Goal: Task Accomplishment & Management: Use online tool/utility

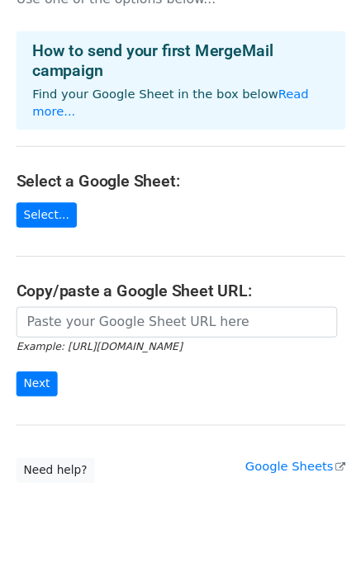
scroll to position [77, 0]
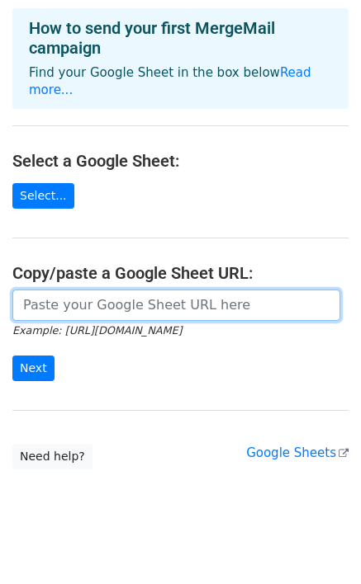
click at [72, 294] on input "url" at bounding box center [176, 305] width 328 height 31
click at [65, 290] on input "url" at bounding box center [176, 305] width 328 height 31
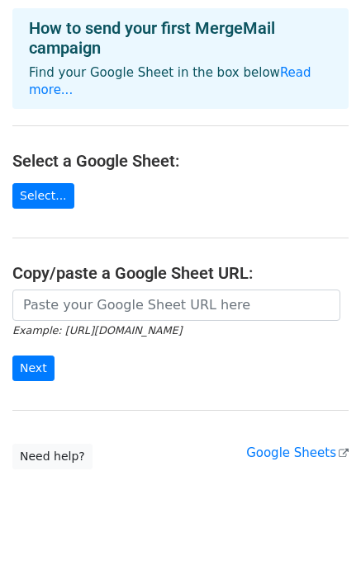
click at [11, 183] on main "Choose a Google Sheet Use one of the options below... How to send your first Me…" at bounding box center [180, 203] width 361 height 534
click at [35, 183] on link "Select..." at bounding box center [43, 196] width 62 height 26
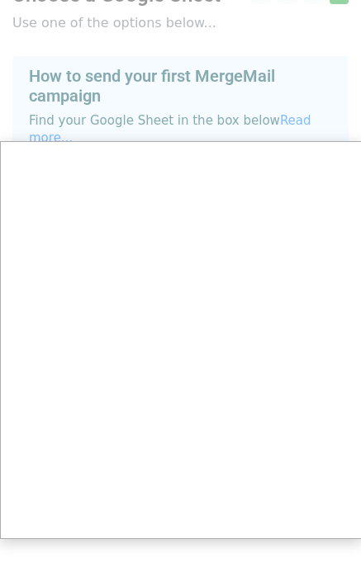
scroll to position [0, 0]
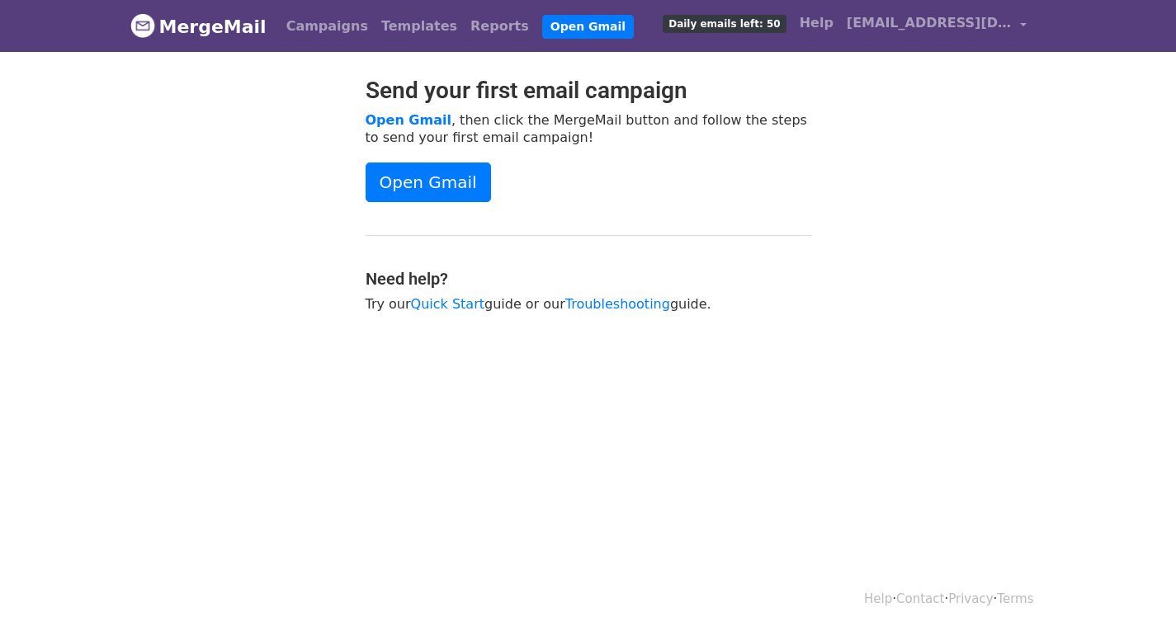
click at [182, 31] on link "MergeMail" at bounding box center [198, 26] width 136 height 35
click at [317, 24] on link "Campaigns" at bounding box center [327, 26] width 95 height 33
click at [375, 21] on link "Templates" at bounding box center [419, 26] width 89 height 33
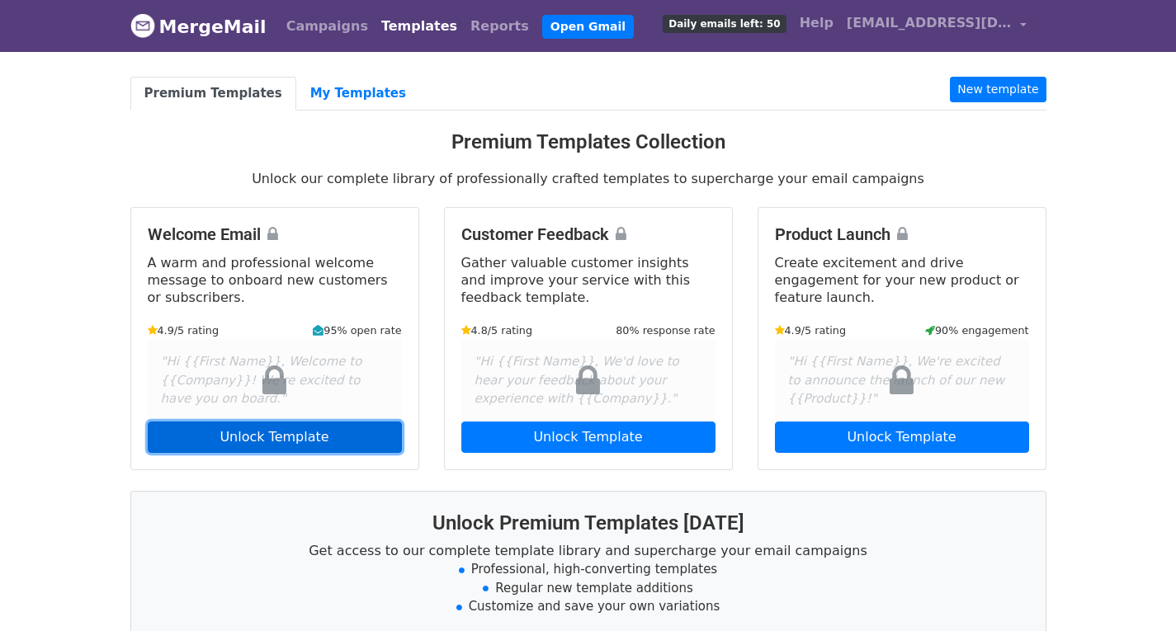
click at [267, 436] on link "Unlock Template" at bounding box center [275, 437] width 254 height 31
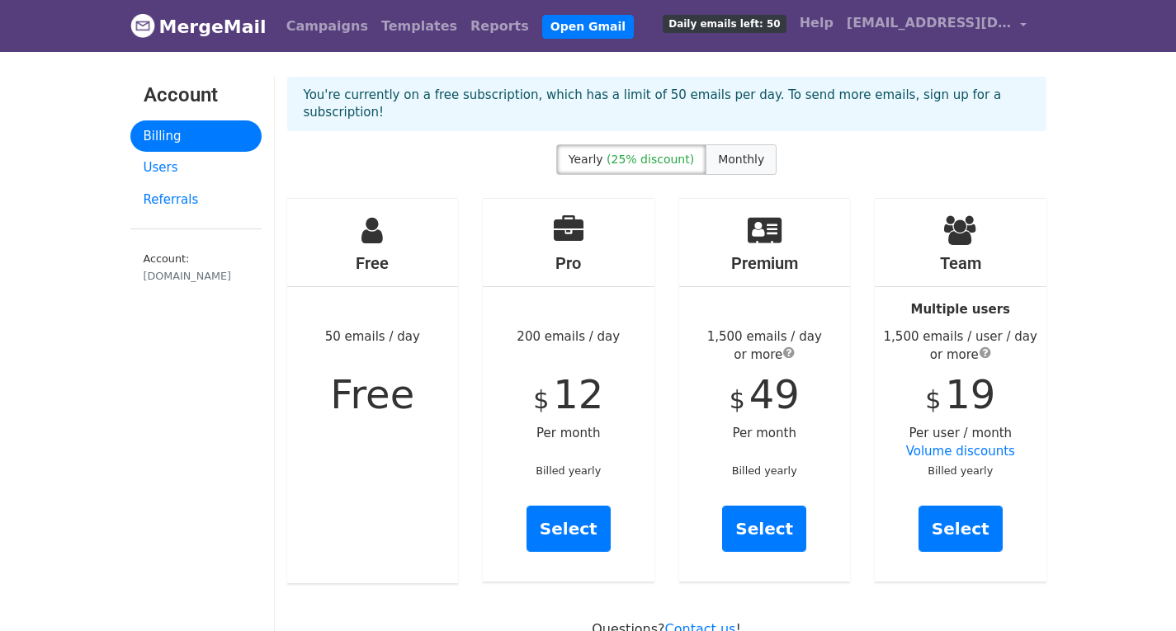
click at [724, 153] on span "Monthly" at bounding box center [741, 159] width 46 height 13
click at [389, 28] on link "Templates" at bounding box center [419, 26] width 89 height 33
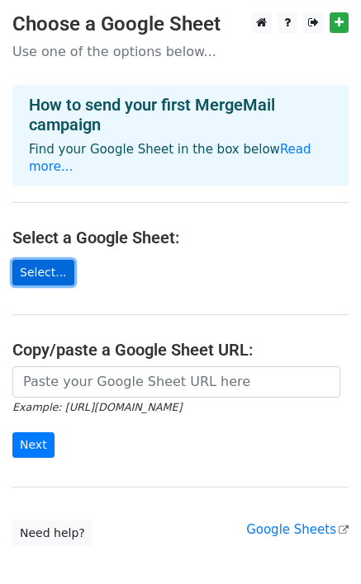
click at [31, 260] on link "Select..." at bounding box center [43, 273] width 62 height 26
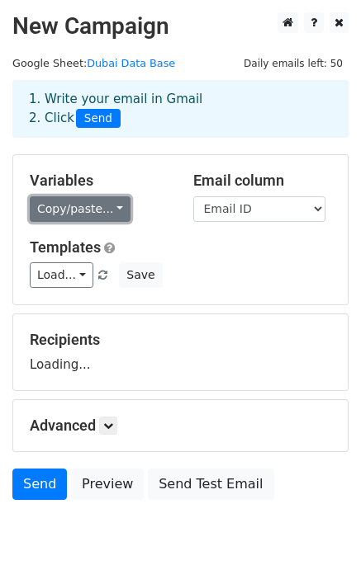
click at [86, 203] on link "Copy/paste..." at bounding box center [80, 209] width 101 height 26
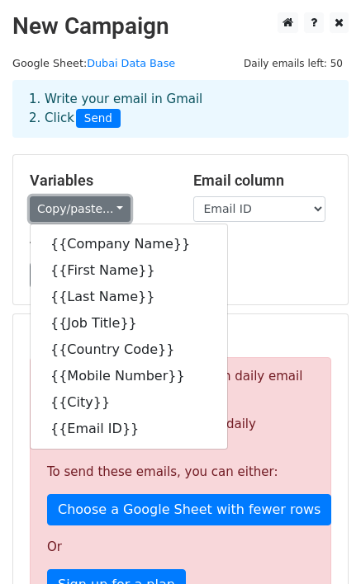
click at [89, 211] on link "Copy/paste..." at bounding box center [80, 209] width 101 height 26
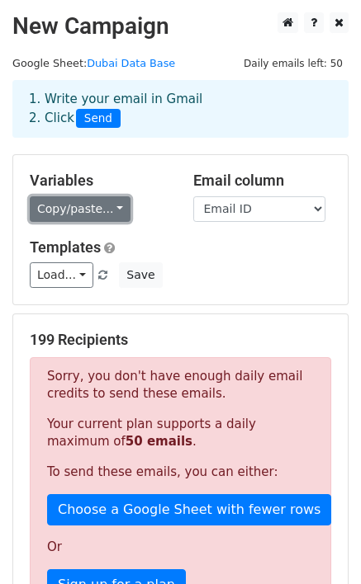
click at [89, 211] on link "Copy/paste..." at bounding box center [80, 209] width 101 height 26
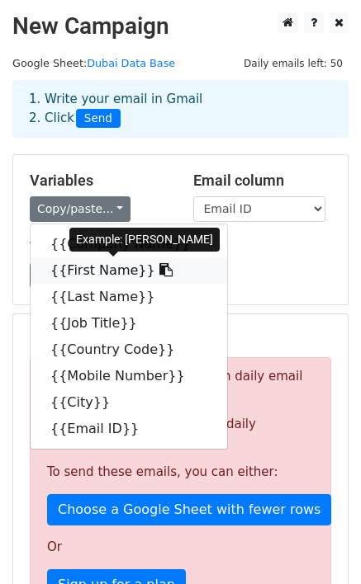
click at [101, 274] on link "{{First Name}}" at bounding box center [129, 270] width 196 height 26
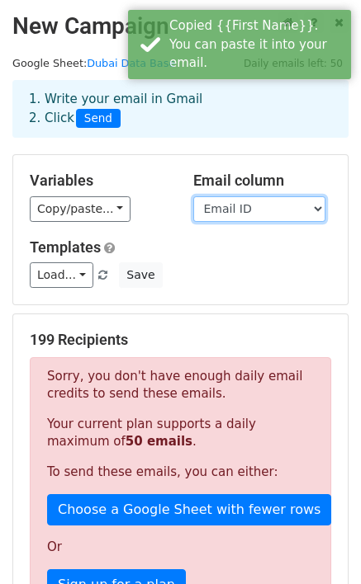
click at [236, 211] on select "Company Name First Name Last Name Job Title Country Code Mobile Number City Ema…" at bounding box center [259, 209] width 132 height 26
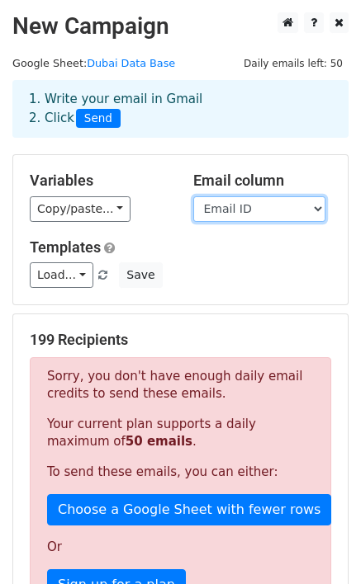
click at [193, 196] on select "Company Name First Name Last Name Job Title Country Code Mobile Number City Ema…" at bounding box center [259, 209] width 132 height 26
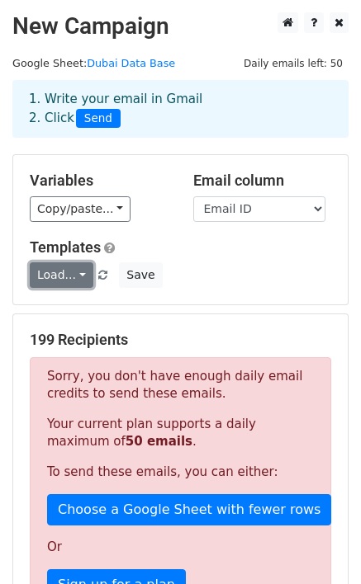
click at [56, 272] on link "Load..." at bounding box center [62, 275] width 64 height 26
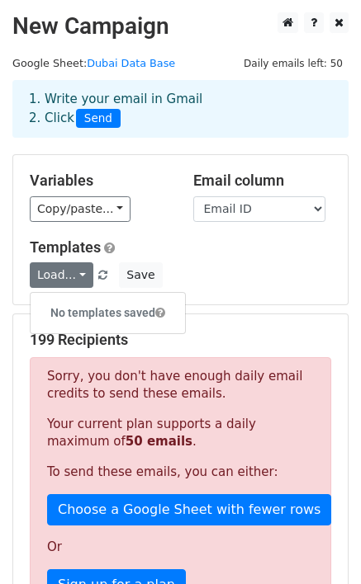
click at [81, 297] on div "No templates saved" at bounding box center [108, 313] width 156 height 42
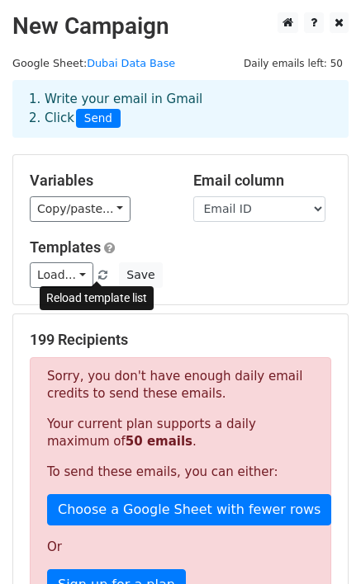
click at [98, 271] on span at bounding box center [102, 276] width 9 height 11
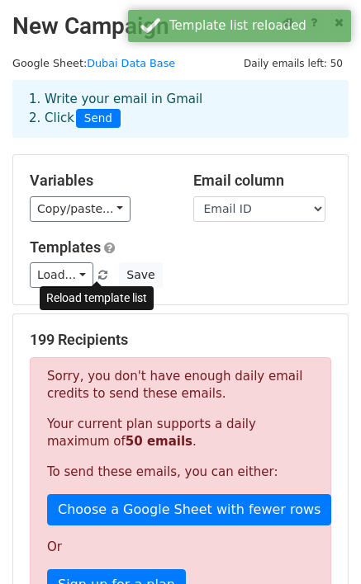
click at [98, 271] on span at bounding box center [102, 276] width 9 height 11
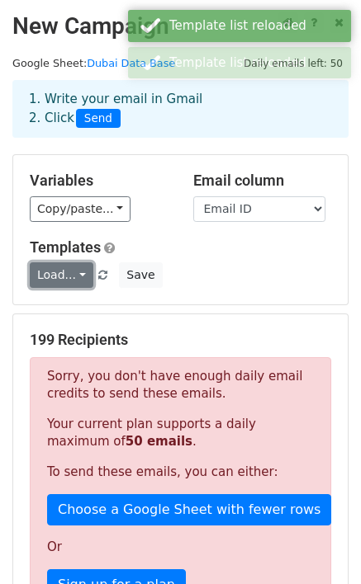
click at [65, 271] on link "Load..." at bounding box center [62, 275] width 64 height 26
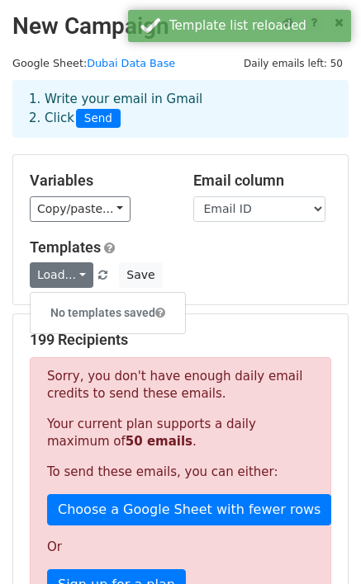
click at [283, 281] on div "Load... No templates saved Save" at bounding box center [180, 275] width 326 height 26
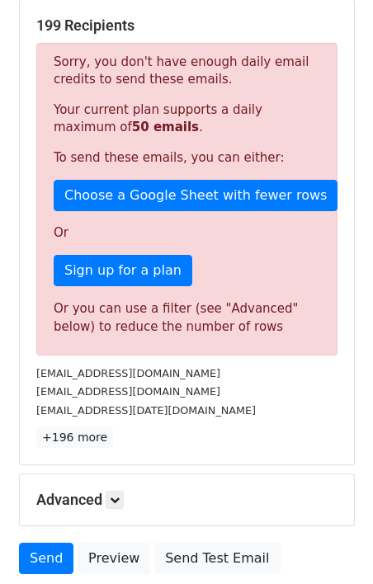
scroll to position [445, 0]
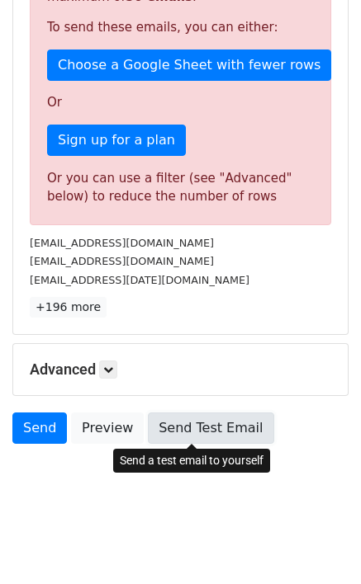
click at [201, 433] on link "Send Test Email" at bounding box center [210, 428] width 125 height 31
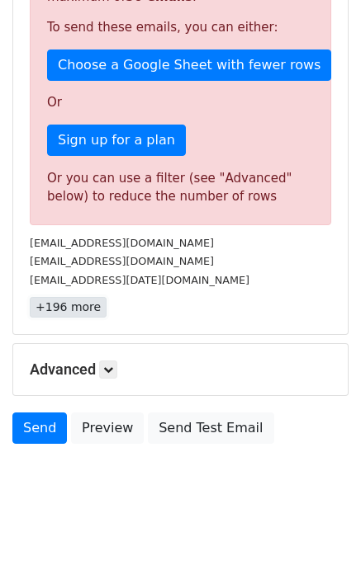
click at [65, 308] on link "+196 more" at bounding box center [68, 307] width 77 height 21
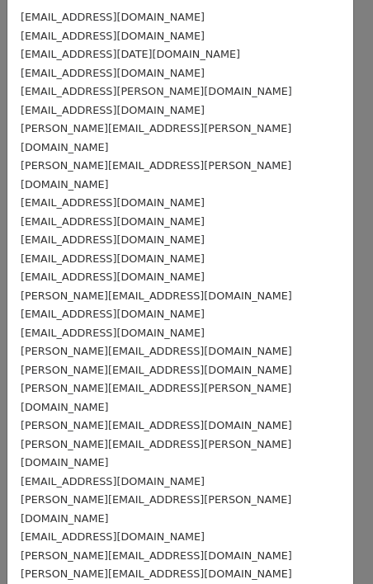
scroll to position [0, 0]
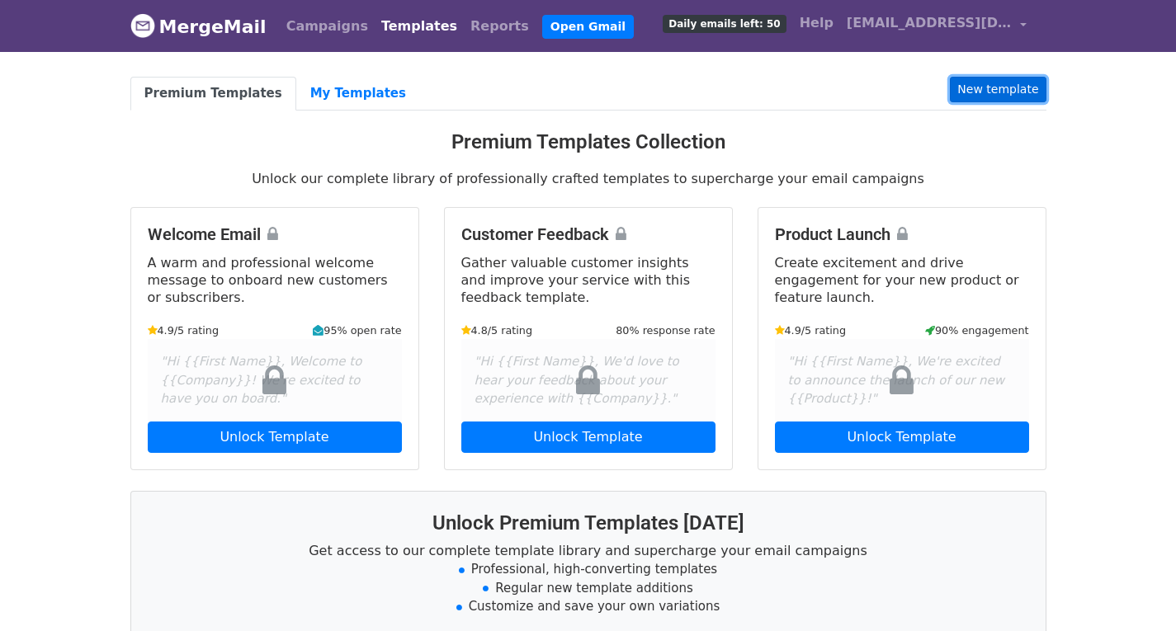
click at [996, 91] on link "New template" at bounding box center [998, 90] width 96 height 26
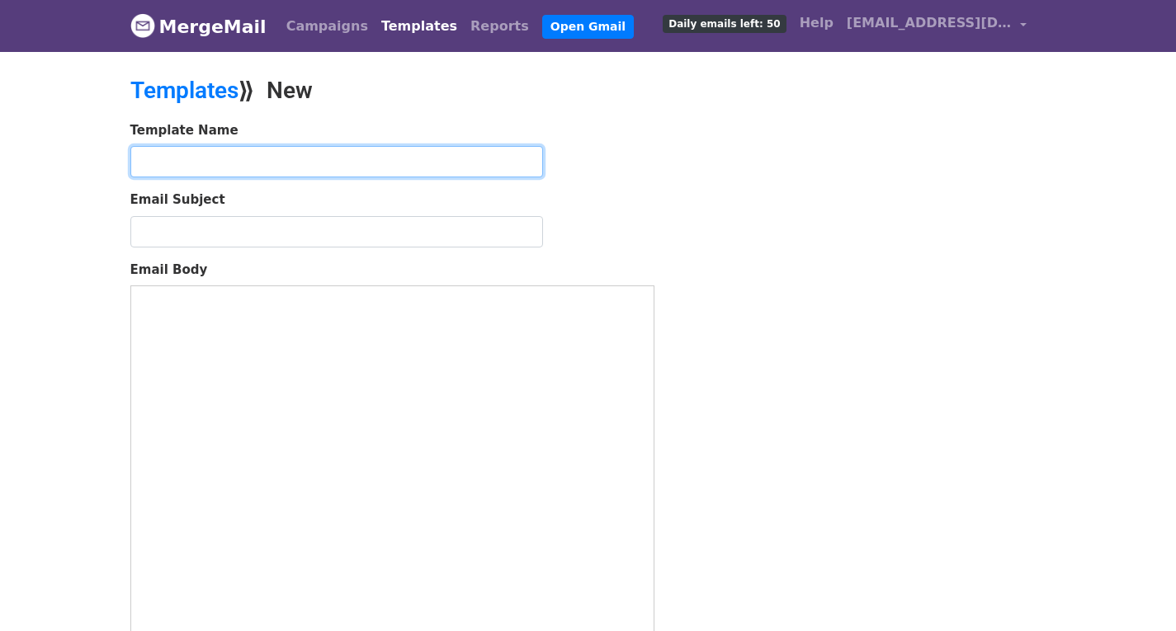
click at [214, 163] on input "text" at bounding box center [336, 161] width 413 height 31
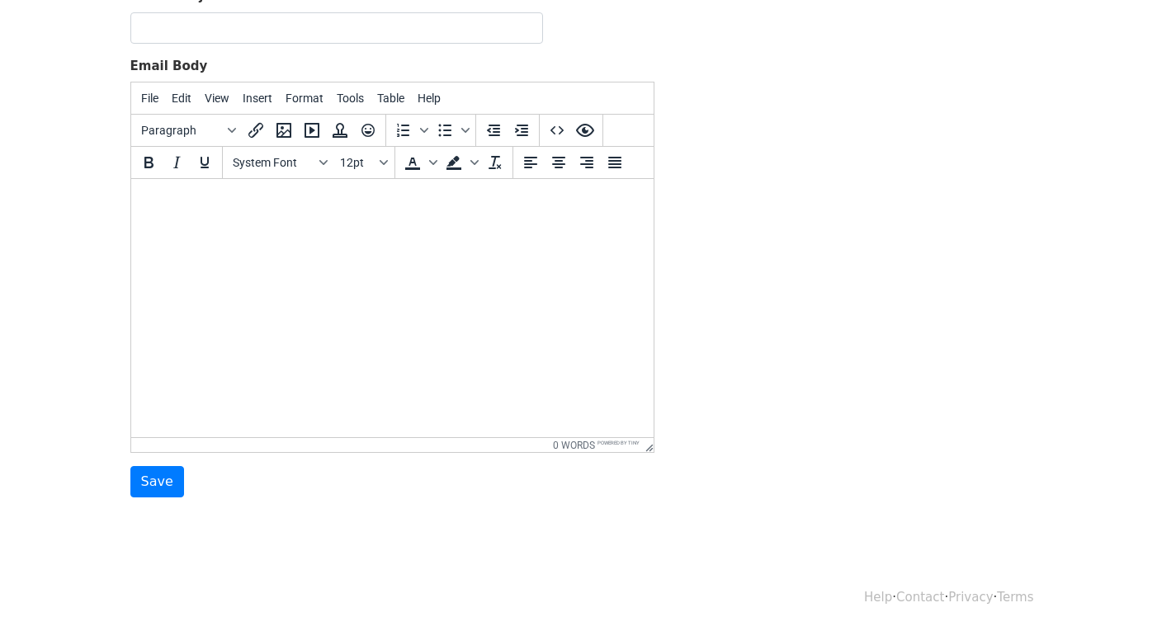
scroll to position [39, 0]
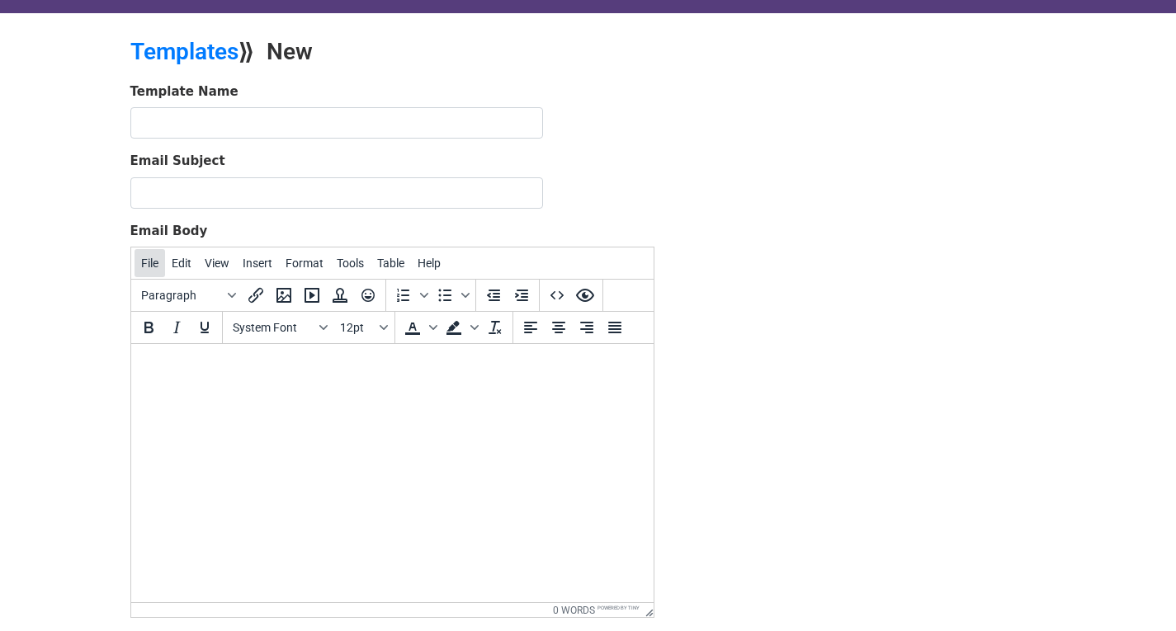
click at [145, 259] on span "File" at bounding box center [149, 263] width 17 height 13
click at [281, 377] on html at bounding box center [391, 366] width 522 height 45
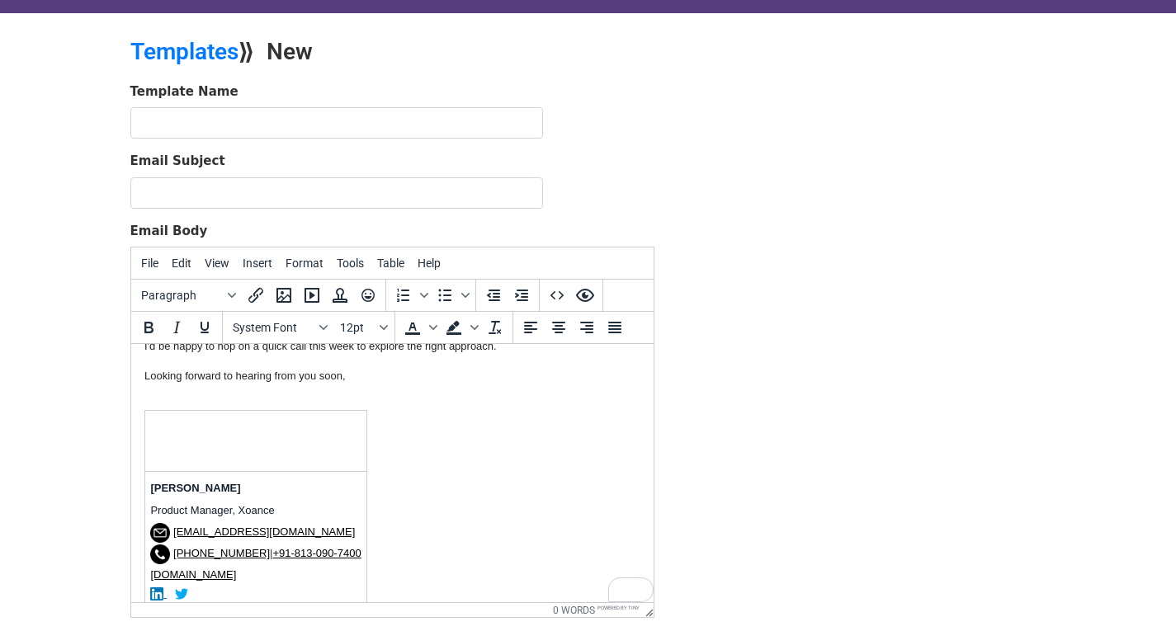
scroll to position [423, 0]
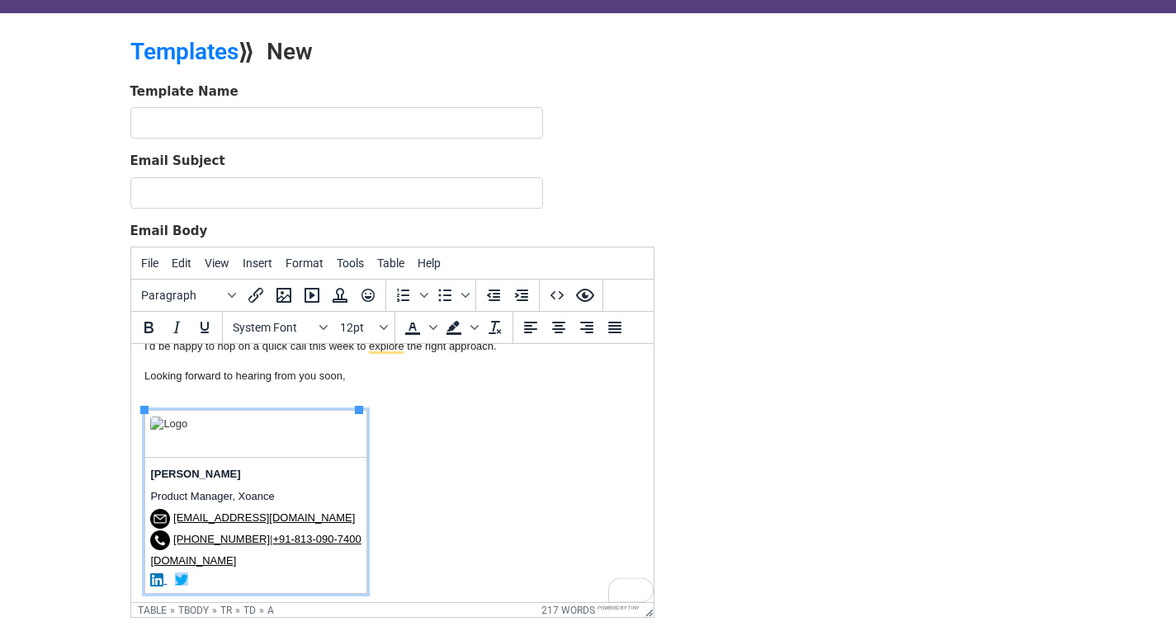
click at [498, 492] on body "Hi there, I’m Jemie Edward, Product Manager at Xoance Software & Services. We s…" at bounding box center [392, 264] width 496 height 660
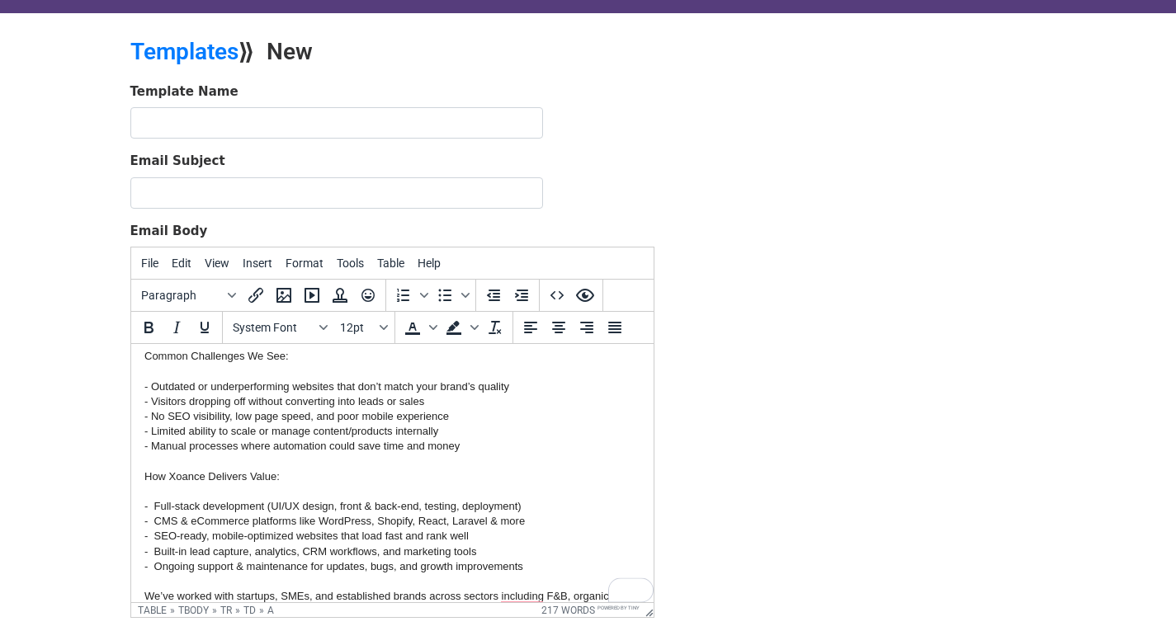
scroll to position [69, 0]
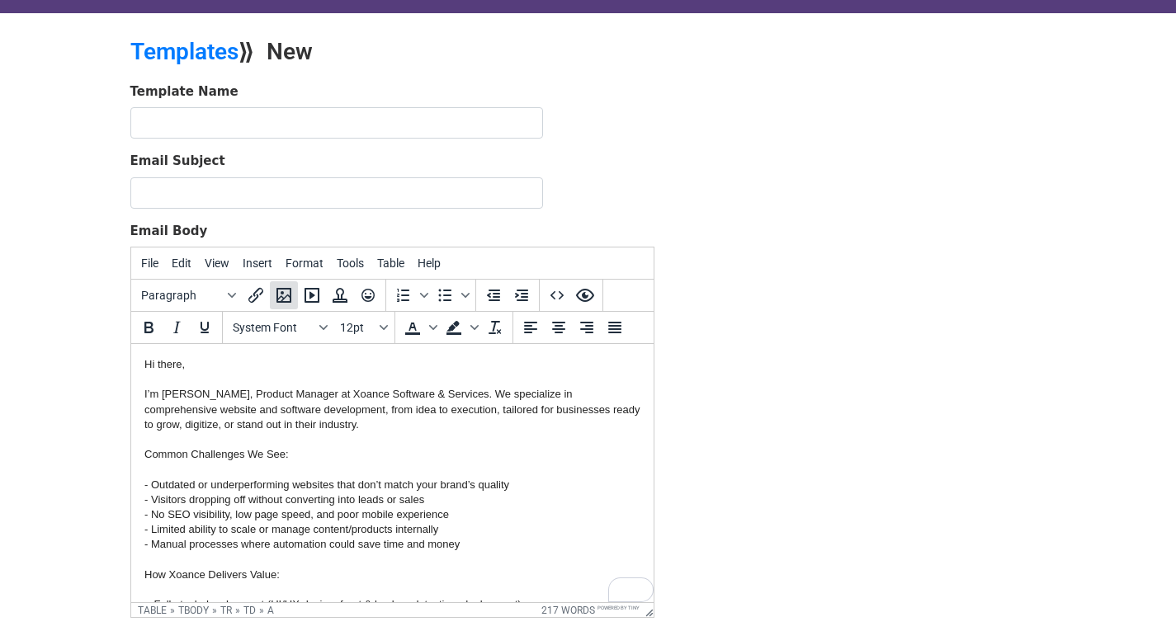
click at [285, 297] on icon "Insert/edit image" at bounding box center [284, 295] width 20 height 20
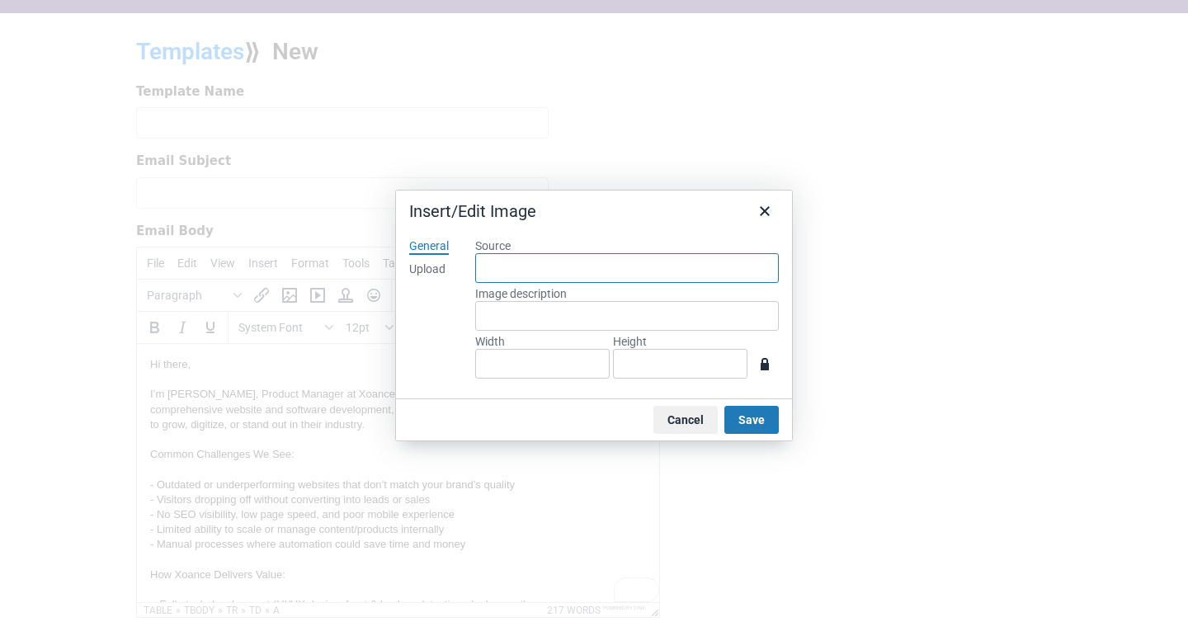
click at [506, 273] on input "Source" at bounding box center [627, 268] width 304 height 30
click at [496, 247] on label "Source" at bounding box center [627, 245] width 304 height 15
click at [496, 253] on input "Source" at bounding box center [627, 268] width 304 height 30
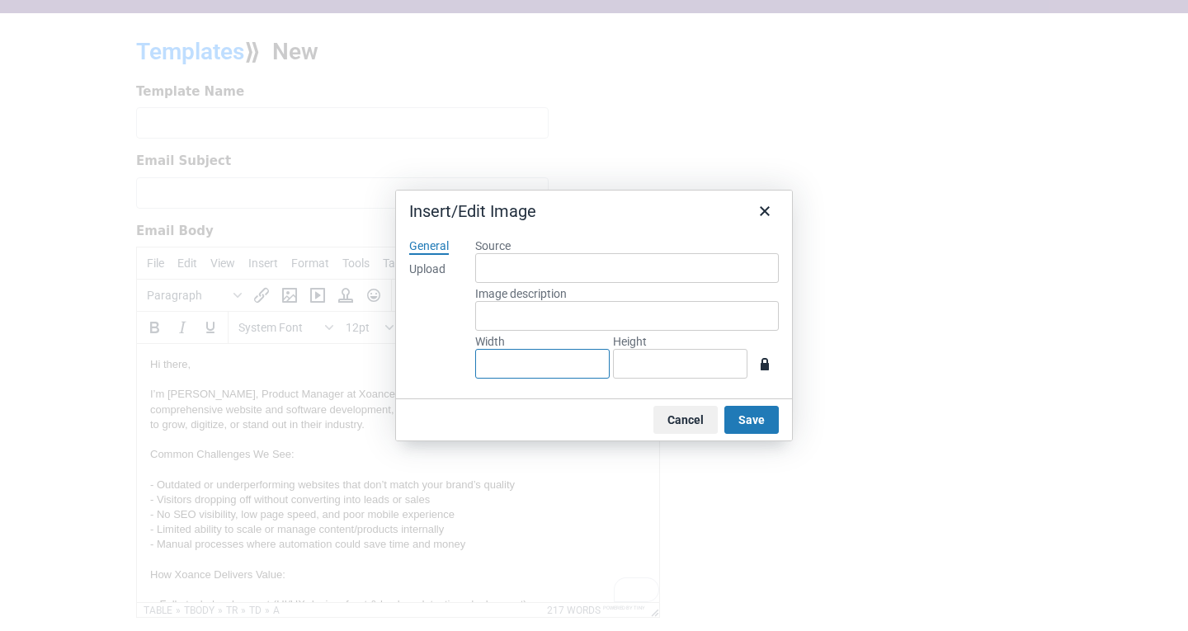
click at [550, 362] on input "Width" at bounding box center [542, 364] width 134 height 30
click at [700, 355] on input "Height" at bounding box center [680, 364] width 134 height 30
click at [618, 314] on input "Image description" at bounding box center [627, 316] width 304 height 30
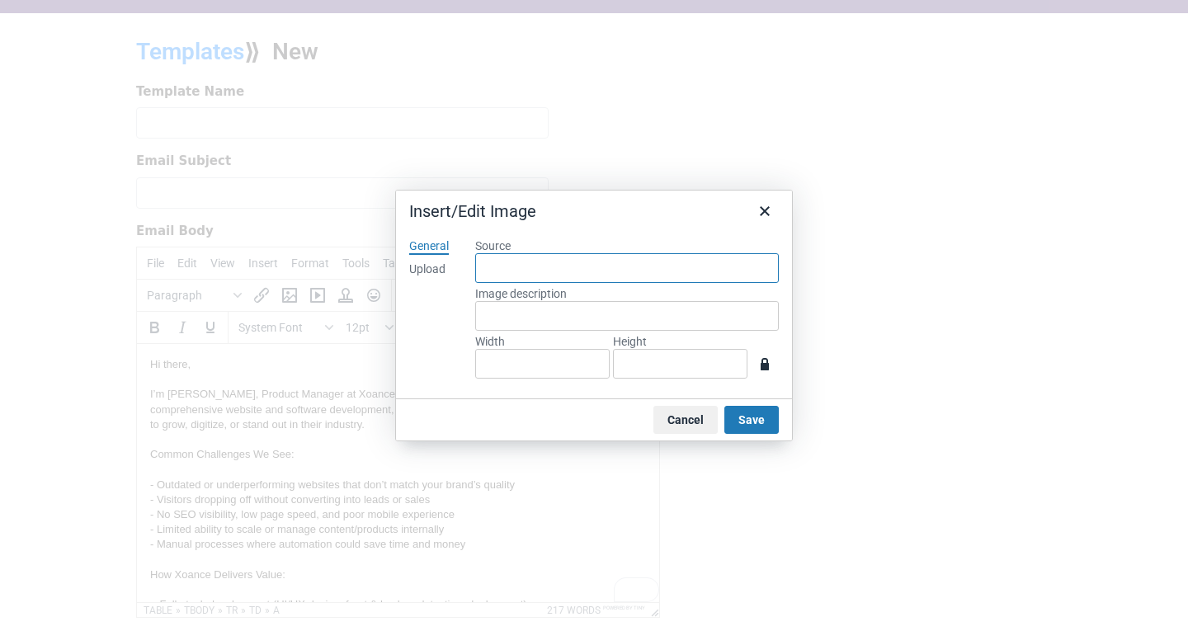
click at [568, 257] on input "Source" at bounding box center [627, 268] width 304 height 30
click at [434, 262] on div "Upload" at bounding box center [427, 270] width 36 height 17
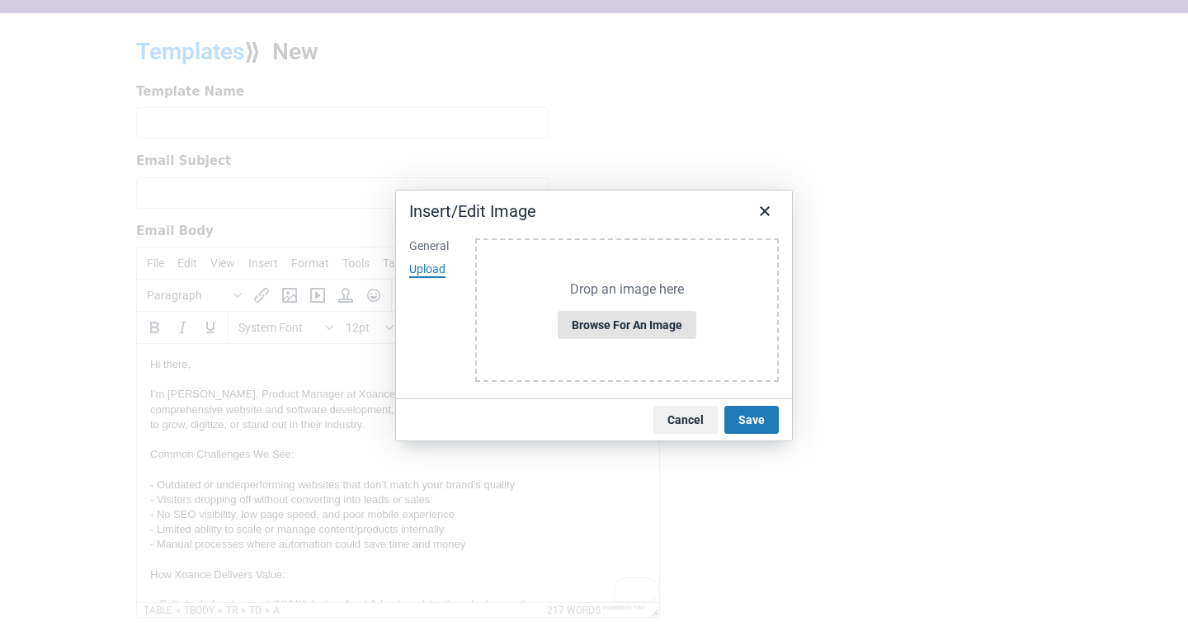
click at [610, 324] on button "Browse for an image" at bounding box center [627, 325] width 139 height 28
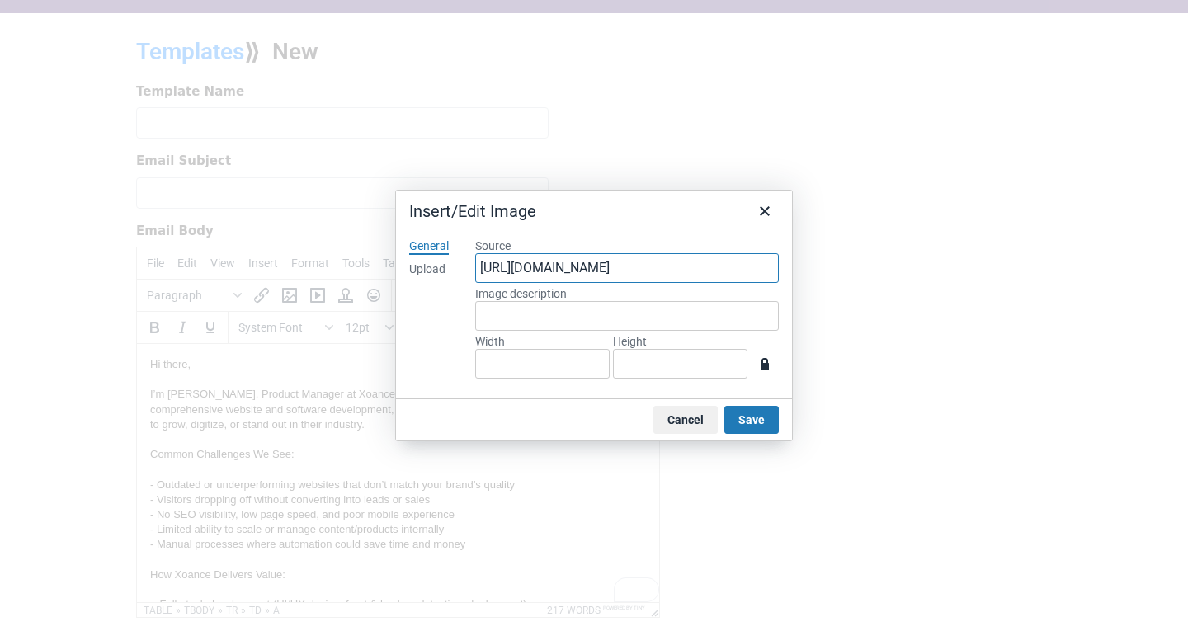
drag, startPoint x: 610, startPoint y: 324, endPoint x: 691, endPoint y: 272, distance: 96.1
click at [691, 272] on input "https://www.mergemail.co/files/blobs/redirect/eyJfcmFpbHMiOnsibWVzc2FnZSI6IkJBa…" at bounding box center [627, 268] width 304 height 30
type input "800"
type input "200"
click at [741, 426] on button "Save" at bounding box center [751, 420] width 54 height 28
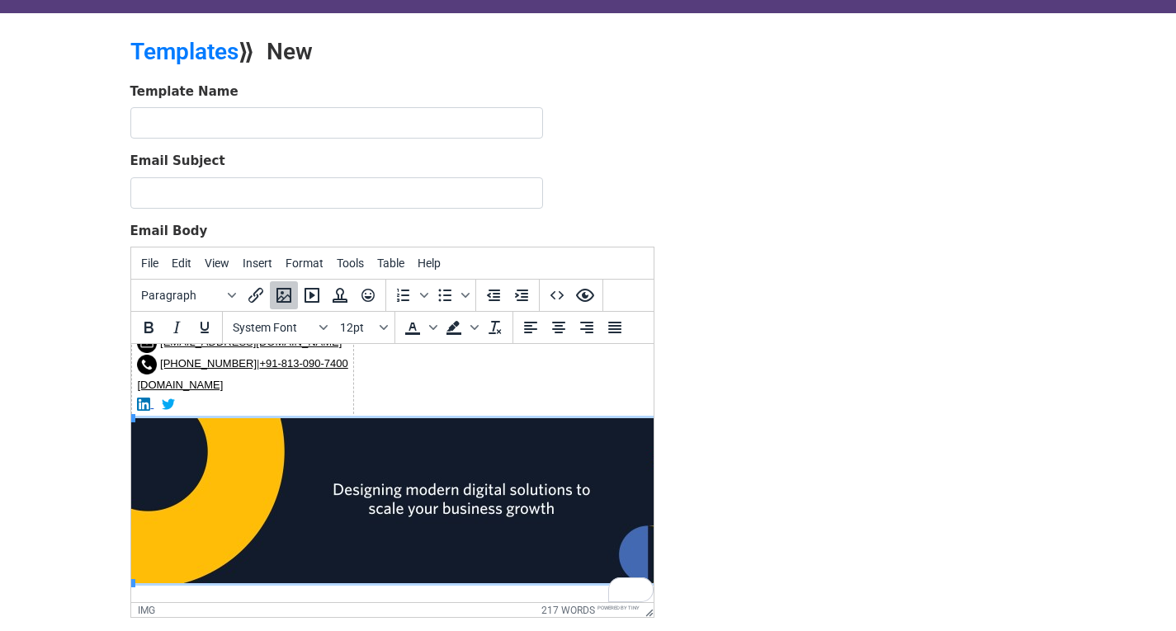
click at [311, 493] on img "To enrich screen reader interactions, please activate Accessibility in Grammarl…" at bounding box center [460, 500] width 660 height 165
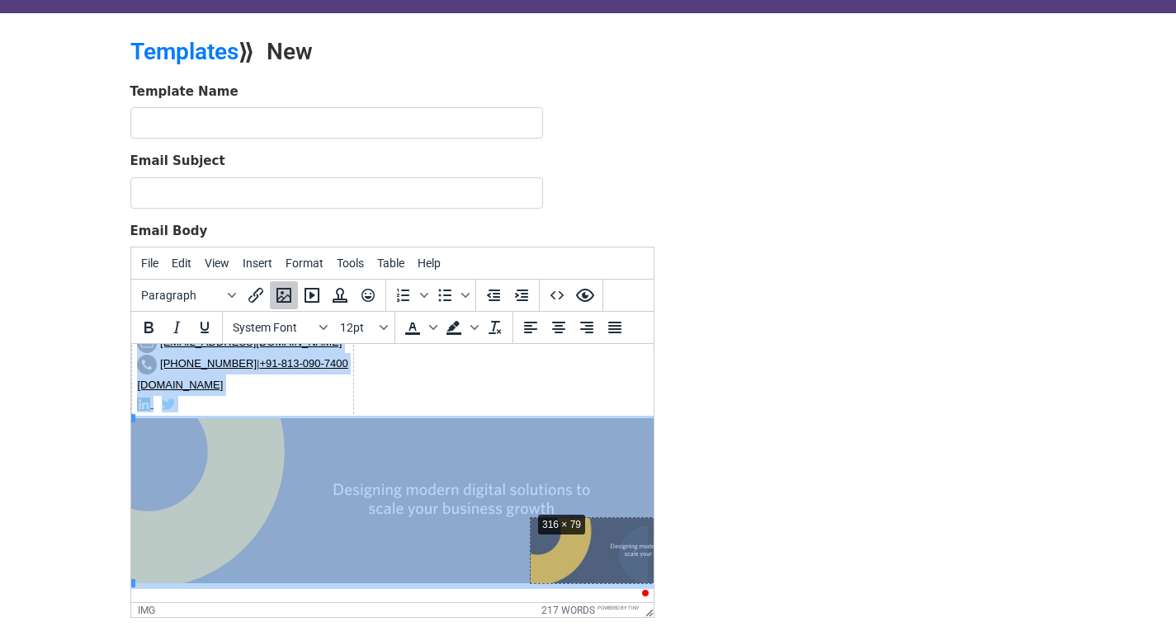
drag, startPoint x: 132, startPoint y: 404, endPoint x: 531, endPoint y: 497, distance: 409.1
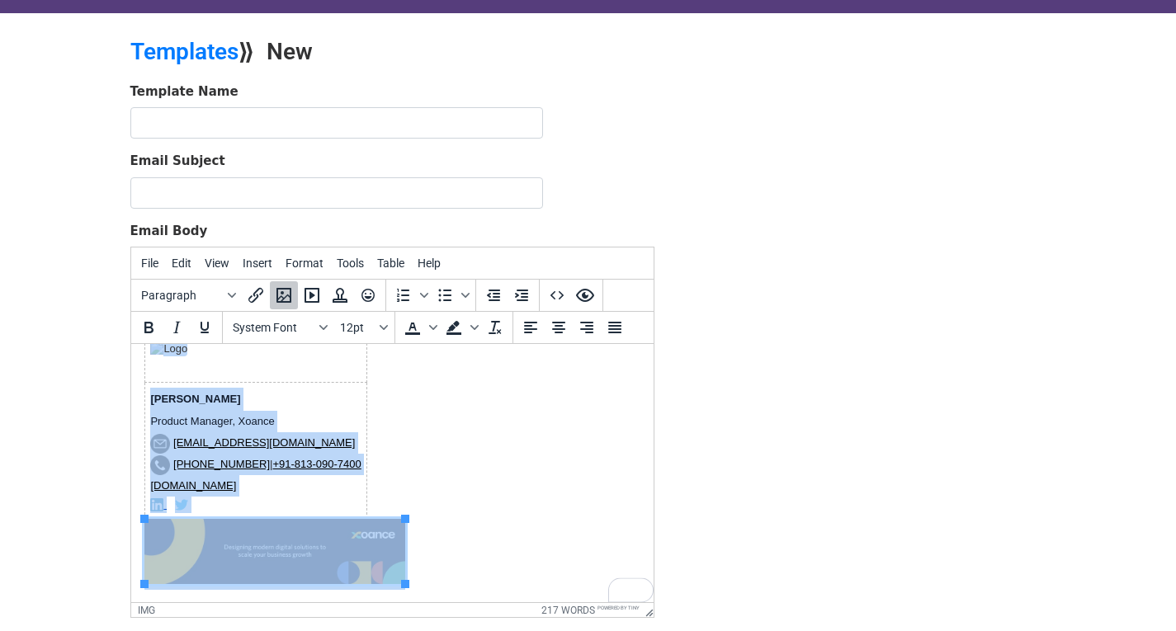
drag, startPoint x: 408, startPoint y: 515, endPoint x: 590, endPoint y: 526, distance: 181.9
click at [591, 526] on body "Hi there, I’m Jemie Edward, Product Manager at Xoance Software & Services. We s…" at bounding box center [392, 224] width 496 height 731
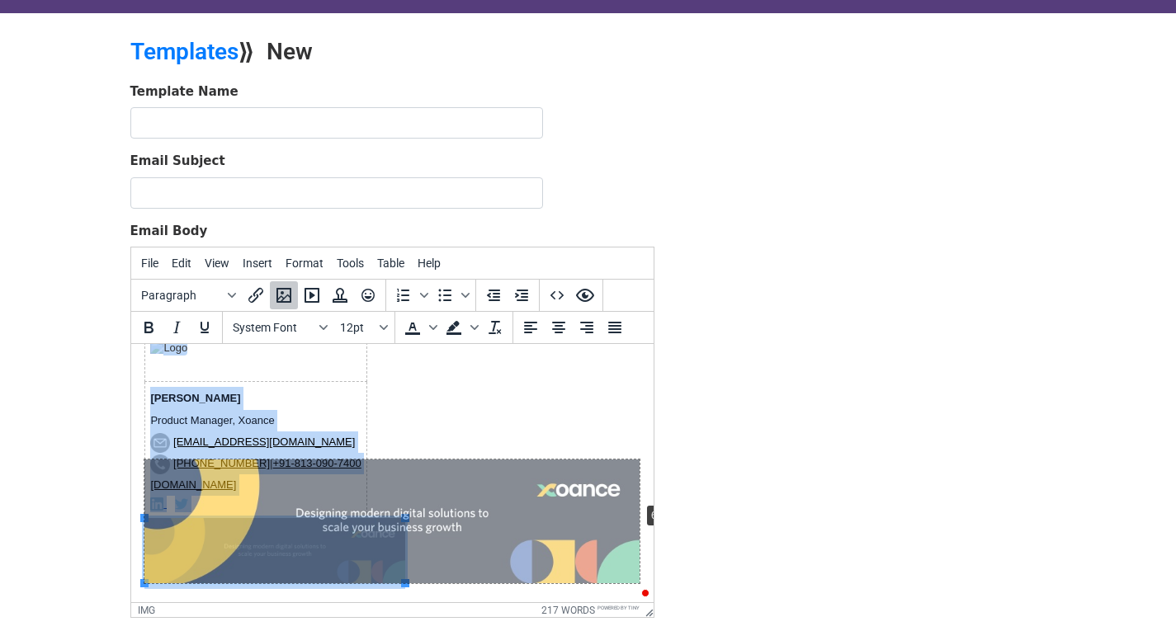
drag, startPoint x: 402, startPoint y: 517, endPoint x: 635, endPoint y: 500, distance: 234.1
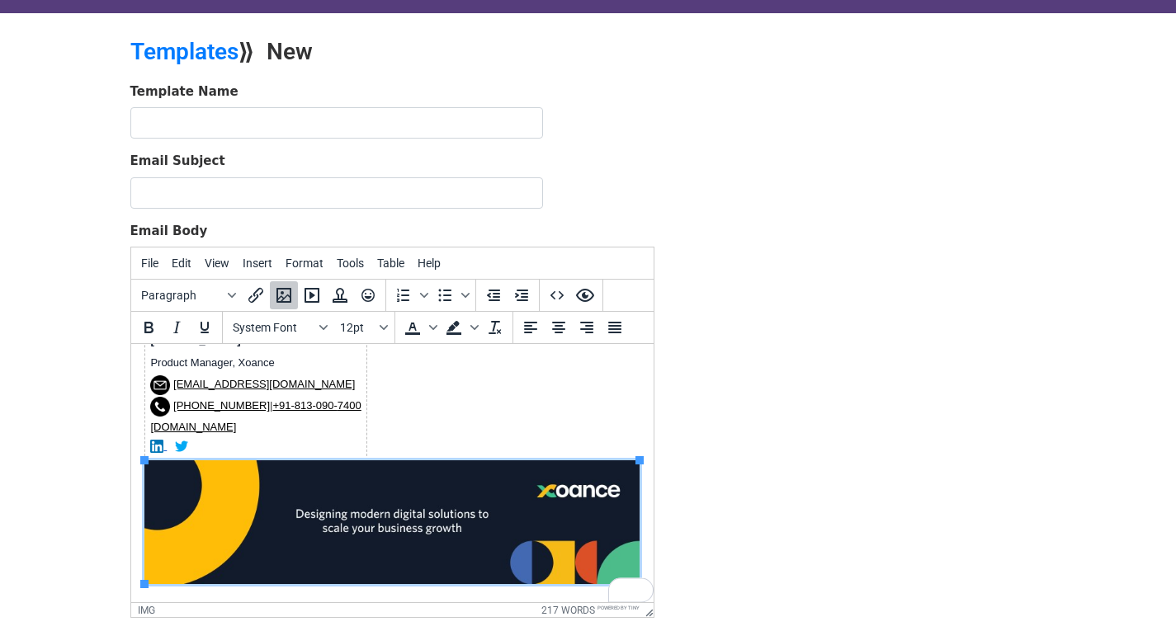
click at [482, 407] on body "Hi there, I’m Jemie Edward, Product Manager at Xoance Software & Services. We s…" at bounding box center [392, 195] width 496 height 790
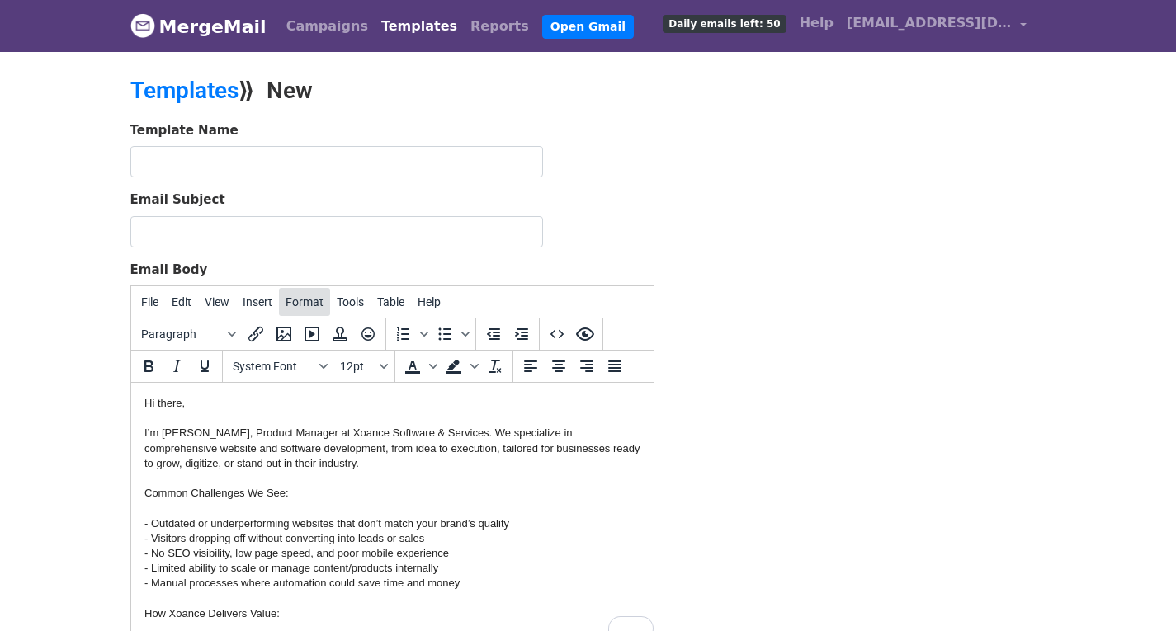
click at [296, 296] on span "Format" at bounding box center [304, 301] width 38 height 13
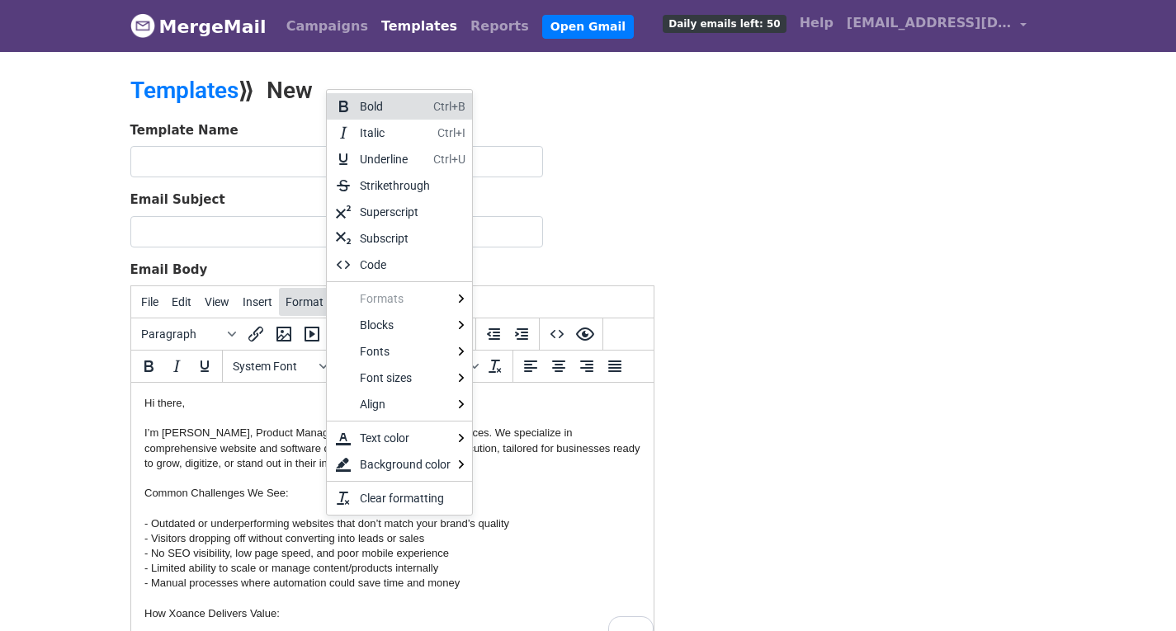
click at [296, 296] on span "Format" at bounding box center [304, 301] width 38 height 13
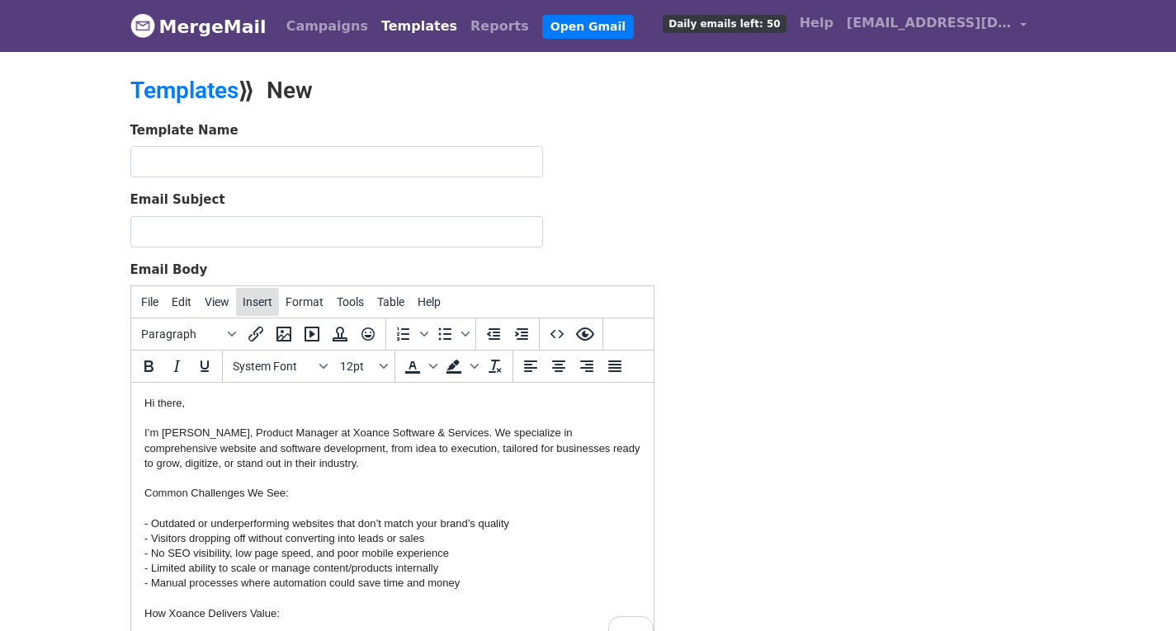
click at [236, 308] on button "Insert" at bounding box center [257, 302] width 43 height 28
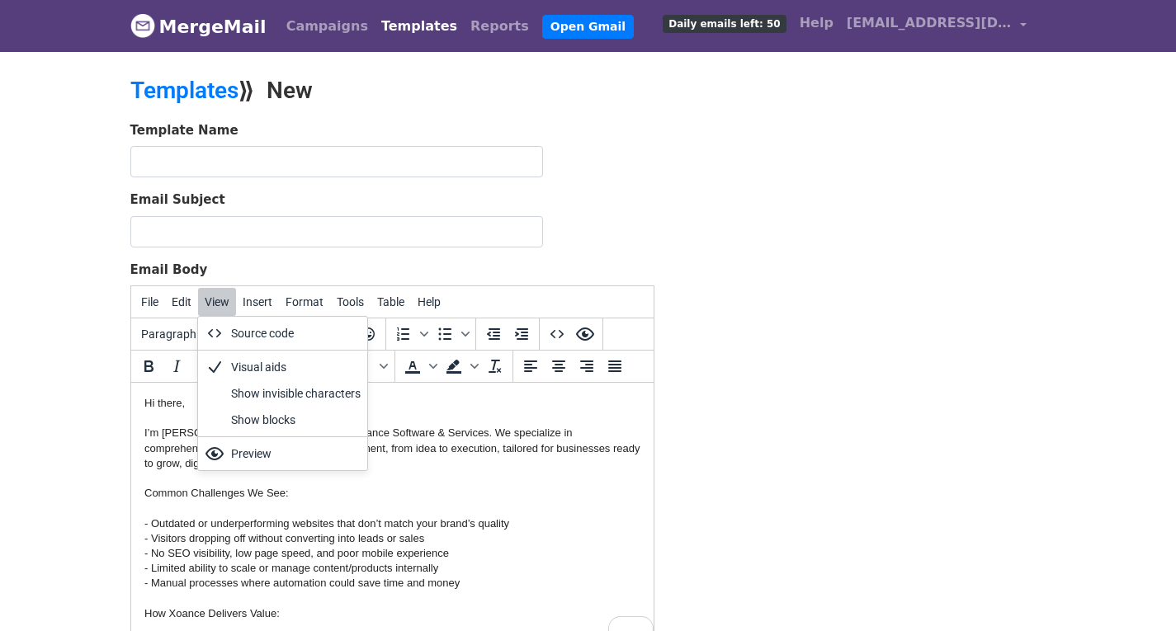
click at [0, 434] on body "MergeMail Campaigns Templates Reports Open Gmail Daily emails left: 50 Help inf…" at bounding box center [588, 383] width 1176 height 767
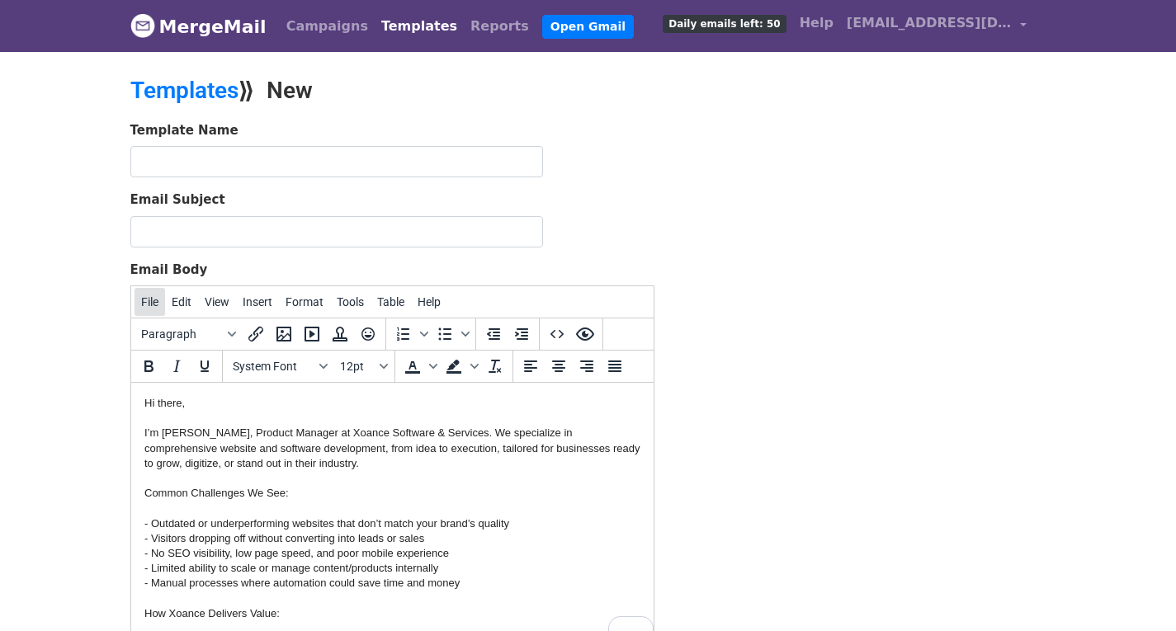
click at [146, 304] on span "File" at bounding box center [149, 301] width 17 height 13
click at [551, 442] on p "Hi there, I’m Jemie Edward, Product Manager at Xoance Software & Services. We s…" at bounding box center [392, 628] width 496 height 465
click at [286, 330] on icon "Insert/edit image" at bounding box center [284, 334] width 20 height 20
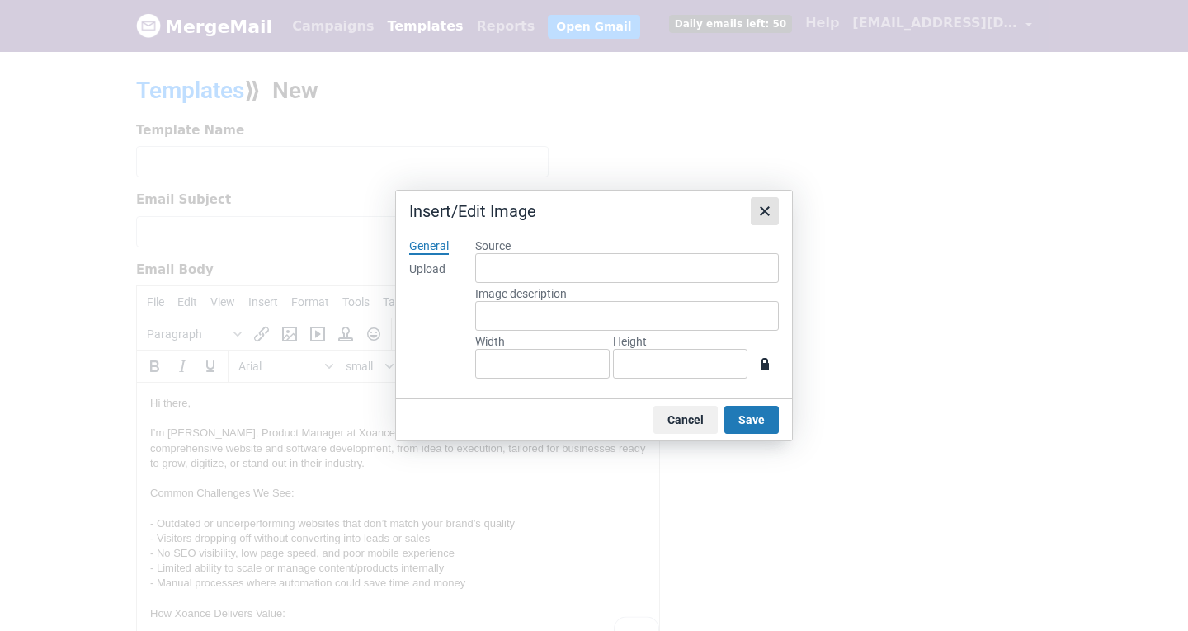
click at [762, 210] on icon "Close" at bounding box center [765, 211] width 20 height 20
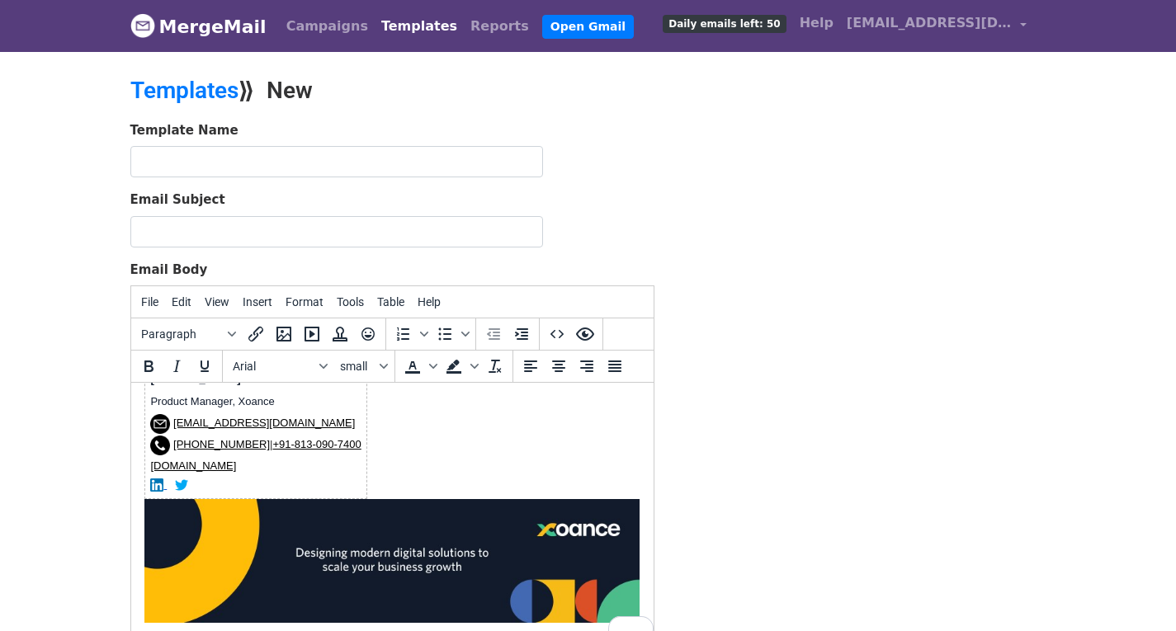
click at [347, 545] on img "To enrich screen reader interactions, please activate Accessibility in Grammarl…" at bounding box center [391, 561] width 495 height 124
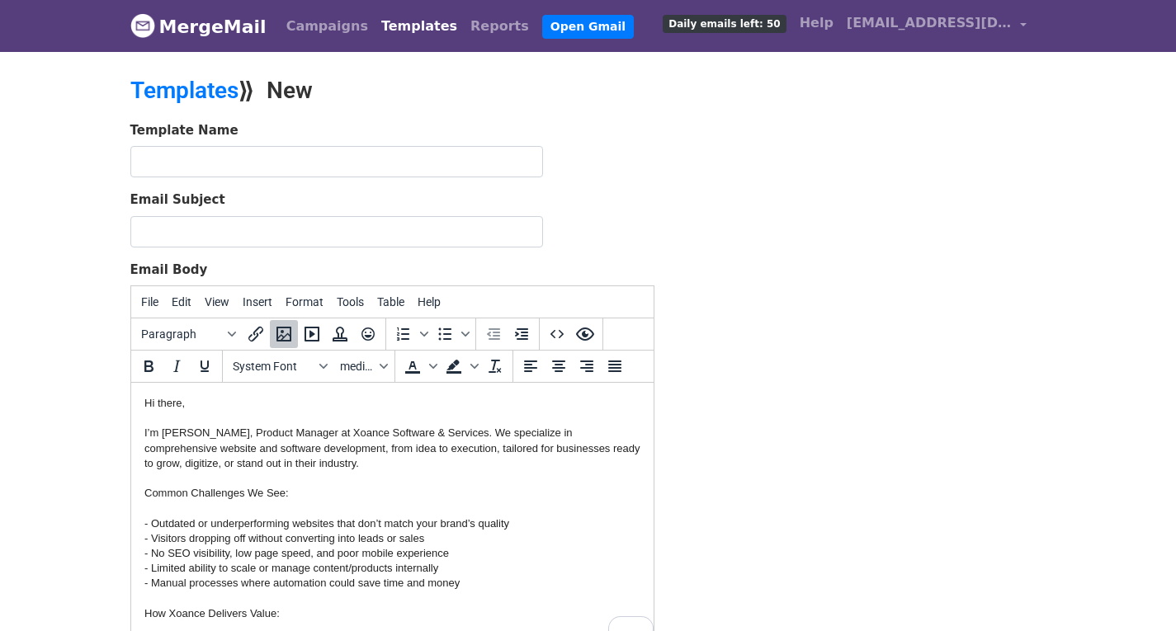
click at [144, 399] on p "Hi there, I’m Jemie Edward, Product Manager at Xoance Software & Services. We s…" at bounding box center [392, 628] width 496 height 465
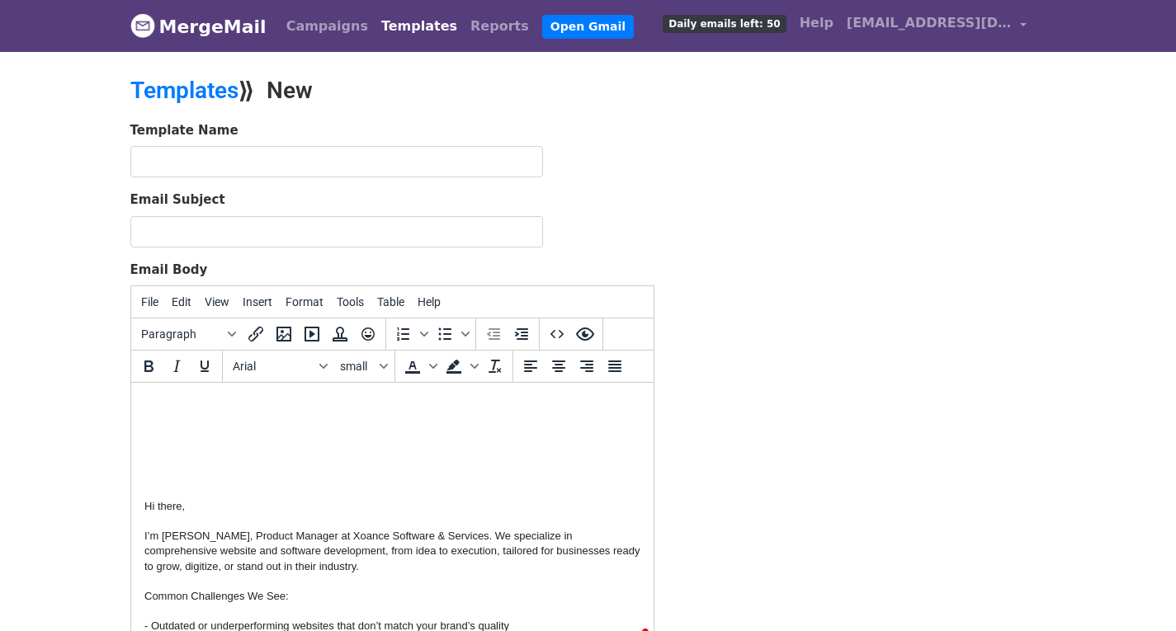
click at [285, 335] on icon "Insert/edit image" at bounding box center [283, 334] width 15 height 15
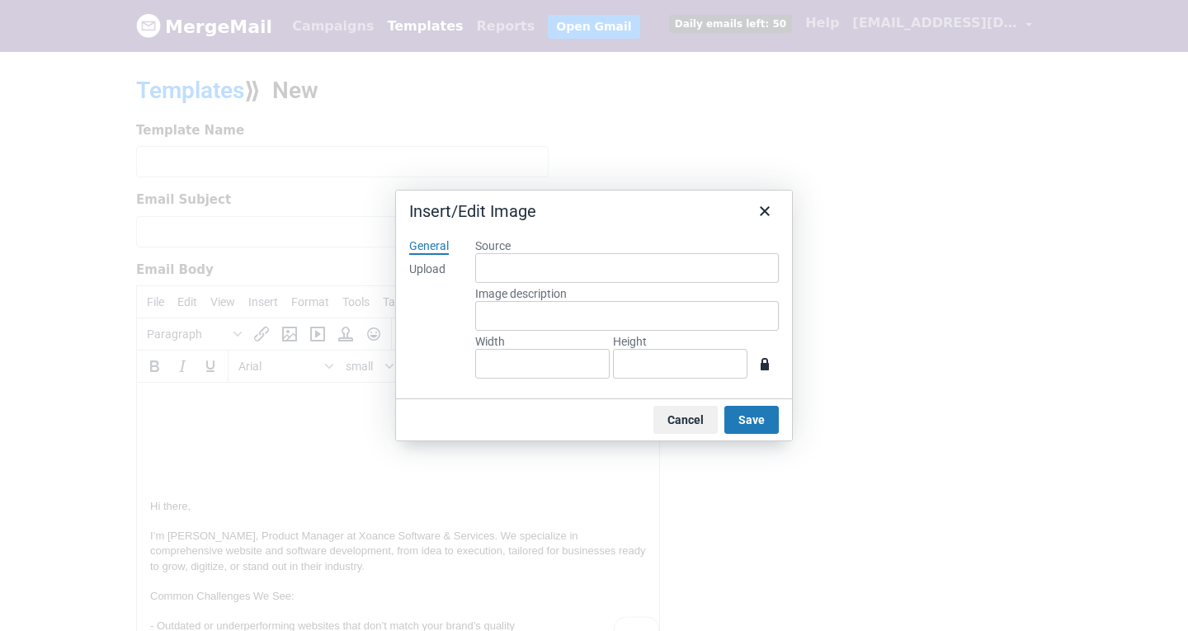
click at [494, 248] on label "Source" at bounding box center [627, 245] width 304 height 15
click at [494, 253] on input "Source" at bounding box center [627, 268] width 304 height 30
click at [419, 268] on div "Upload" at bounding box center [427, 270] width 36 height 17
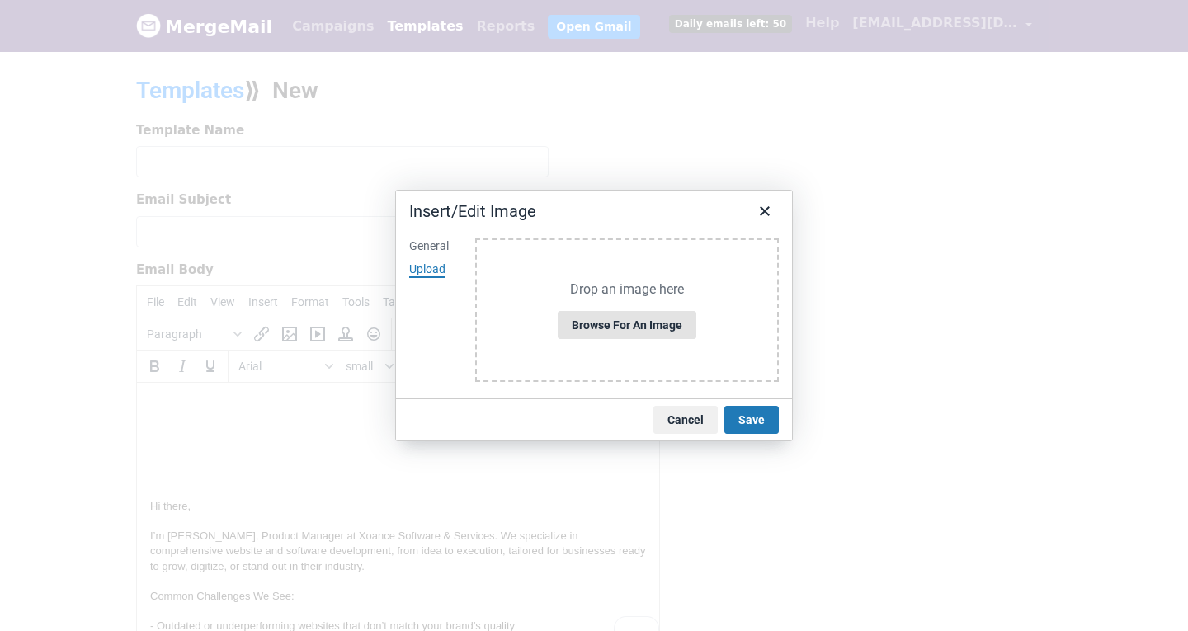
click at [654, 323] on button "Browse for an image" at bounding box center [627, 325] width 139 height 28
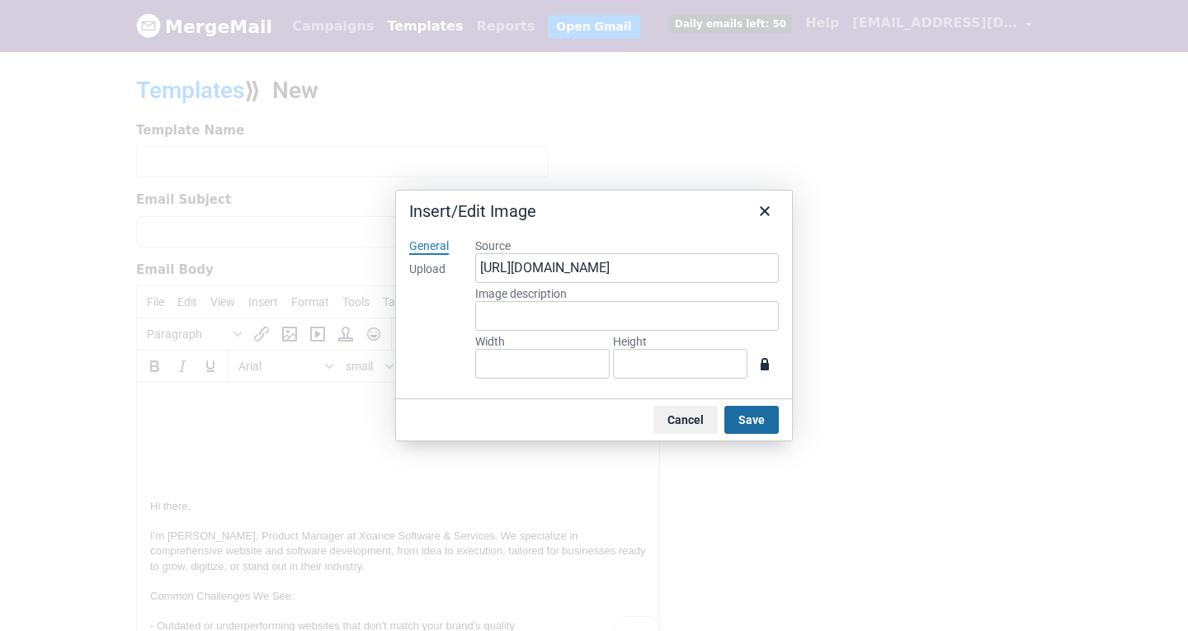
type input "800"
type input "200"
click at [745, 422] on button "Save" at bounding box center [751, 420] width 54 height 28
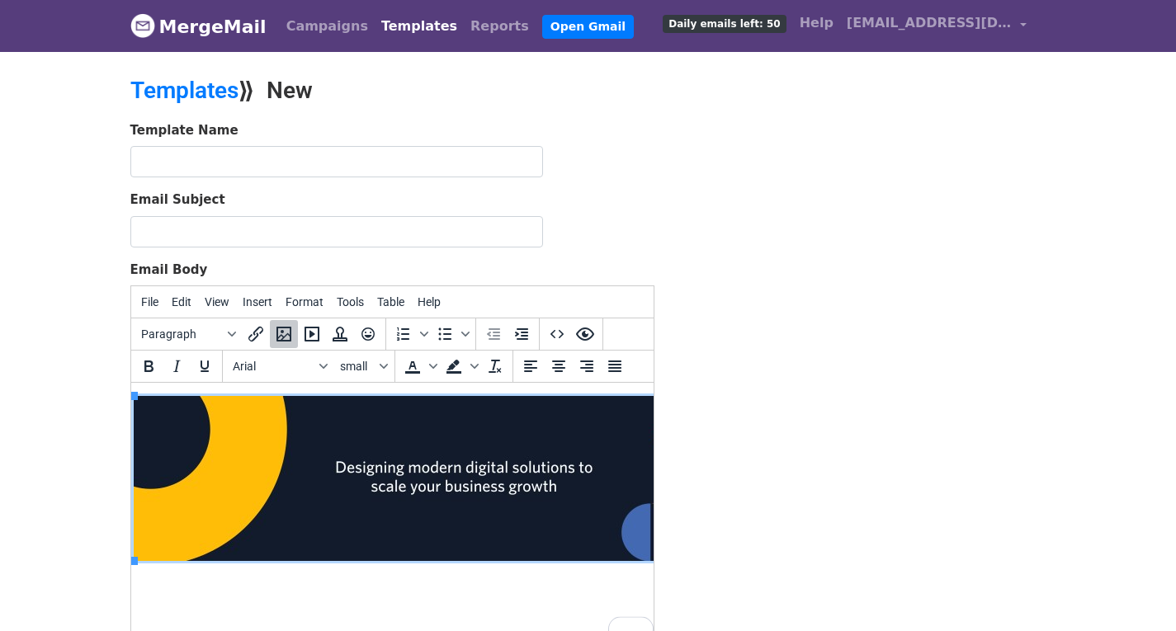
click at [538, 481] on img "To enrich screen reader interactions, please activate Accessibility in Grammarl…" at bounding box center [463, 478] width 660 height 165
click at [568, 504] on img "To enrich screen reader interactions, please activate Accessibility in Grammarl…" at bounding box center [463, 478] width 660 height 165
click at [567, 505] on img "To enrich screen reader interactions, please activate Accessibility in Grammarl…" at bounding box center [463, 478] width 660 height 165
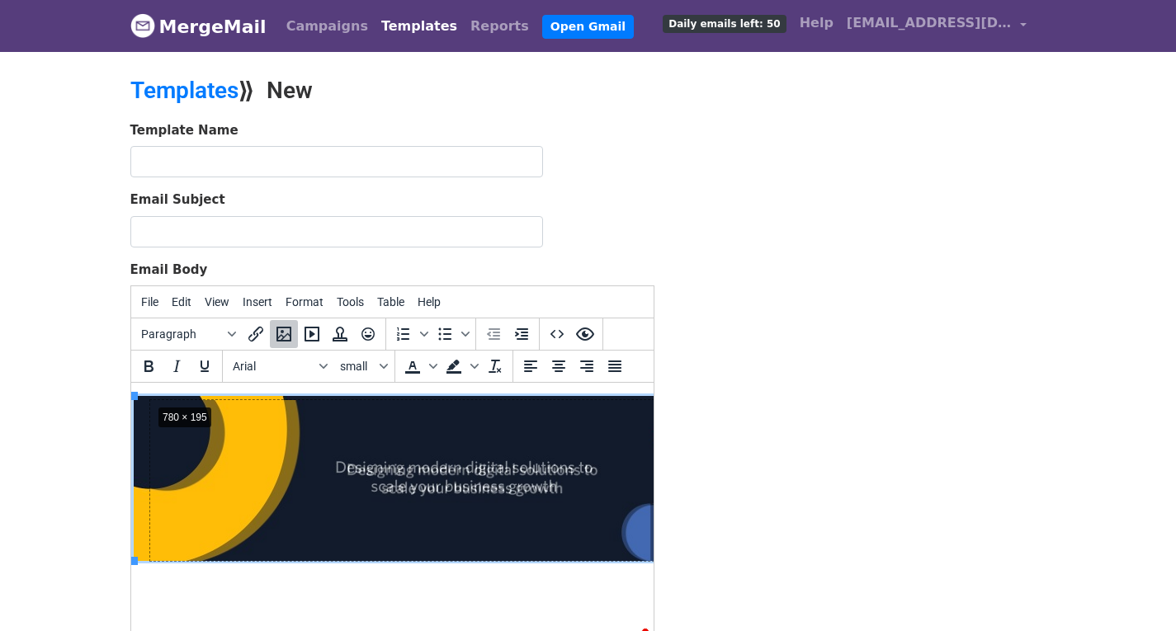
drag, startPoint x: 132, startPoint y: 396, endPoint x: 149, endPoint y: 403, distance: 18.1
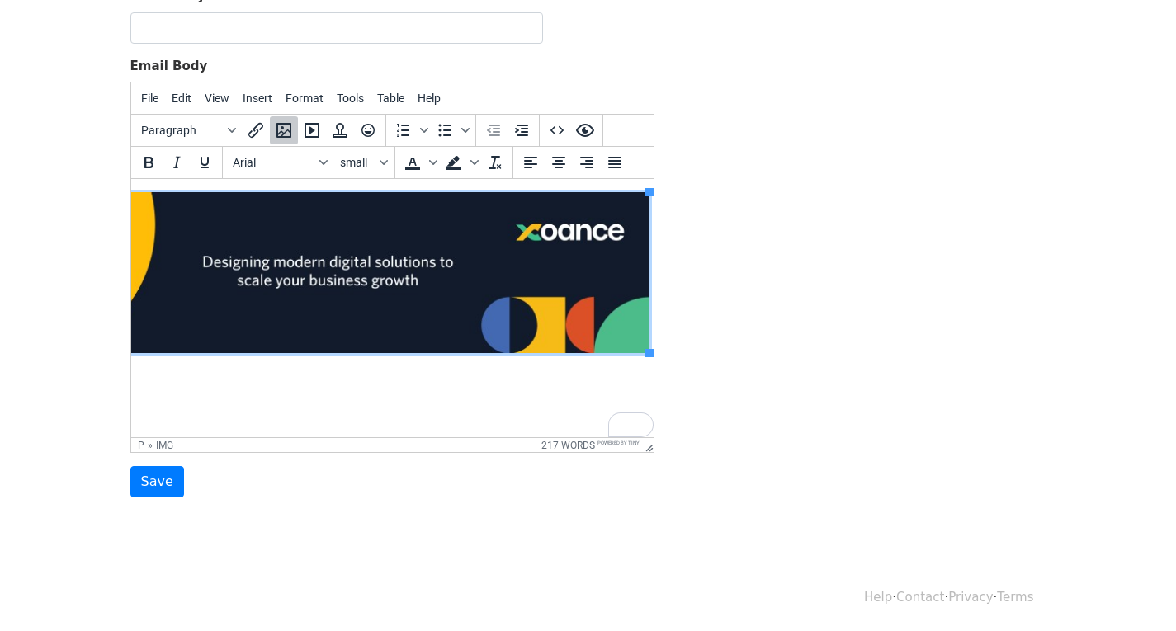
drag, startPoint x: 585, startPoint y: 429, endPoint x: 762, endPoint y: 612, distance: 255.0
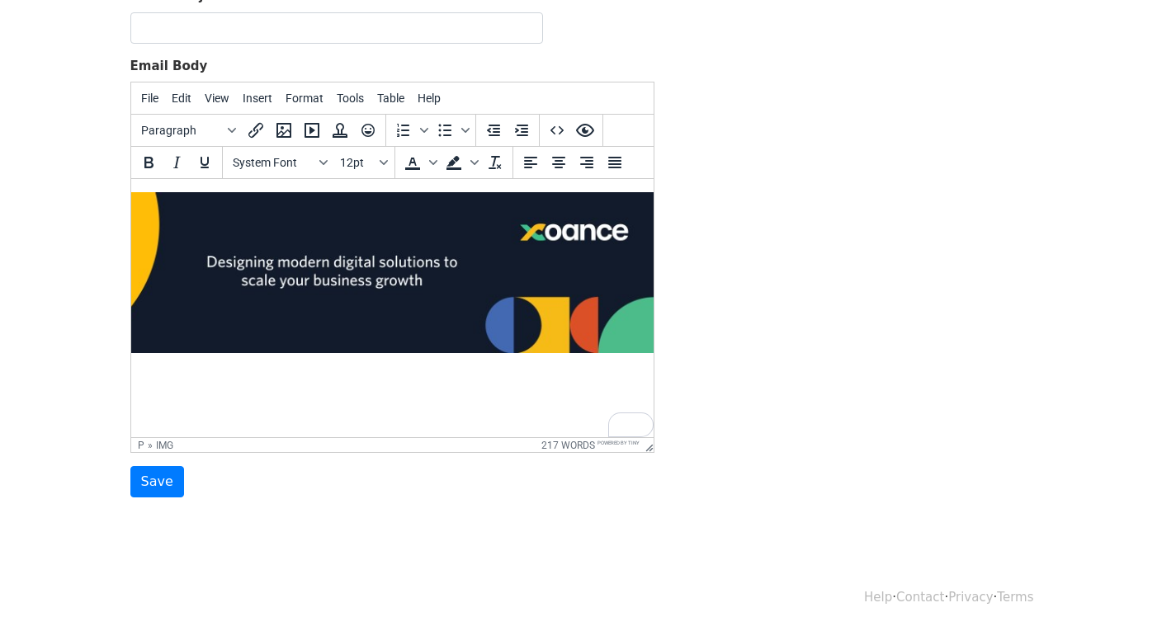
click at [636, 344] on img "To enrich screen reader interactions, please activate Accessibility in Grammarl…" at bounding box center [331, 272] width 644 height 161
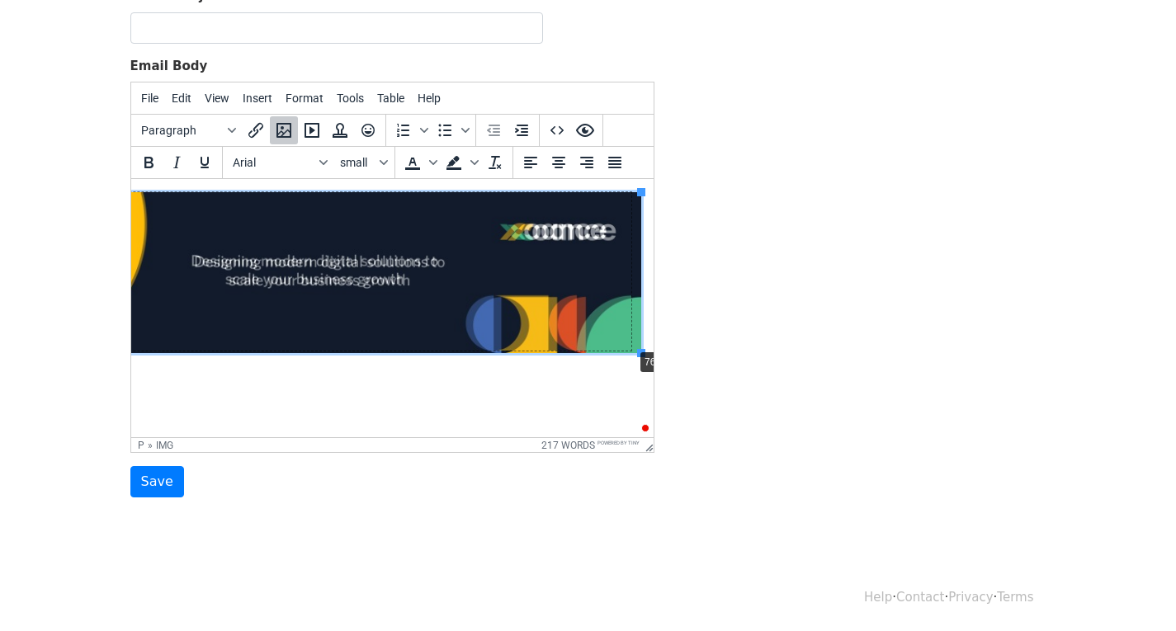
drag, startPoint x: 639, startPoint y: 351, endPoint x: 630, endPoint y: 346, distance: 10.3
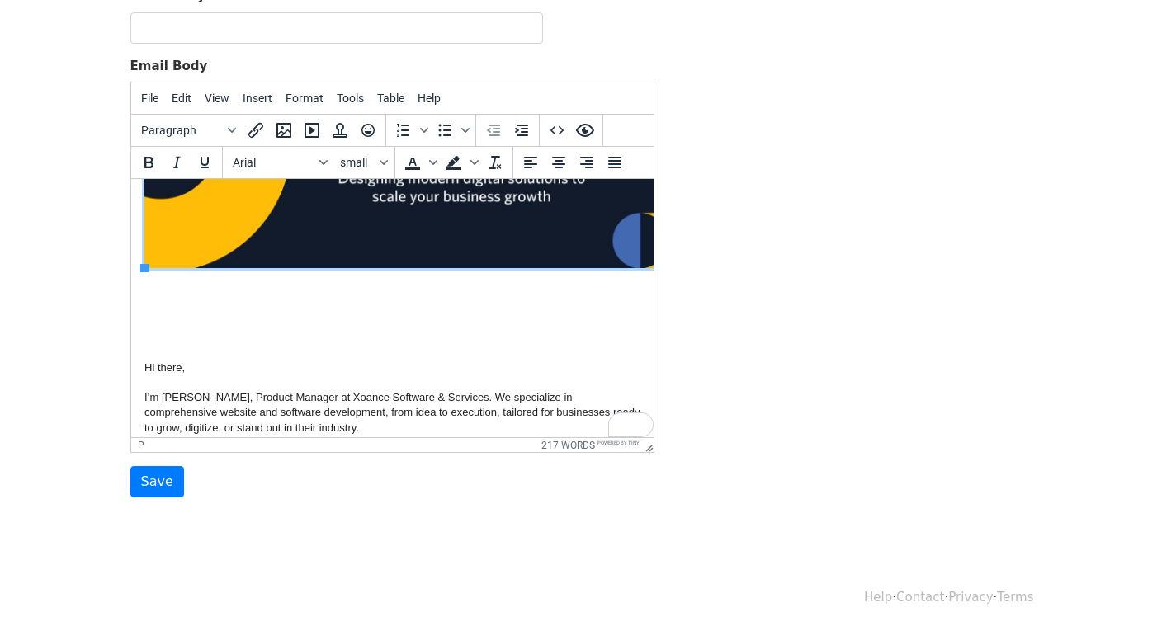
click at [174, 346] on p "To enrich screen reader interactions, please activate Accessibility in Grammarl…" at bounding box center [392, 342] width 496 height 15
click at [171, 346] on p "To enrich screen reader interactions, please activate Accessibility in Grammarl…" at bounding box center [392, 342] width 496 height 15
click at [140, 365] on html "Hi there, I’m Jemie Edward, Product Manager at Xoance Software & Services. We s…" at bounding box center [391, 630] width 522 height 1066
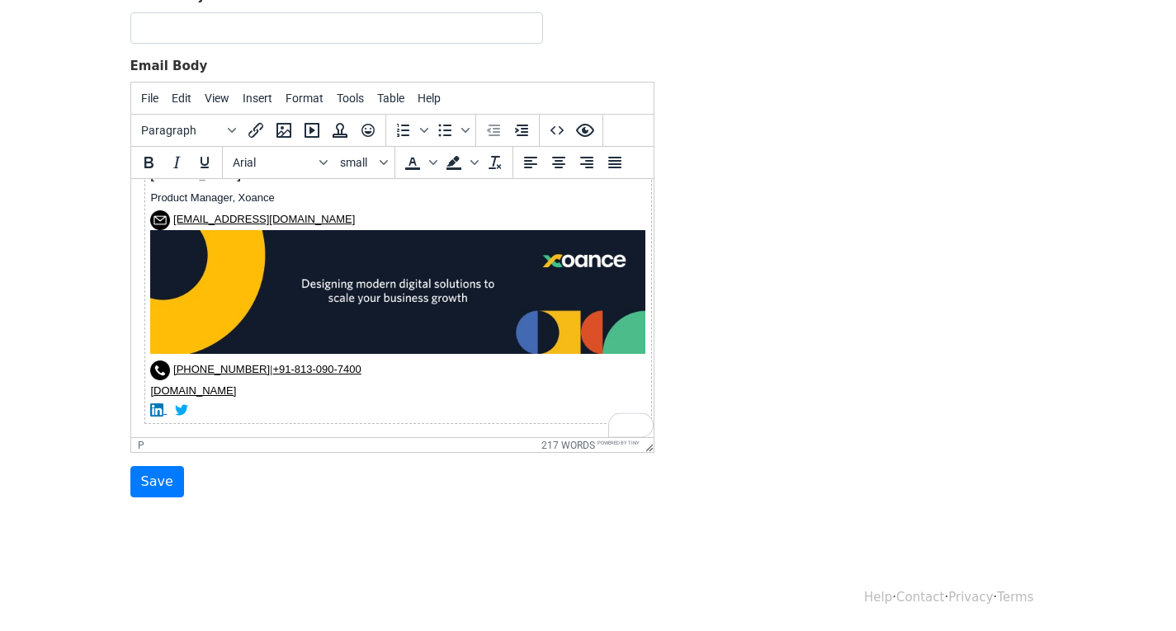
click at [221, 327] on img "To enrich screen reader interactions, please activate Accessibility in Grammarl…" at bounding box center [396, 292] width 495 height 124
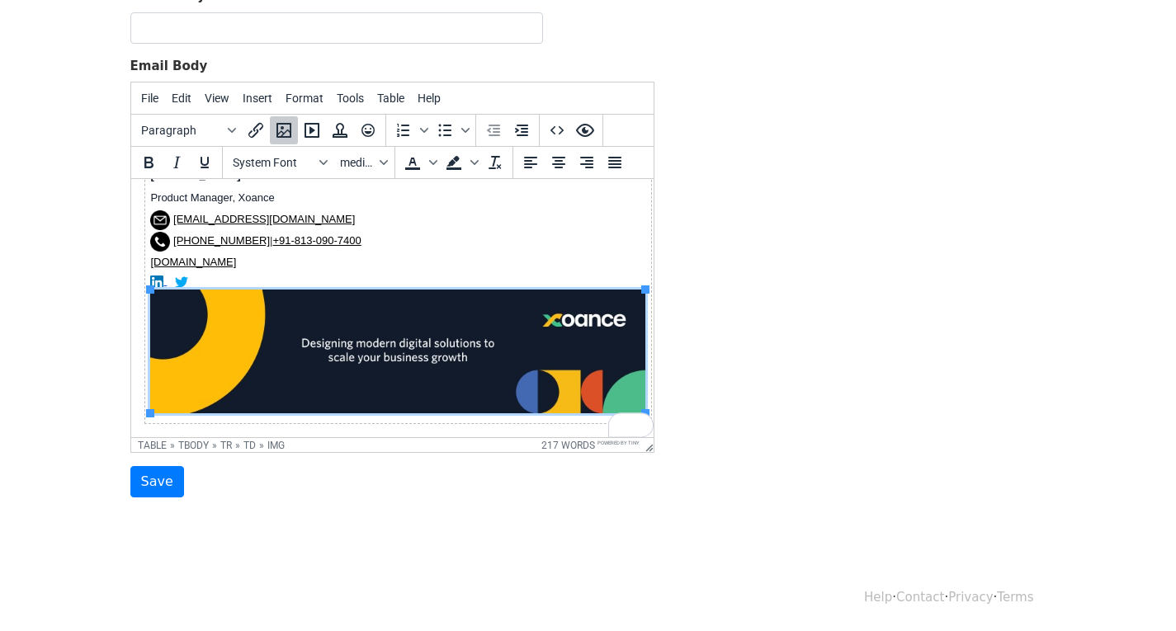
click at [358, 366] on img "To enrich screen reader interactions, please activate Accessibility in Grammarl…" at bounding box center [396, 352] width 495 height 124
click at [455, 259] on td "Jemie Edward Product Manager, Xoance info@xoance.biz +1 559-465-8444 | +91-813-…" at bounding box center [397, 290] width 507 height 265
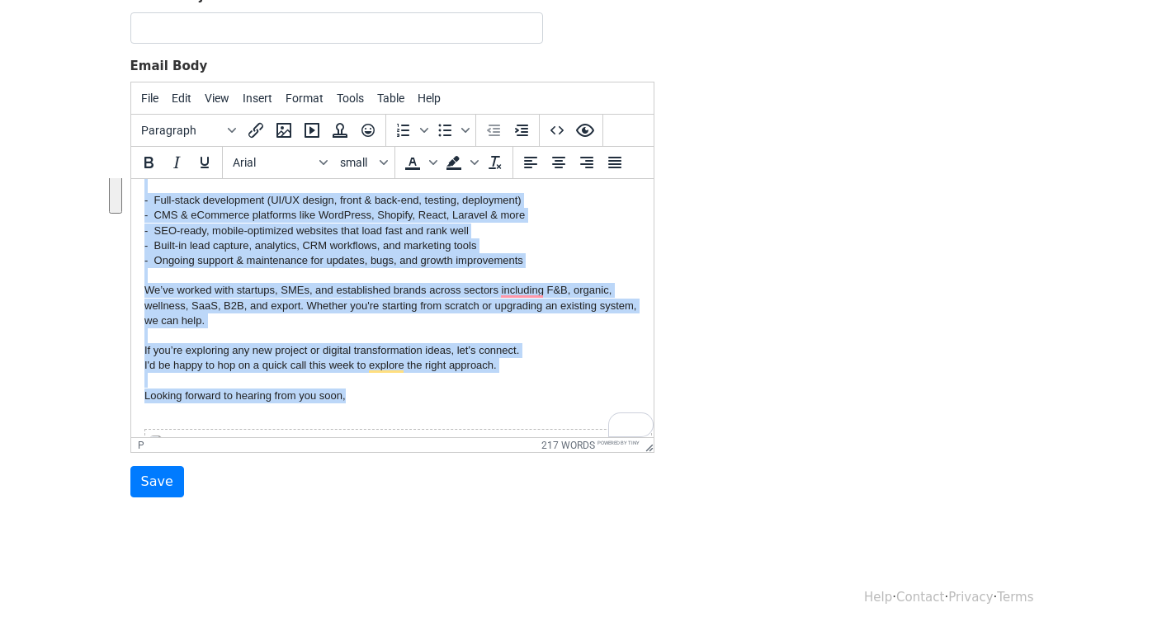
drag, startPoint x: 144, startPoint y: 371, endPoint x: 361, endPoint y: 399, distance: 218.7
click at [361, 399] on p "Hi there, I’m Jemie Edward, Product Manager at Xoance Software & Services. We s…" at bounding box center [392, 185] width 496 height 465
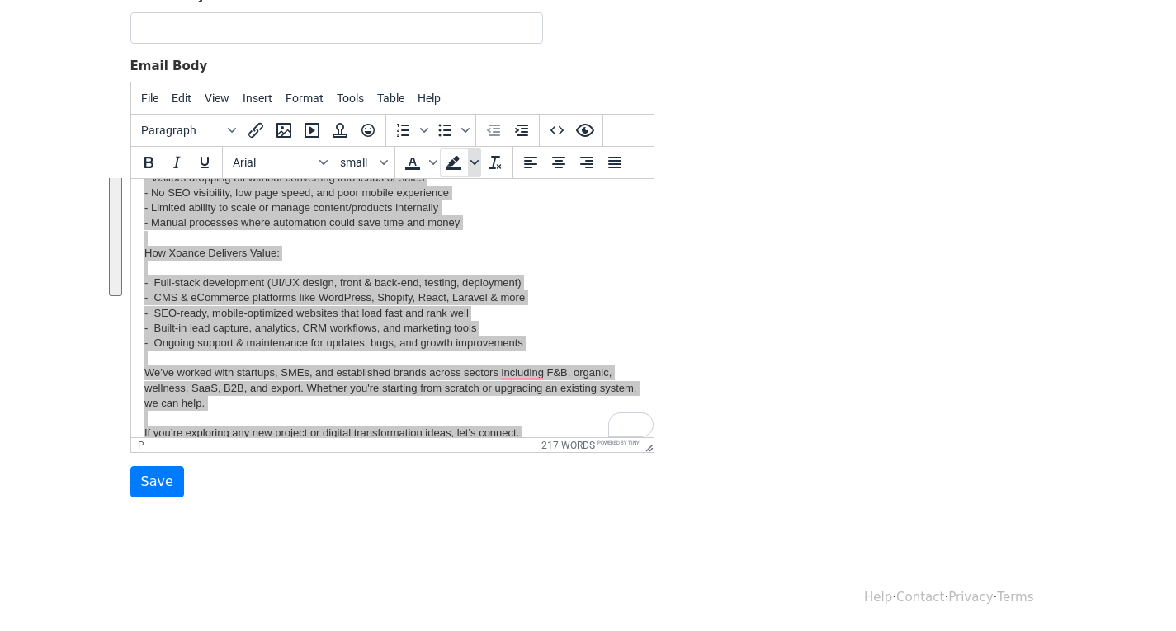
click at [477, 158] on icon "Background color" at bounding box center [474, 162] width 8 height 8
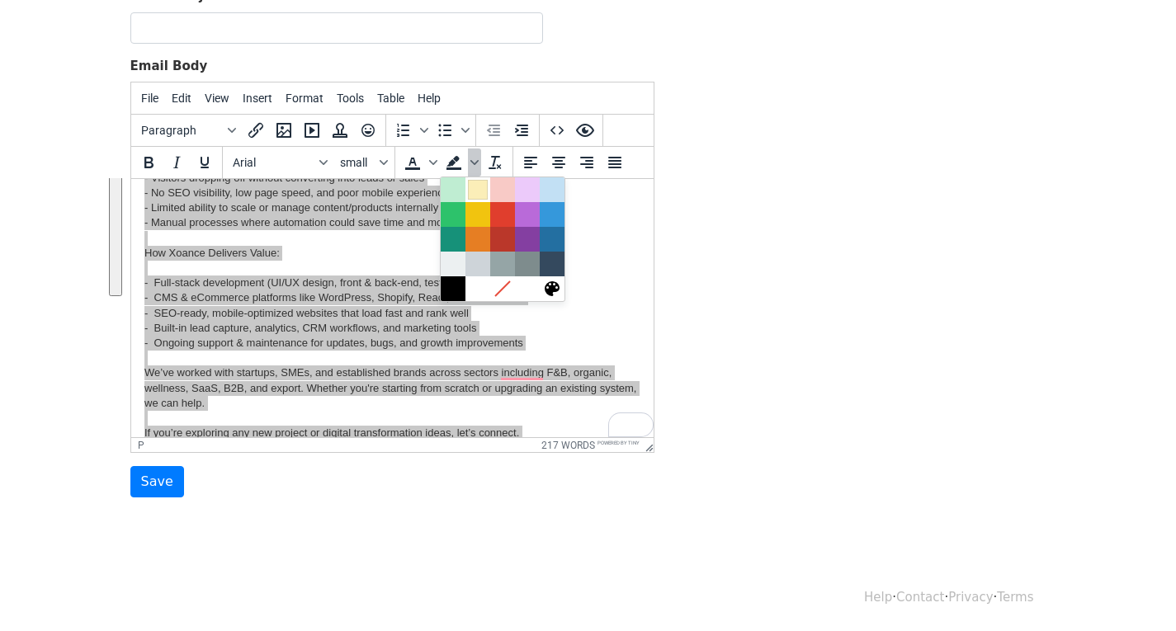
click at [472, 182] on div at bounding box center [478, 190] width 20 height 20
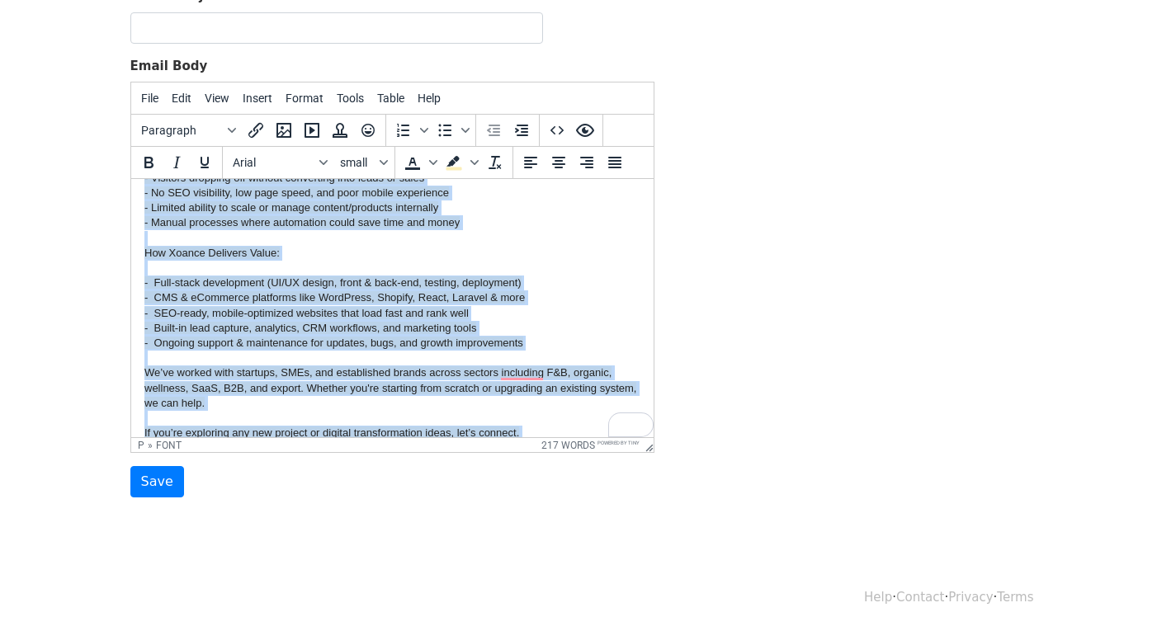
click at [473, 271] on p "Hi there, I’m Jemie Edward, Product Manager at Xoance Software & Services. We s…" at bounding box center [392, 267] width 496 height 465
click at [468, 289] on p "Hi there, I’m Jemie Edward, Product Manager at Xoance Software & Services. We s…" at bounding box center [392, 267] width 496 height 465
click at [469, 291] on p "Hi there, I’m Jemie Edward, Product Manager at Xoance Software & Services. We s…" at bounding box center [392, 267] width 496 height 465
click at [394, 209] on font "- Limited ability to scale or manage content/products internally" at bounding box center [291, 207] width 294 height 12
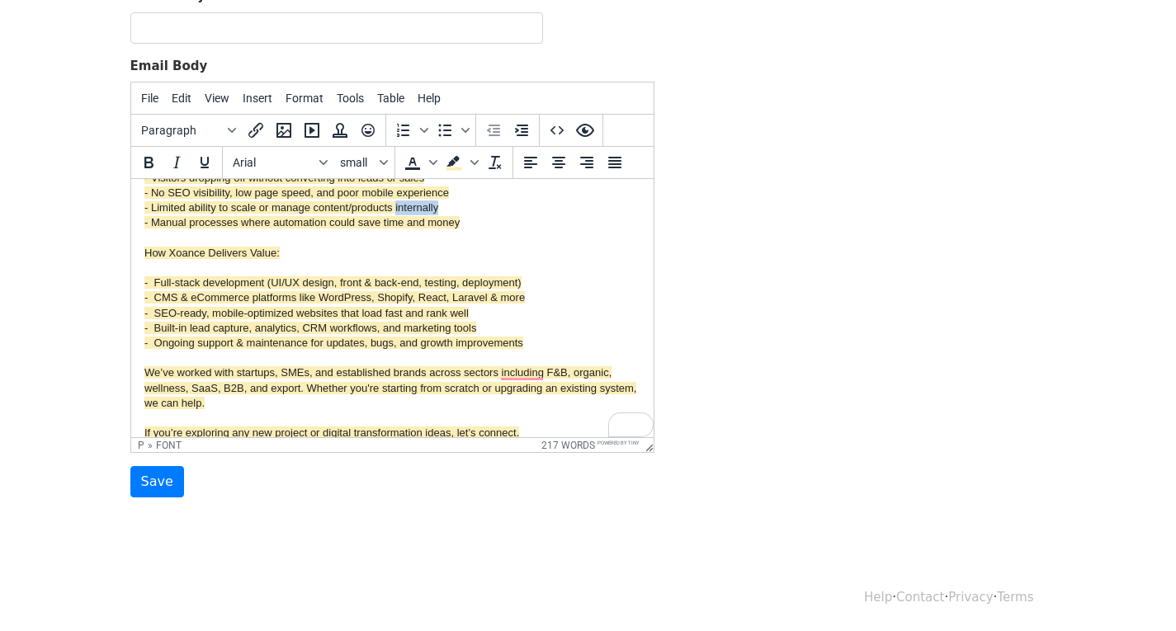
click at [393, 209] on font "- Limited ability to scale or manage content/products internally" at bounding box center [291, 207] width 294 height 12
click at [319, 233] on p "Hi there, I’m Jemie Edward, Product Manager at Xoance Software & Services. We s…" at bounding box center [392, 267] width 496 height 465
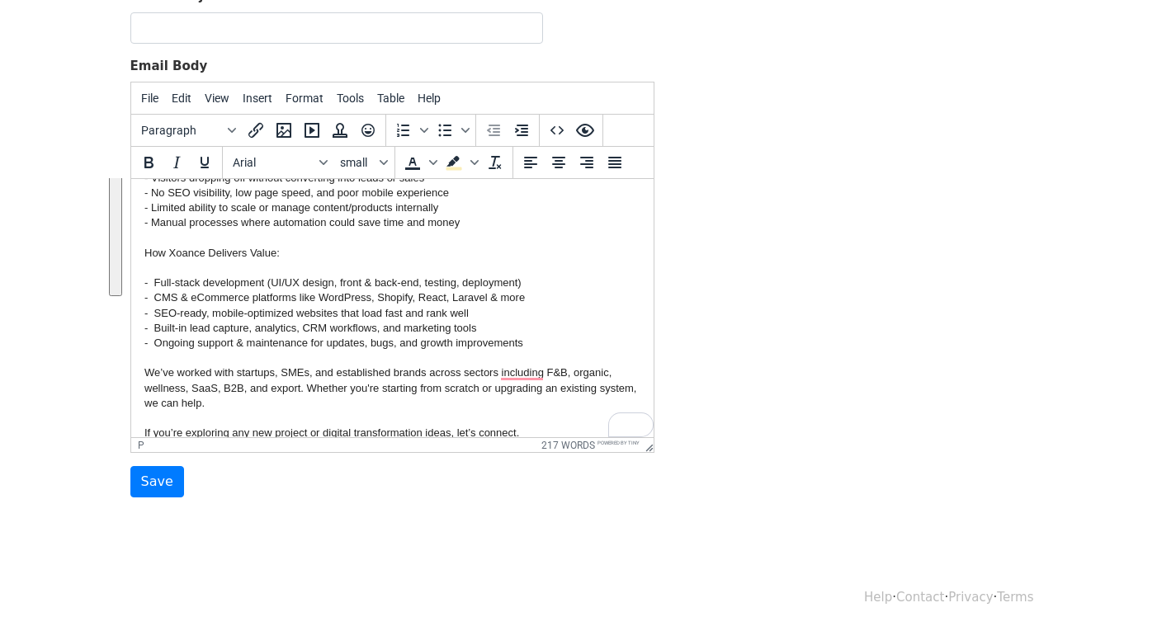
click at [386, 261] on p "Hi there, I’m Jemie Edward, Product Manager at Xoance Software & Services. We s…" at bounding box center [392, 267] width 496 height 465
click at [523, 160] on icon "Align left" at bounding box center [531, 163] width 20 height 20
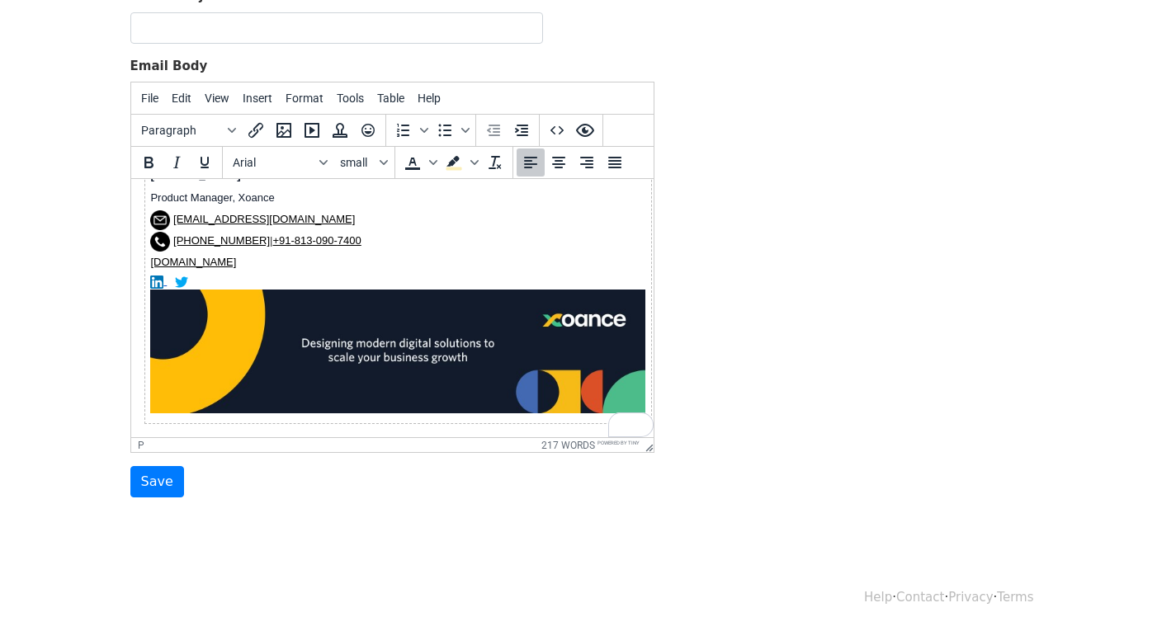
click at [383, 332] on img "To enrich screen reader interactions, please activate Accessibility in Grammarl…" at bounding box center [396, 352] width 495 height 124
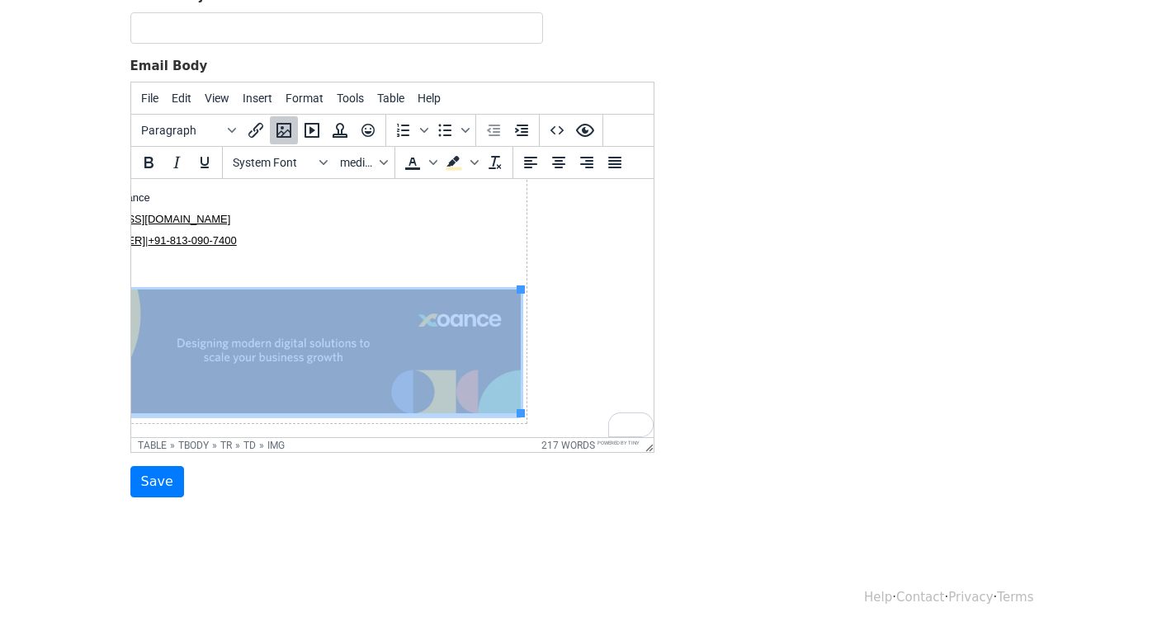
drag, startPoint x: 384, startPoint y: 431, endPoint x: 663, endPoint y: 625, distance: 339.0
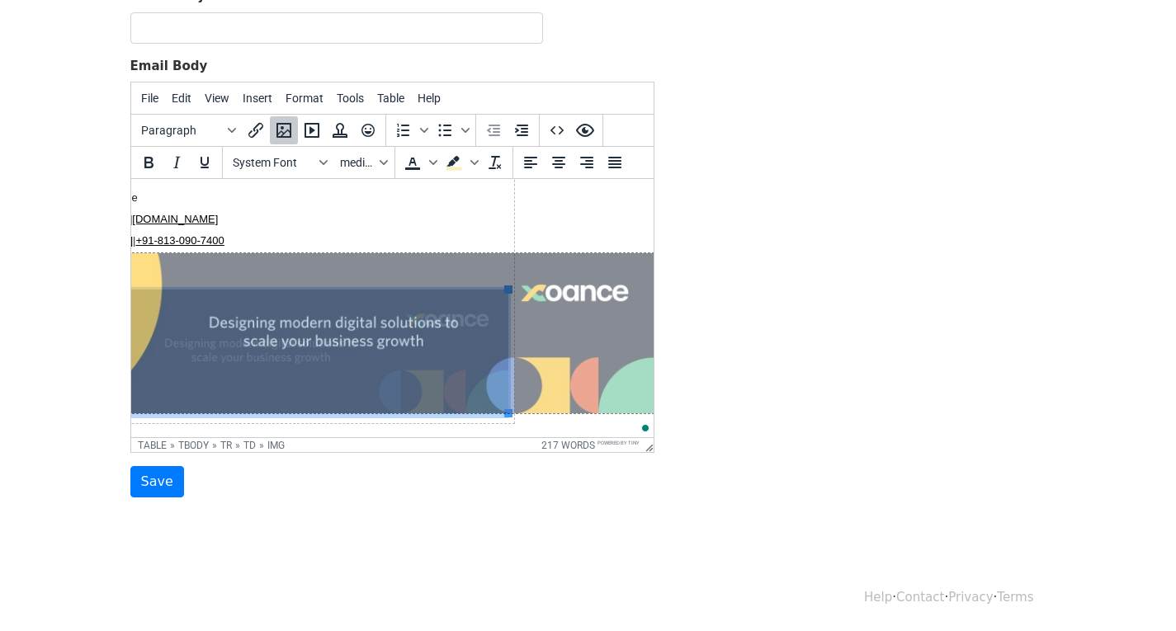
drag, startPoint x: 508, startPoint y: 276, endPoint x: 784, endPoint y: 452, distance: 326.9
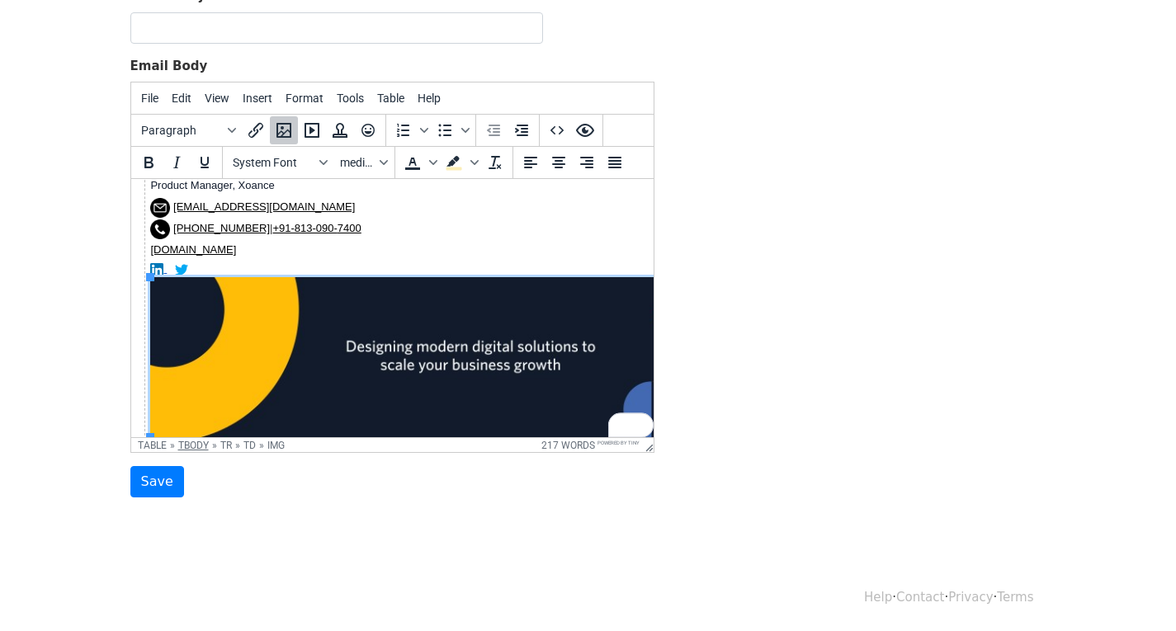
click at [185, 446] on div "tbody" at bounding box center [193, 446] width 31 height 12
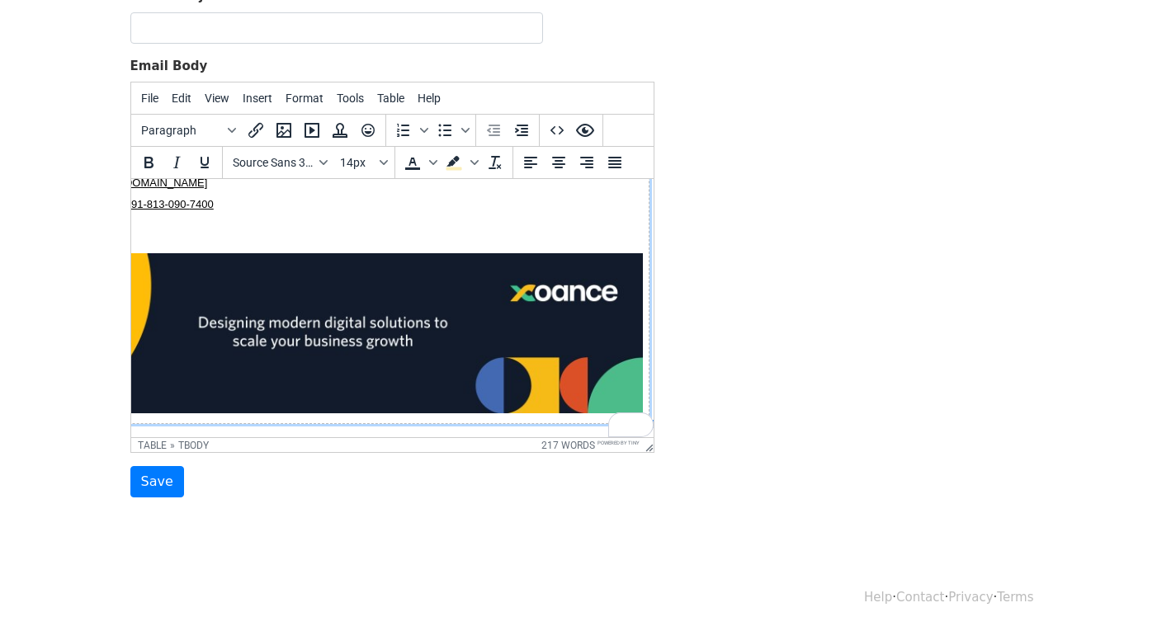
drag, startPoint x: 264, startPoint y: 430, endPoint x: 633, endPoint y: 618, distance: 414.0
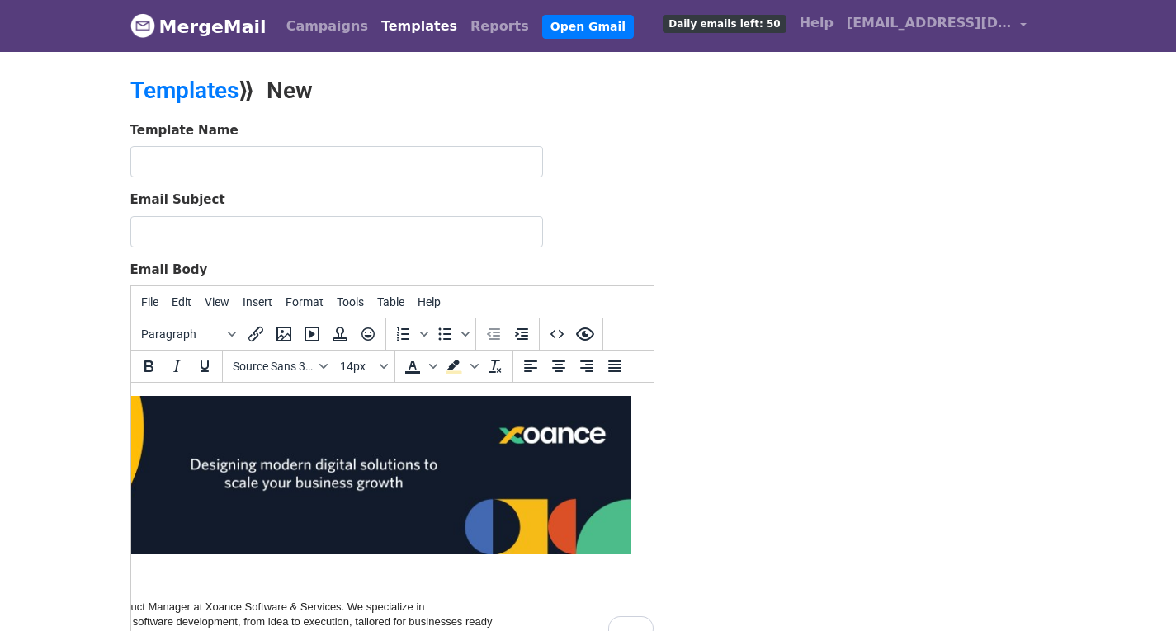
click at [314, 436] on img "To enrich screen reader interactions, please activate Accessibility in Grammarl…" at bounding box center [313, 475] width 634 height 158
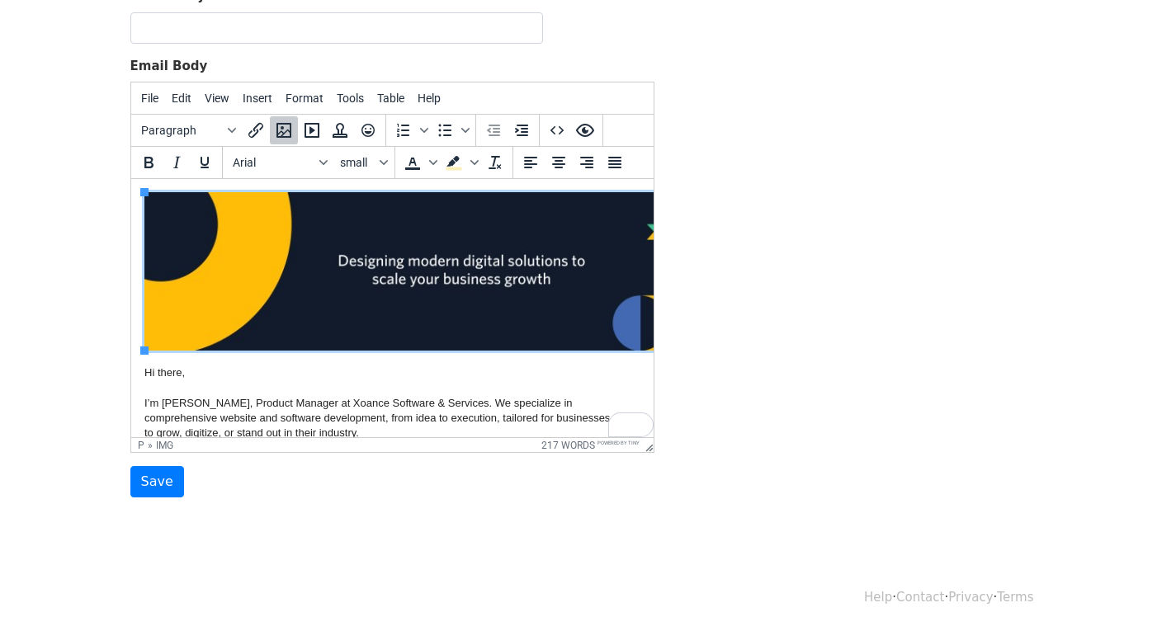
drag, startPoint x: 296, startPoint y: 432, endPoint x: 205, endPoint y: 622, distance: 210.7
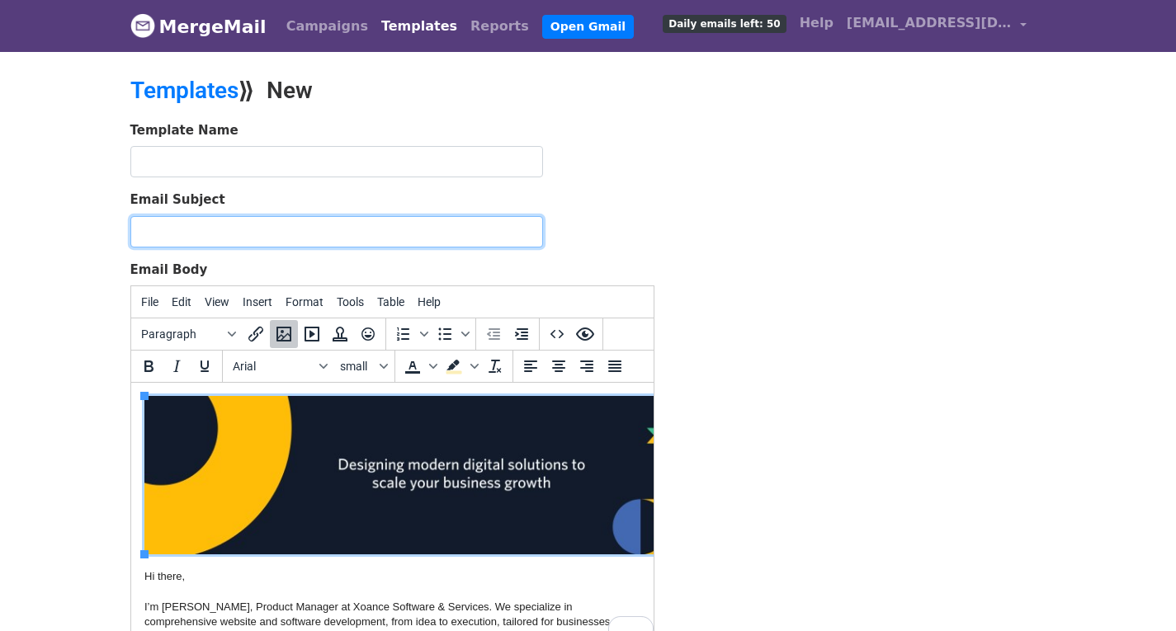
click at [215, 224] on input "Email Subject" at bounding box center [336, 231] width 413 height 31
click at [272, 225] on input "Email Subject" at bounding box center [336, 231] width 413 height 31
paste input "End-to-End Development for Your Brand’s Next Leap"
type input "End-to-End Development for Your Brand’s Next Leap"
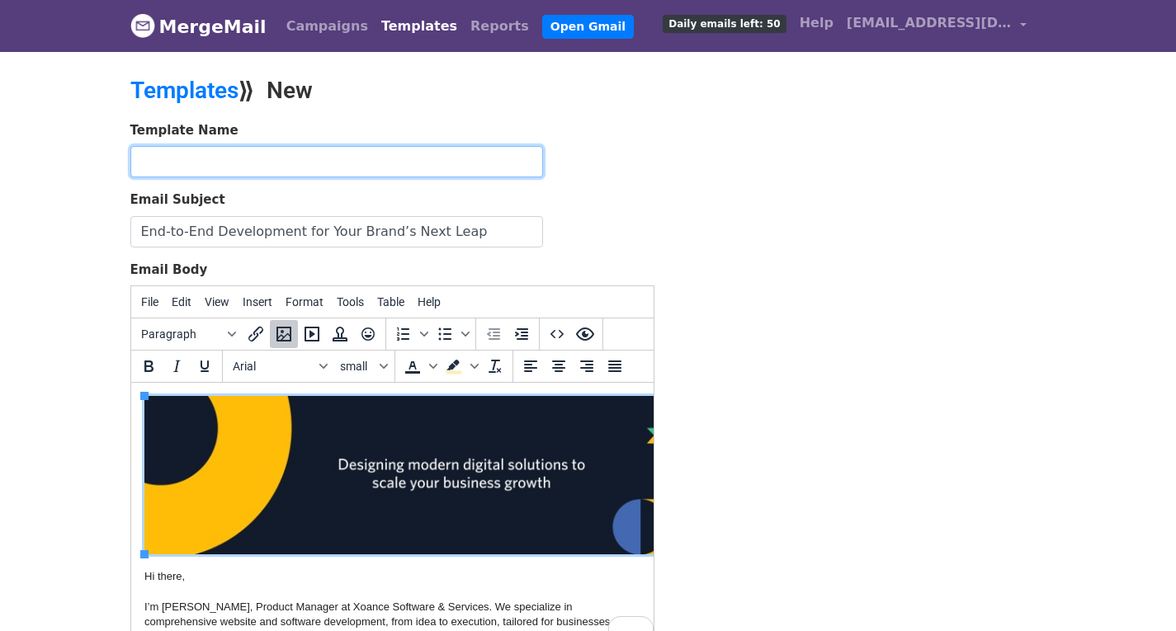
click at [257, 165] on input "text" at bounding box center [336, 161] width 413 height 31
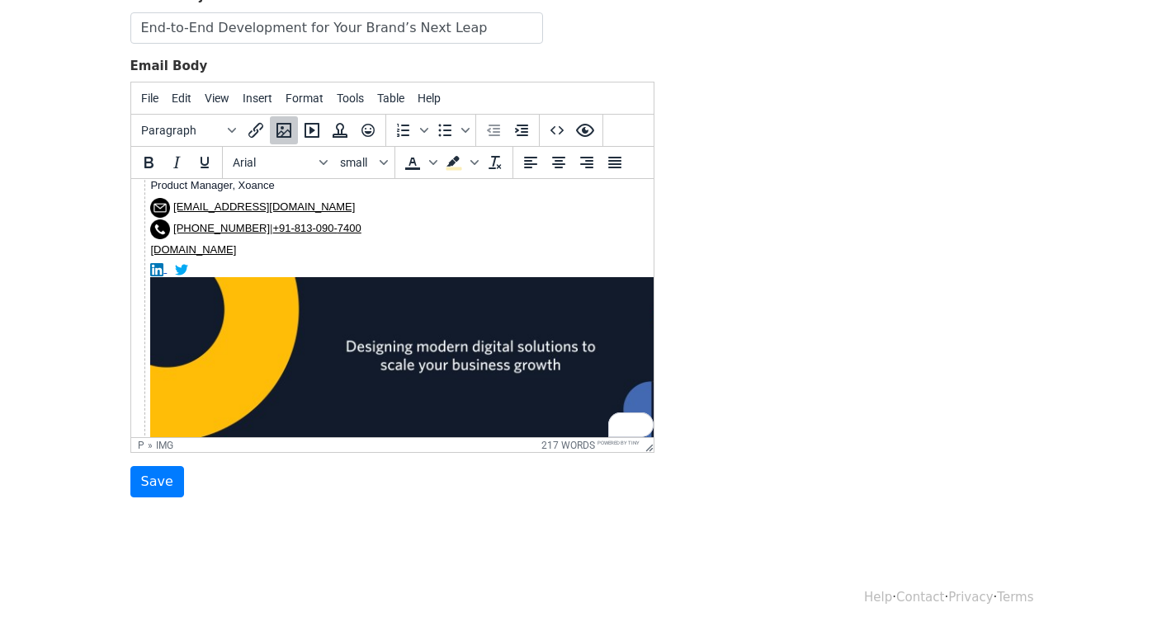
type input "Tem 1"
click at [285, 227] on link "+91-813-090- 7400" at bounding box center [315, 228] width 88 height 12
click at [205, 251] on link "www.xoance.com" at bounding box center [192, 249] width 86 height 12
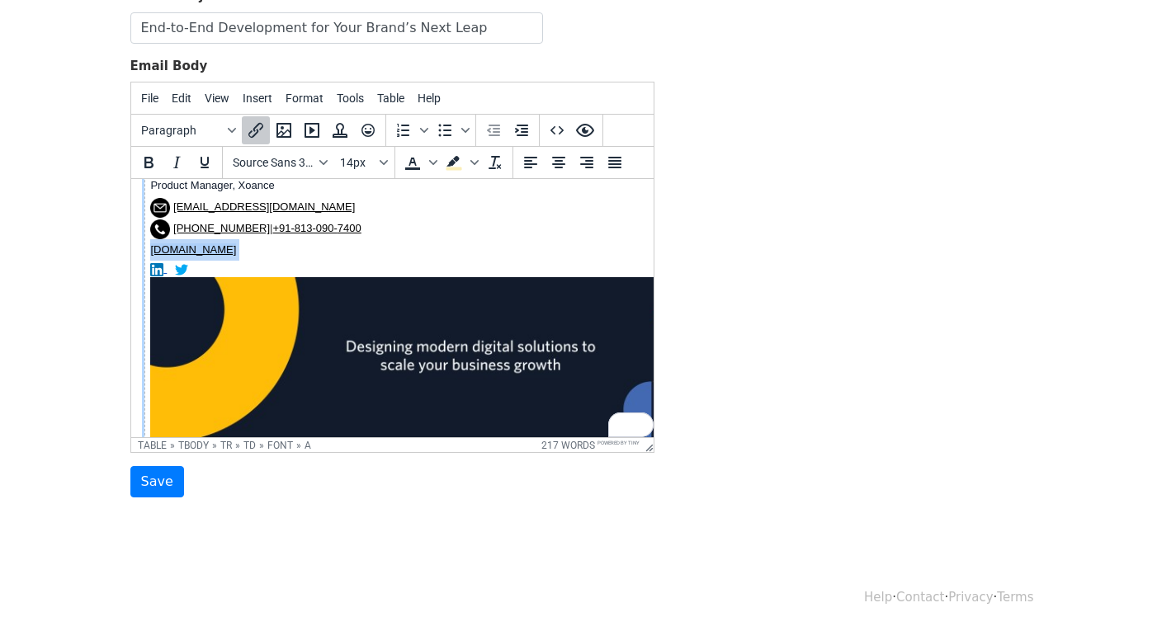
click at [205, 251] on link "www.xoance.com" at bounding box center [192, 249] width 86 height 12
click at [256, 130] on icon "Insert/edit link" at bounding box center [256, 130] width 20 height 20
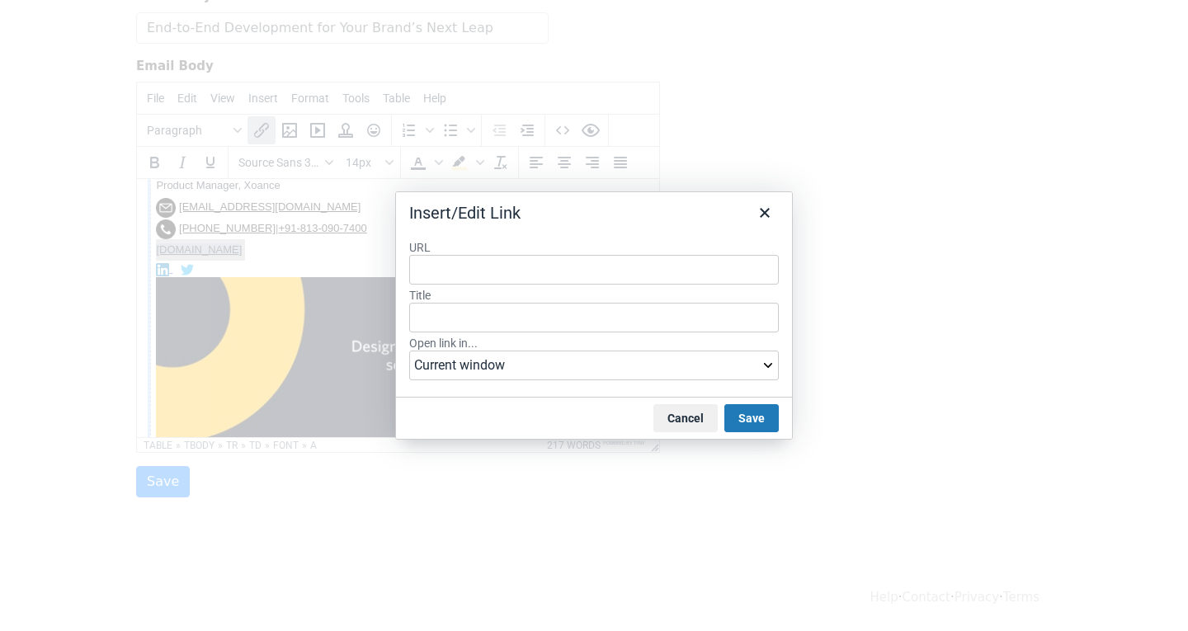
click at [427, 268] on input "URL" at bounding box center [594, 270] width 370 height 30
paste input "https://www.xoance.com/"
type input "https://www.xoance.com/"
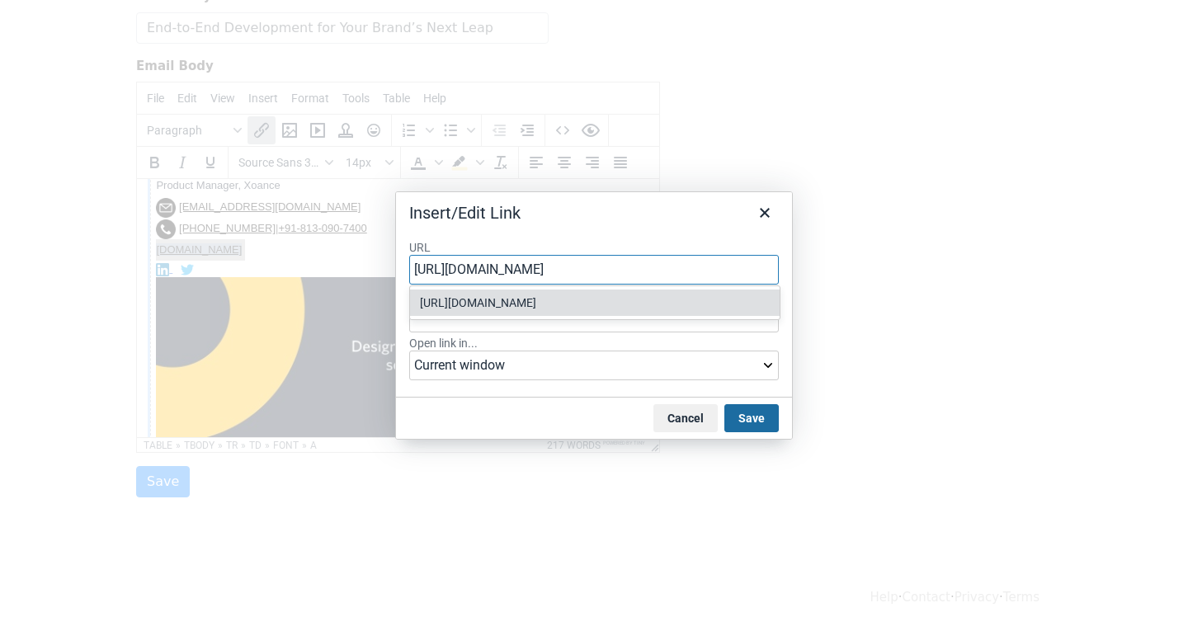
click at [743, 420] on button "Save" at bounding box center [751, 418] width 54 height 28
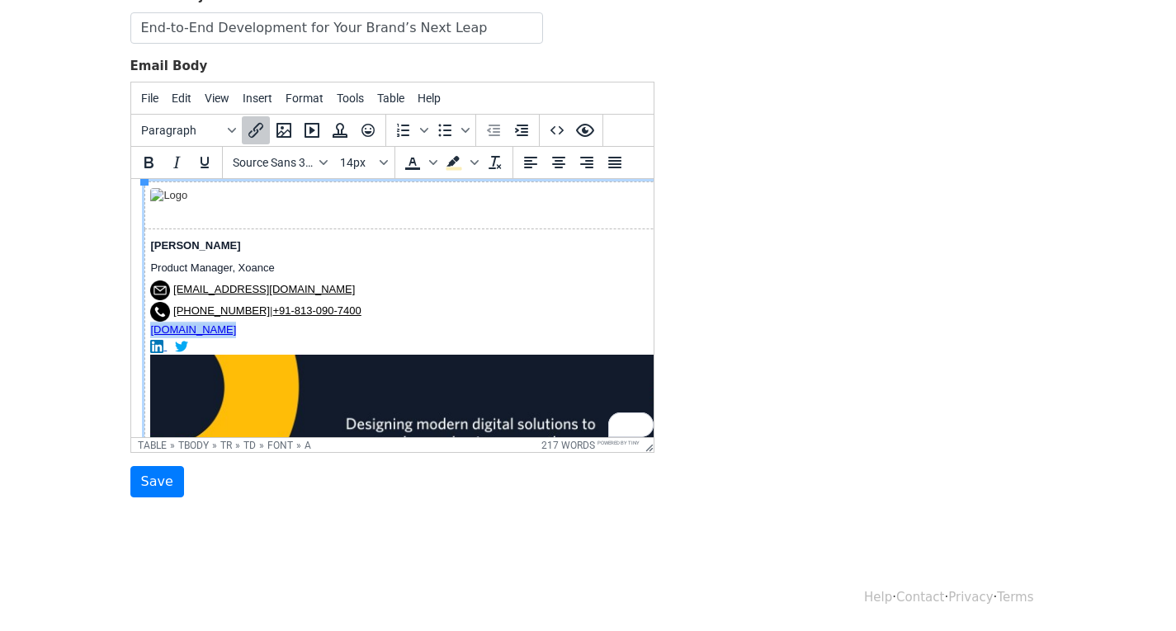
click at [189, 332] on link "www.xoance.com" at bounding box center [192, 329] width 86 height 12
click at [192, 331] on link "www.xoance.com" at bounding box center [192, 329] width 86 height 12
click at [285, 328] on td "Jemie Edward Product Manager, Xoance info@xoance.biz +1 559-465-8444 | +91-813-…" at bounding box center [470, 377] width 652 height 296
drag, startPoint x: 238, startPoint y: 331, endPoint x: 149, endPoint y: 331, distance: 89.1
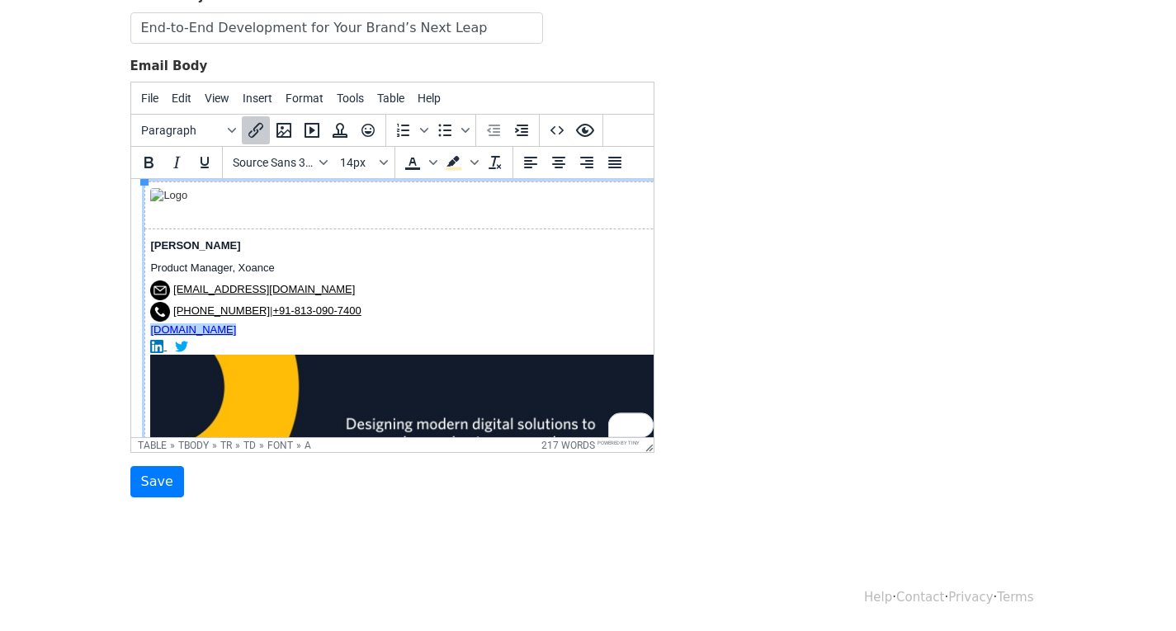
click at [149, 331] on td "Jemie Edward Product Manager, Xoance info@xoance.biz +1 559-465-8444 | +91-813-…" at bounding box center [470, 377] width 652 height 296
click at [432, 168] on span "Text color" at bounding box center [433, 163] width 13 height 28
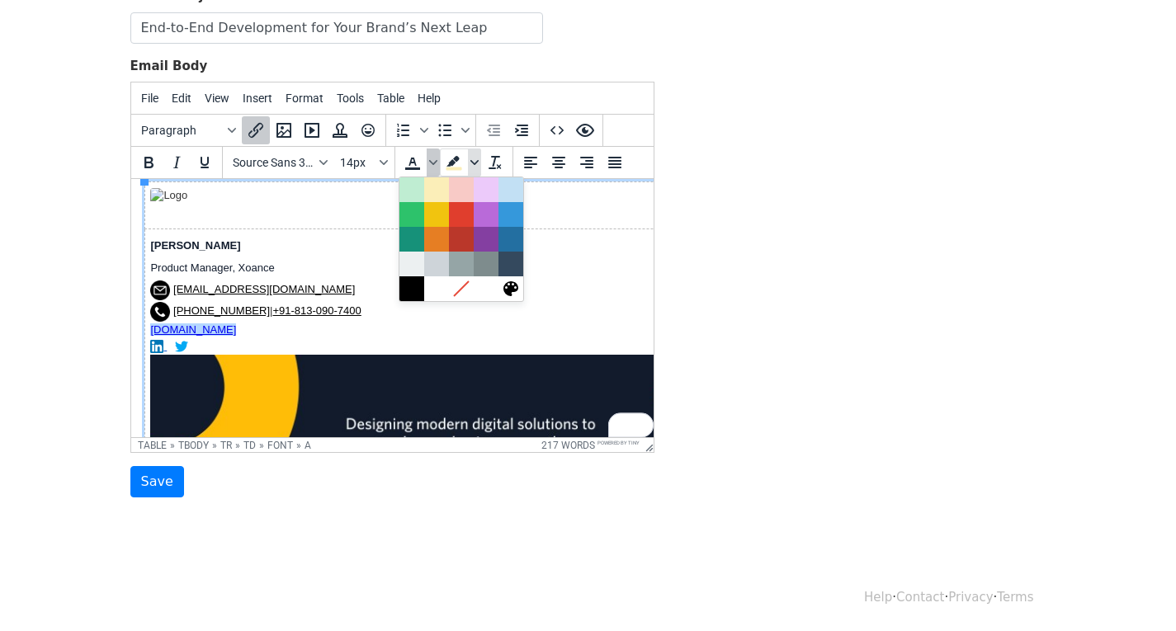
click at [471, 163] on icon "Background color" at bounding box center [474, 162] width 8 height 8
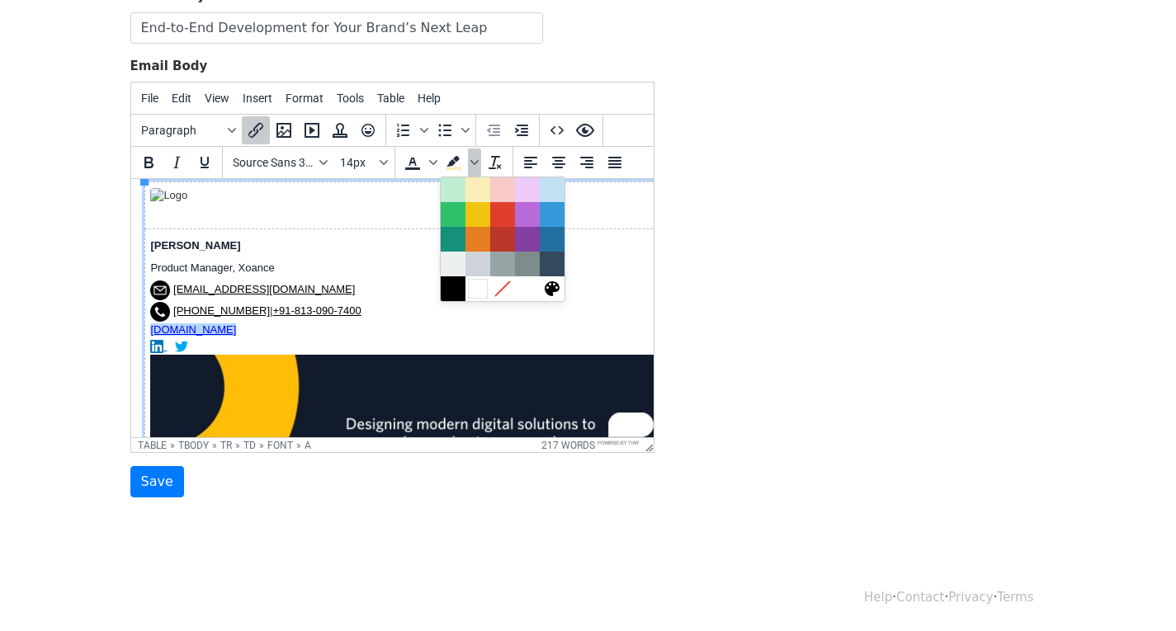
click at [481, 286] on div at bounding box center [478, 289] width 20 height 20
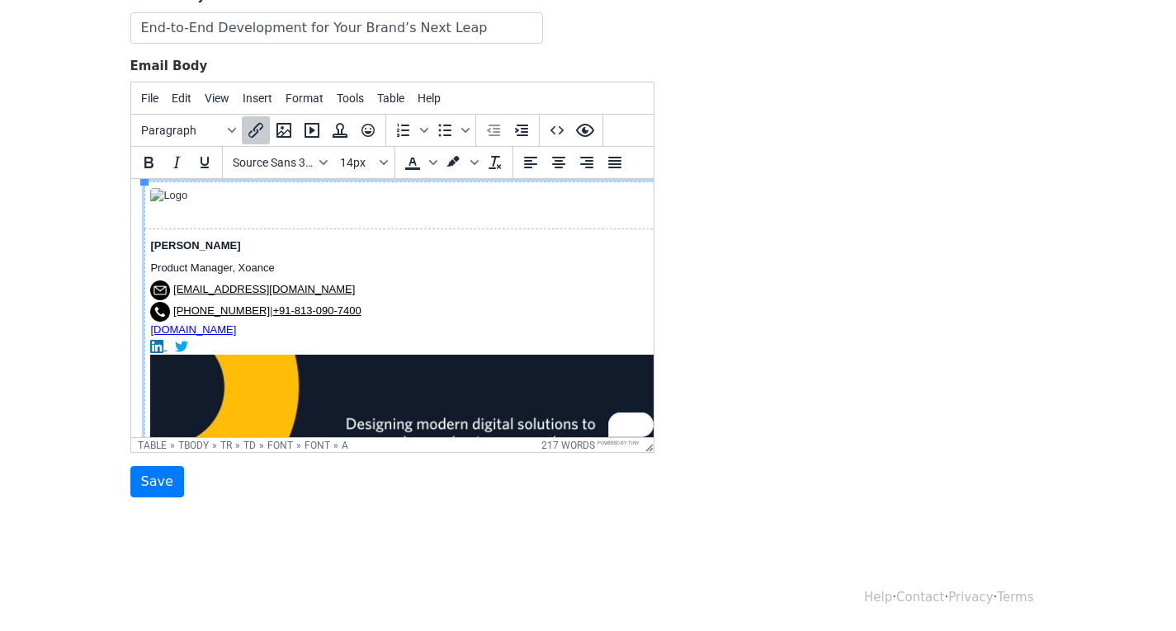
click at [412, 316] on td "Jemie Edward Product Manager, Xoance info@xoance.biz +1 559-465-8444 | +91-813-…" at bounding box center [470, 377] width 652 height 296
click at [252, 310] on link "+1 559-465-8444" at bounding box center [220, 310] width 97 height 12
click at [254, 288] on td "Jemie Edward Product Manager, Xoance info@xoance.biz﻿ +1 559-465-8444 | +91-813…" at bounding box center [470, 377] width 652 height 296
click at [252, 288] on td "Jemie Edward Product Manager, Xoance info@xoance.biz﻿ +1 559-465-8444 | +91-813…" at bounding box center [470, 377] width 652 height 296
drag, startPoint x: 252, startPoint y: 288, endPoint x: 172, endPoint y: 299, distance: 80.7
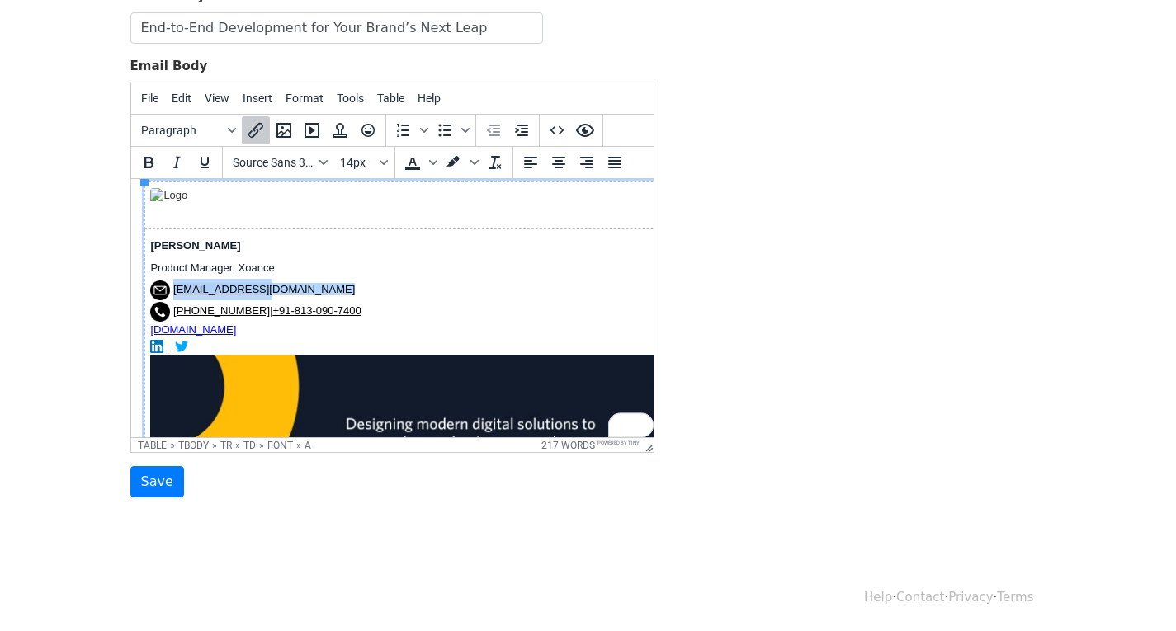
click at [172, 299] on td "Jemie Edward Product Manager, Xoance info@xoance.biz﻿ +1 559-465-8444 | +91-813…" at bounding box center [470, 377] width 652 height 296
copy link "info@xoance.biz﻿"
click at [257, 132] on icon "Insert/edit link" at bounding box center [256, 130] width 20 height 20
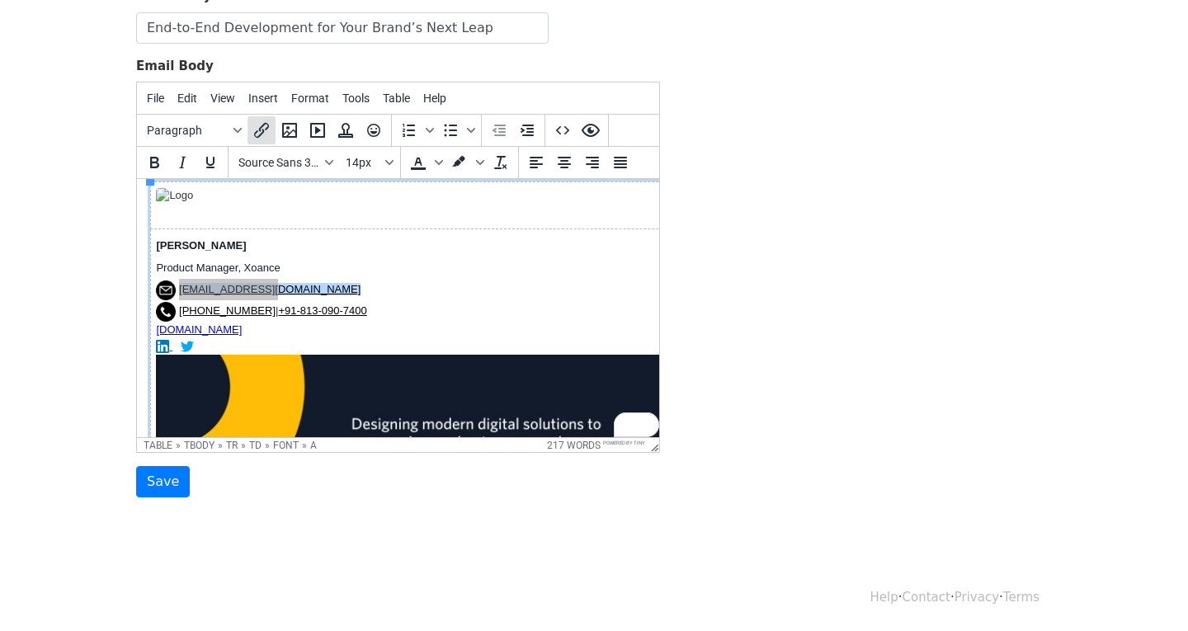
select select "_blank"
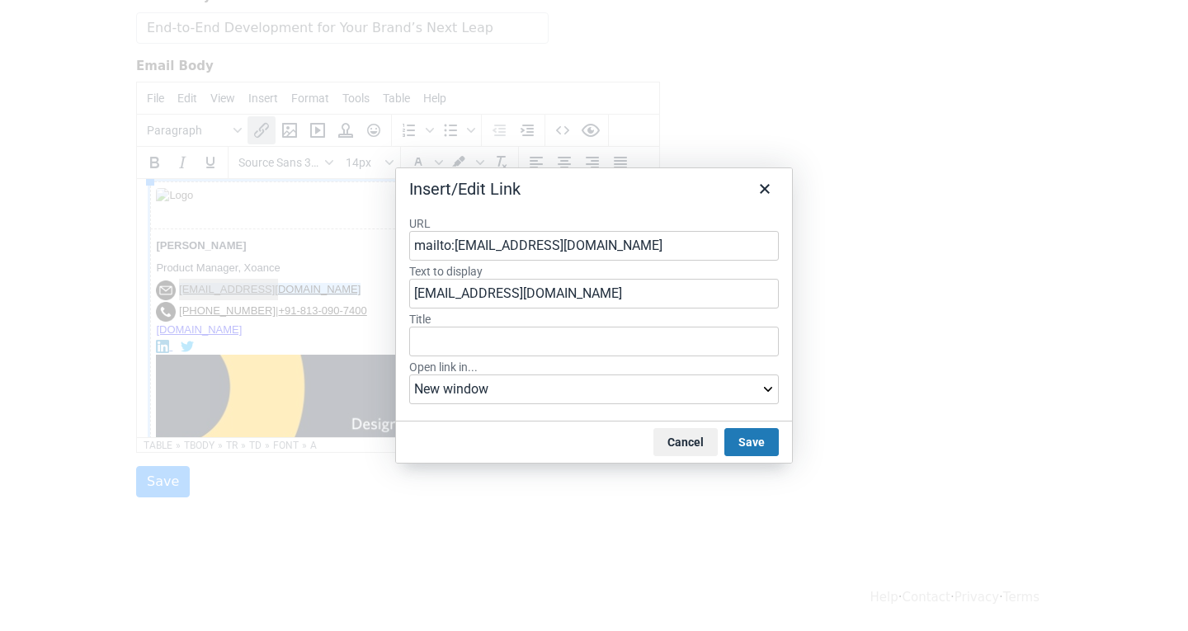
drag, startPoint x: 745, startPoint y: 450, endPoint x: 668, endPoint y: 435, distance: 78.2
click at [744, 450] on button "Save" at bounding box center [751, 442] width 54 height 28
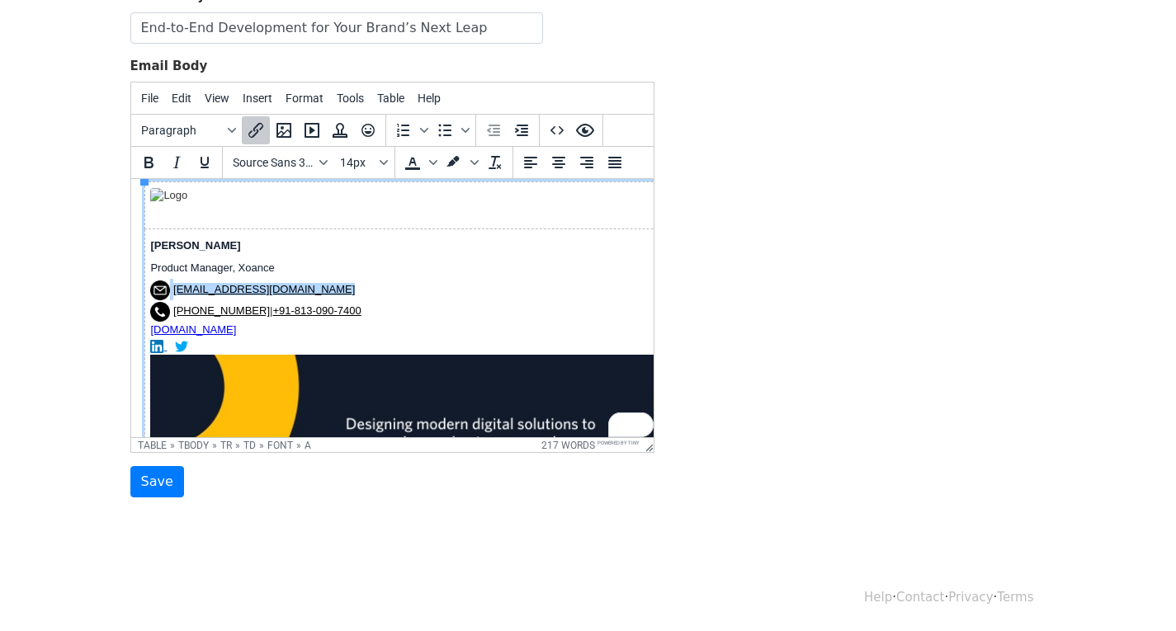
click at [389, 290] on td "Jemie Edward Product Manager, Xoance info@xoance.biz﻿ +1 559-465-8444 | +91-813…" at bounding box center [470, 377] width 652 height 296
drag, startPoint x: 262, startPoint y: 292, endPoint x: 524, endPoint y: 316, distance: 262.6
click at [172, 292] on td "Jemie Edward Product Manager, Xoance info@xoance.biz﻿ +1 559-465-8444 | +91-813…" at bounding box center [470, 377] width 652 height 296
click at [473, 160] on icon "Background color" at bounding box center [474, 162] width 8 height 8
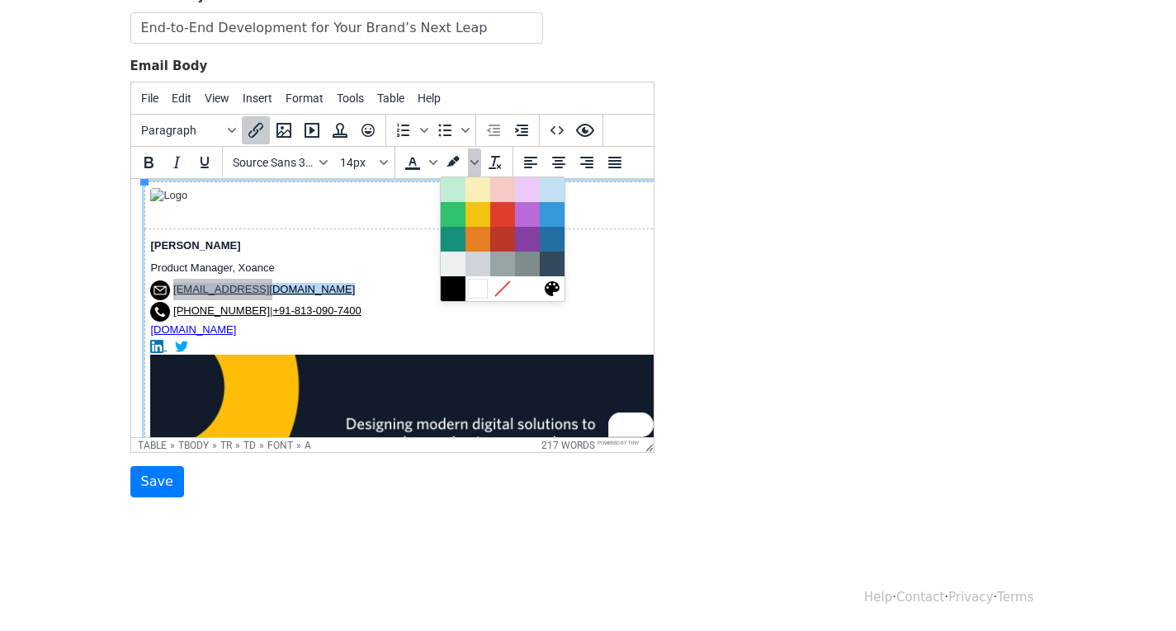
click at [481, 288] on div at bounding box center [478, 289] width 20 height 20
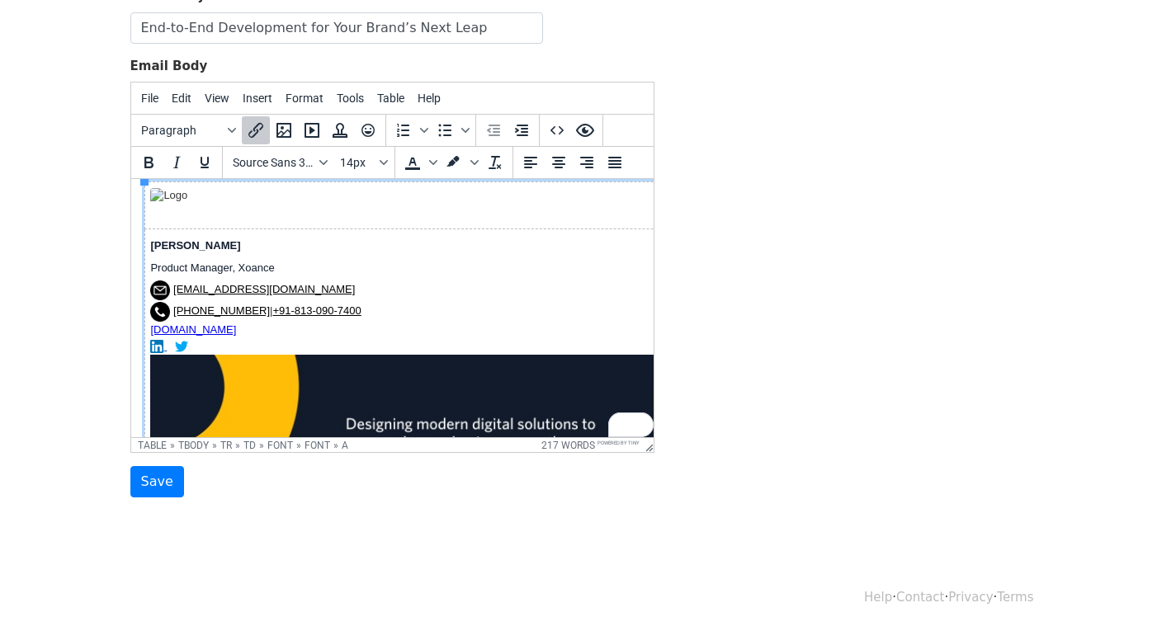
click at [469, 294] on td "Jemie Edward Product Manager, Xoance info@xoance.biz﻿ +1 559-465-8444 | +91-813…" at bounding box center [470, 377] width 652 height 296
click at [223, 286] on link "info@xoance.biz﻿" at bounding box center [263, 289] width 182 height 12
copy font "info@xoance.biz﻿"
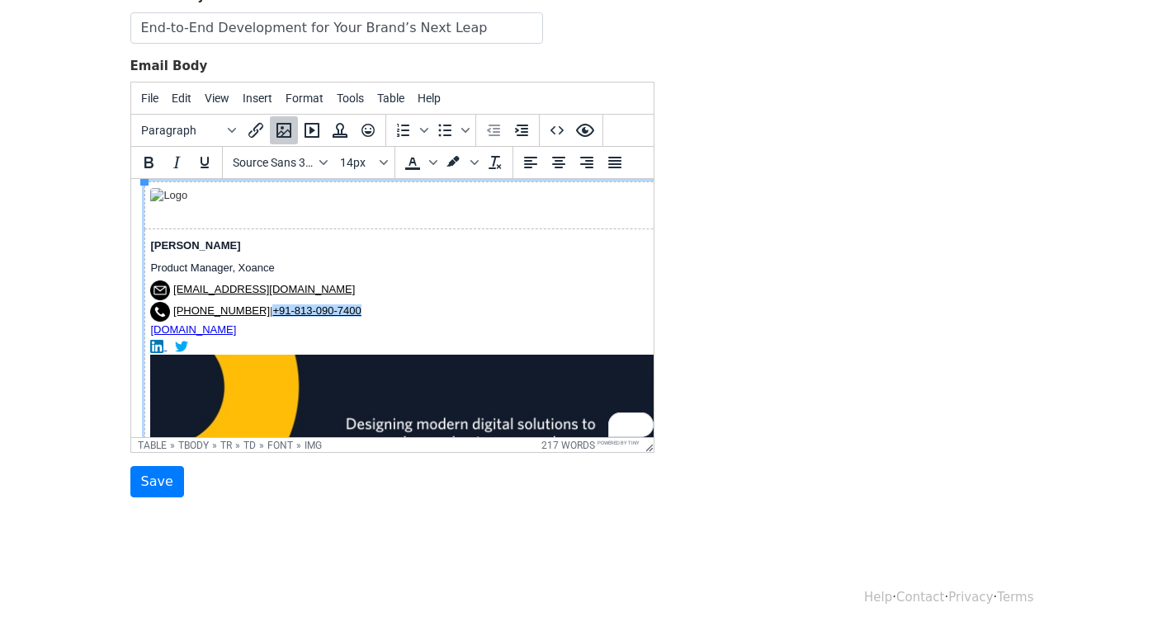
click at [454, 316] on td "Jemie Edward Product Manager, Xoance info@xoance.biz﻿ +1 559-465-8444 | +91-813…" at bounding box center [470, 377] width 652 height 296
click at [231, 295] on td "Jemie Edward Product Manager, Xoance info@xoance.biz﻿ +1 559-465-8444 | +91-813…" at bounding box center [470, 377] width 652 height 296
click at [231, 288] on link "info@xoance.biz﻿" at bounding box center [263, 289] width 182 height 12
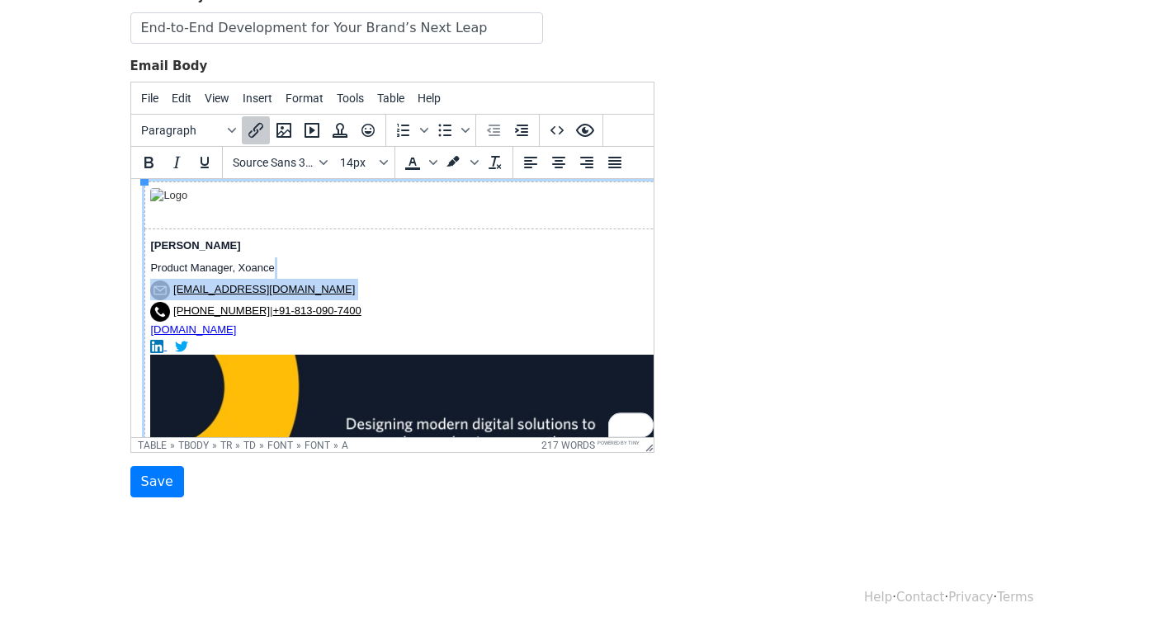
click at [231, 288] on link "info@xoance.biz﻿" at bounding box center [263, 289] width 182 height 12
click at [261, 128] on icon "Insert/edit link" at bounding box center [256, 130] width 20 height 20
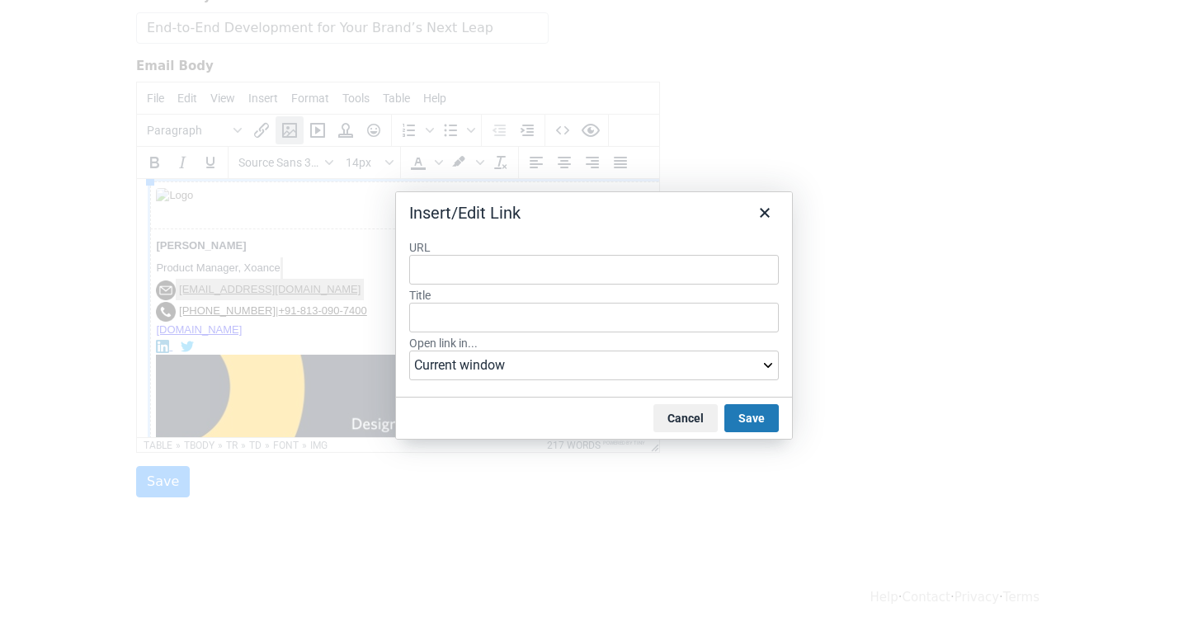
click at [478, 264] on input "URL" at bounding box center [594, 270] width 370 height 30
click at [474, 333] on input "Title" at bounding box center [594, 318] width 370 height 30
click at [451, 262] on input "URL" at bounding box center [594, 270] width 370 height 30
paste input "Email info@xoance.biz﻿"
type input "Email info@xoance.biz﻿"
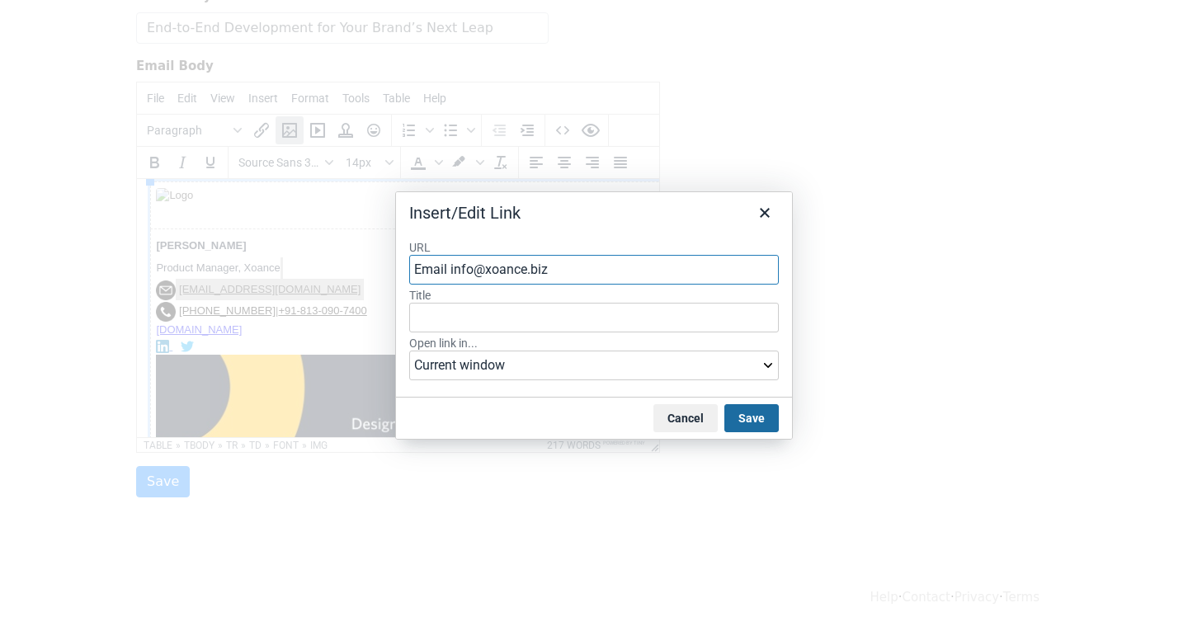
click at [745, 417] on button "Save" at bounding box center [751, 418] width 54 height 28
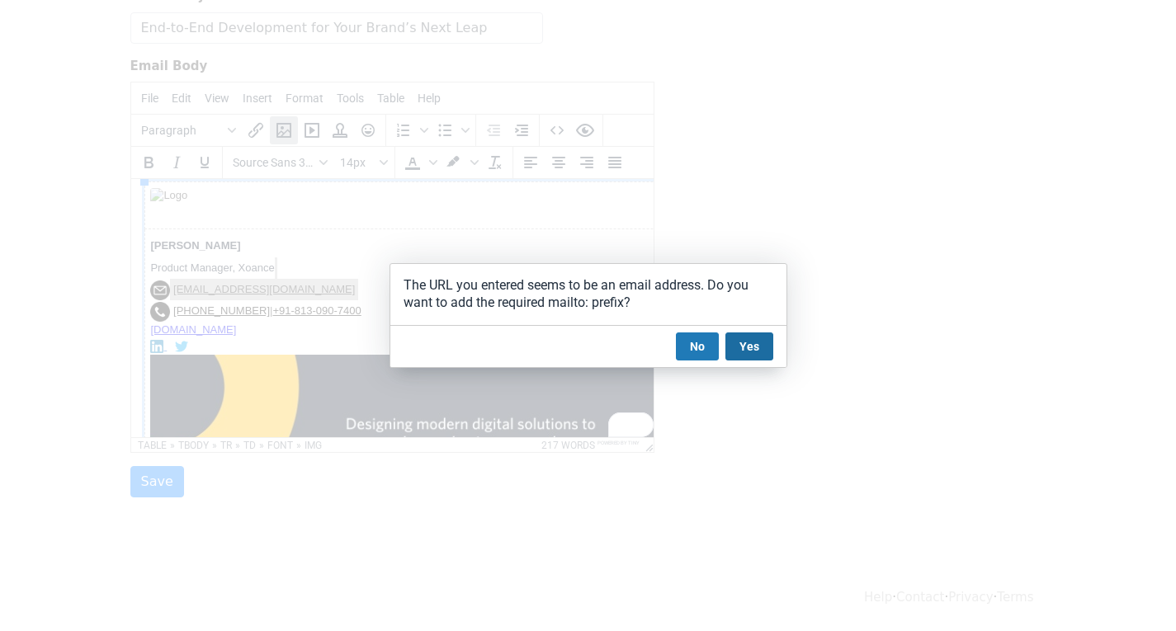
click at [755, 349] on button "Yes" at bounding box center [749, 347] width 48 height 28
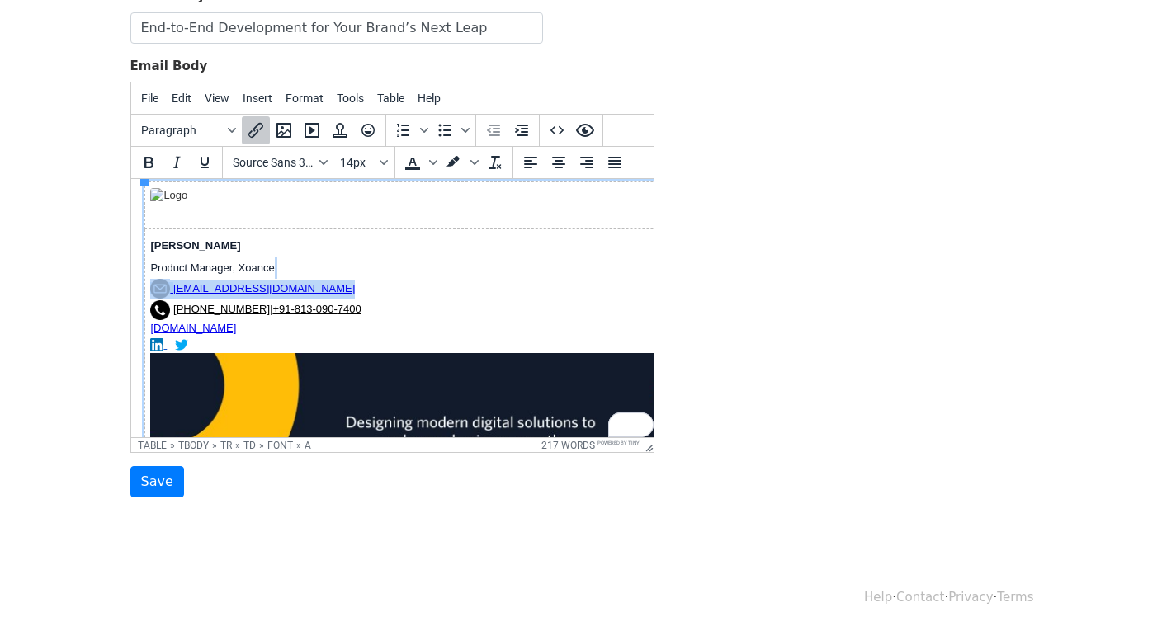
click at [340, 285] on td "Jemie Edward Product Manager, Xoance info@xoance.biz﻿ +1 559-465-8444 | +91-813…" at bounding box center [470, 376] width 652 height 295
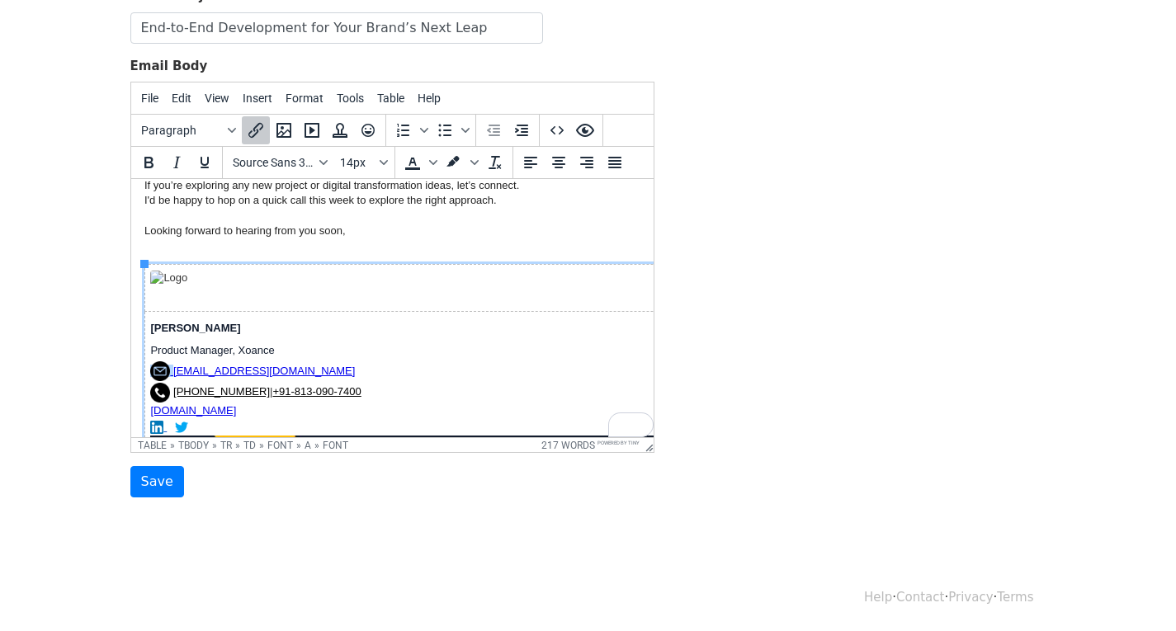
scroll to position [578, 0]
click at [225, 291] on td "To enrich screen reader interactions, please activate Accessibility in Grammarl…" at bounding box center [470, 288] width 652 height 47
click at [205, 290] on td "To enrich screen reader interactions, please activate Accessibility in Grammarl…" at bounding box center [470, 288] width 652 height 47
drag, startPoint x: 143, startPoint y: 263, endPoint x: 166, endPoint y: 291, distance: 36.3
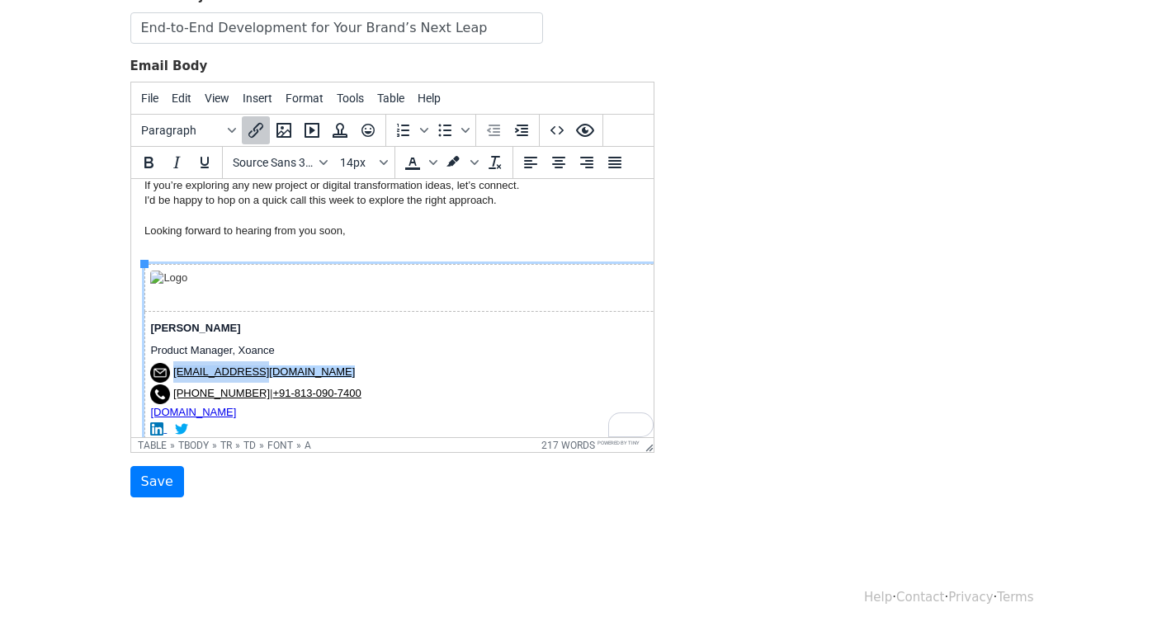
scroll to position [743, 0]
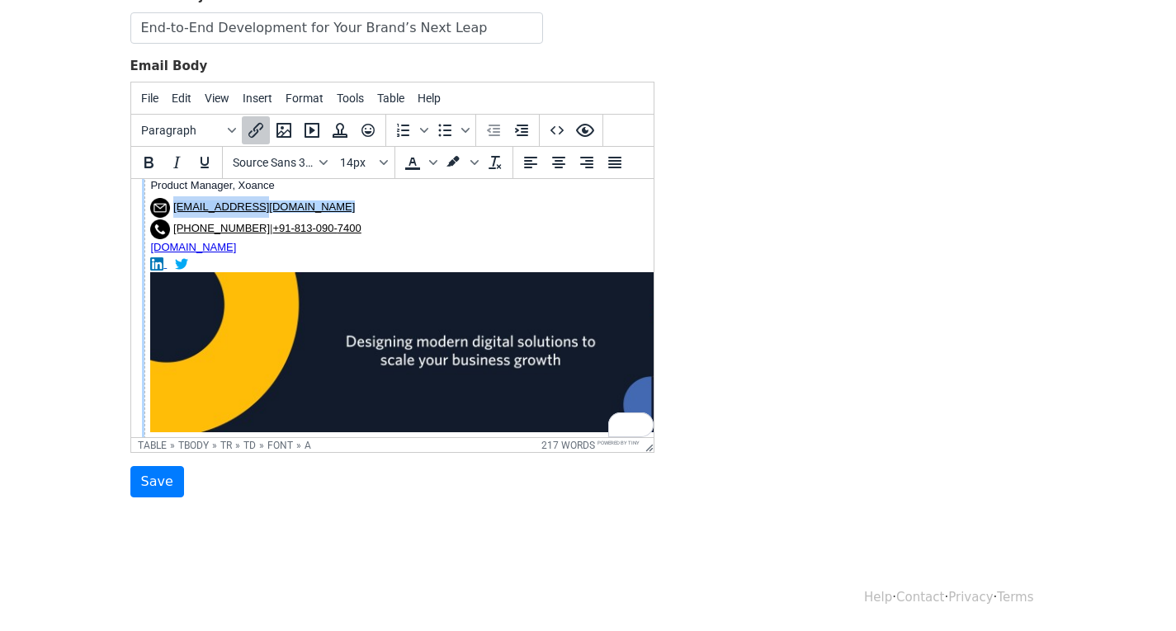
click at [254, 285] on img "To enrich screen reader interactions, please activate Accessibility in Grammarl…" at bounding box center [469, 352] width 640 height 160
drag, startPoint x: 255, startPoint y: 208, endPoint x: 171, endPoint y: 208, distance: 84.2
click at [171, 208] on td "Jemie Edward Product Manager, Xoance info@xoance.biz﻿ +1 559-465-8444 | +91-813…" at bounding box center [470, 294] width 652 height 296
click at [260, 117] on button "Insert/edit link" at bounding box center [256, 130] width 28 height 28
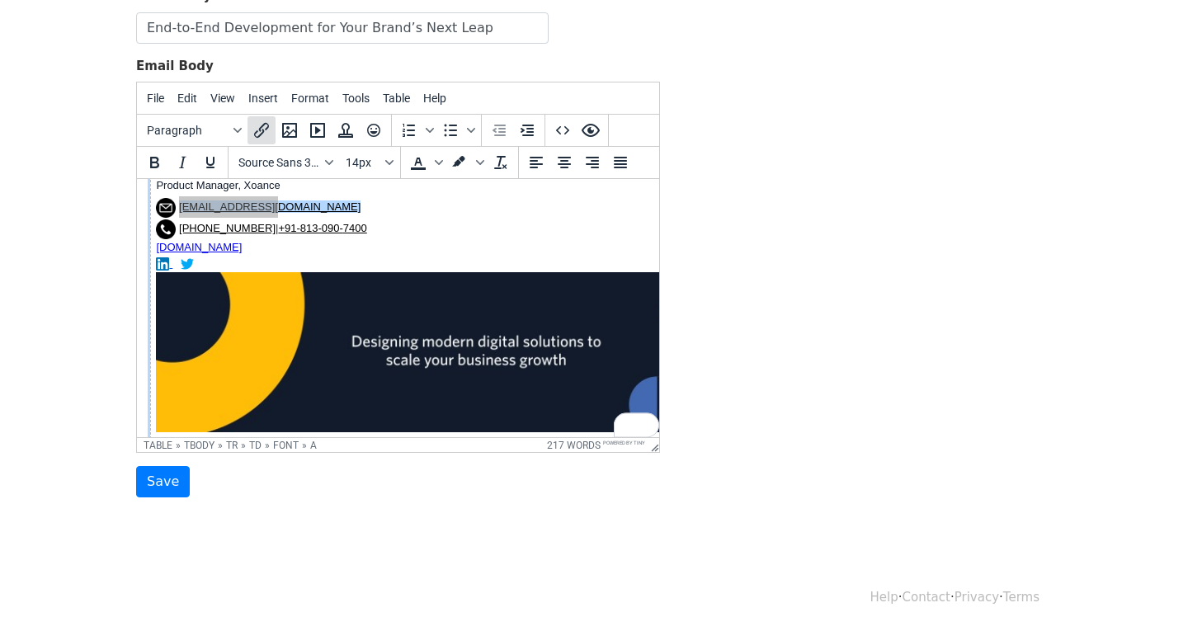
select select "_blank"
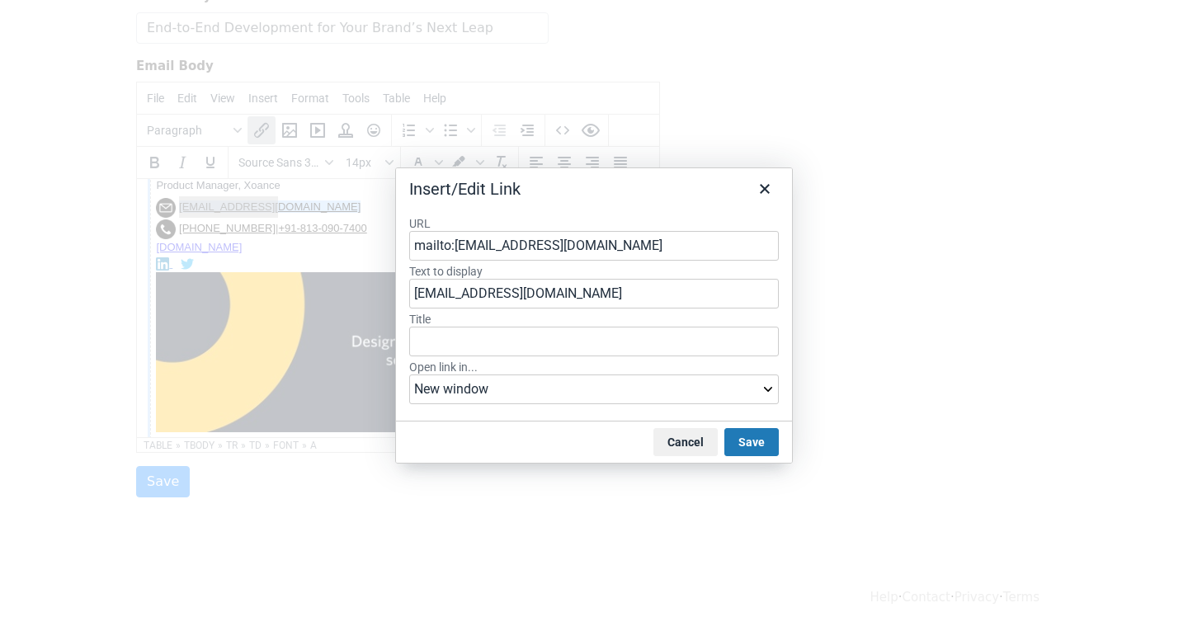
click at [751, 445] on button "Save" at bounding box center [751, 442] width 54 height 28
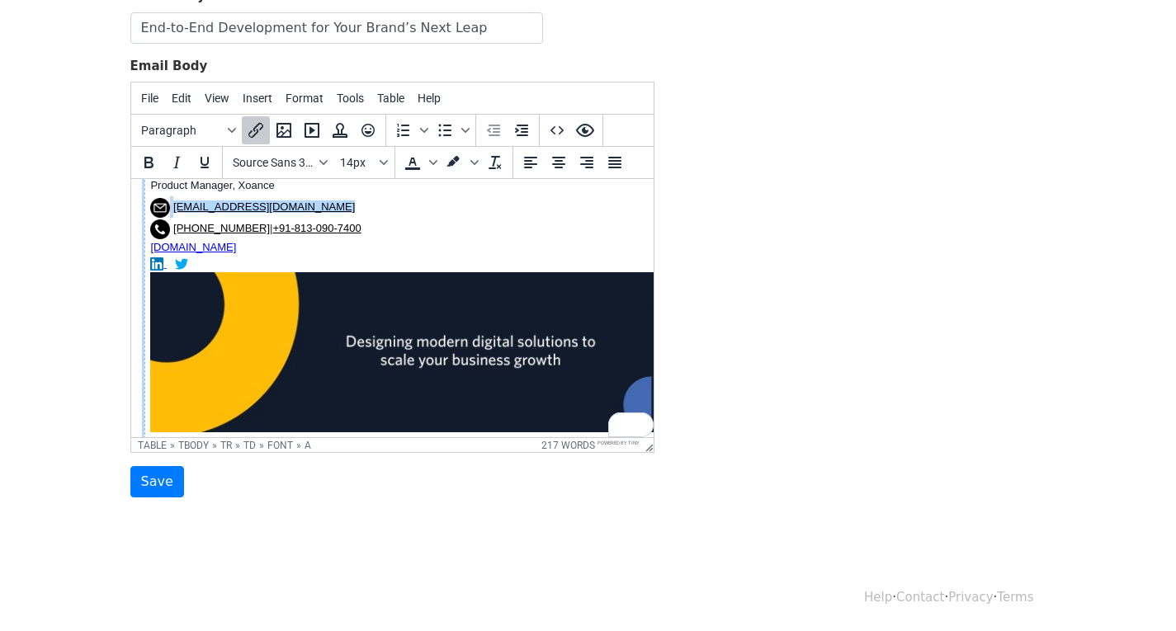
click at [376, 208] on td "Jemie Edward Product Manager, Xoance info@xoance.biz﻿ +1 559-465-8444 | +91-813…" at bounding box center [470, 294] width 652 height 296
click at [380, 215] on td "Jemie Edward Product Manager, Xoance info@xoance.biz﻿ +1 559-465-8444 | +91-813…" at bounding box center [470, 294] width 652 height 296
drag, startPoint x: 259, startPoint y: 201, endPoint x: 171, endPoint y: 209, distance: 88.6
click at [171, 209] on td "Jemie Edward Product Manager, Xoance info@xoance.biz﻿ +1 559-465-8444 | +91-813…" at bounding box center [470, 294] width 652 height 296
click at [469, 166] on span "Background color" at bounding box center [474, 163] width 13 height 28
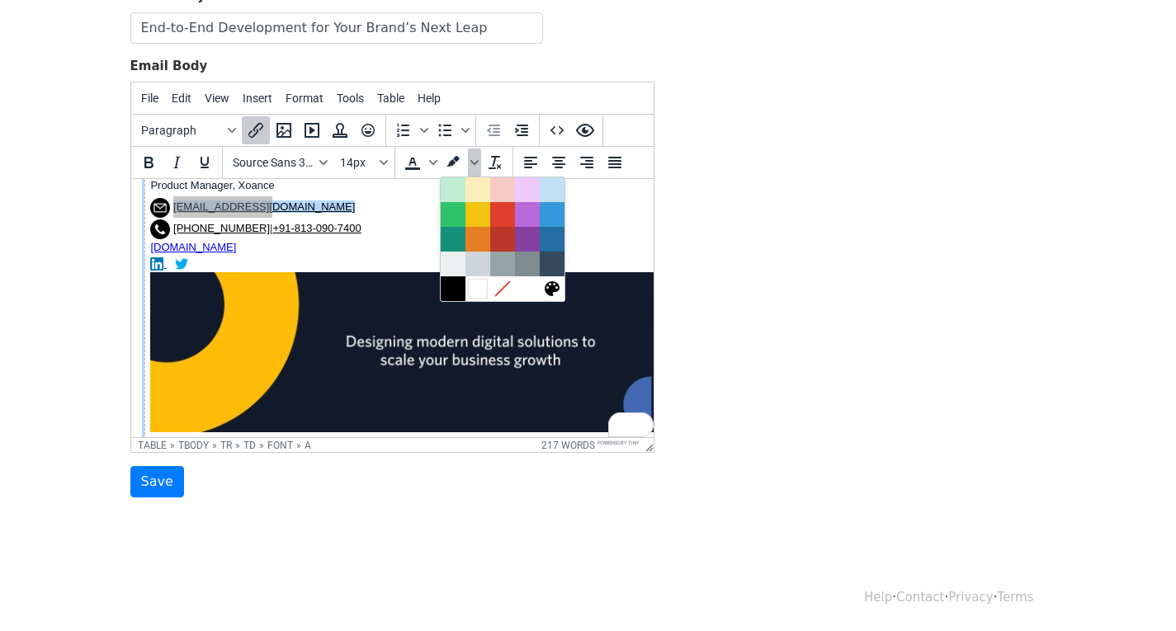
click at [478, 293] on div at bounding box center [478, 289] width 20 height 20
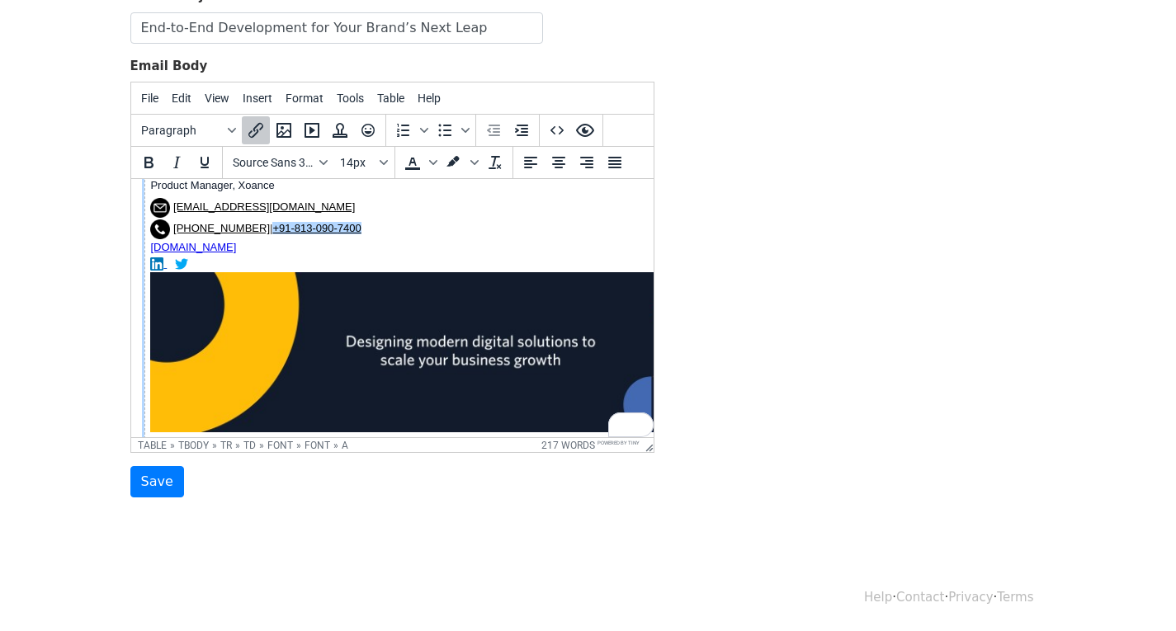
click at [431, 229] on td "Jemie Edward Product Manager, Xoance info@xoance.biz﻿ +1 559-465-8444 | +91-813…" at bounding box center [470, 294] width 652 height 296
drag, startPoint x: 257, startPoint y: 203, endPoint x: 172, endPoint y: 205, distance: 84.2
click at [172, 205] on td "Jemie Edward Product Manager, Xoance info@xoance.biz﻿ +1 559-465-8444 | +91-813…" at bounding box center [470, 294] width 652 height 296
copy link "info@xoance.biz﻿"
click at [243, 131] on button "Insert/edit link" at bounding box center [256, 130] width 28 height 28
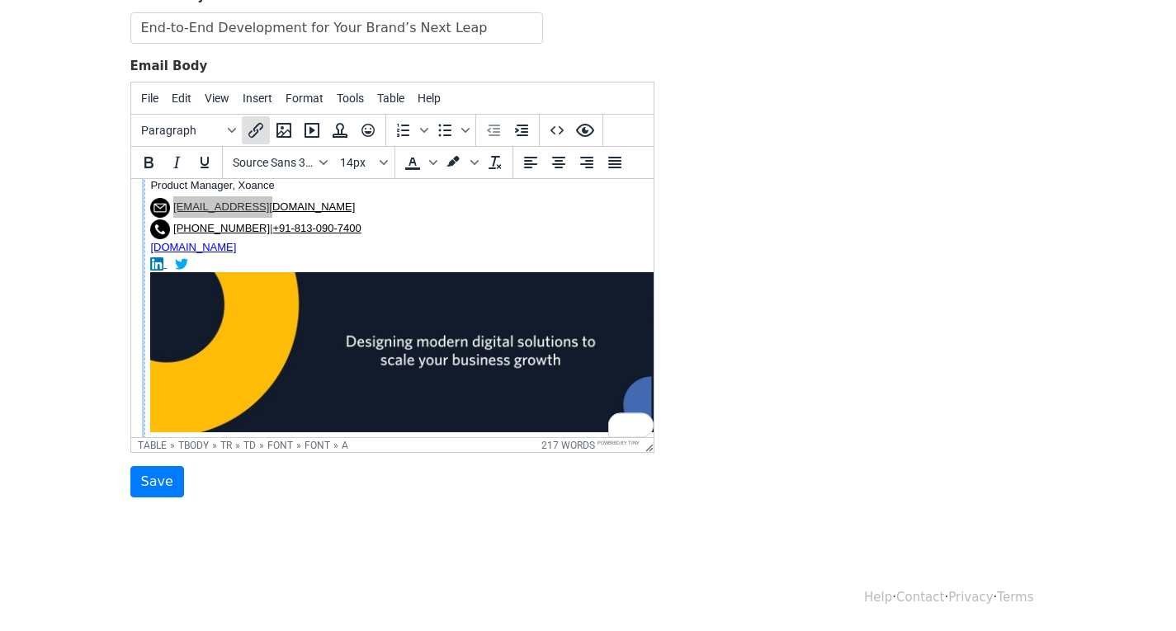
select select "_blank"
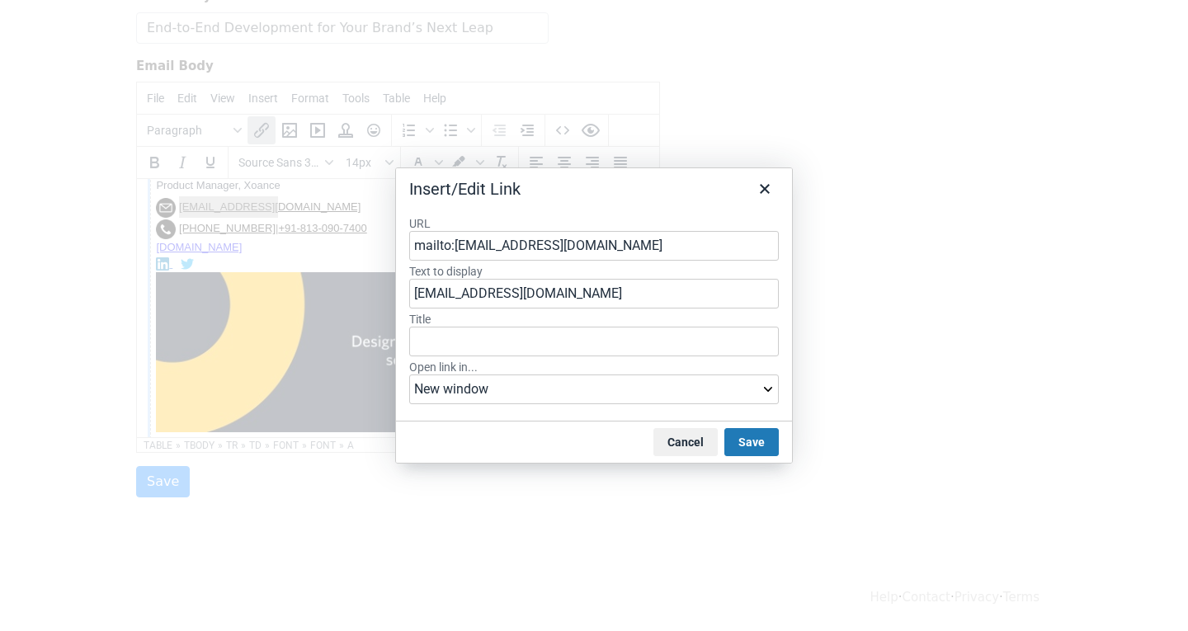
click at [554, 248] on input "mailto:info@xoance.biz" at bounding box center [594, 246] width 370 height 30
drag, startPoint x: 554, startPoint y: 248, endPoint x: 455, endPoint y: 252, distance: 99.1
click at [455, 252] on input "mailto:info@xoance.biz" at bounding box center [594, 246] width 370 height 30
type input "mailto:info@xoance.biz﻿"
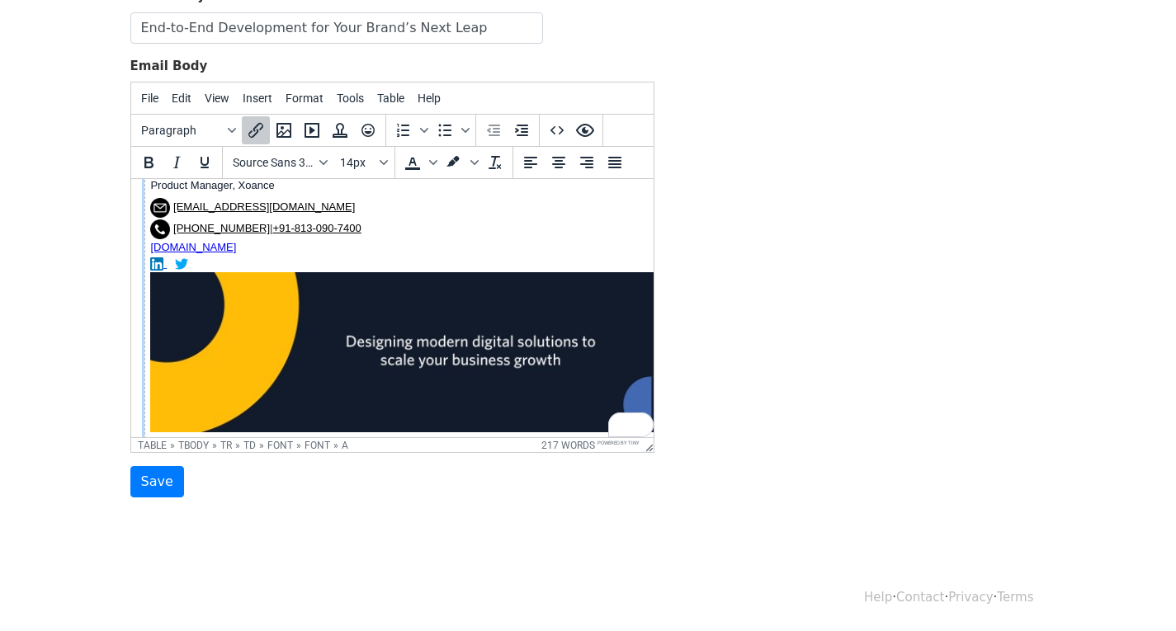
click at [429, 207] on td "Jemie Edward Product Manager, Xoance info@xoance.biz﻿ +1 559-465-8444 | +91-813…" at bounding box center [470, 294] width 652 height 296
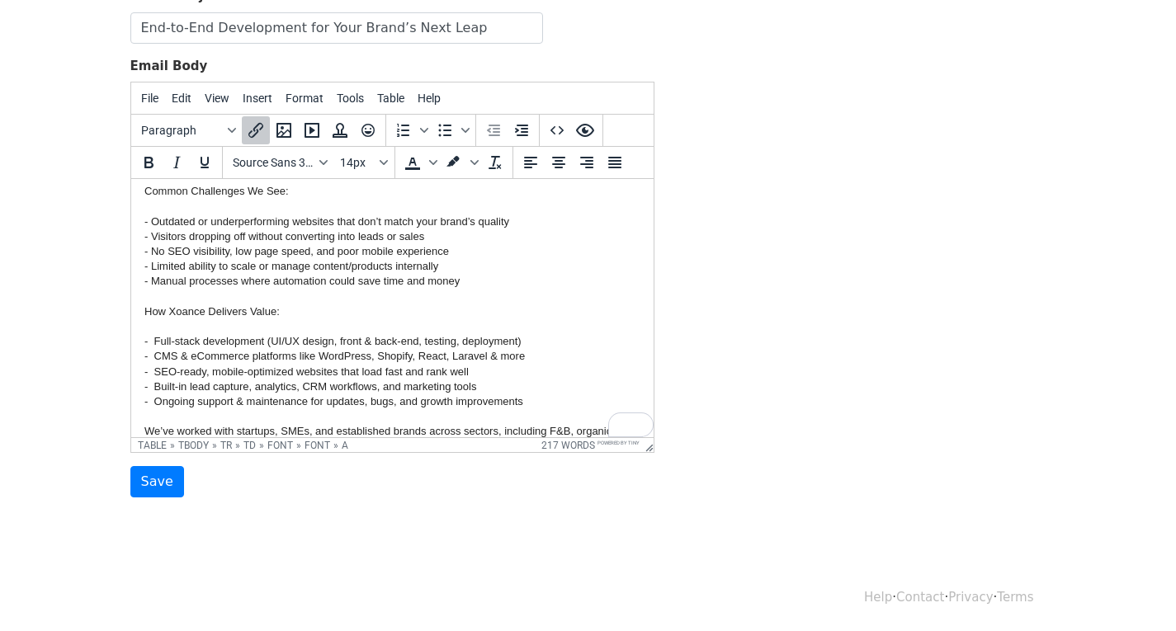
scroll to position [248, 0]
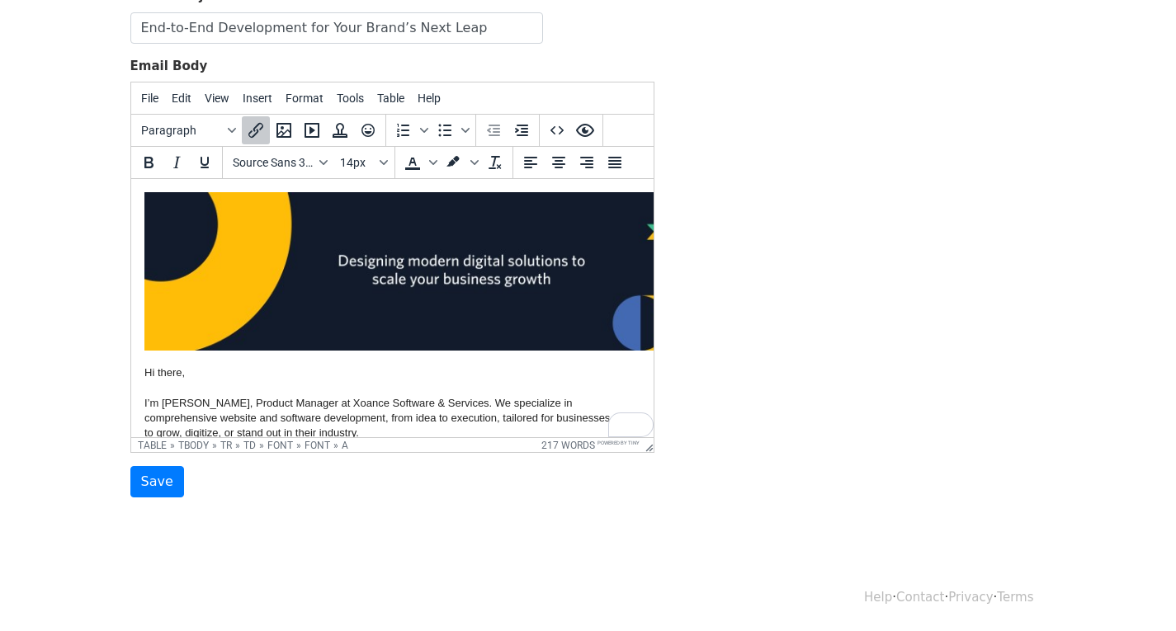
click at [436, 270] on img "To enrich screen reader interactions, please activate Accessibility in Grammarl…" at bounding box center [461, 271] width 634 height 158
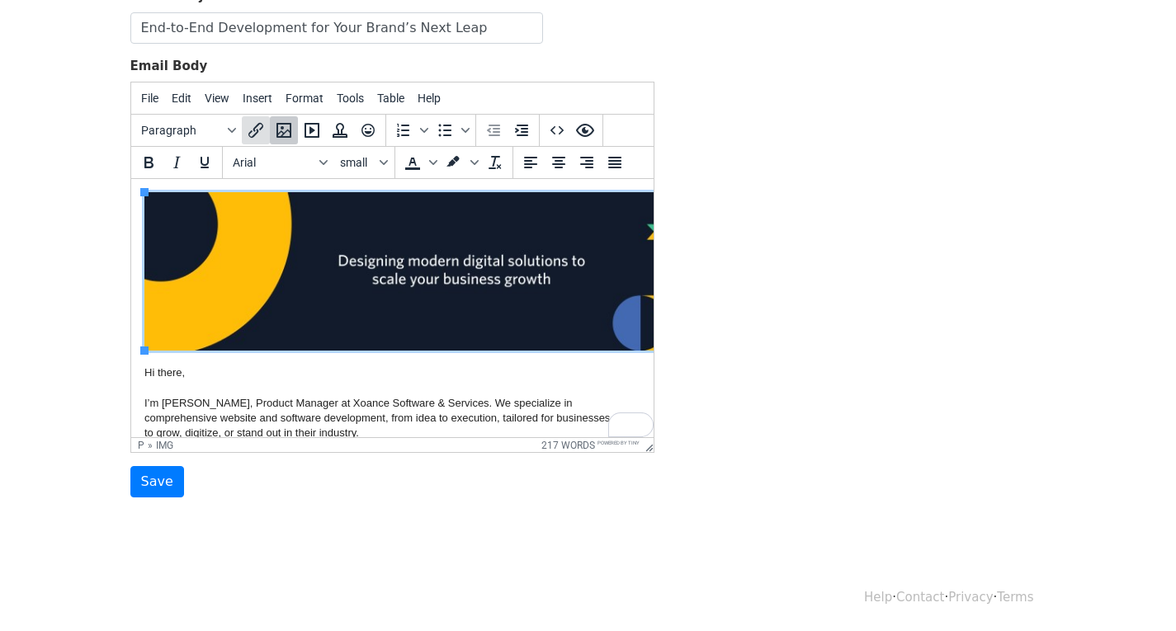
click at [261, 130] on icon "Insert/edit link" at bounding box center [256, 130] width 20 height 20
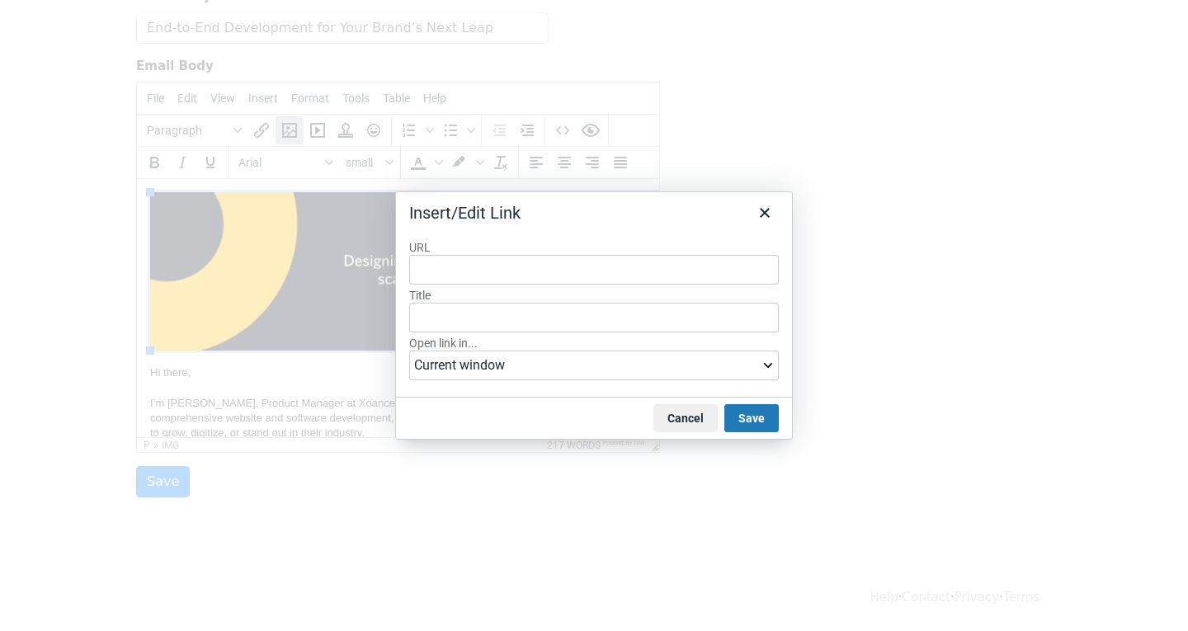
click at [468, 262] on input "URL" at bounding box center [594, 270] width 370 height 30
drag, startPoint x: 550, startPoint y: 267, endPoint x: 363, endPoint y: 290, distance: 188.7
click at [363, 290] on div "Insert/Edit Link URL info@xoance.biz﻿ Title Open link in... Current window New …" at bounding box center [594, 315] width 1188 height 631
type input "https://www.xoance.com/"
click at [742, 424] on button "Save" at bounding box center [751, 418] width 54 height 28
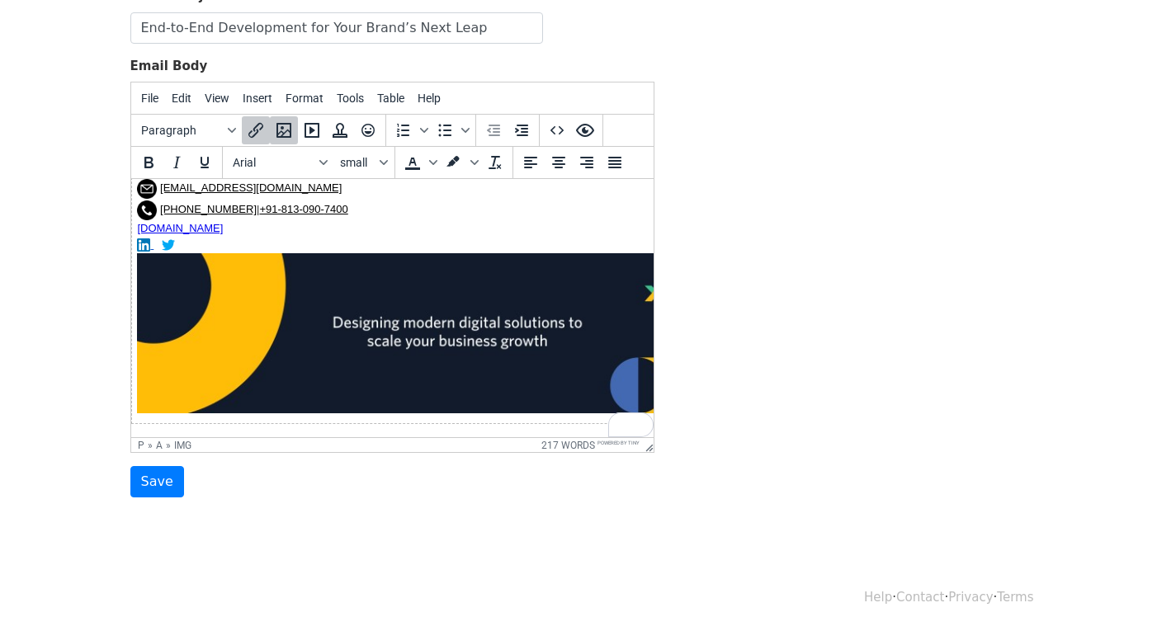
click at [456, 317] on img "To enrich screen reader interactions, please activate Accessibility in Grammarl…" at bounding box center [456, 333] width 640 height 160
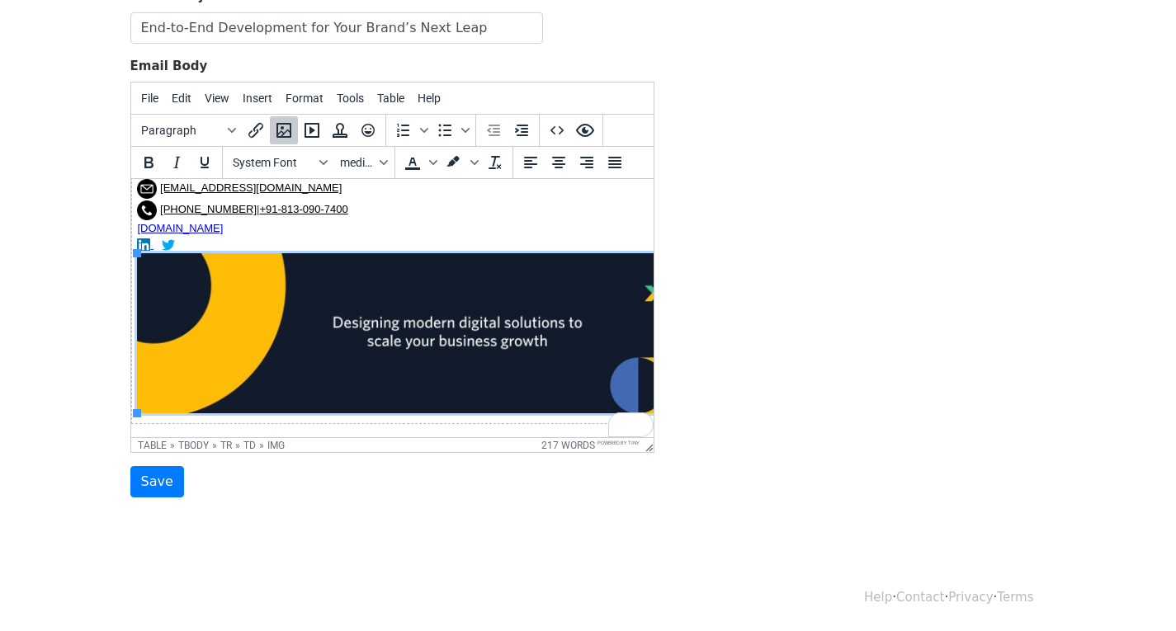
click at [776, 271] on div "Template Name Tem 1 Email Subject End-to-End Development for Your Brand’s Next …" at bounding box center [588, 207] width 941 height 581
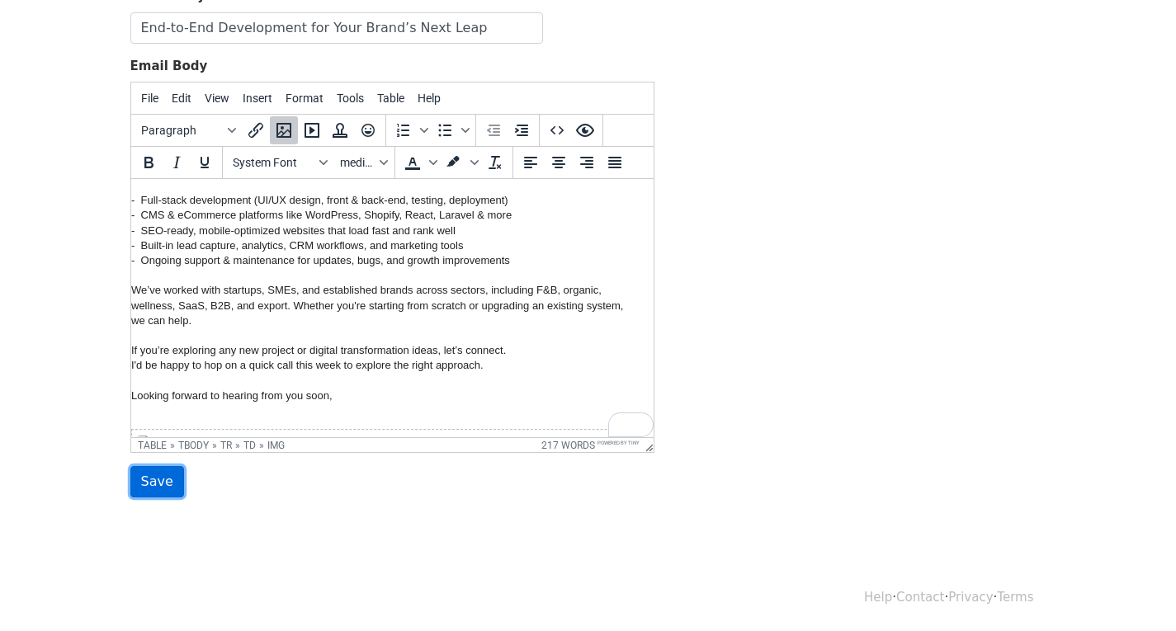
click at [164, 479] on input "Save" at bounding box center [157, 481] width 54 height 31
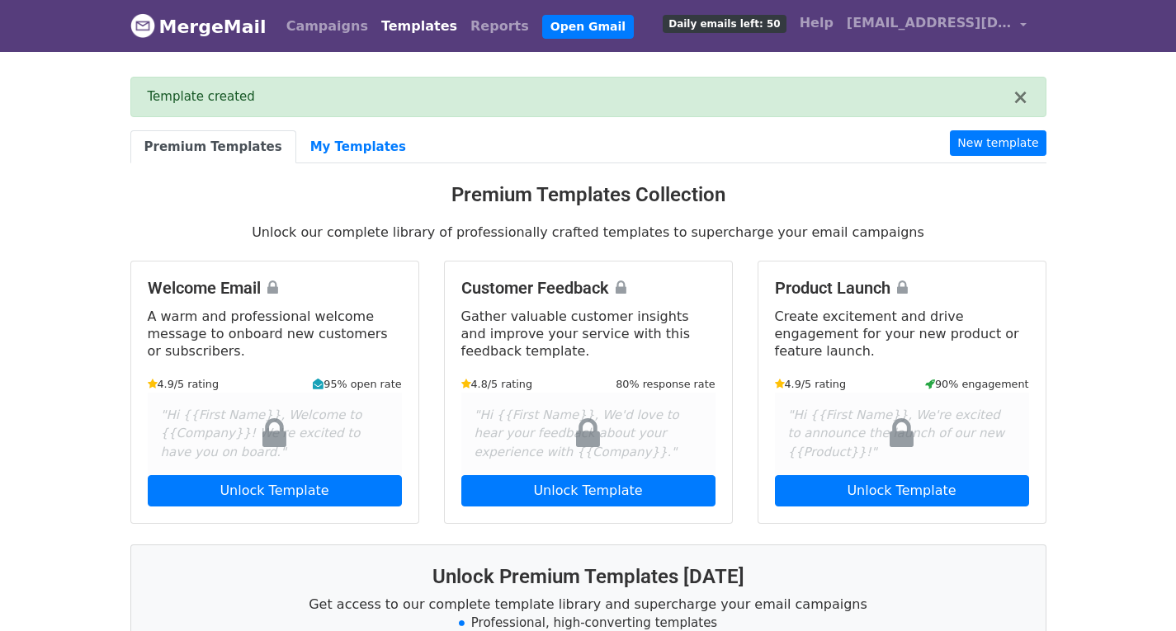
click at [186, 31] on link "MergeMail" at bounding box center [198, 26] width 136 height 35
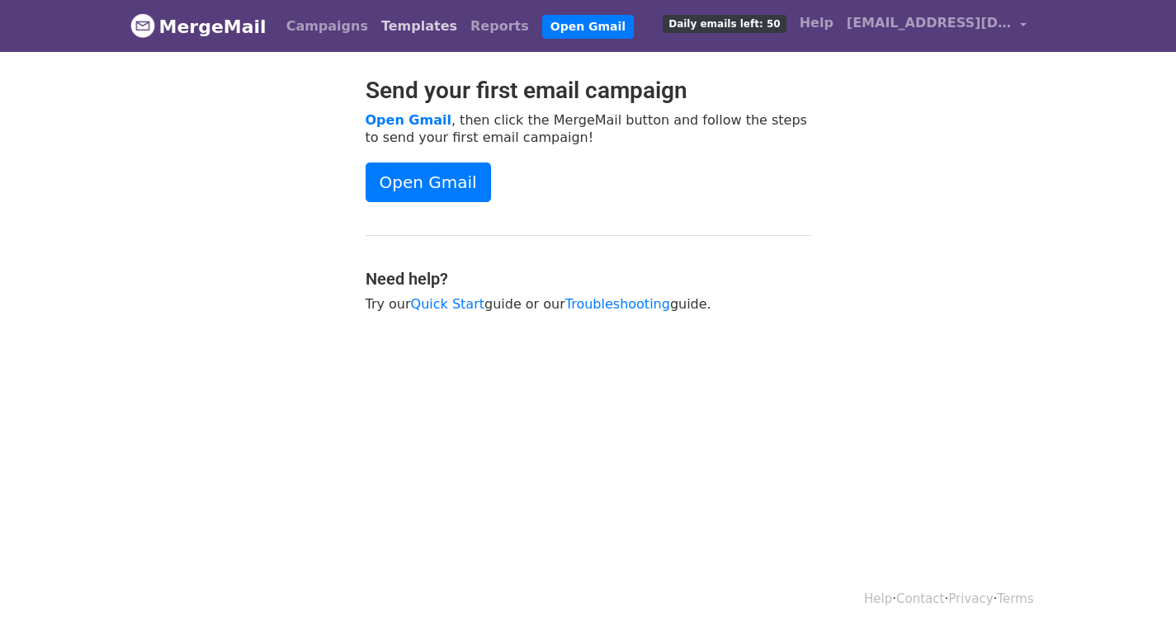
click at [376, 24] on link "Templates" at bounding box center [419, 26] width 89 height 33
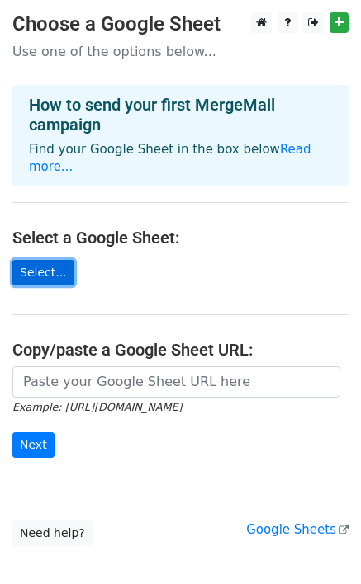
click at [37, 260] on link "Select..." at bounding box center [43, 273] width 62 height 26
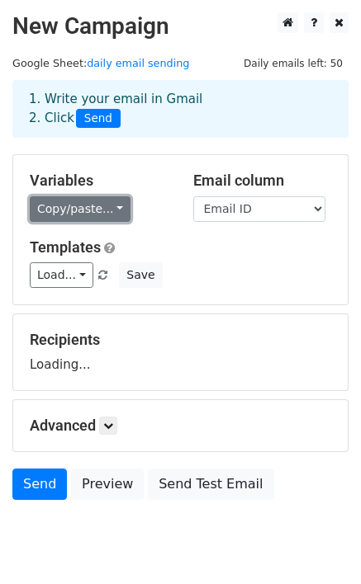
click at [95, 216] on link "Copy/paste..." at bounding box center [80, 209] width 101 height 26
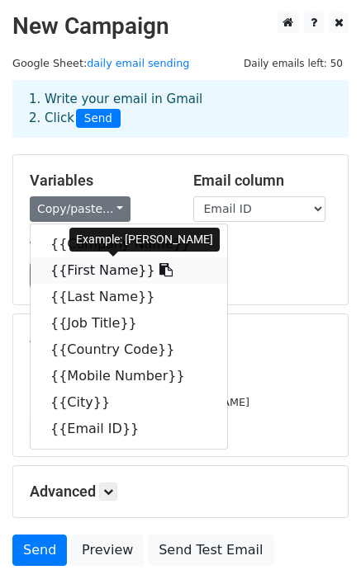
click at [103, 264] on link "{{First Name}}" at bounding box center [129, 270] width 196 height 26
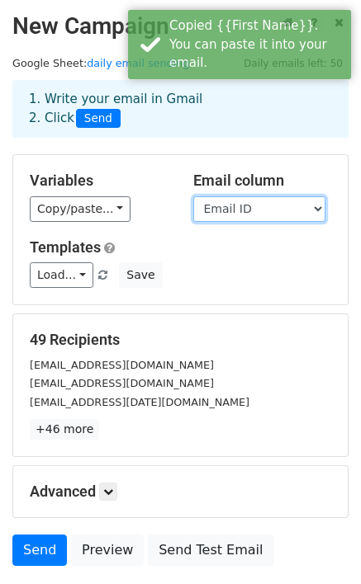
click at [281, 212] on select "Company Name First Name Last Name Job Title Country Code Mobile Number City Ema…" at bounding box center [259, 209] width 132 height 26
click at [193, 196] on select "Company Name First Name Last Name Job Title Country Code Mobile Number City Ema…" at bounding box center [259, 209] width 132 height 26
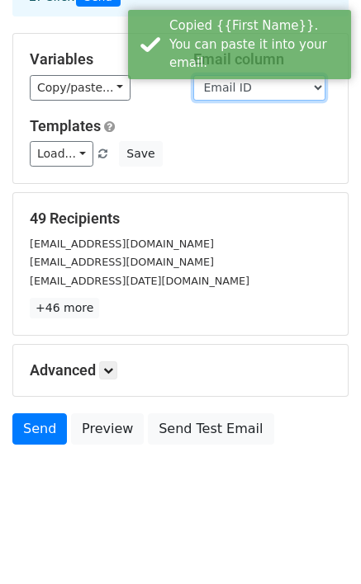
scroll to position [122, 0]
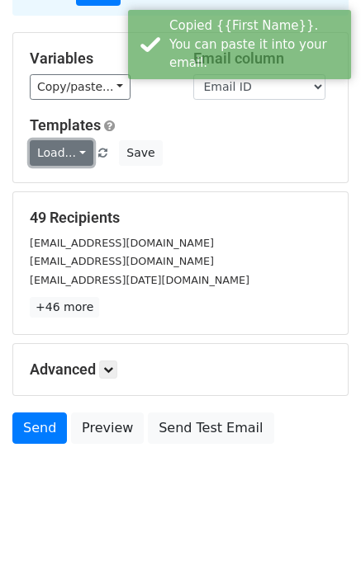
click at [78, 156] on link "Load..." at bounding box center [62, 153] width 64 height 26
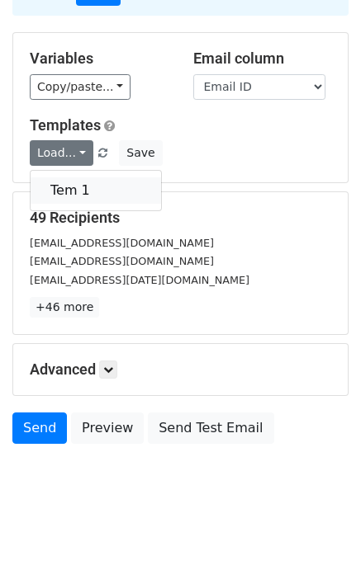
click at [78, 182] on link "Tem 1" at bounding box center [96, 190] width 130 height 26
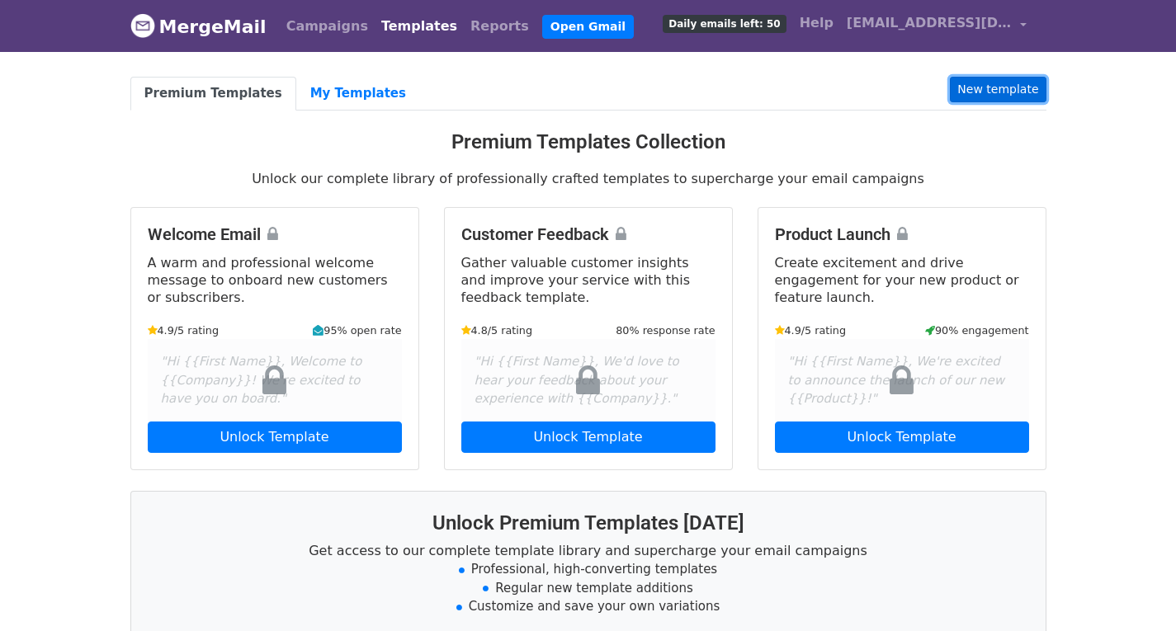
click at [1021, 81] on link "New template" at bounding box center [998, 90] width 96 height 26
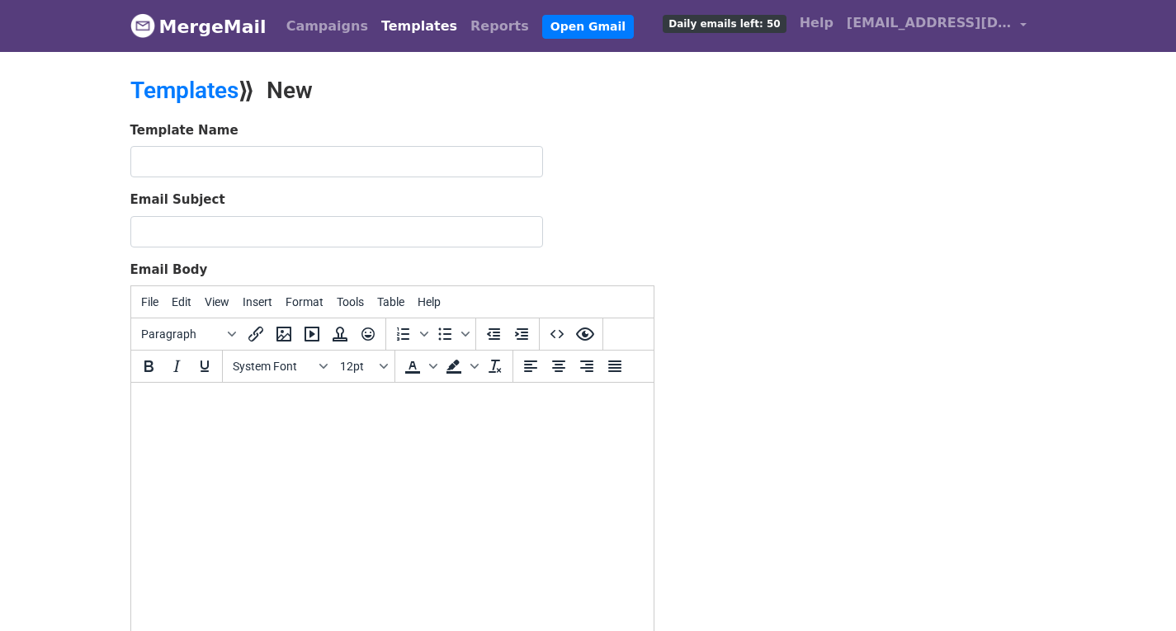
click at [200, 29] on link "MergeMail" at bounding box center [198, 26] width 136 height 35
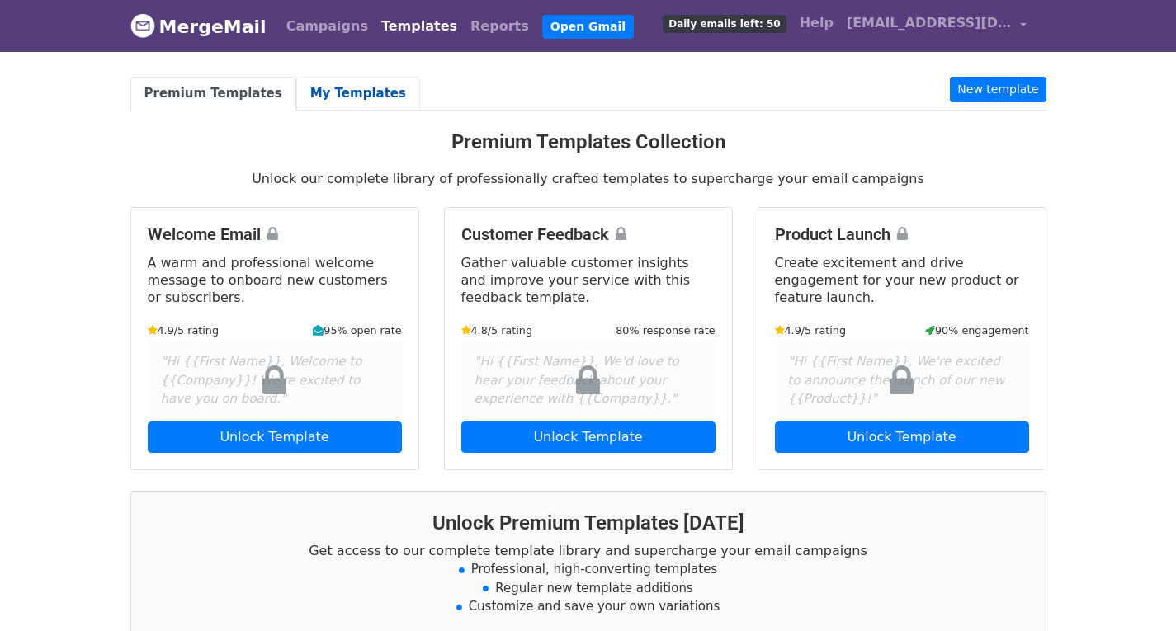
click at [326, 97] on link "My Templates" at bounding box center [358, 94] width 124 height 34
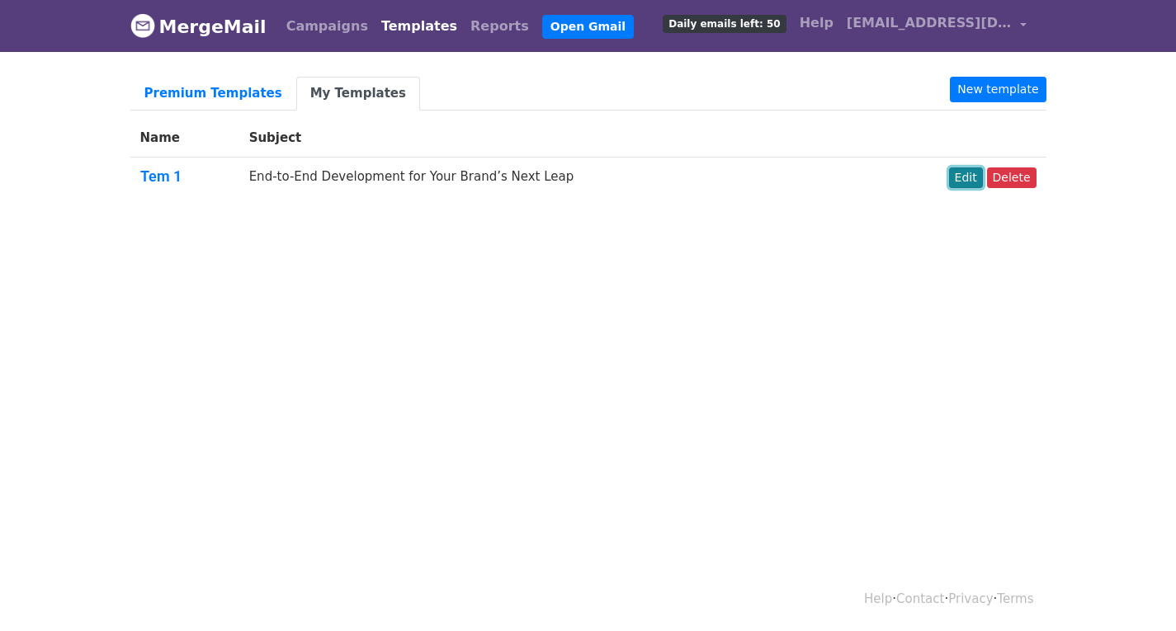
click at [966, 182] on link "Edit" at bounding box center [966, 177] width 34 height 21
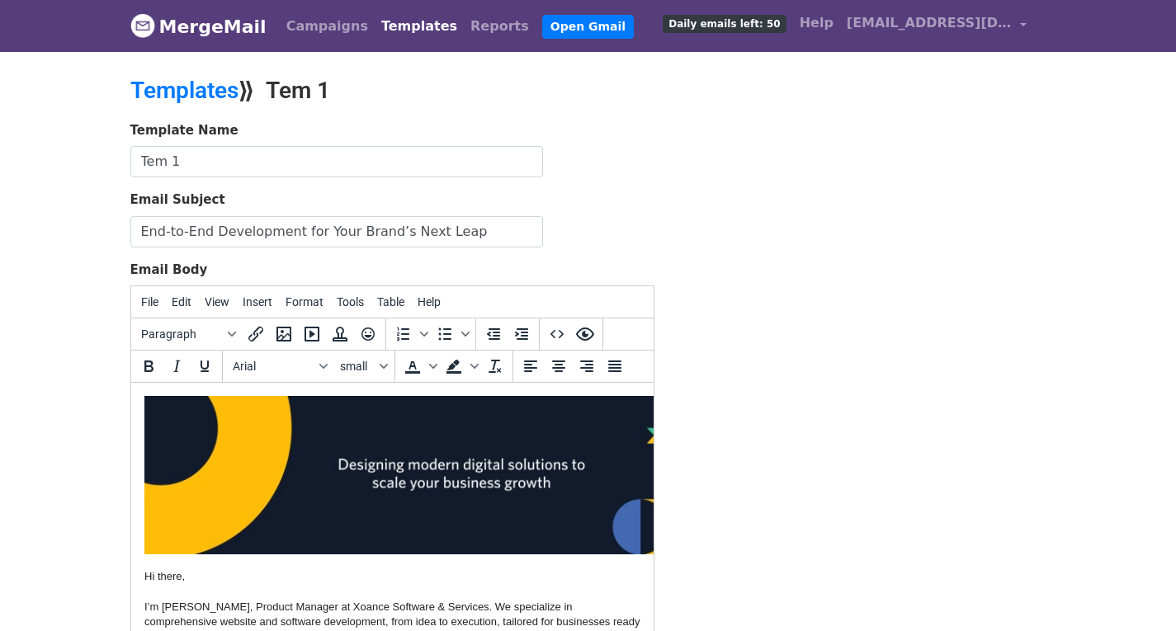
click at [829, 337] on div "Template Name Tem 1 Email Subject End-to-End Development for Your Brand’s Next …" at bounding box center [588, 411] width 941 height 581
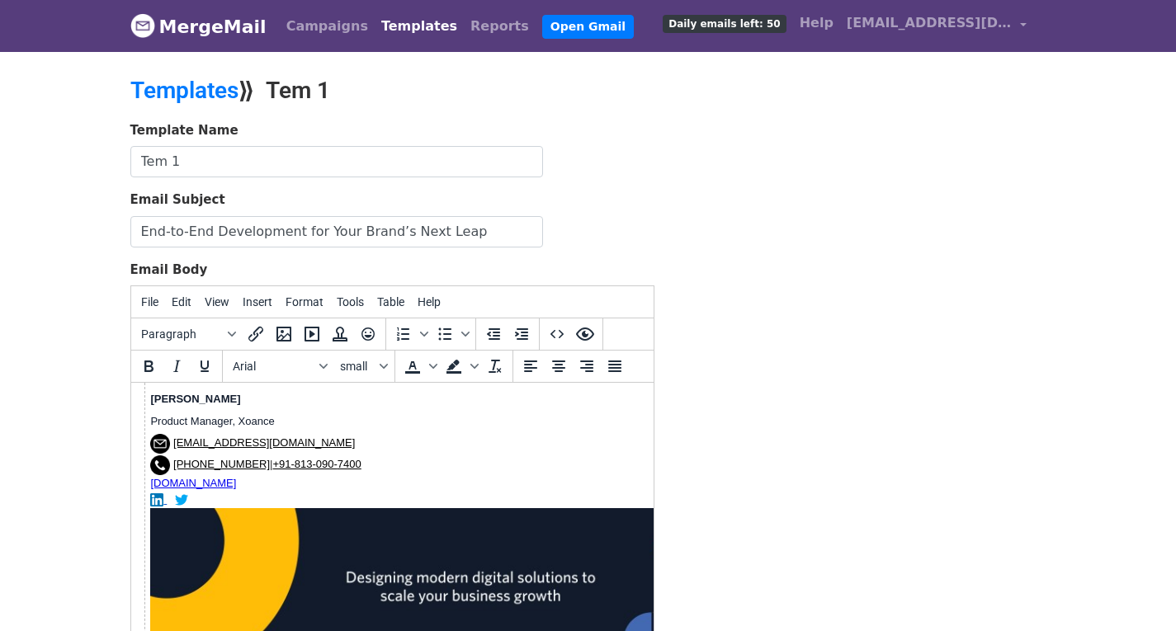
scroll to position [774, 0]
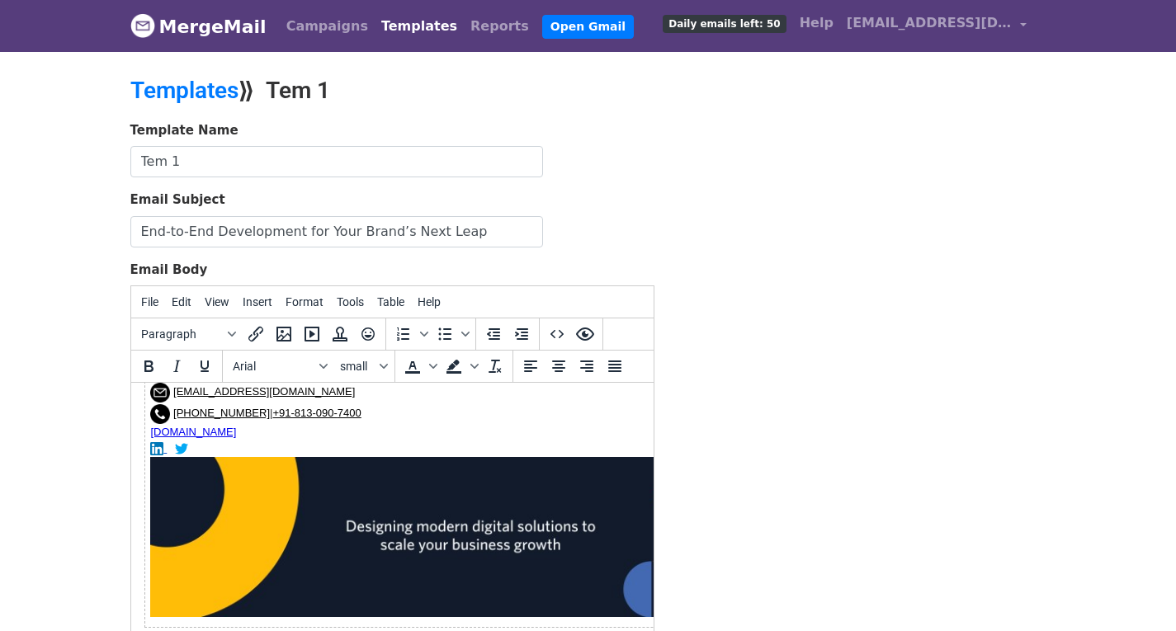
click at [194, 438] on td "[PERSON_NAME] Product Manager, Xoance [EMAIL_ADDRESS][DOMAIN_NAME] [PHONE_NUMBE…" at bounding box center [470, 479] width 652 height 296
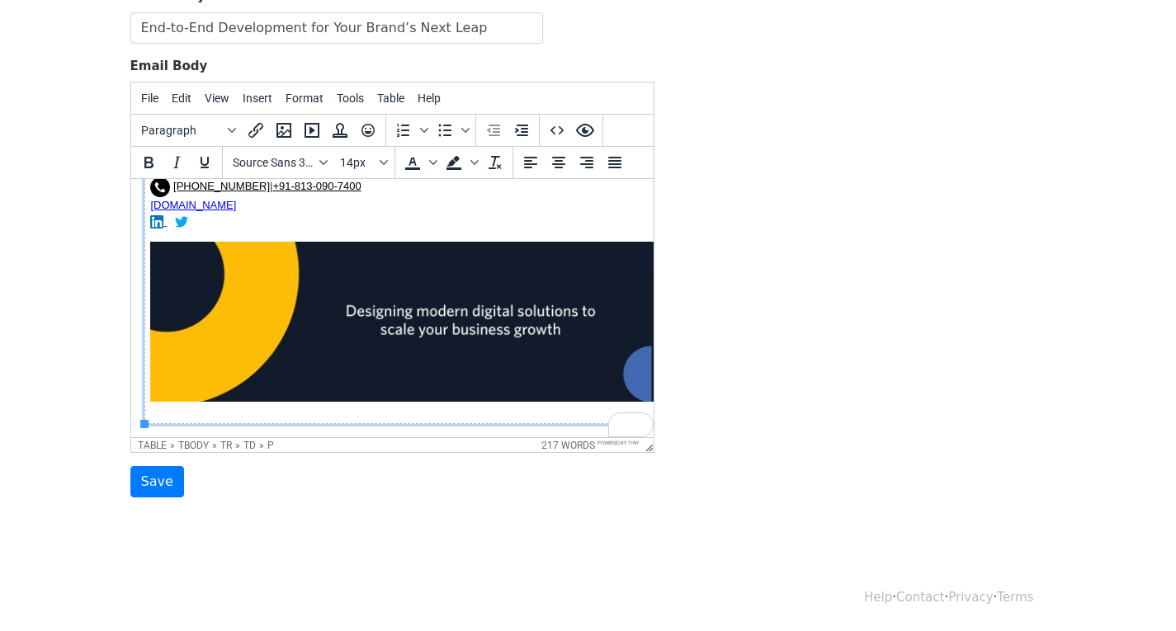
scroll to position [809, 0]
click at [149, 446] on div "table" at bounding box center [152, 446] width 29 height 12
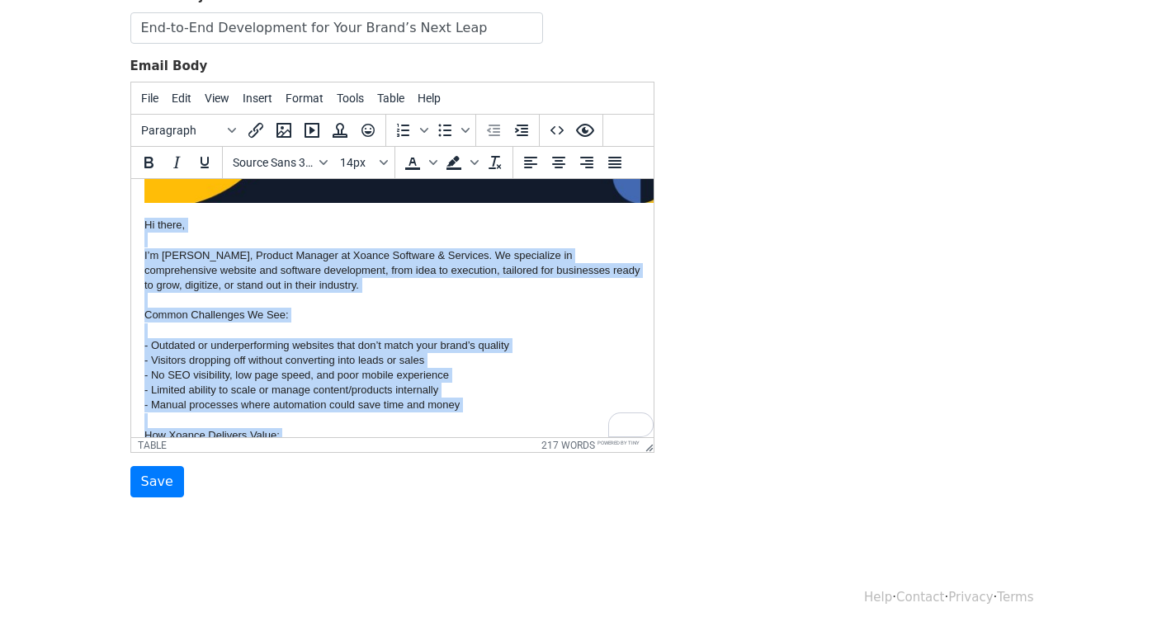
scroll to position [53, 0]
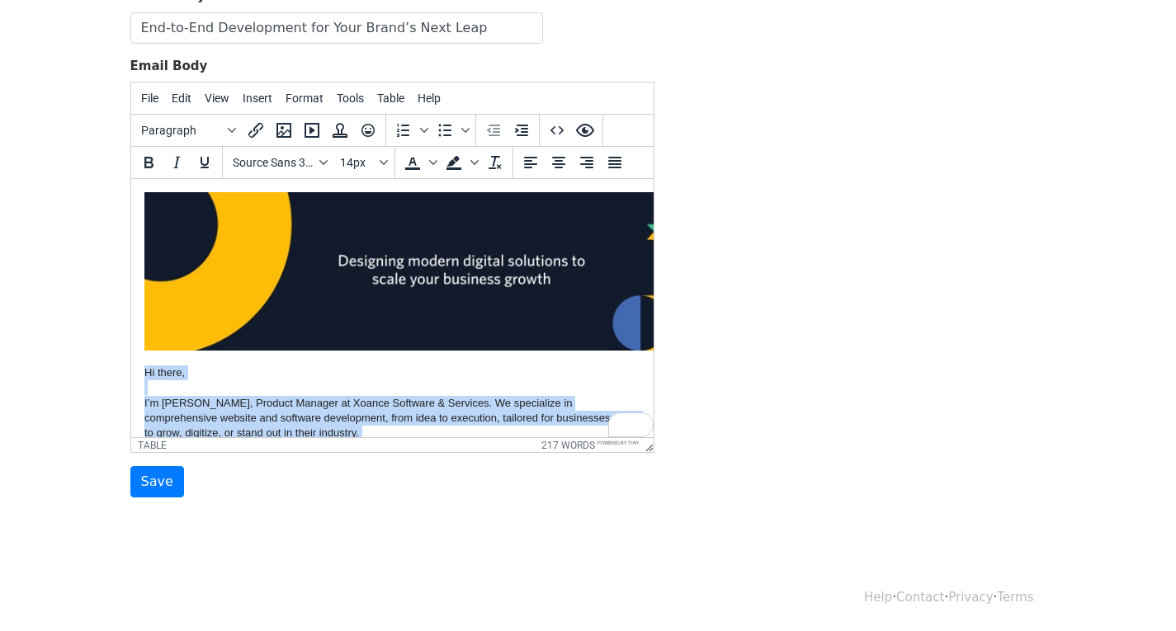
click at [314, 327] on img "To enrich screen reader interactions, please activate Accessibility in Grammarl…" at bounding box center [461, 271] width 634 height 158
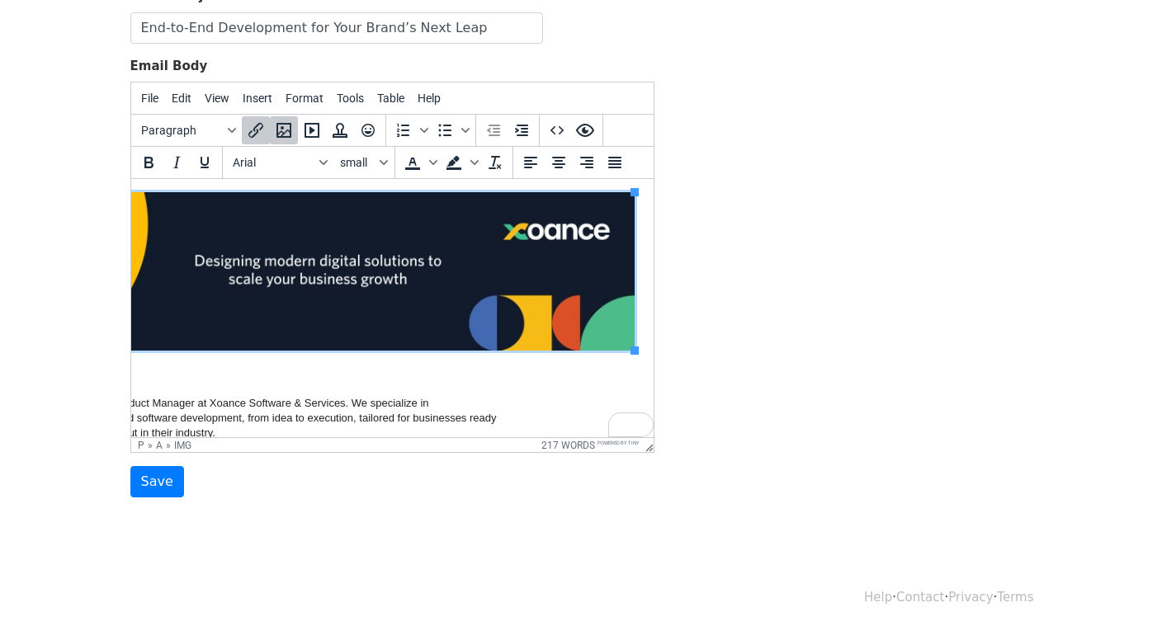
scroll to position [102, 156]
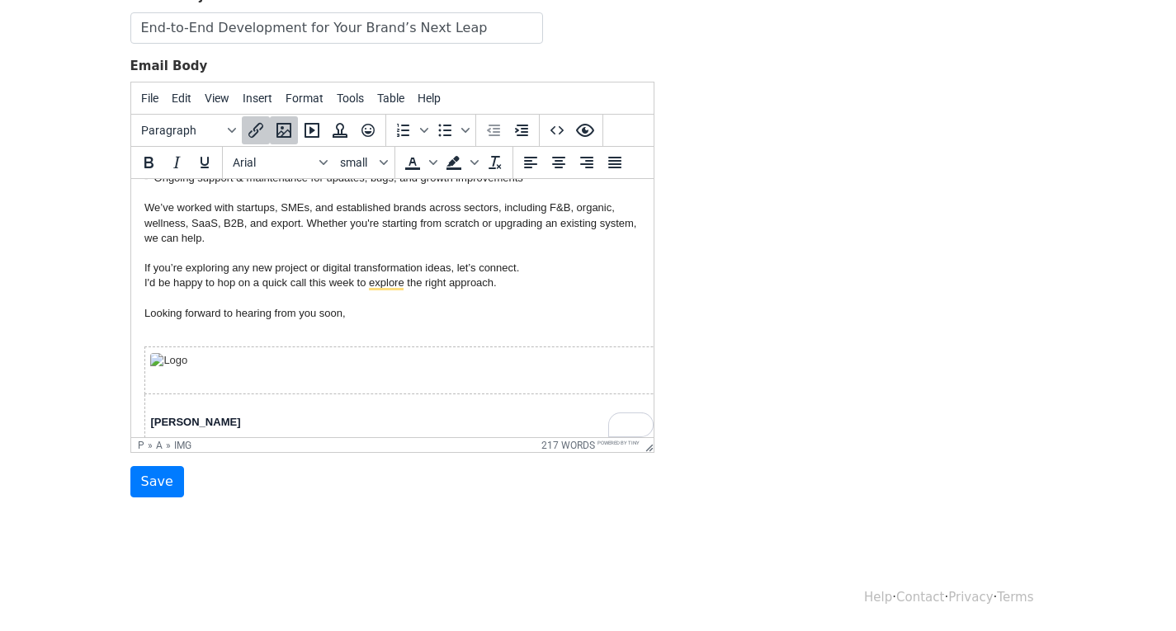
click at [521, 287] on p "Hi there, I’m [PERSON_NAME], Product Manager at Xoance Software & Services. We …" at bounding box center [392, 102] width 496 height 465
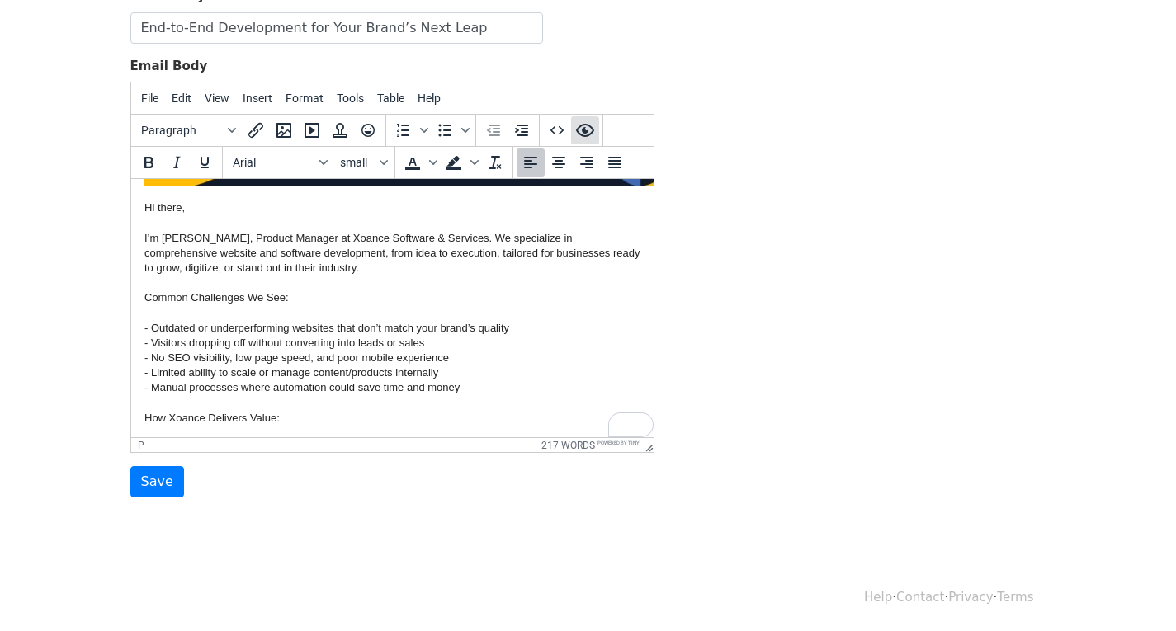
click at [587, 126] on icon "Preview" at bounding box center [585, 130] width 20 height 20
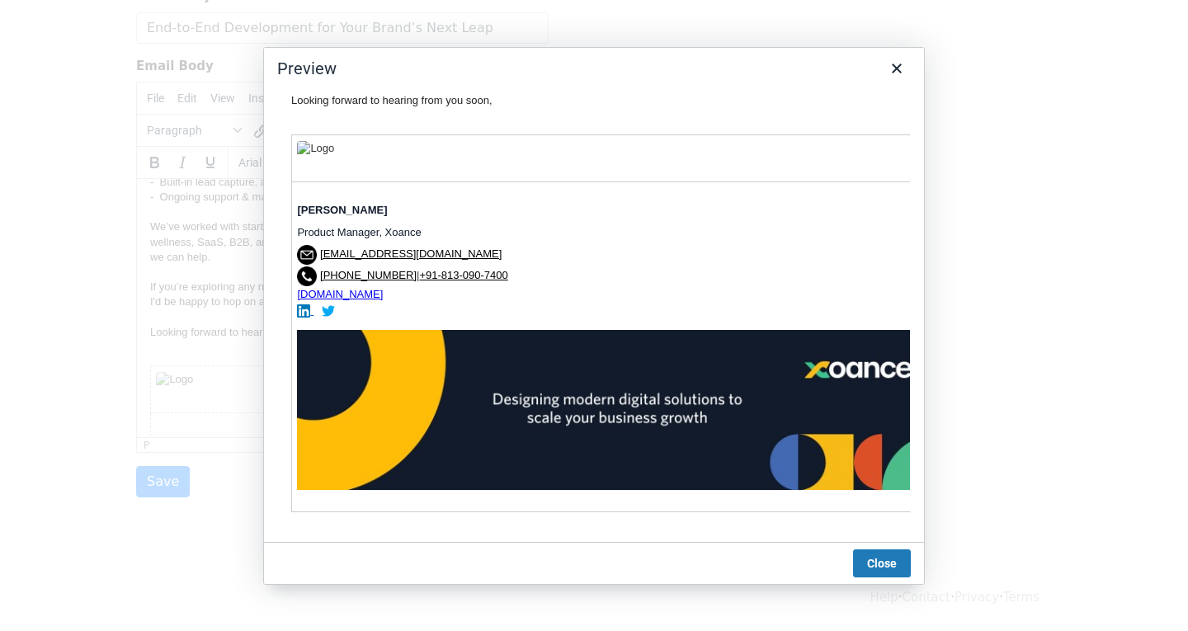
click at [368, 247] on link "[EMAIL_ADDRESS][DOMAIN_NAME]" at bounding box center [411, 253] width 182 height 12
click at [361, 287] on link "[DOMAIN_NAME]" at bounding box center [340, 293] width 86 height 12
click at [313, 287] on link "[DOMAIN_NAME]" at bounding box center [340, 293] width 86 height 12
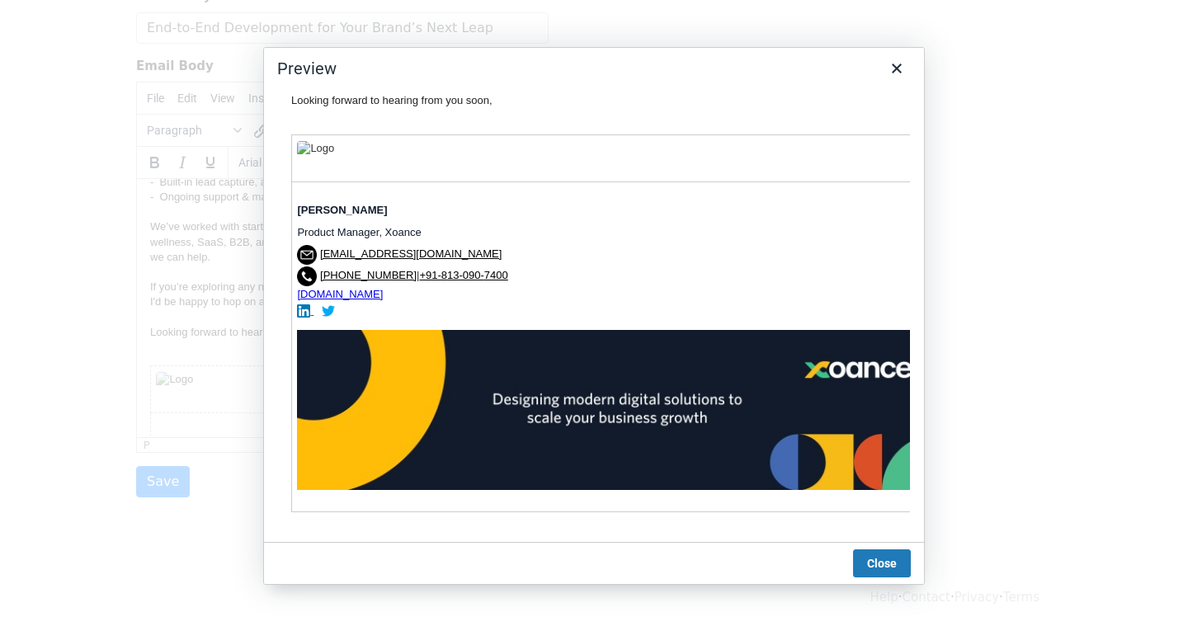
click at [313, 287] on link "[DOMAIN_NAME]" at bounding box center [340, 293] width 86 height 12
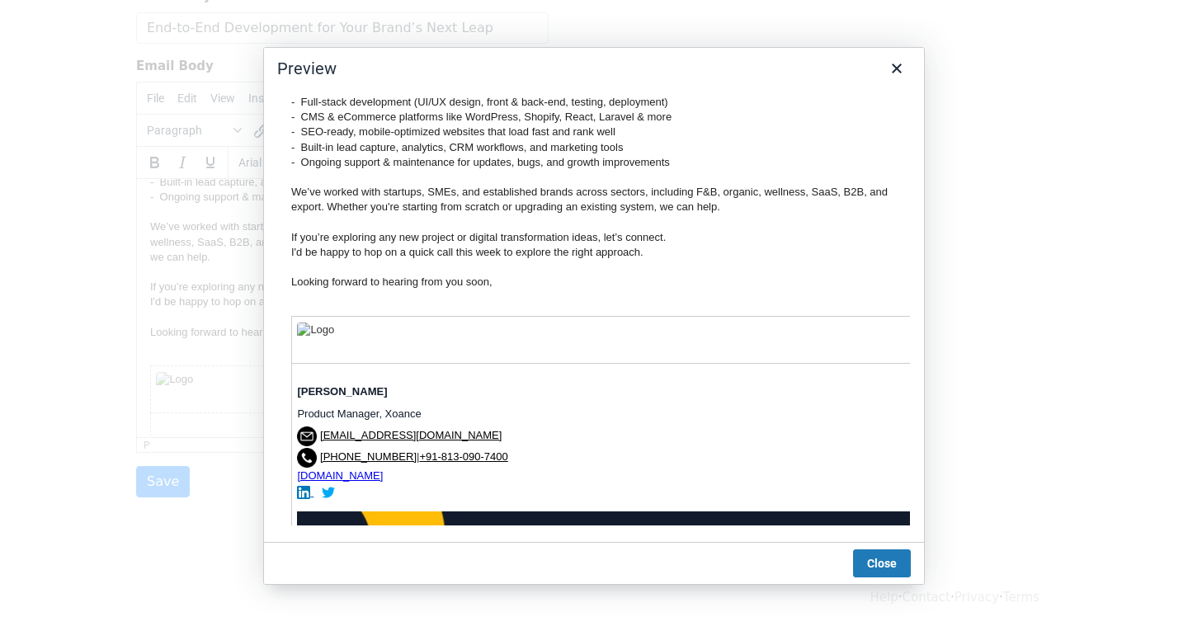
click at [601, 254] on p "Hi there, I’m [PERSON_NAME], Product Manager at Xoance Software & Services. We …" at bounding box center [594, 86] width 606 height 435
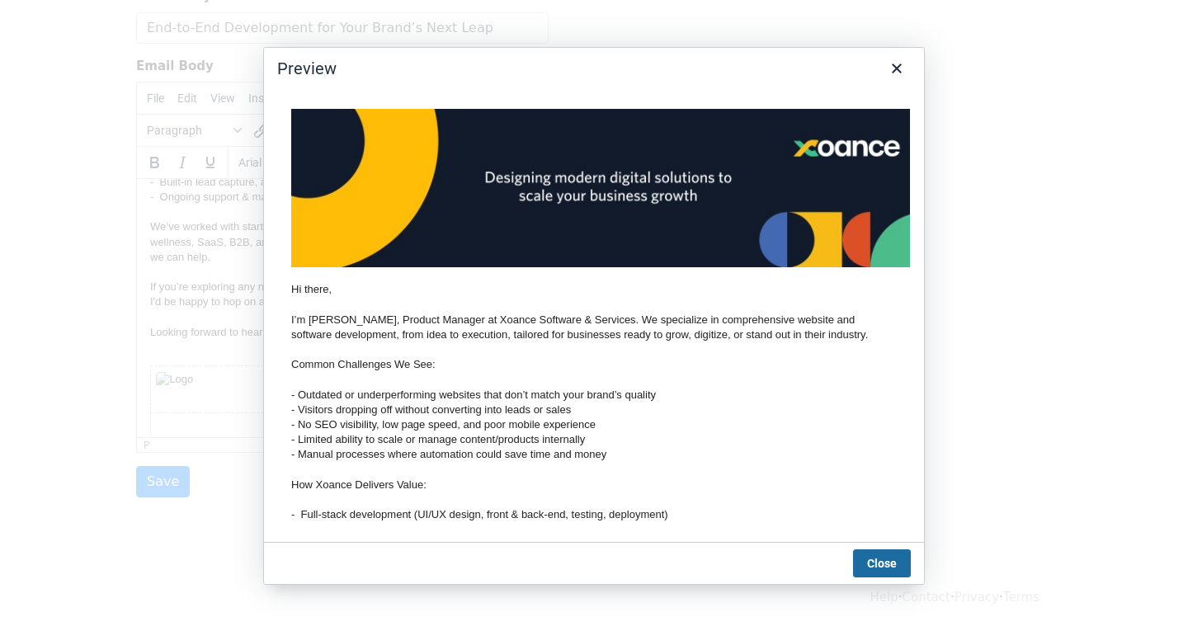
click at [880, 560] on button "Close" at bounding box center [882, 564] width 58 height 28
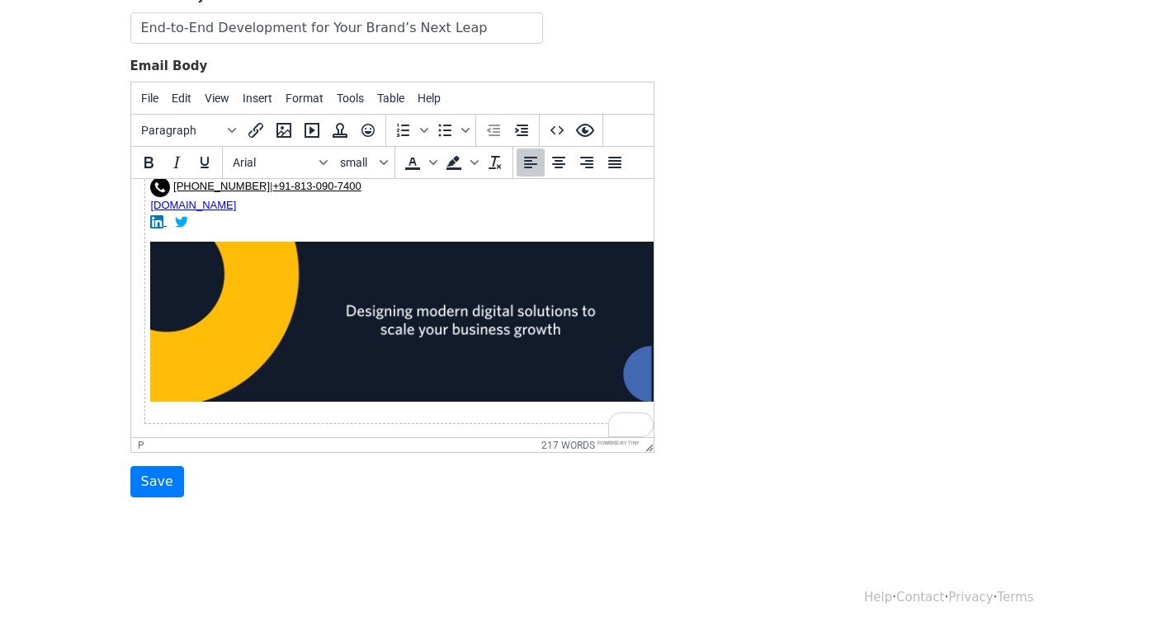
scroll to position [677, 0]
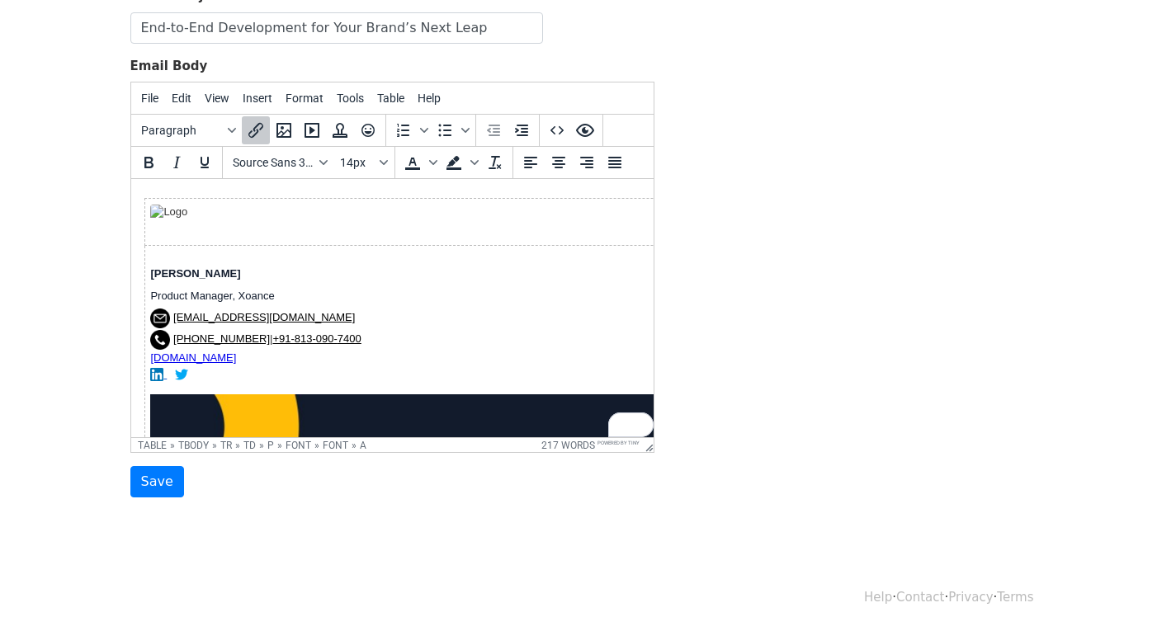
click at [215, 311] on link "[EMAIL_ADDRESS][DOMAIN_NAME]" at bounding box center [263, 317] width 182 height 12
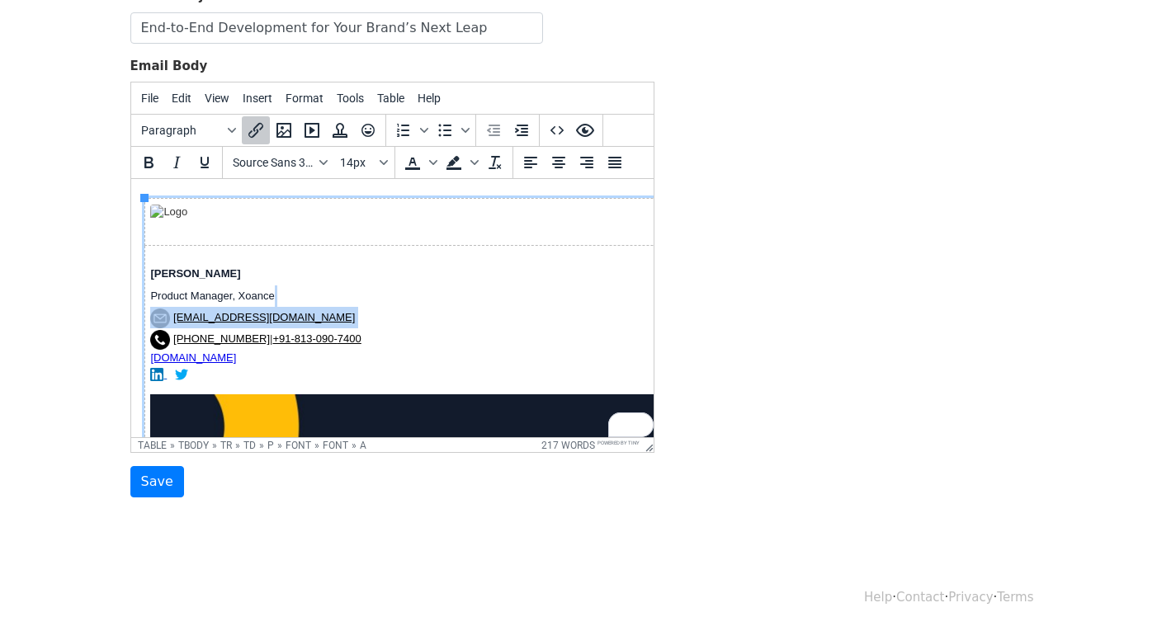
click at [215, 311] on link "[EMAIL_ADDRESS][DOMAIN_NAME]" at bounding box center [263, 317] width 182 height 12
copy font "[EMAIL_ADDRESS][DOMAIN_NAME]"
click at [252, 126] on icon "Insert/edit link" at bounding box center [256, 130] width 20 height 20
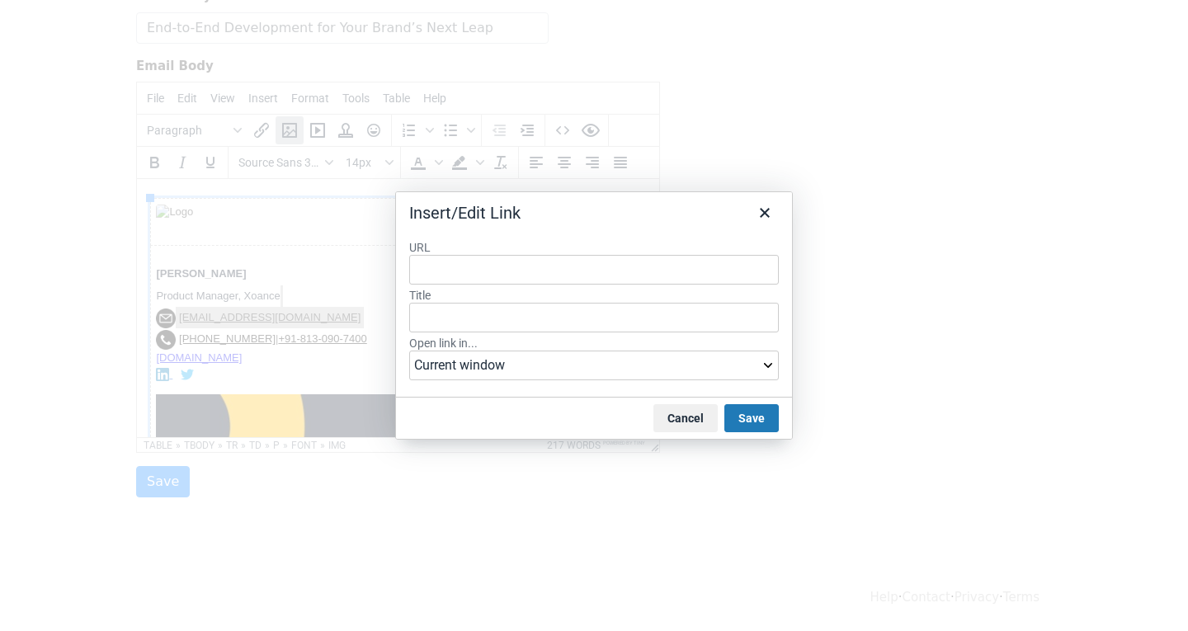
click at [449, 275] on input "URL" at bounding box center [594, 270] width 370 height 30
type input "Email info@xoance.biz"
click at [749, 424] on button "Save" at bounding box center [751, 418] width 54 height 28
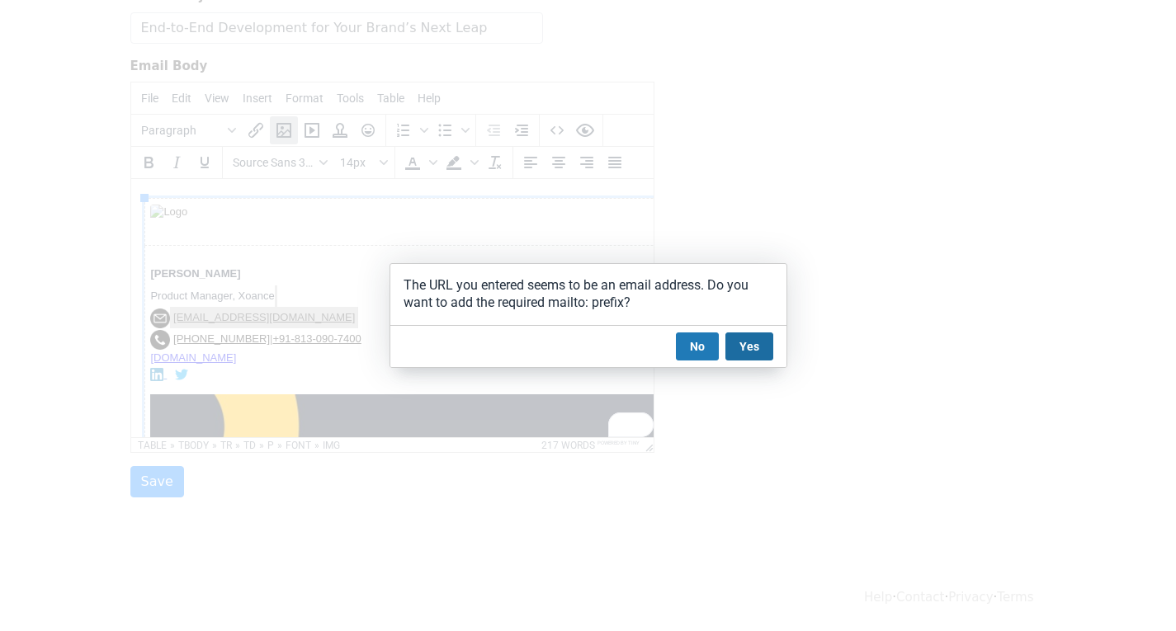
click at [742, 351] on button "Yes" at bounding box center [749, 347] width 48 height 28
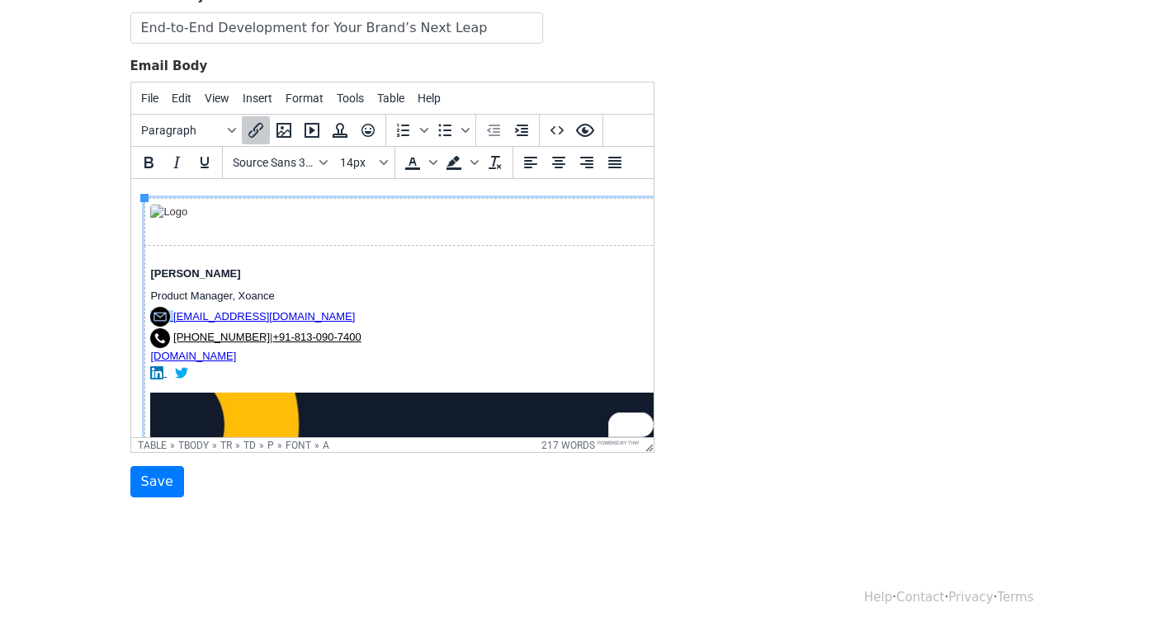
click at [384, 298] on p "Jemie Edward Product Manager, Xoance info@xoance.biz +1 559-465-8444 | +91-813-…" at bounding box center [469, 321] width 640 height 118
click at [202, 358] on link "[DOMAIN_NAME]" at bounding box center [192, 356] width 86 height 12
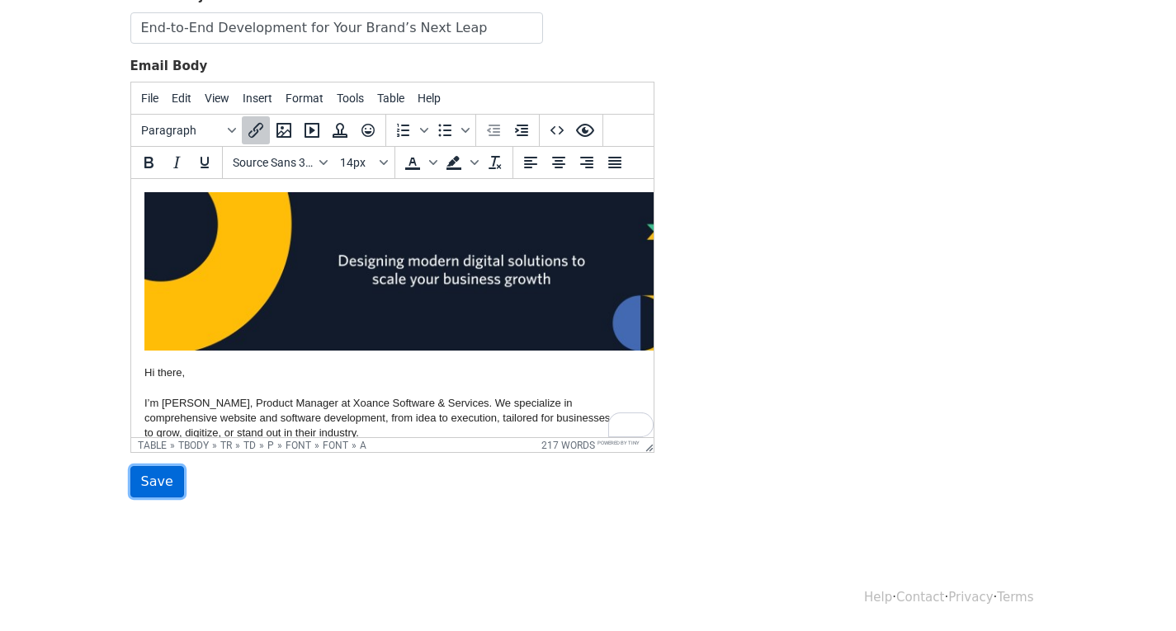
click at [144, 483] on input "Save" at bounding box center [157, 481] width 54 height 31
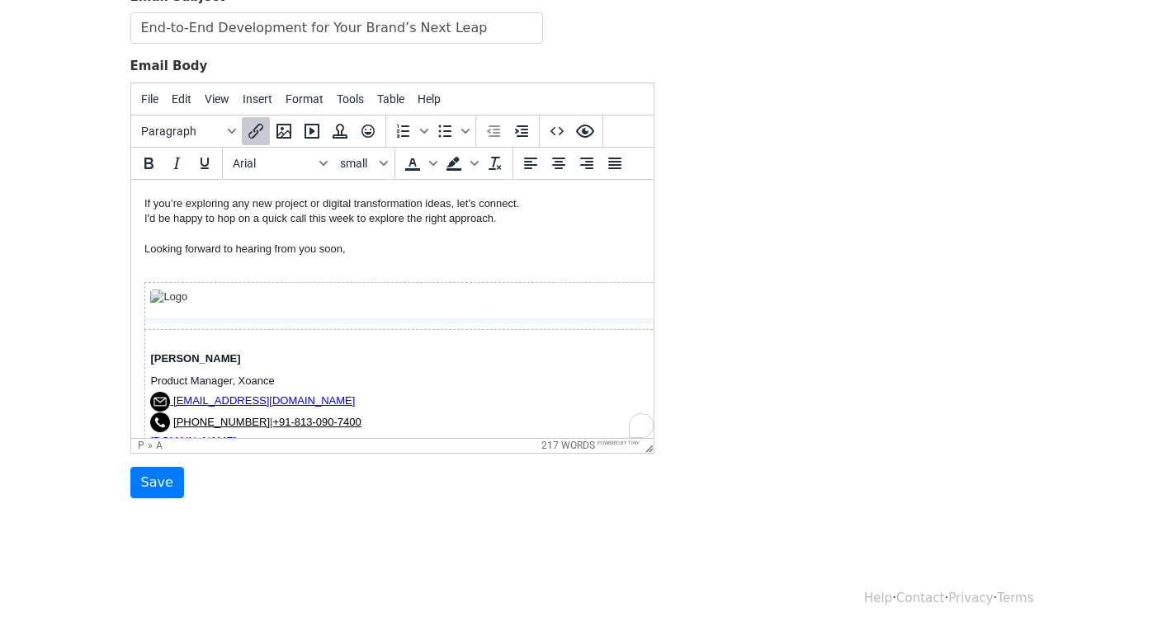
scroll to position [575, 0]
drag, startPoint x: 188, startPoint y: 328, endPoint x: 197, endPoint y: 300, distance: 29.5
drag, startPoint x: 179, startPoint y: 327, endPoint x: 186, endPoint y: 309, distance: 18.5
drag, startPoint x: 186, startPoint y: 328, endPoint x: 178, endPoint y: 342, distance: 15.9
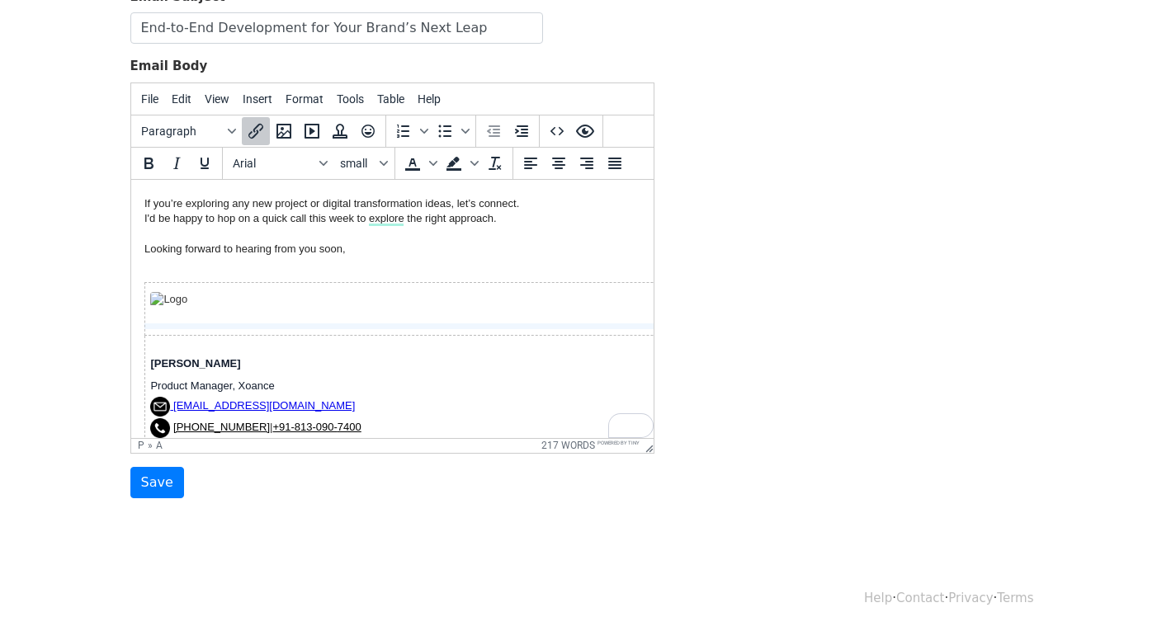
drag, startPoint x: 179, startPoint y: 335, endPoint x: 182, endPoint y: 325, distance: 10.2
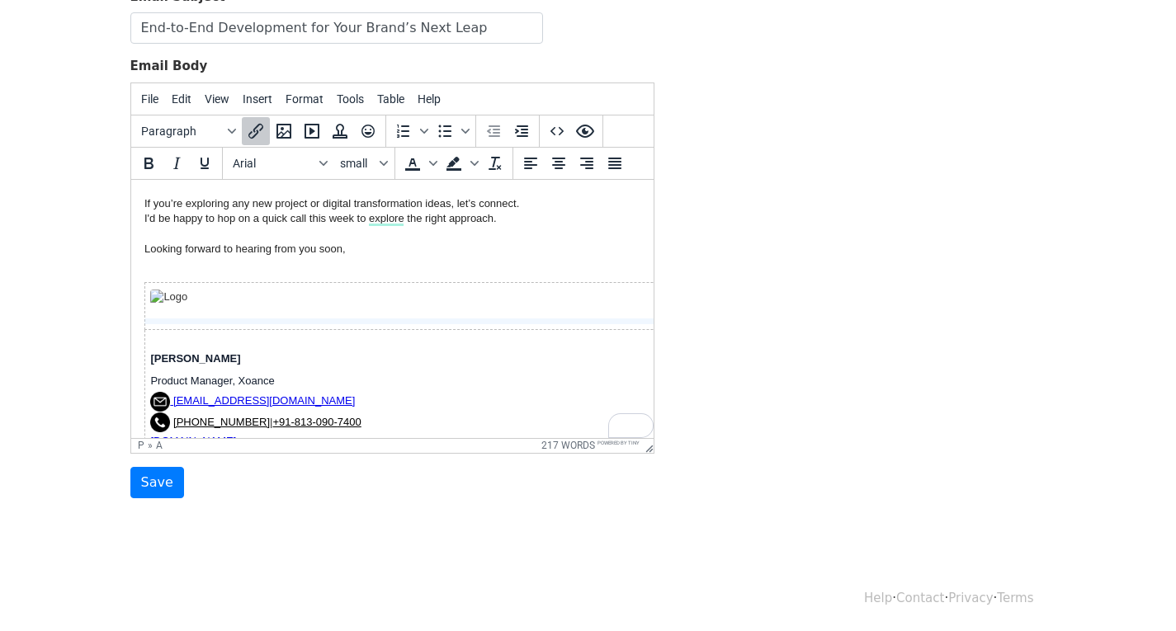
drag, startPoint x: 167, startPoint y: 326, endPoint x: 169, endPoint y: 313, distance: 13.4
click at [196, 293] on td "To enrich screen reader interactions, please activate Accessibility in Grammarl…" at bounding box center [470, 305] width 652 height 47
drag, startPoint x: 178, startPoint y: 328, endPoint x: 182, endPoint y: 292, distance: 35.7
drag, startPoint x: 172, startPoint y: 328, endPoint x: 172, endPoint y: 312, distance: 16.5
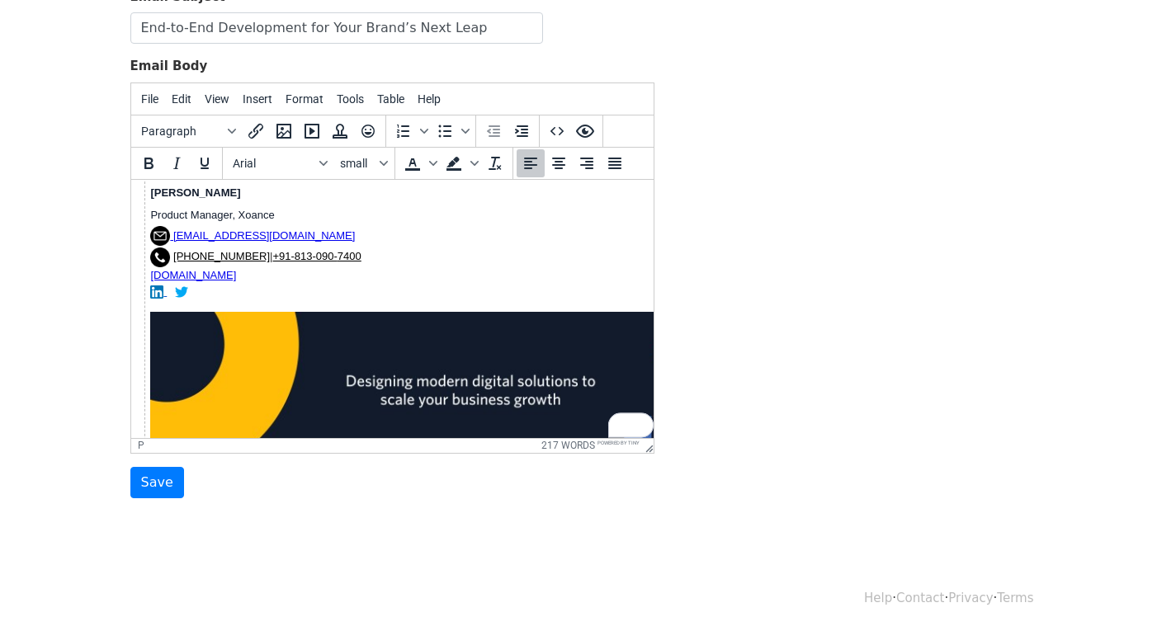
click at [149, 276] on link "﻿[DOMAIN_NAME]" at bounding box center [192, 274] width 86 height 12
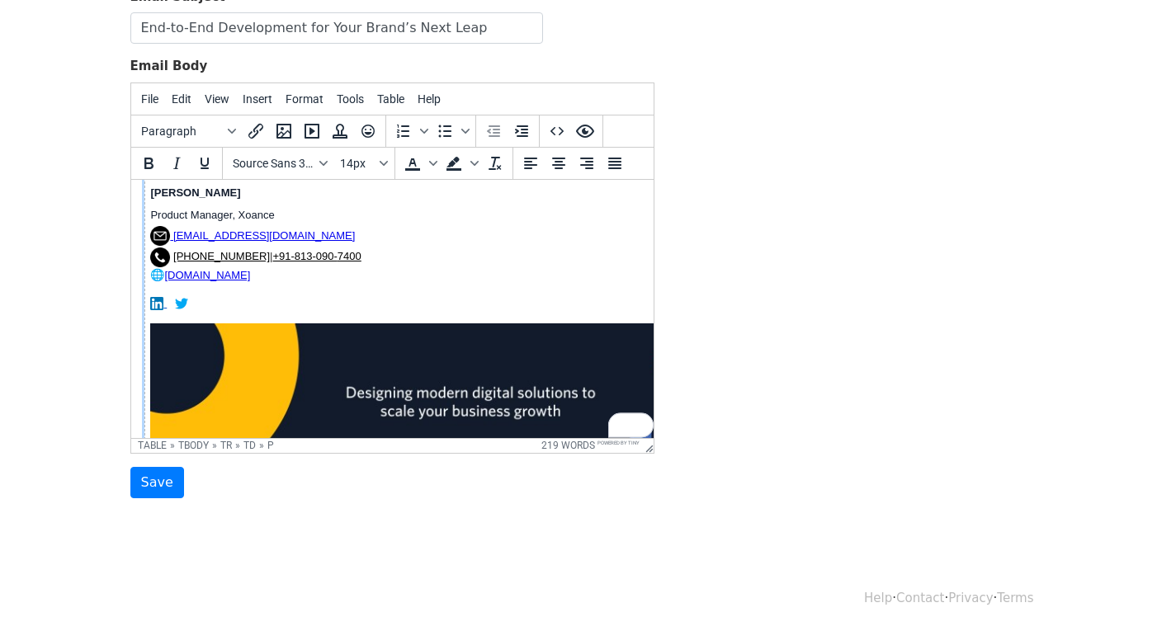
click at [160, 276] on p "[PERSON_NAME] Product Manager, Xoance [EMAIL_ADDRESS][DOMAIN_NAME] [PHONE_NUMBE…" at bounding box center [469, 232] width 640 height 102
click at [161, 276] on p "[PERSON_NAME] Product Manager, Xoance [EMAIL_ADDRESS][DOMAIN_NAME] [PHONE_NUMBE…" at bounding box center [469, 232] width 640 height 102
click at [161, 276] on p "Jemie Edward Product Manager, Xoance info@xoance.biz +1 559-465-8444 | +91-813-…" at bounding box center [469, 232] width 640 height 102
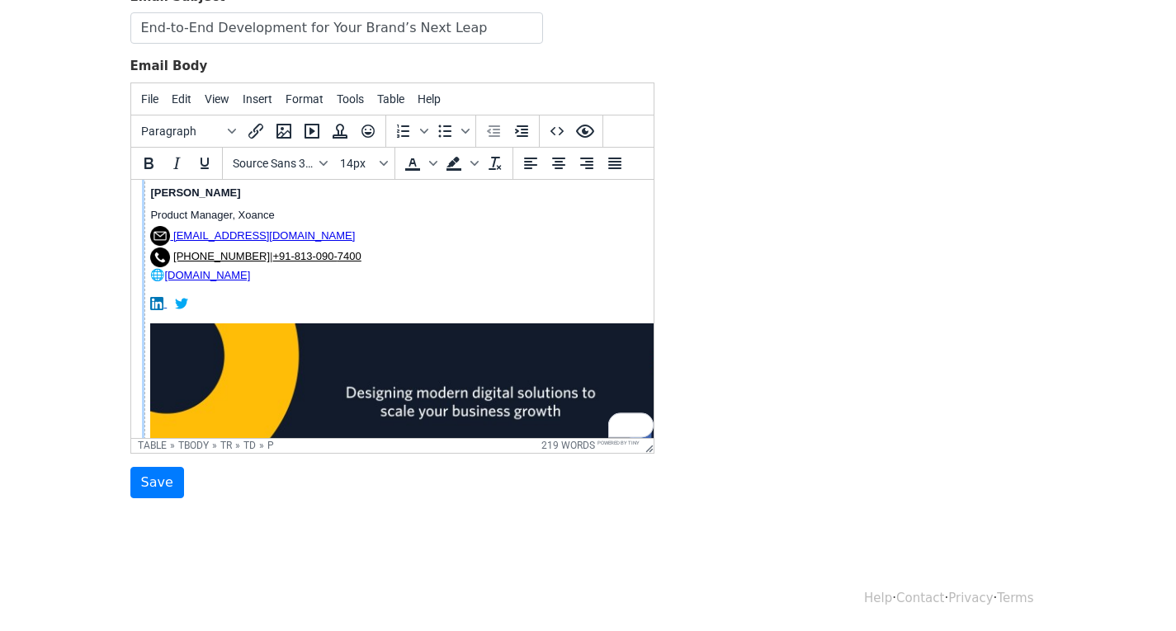
click at [163, 272] on p "Jemie Edward Product Manager, Xoance info@xoance.biz +1 559-465-8444 | +91-813-…" at bounding box center [469, 232] width 640 height 102
click at [372, 131] on icon "Emoticons" at bounding box center [368, 131] width 20 height 20
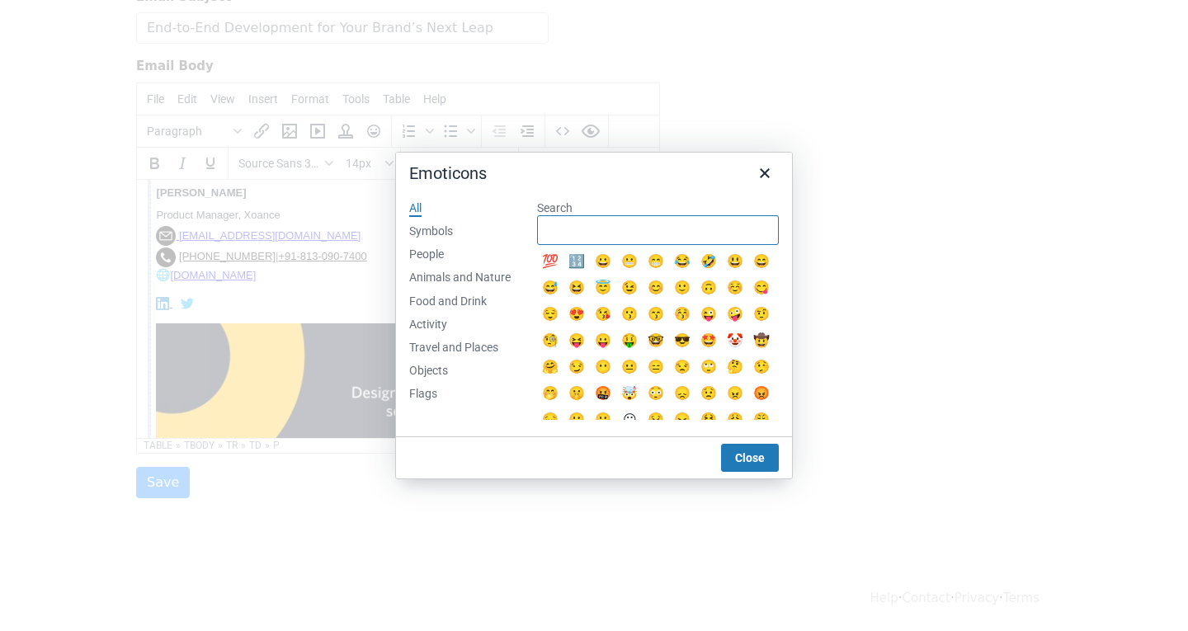
click at [632, 240] on input "Search" at bounding box center [658, 230] width 242 height 30
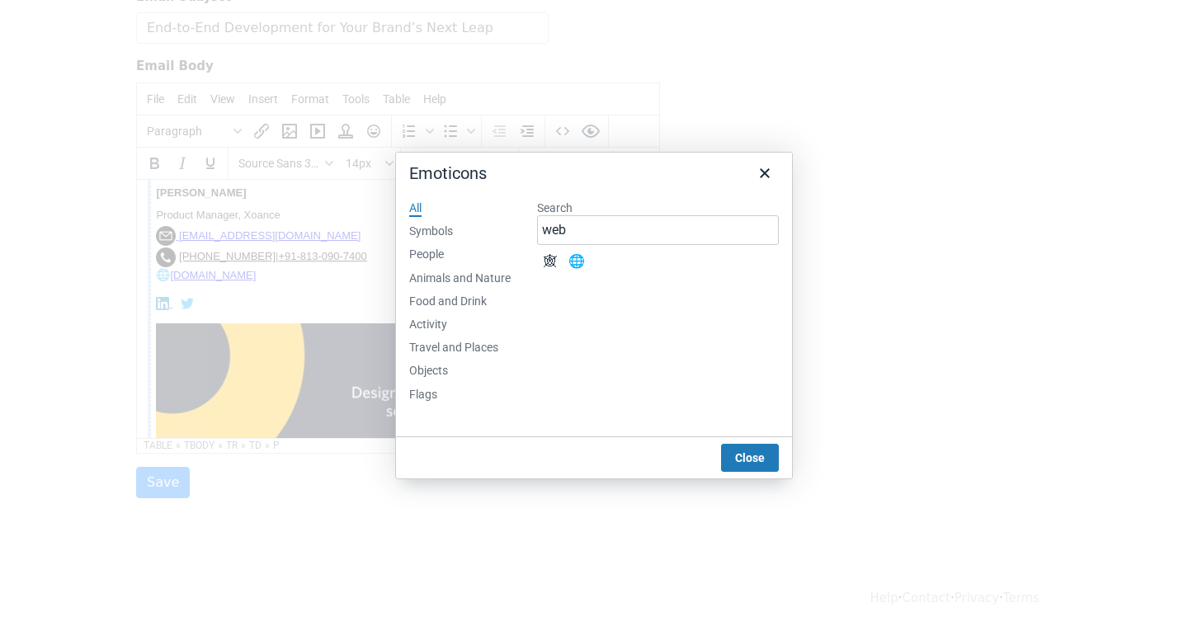
click at [861, 268] on div at bounding box center [594, 315] width 1188 height 631
click at [598, 236] on input "web" at bounding box center [658, 230] width 242 height 30
click at [598, 237] on input "web" at bounding box center [658, 230] width 242 height 30
type input "m"
type input "email"
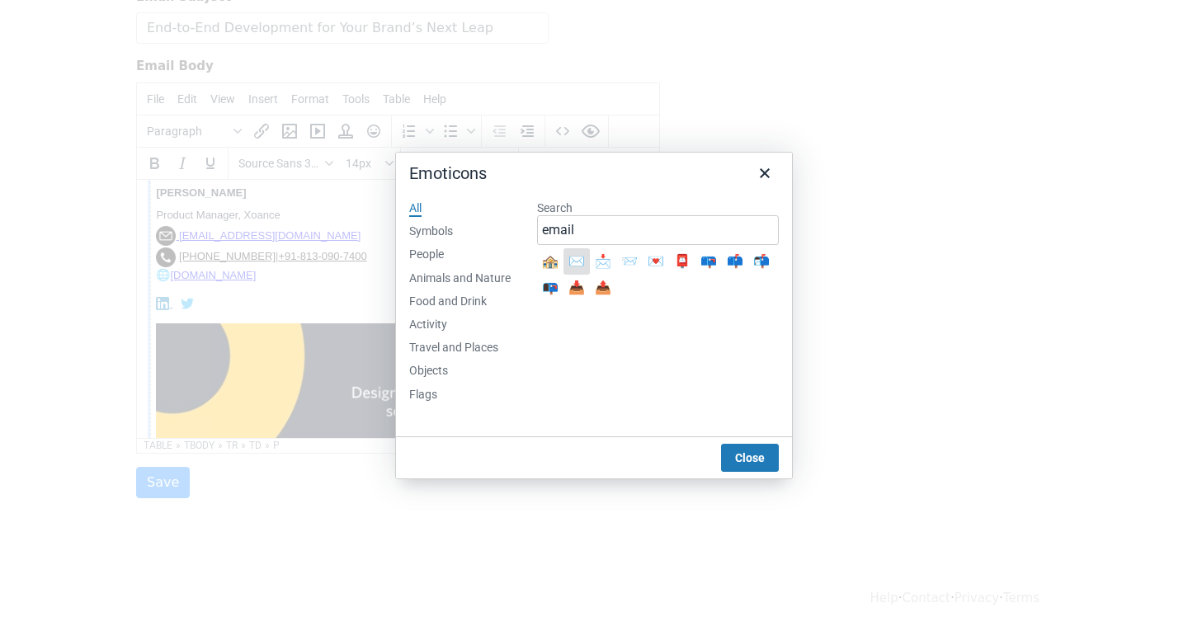
click at [578, 263] on div "✉️" at bounding box center [577, 262] width 20 height 20
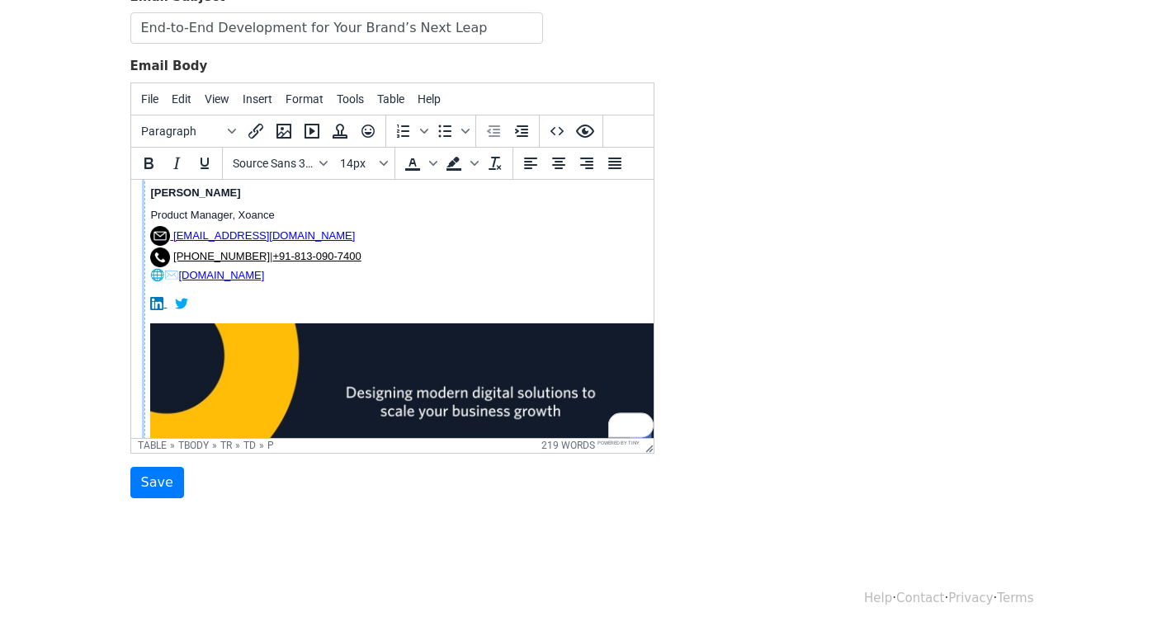
click at [183, 271] on p "Jemie Edward Product Manager, Xoance info@xoance.biz +1 559-465-8444 | +91-813-…" at bounding box center [469, 232] width 640 height 102
drag, startPoint x: 182, startPoint y: 271, endPoint x: 172, endPoint y: 275, distance: 10.4
click at [172, 275] on p "Jemie Edward Product Manager, Xoance info@xoance.biz +1 559-465-8444 | +91-813-…" at bounding box center [469, 232] width 640 height 102
copy p "️"
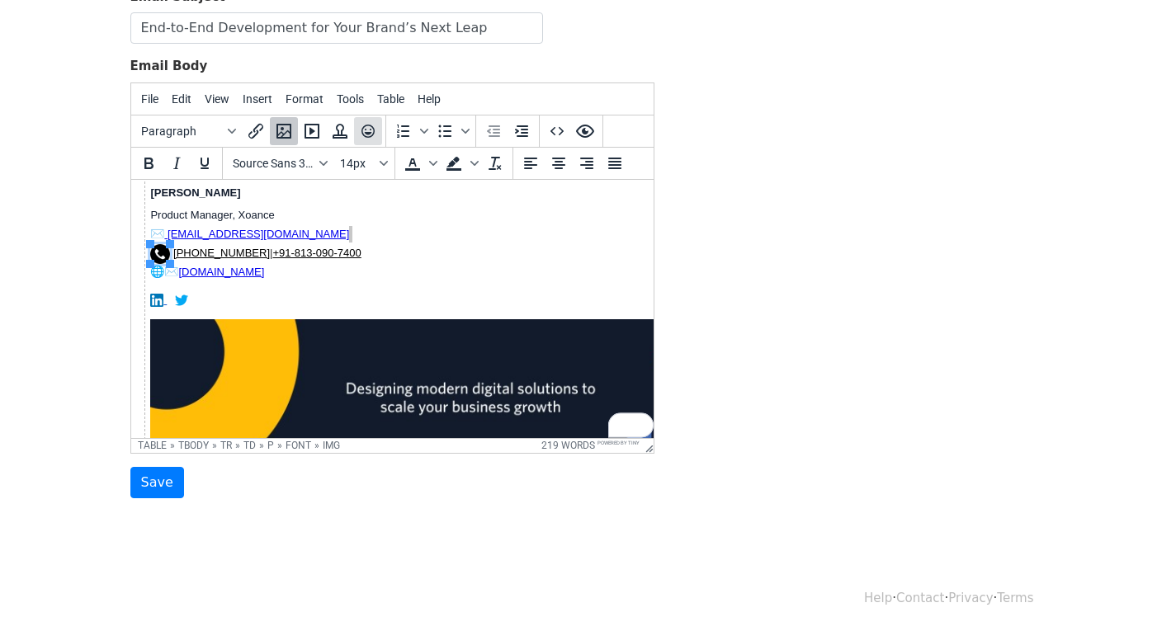
click at [360, 132] on icon "Emoticons" at bounding box center [368, 131] width 20 height 20
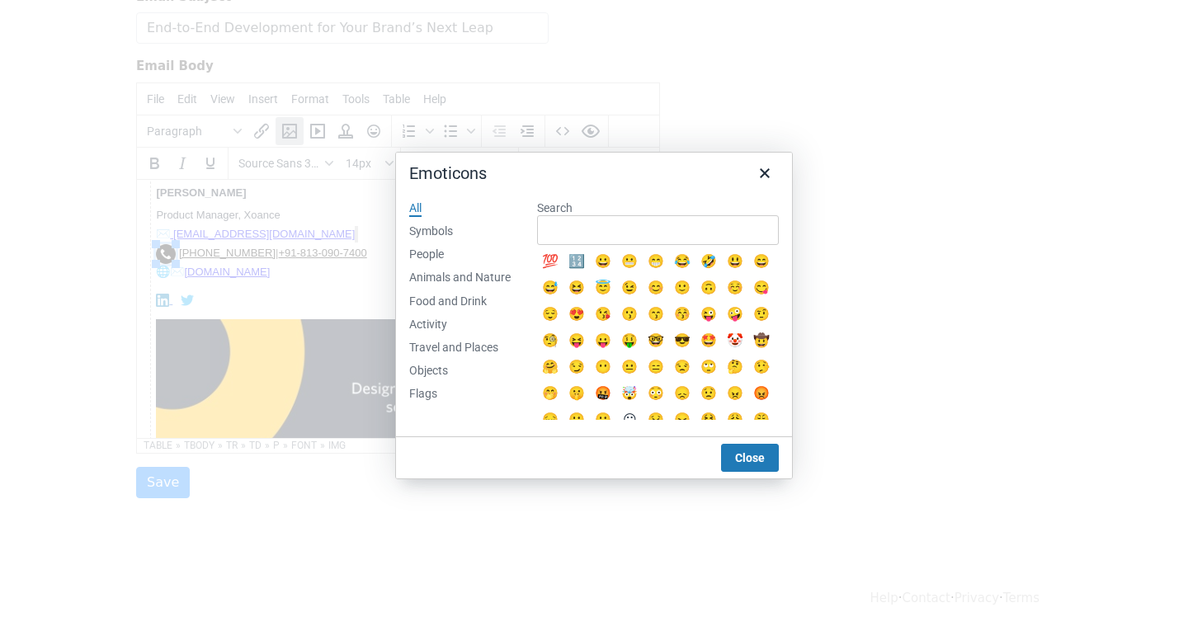
click at [653, 210] on label "Search" at bounding box center [658, 207] width 242 height 15
click at [653, 215] on input "Search" at bounding box center [658, 230] width 242 height 30
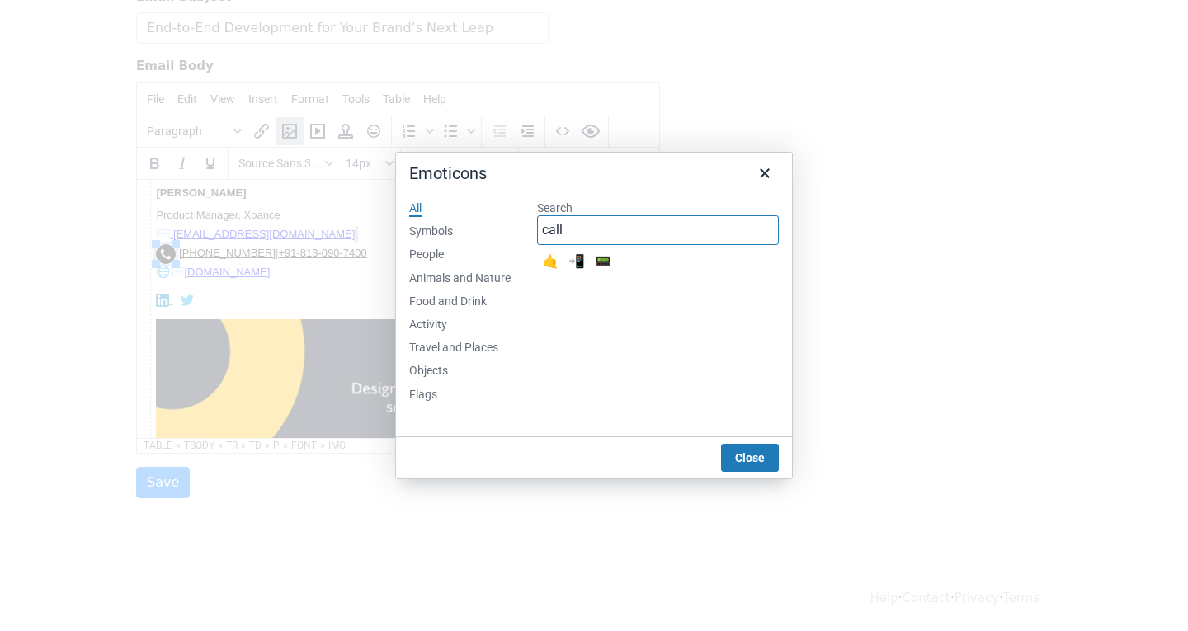
drag, startPoint x: 623, startPoint y: 232, endPoint x: 503, endPoint y: 224, distance: 119.9
click at [503, 224] on div "All Symbols People Animals and Nature Food and Drink Activity Travel and Places…" at bounding box center [594, 311] width 396 height 249
type input "phone"
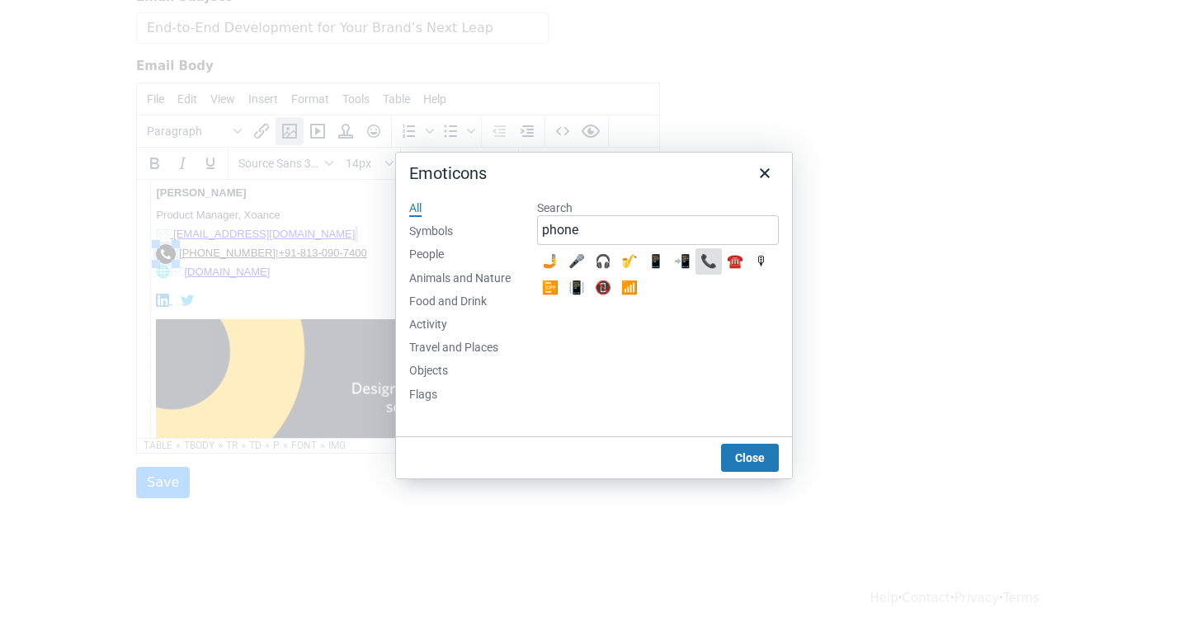
click at [703, 262] on div "📞" at bounding box center [709, 262] width 20 height 20
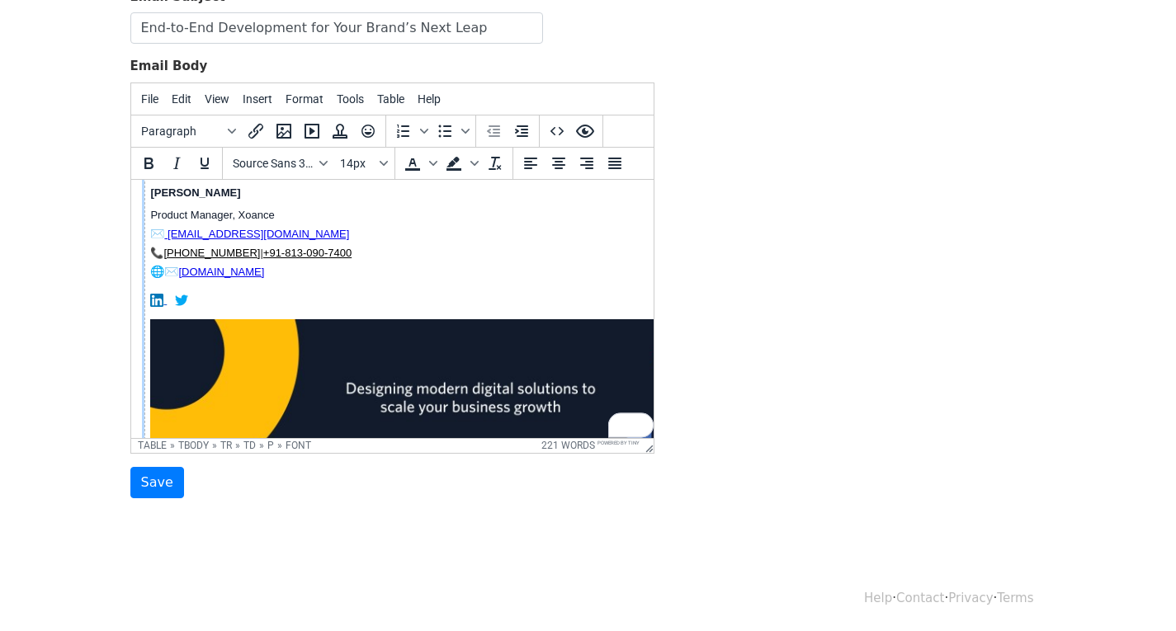
click at [177, 266] on p "Jemie Edward Product Manager, Xoance ✉️ info@xoance.biz 📞 +1 559-465-8444 | +91…" at bounding box center [469, 230] width 640 height 98
click at [171, 271] on link "[DOMAIN_NAME]" at bounding box center [206, 271] width 86 height 12
click at [534, 257] on p "Jemie Edward Product Manager, Xoance ✉️ info@xoance.biz 📞 +1 559-465-8444 | +91…" at bounding box center [469, 230] width 640 height 98
click at [153, 299] on img "To enrich screen reader interactions, please activate Accessibility in Grammarl…" at bounding box center [155, 299] width 13 height 13
click at [205, 310] on td "Jemie Edward Product Manager, Xoance ✉️ info@xoance.biz 📞 +1 559-465-8444 | +91…" at bounding box center [470, 331] width 652 height 337
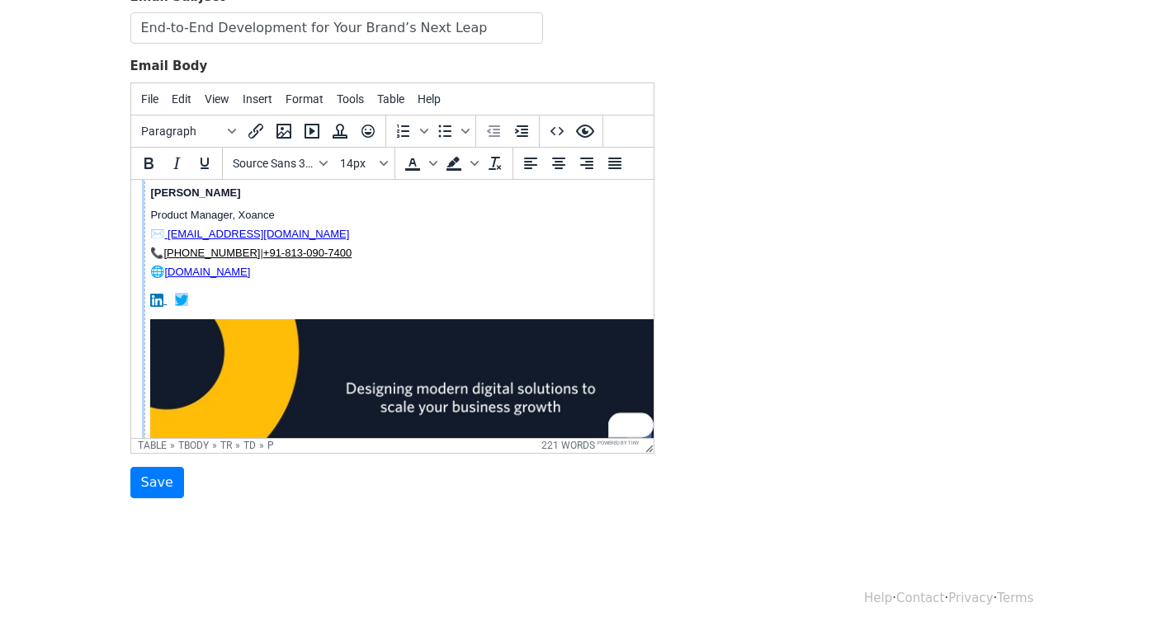
click at [205, 304] on p "﻿" at bounding box center [469, 299] width 640 height 17
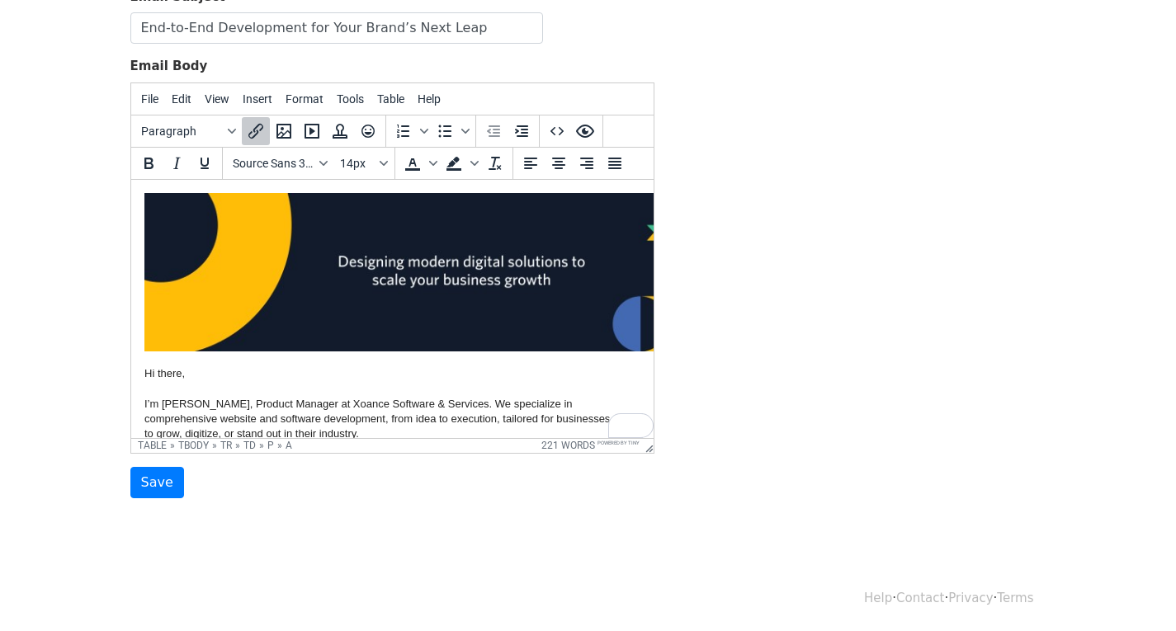
scroll to position [310, 0]
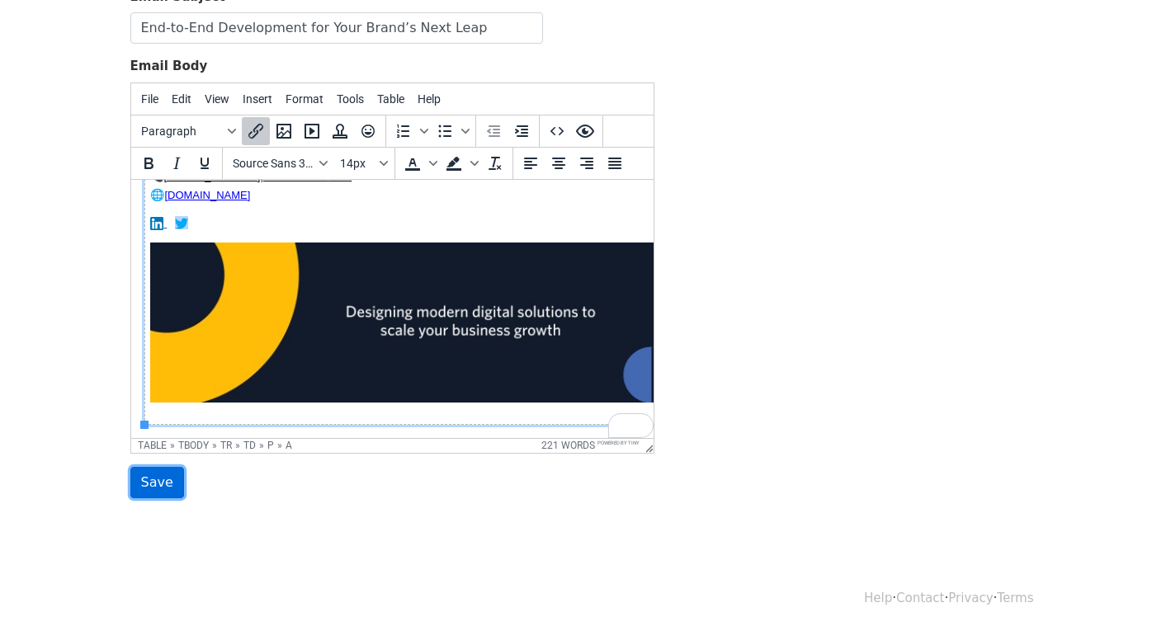
click at [150, 484] on input "Save" at bounding box center [157, 482] width 54 height 31
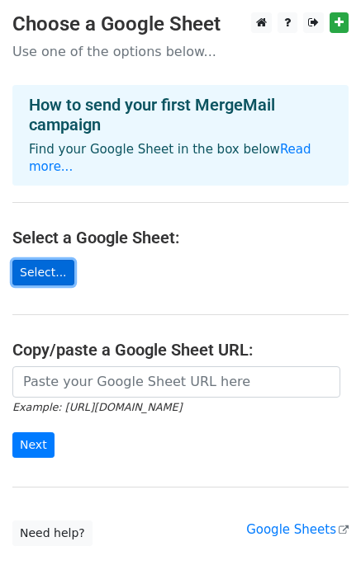
click at [40, 260] on link "Select..." at bounding box center [43, 273] width 62 height 26
click at [44, 260] on link "Select..." at bounding box center [43, 273] width 62 height 26
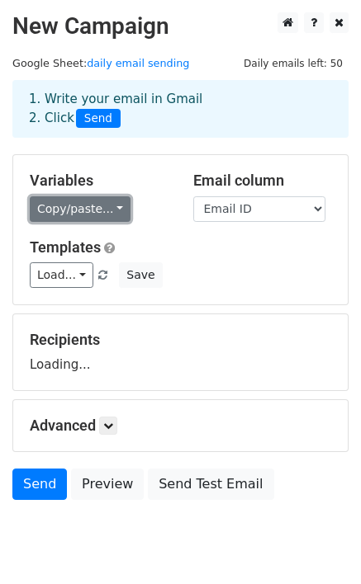
click at [92, 209] on link "Copy/paste..." at bounding box center [80, 209] width 101 height 26
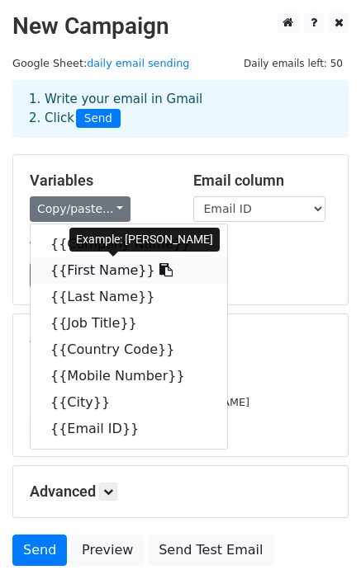
click at [92, 279] on link "{{First Name}}" at bounding box center [129, 270] width 196 height 26
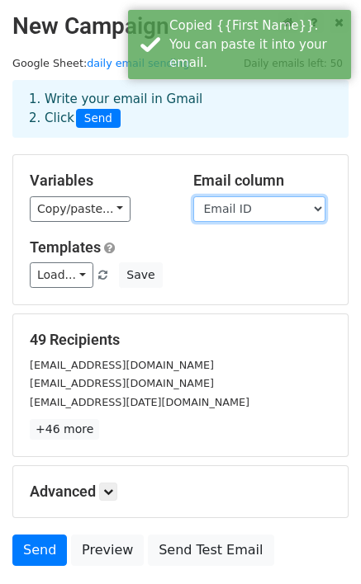
click at [242, 209] on select "Company Name First Name Last Name Job Title Country Code Mobile Number City Ema…" at bounding box center [259, 209] width 132 height 26
click at [238, 210] on select "Company Name First Name Last Name Job Title Country Code Mobile Number City Ema…" at bounding box center [259, 209] width 132 height 26
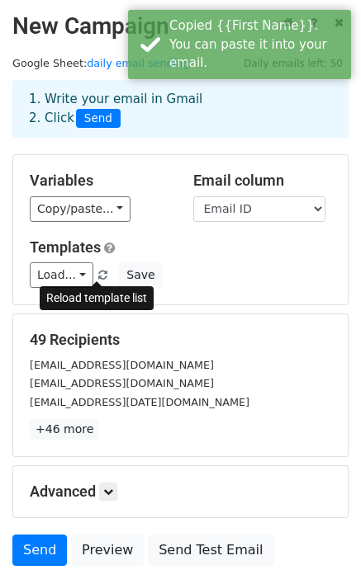
click at [99, 271] on span at bounding box center [102, 276] width 9 height 11
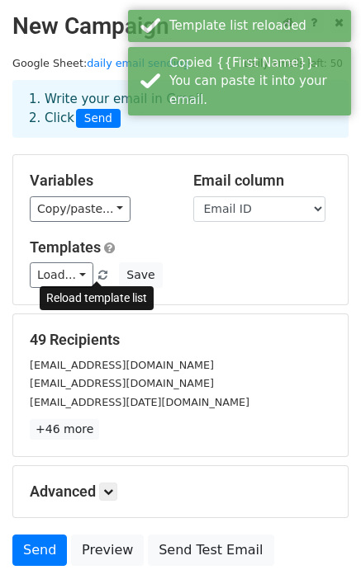
click at [98, 272] on span at bounding box center [102, 276] width 9 height 11
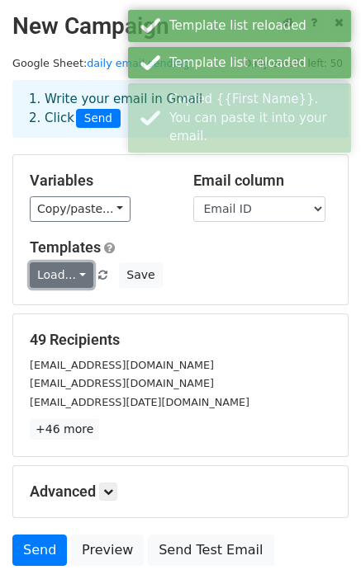
click at [54, 276] on link "Load..." at bounding box center [62, 275] width 64 height 26
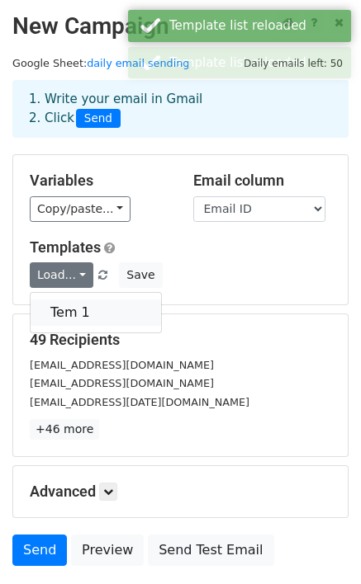
click at [73, 312] on link "Tem 1" at bounding box center [96, 313] width 130 height 26
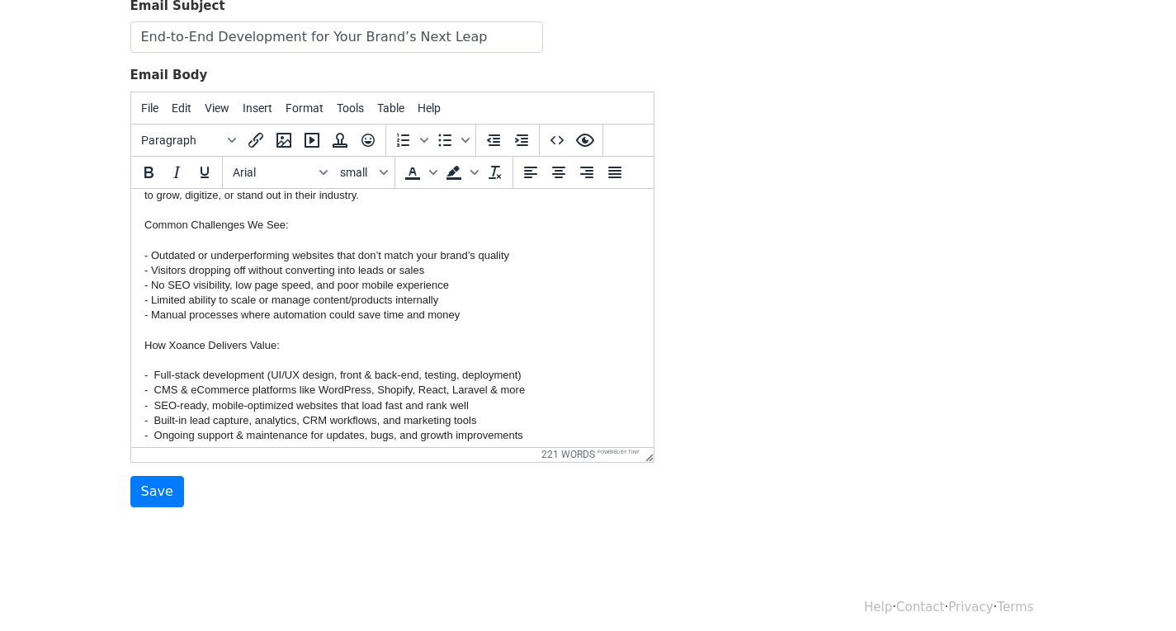
scroll to position [83, 0]
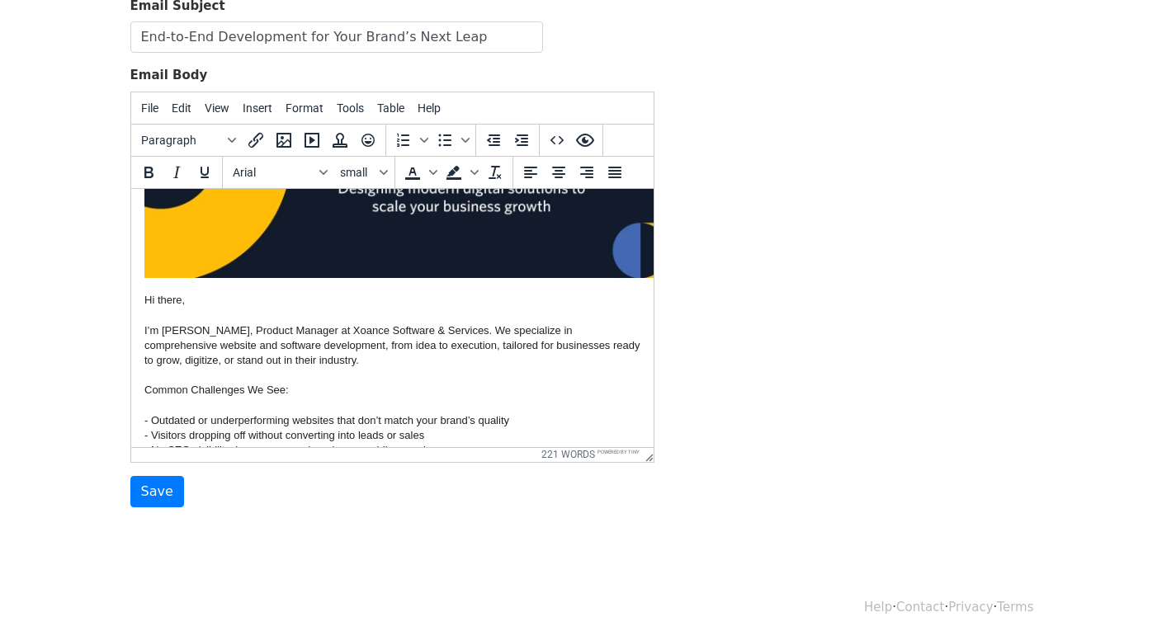
click at [165, 299] on p "Hi there, I’m [PERSON_NAME], Product Manager at Xoance Software & Services. We …" at bounding box center [392, 524] width 496 height 465
click at [167, 297] on p "Hi there, I’m [PERSON_NAME], Product Manager at Xoance Software & Services. We …" at bounding box center [392, 524] width 496 height 465
drag, startPoint x: 157, startPoint y: 300, endPoint x: 179, endPoint y: 298, distance: 22.4
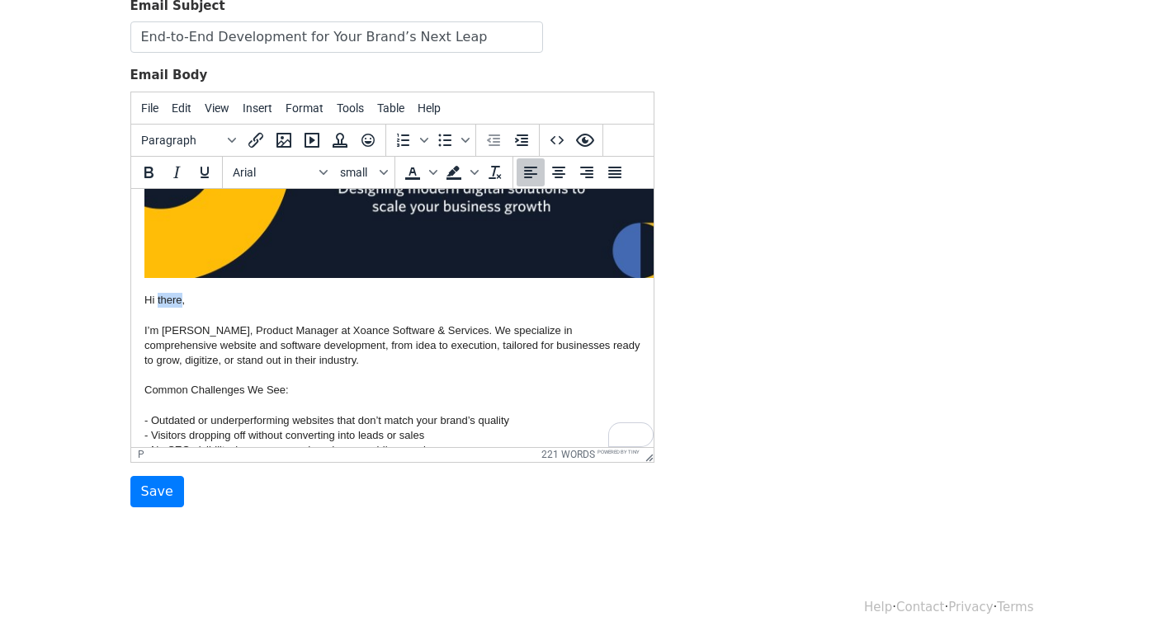
click at [179, 298] on p "Hi there, I’m [PERSON_NAME], Product Manager at Xoance Software & Services. We …" at bounding box center [392, 524] width 496 height 465
paste body "To enrich screen reader interactions, please activate Accessibility in Grammarl…"
click at [154, 488] on input "Save" at bounding box center [157, 491] width 54 height 31
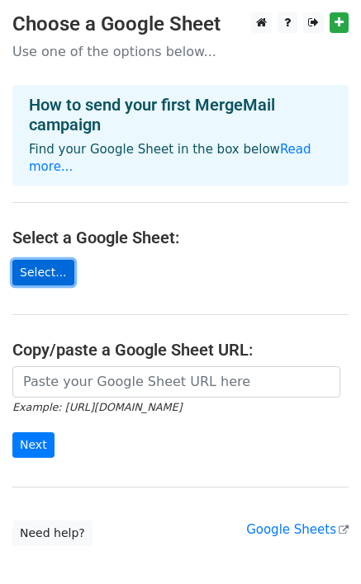
click at [19, 260] on link "Select..." at bounding box center [43, 273] width 62 height 26
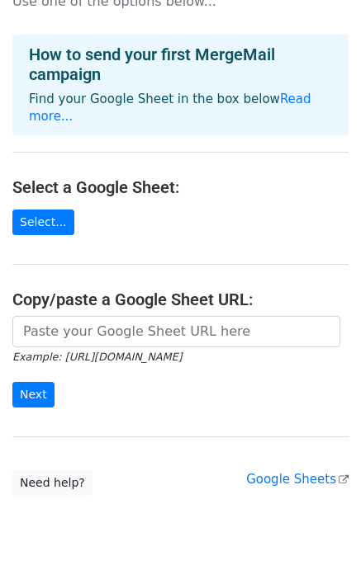
scroll to position [77, 0]
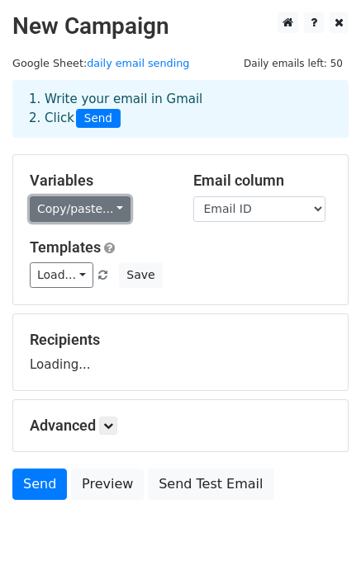
click at [87, 216] on link "Copy/paste..." at bounding box center [80, 209] width 101 height 26
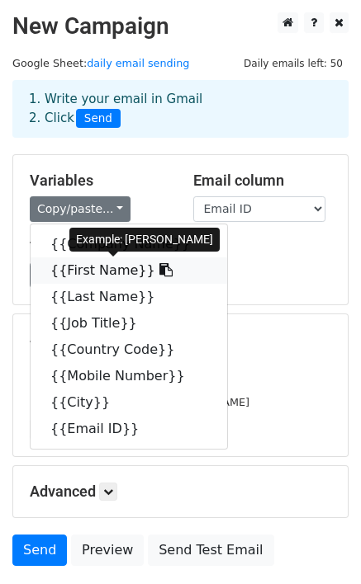
click at [90, 267] on link "{{First Name}}" at bounding box center [129, 270] width 196 height 26
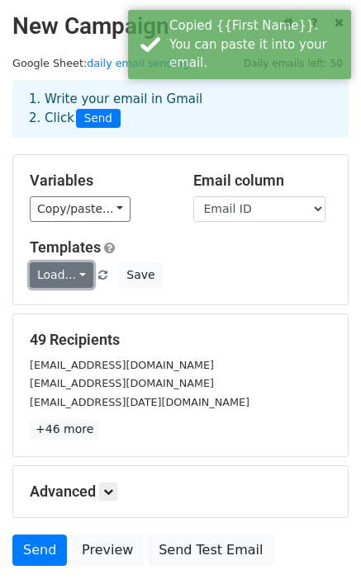
click at [83, 267] on link "Load..." at bounding box center [62, 275] width 64 height 26
click at [71, 321] on link "Tem 1" at bounding box center [96, 313] width 130 height 26
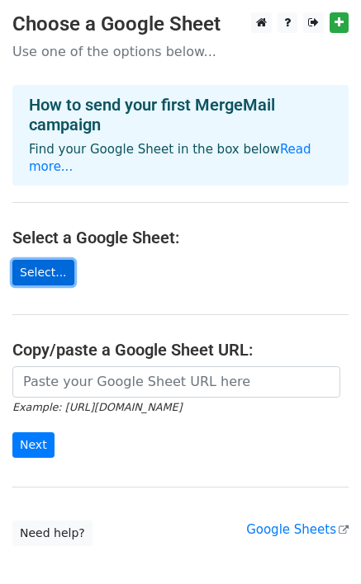
click at [41, 260] on link "Select..." at bounding box center [43, 273] width 62 height 26
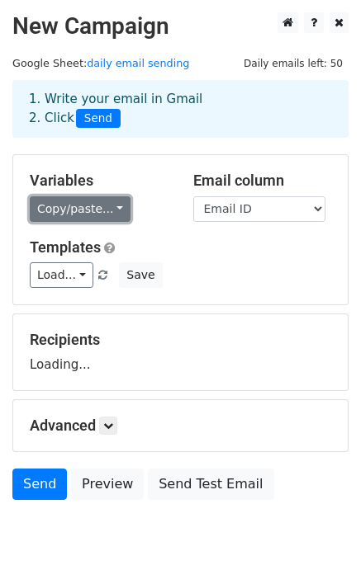
click at [75, 206] on link "Copy/paste..." at bounding box center [80, 209] width 101 height 26
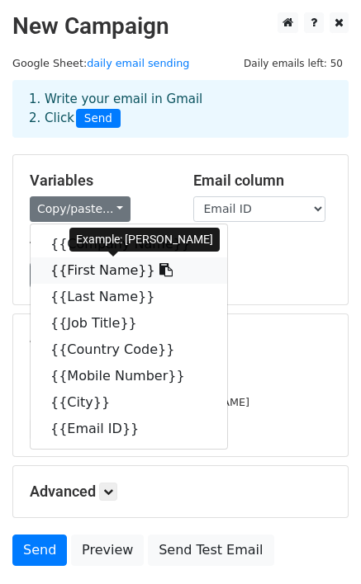
click at [94, 271] on link "{{First Name}}" at bounding box center [129, 270] width 196 height 26
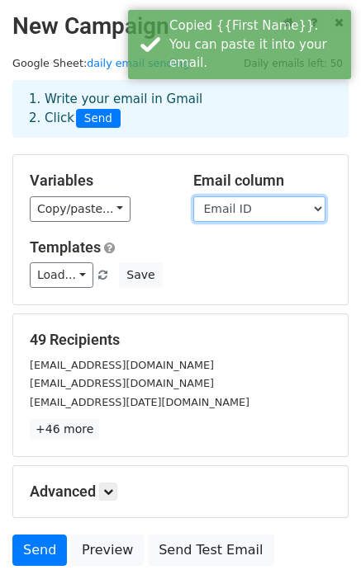
click at [266, 205] on select "Company Name First Name Last Name Job Title Country Code Mobile Number City Ema…" at bounding box center [259, 209] width 132 height 26
click at [193, 196] on select "Company Name First Name Last Name Job Title Country Code Mobile Number City Ema…" at bounding box center [259, 209] width 132 height 26
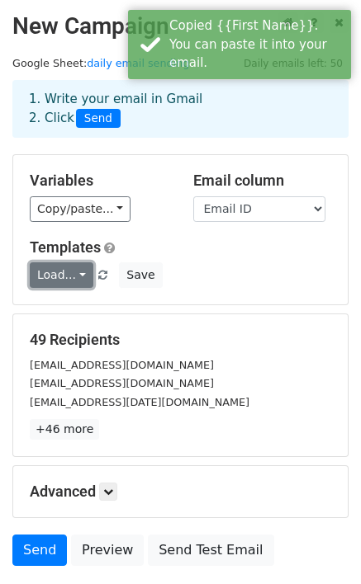
click at [64, 267] on link "Load..." at bounding box center [62, 275] width 64 height 26
click at [79, 317] on link "Tem 1" at bounding box center [96, 313] width 130 height 26
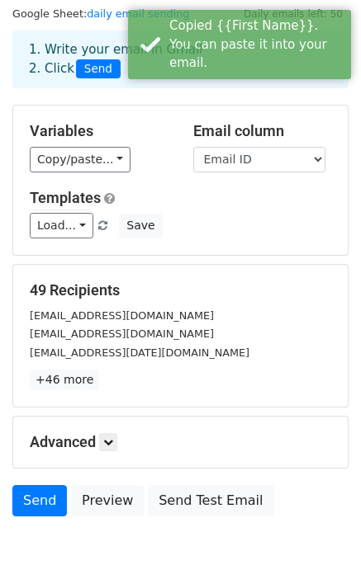
scroll to position [122, 0]
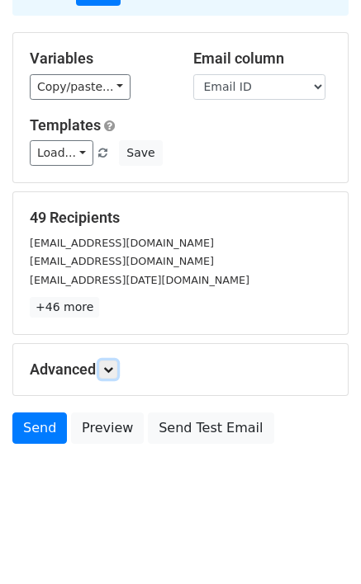
click at [102, 364] on link at bounding box center [108, 370] width 18 height 18
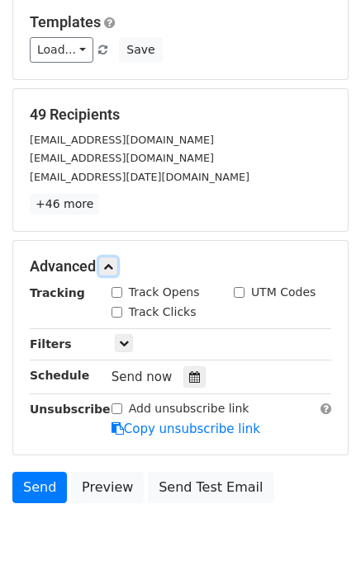
scroll to position [284, 0]
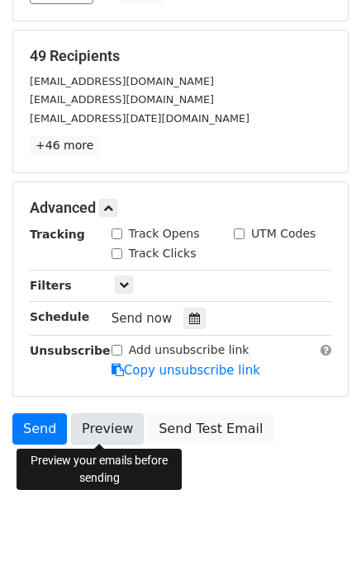
click at [112, 414] on link "Preview" at bounding box center [107, 428] width 73 height 31
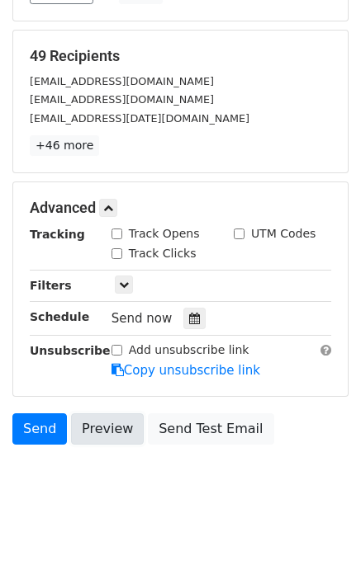
click at [105, 432] on link "Preview" at bounding box center [107, 428] width 73 height 31
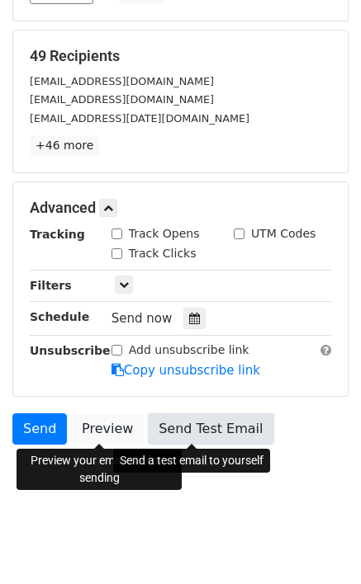
click at [197, 433] on link "Send Test Email" at bounding box center [210, 428] width 125 height 31
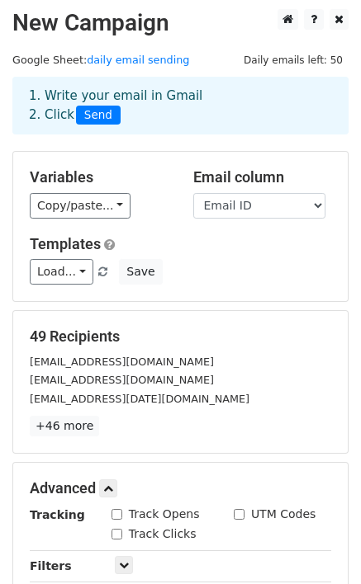
scroll to position [0, 0]
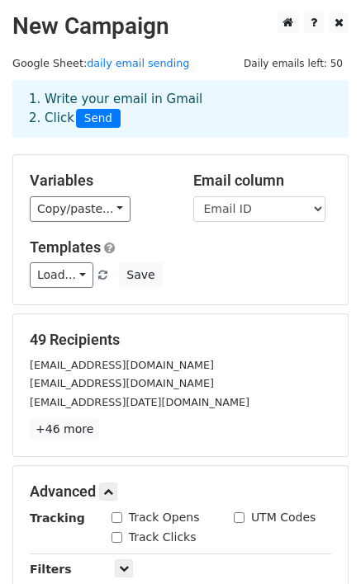
click at [40, 193] on div "Variables Copy/paste... {{Company Name}} {{First Name}} {{Last Name}} {{Job Tit…" at bounding box center [98, 197] width 163 height 50
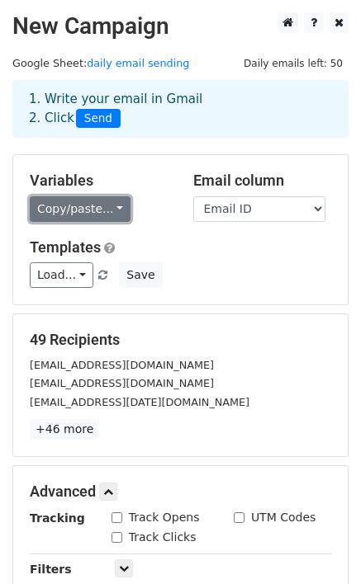
click at [42, 198] on link "Copy/paste..." at bounding box center [80, 209] width 101 height 26
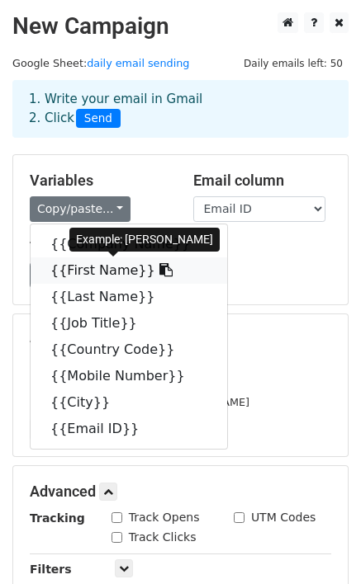
click at [159, 270] on icon at bounding box center [165, 269] width 13 height 13
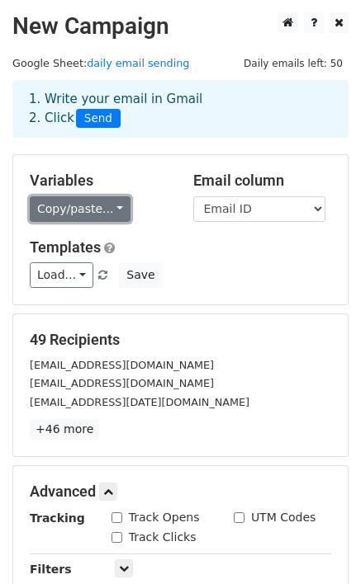
click at [92, 208] on link "Copy/paste..." at bounding box center [80, 209] width 101 height 26
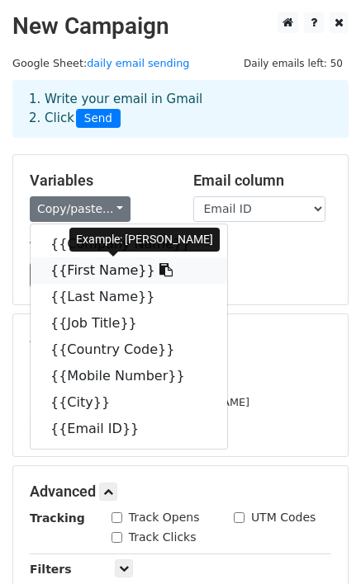
click at [106, 268] on link "{{First Name}}" at bounding box center [129, 270] width 196 height 26
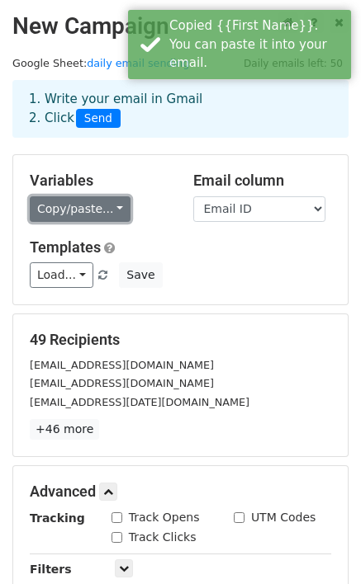
click at [64, 200] on link "Copy/paste..." at bounding box center [80, 209] width 101 height 26
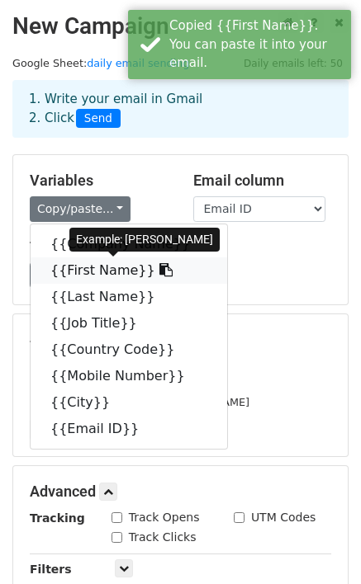
click at [75, 271] on link "{{First Name}}" at bounding box center [129, 270] width 196 height 26
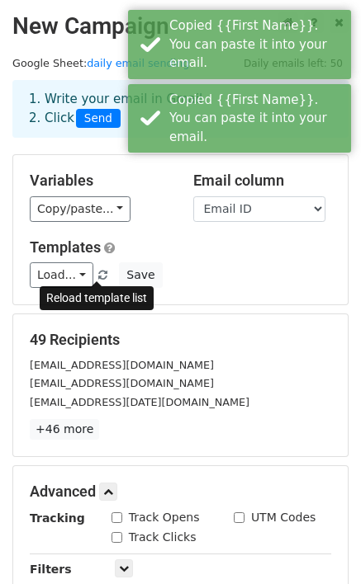
click at [98, 275] on span at bounding box center [102, 276] width 9 height 11
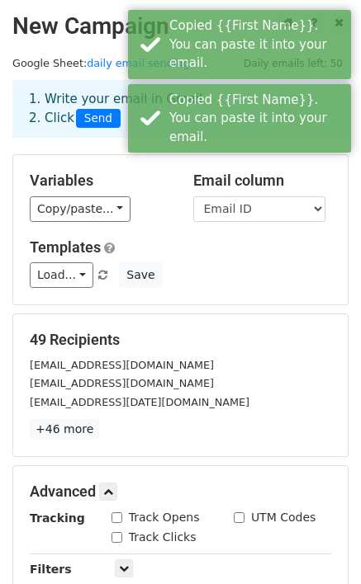
click at [101, 275] on link at bounding box center [104, 275] width 14 height 12
click at [98, 275] on span at bounding box center [102, 276] width 9 height 11
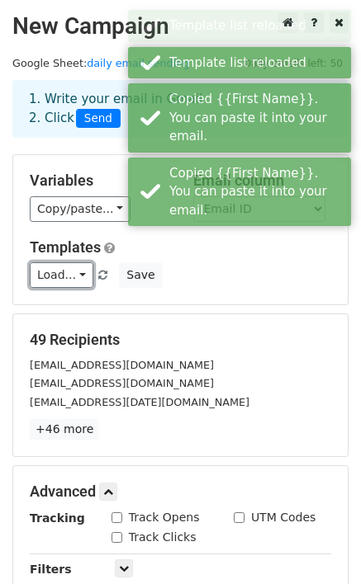
click at [66, 271] on link "Load..." at bounding box center [62, 275] width 64 height 26
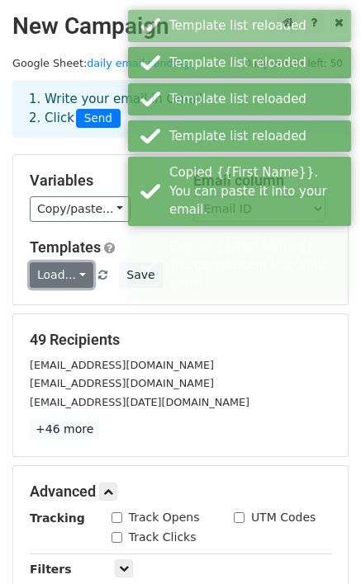
click at [65, 276] on link "Load..." at bounding box center [62, 275] width 64 height 26
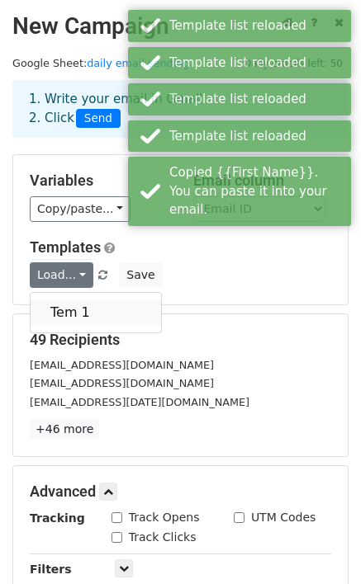
click at [70, 300] on link "Tem 1" at bounding box center [96, 313] width 130 height 26
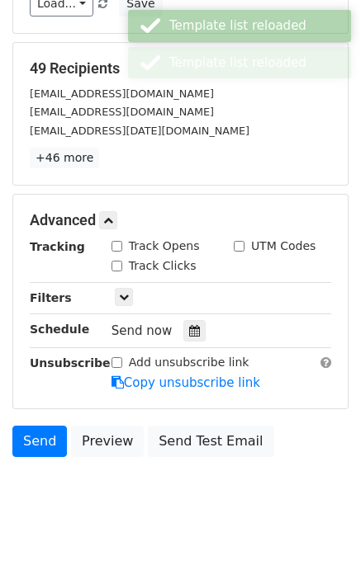
scroll to position [284, 0]
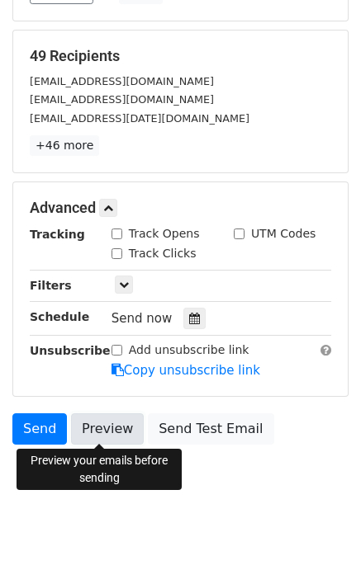
click at [99, 423] on link "Preview" at bounding box center [107, 428] width 73 height 31
click at [105, 432] on link "Preview" at bounding box center [107, 428] width 73 height 31
click at [92, 431] on link "Preview" at bounding box center [107, 428] width 73 height 31
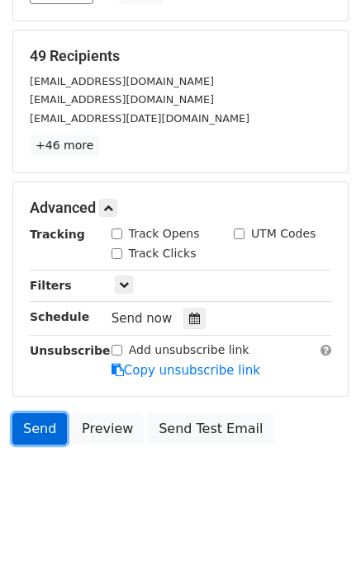
click at [53, 427] on link "Send" at bounding box center [39, 428] width 54 height 31
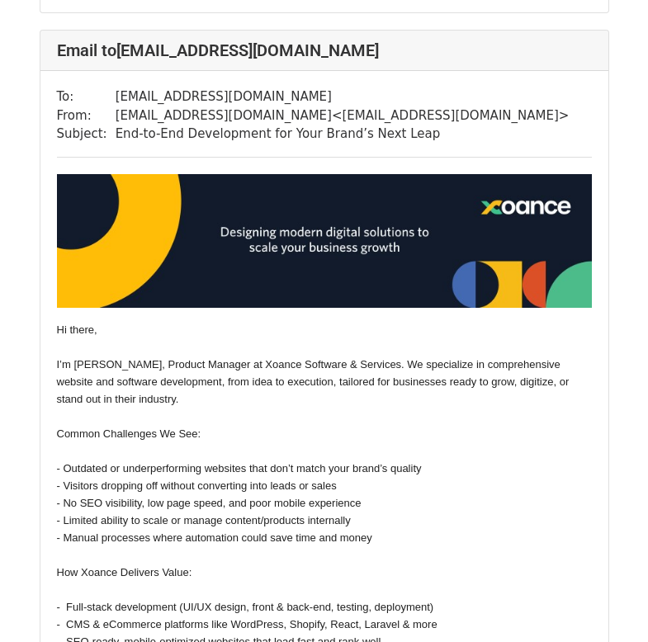
scroll to position [3878, 0]
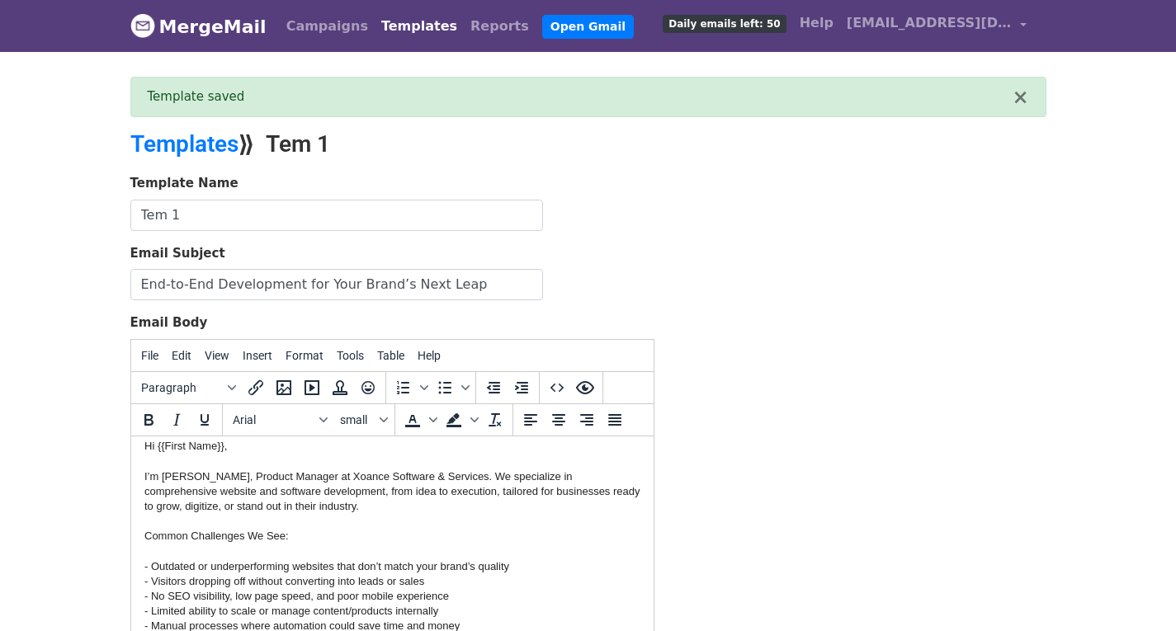
scroll to position [83, 0]
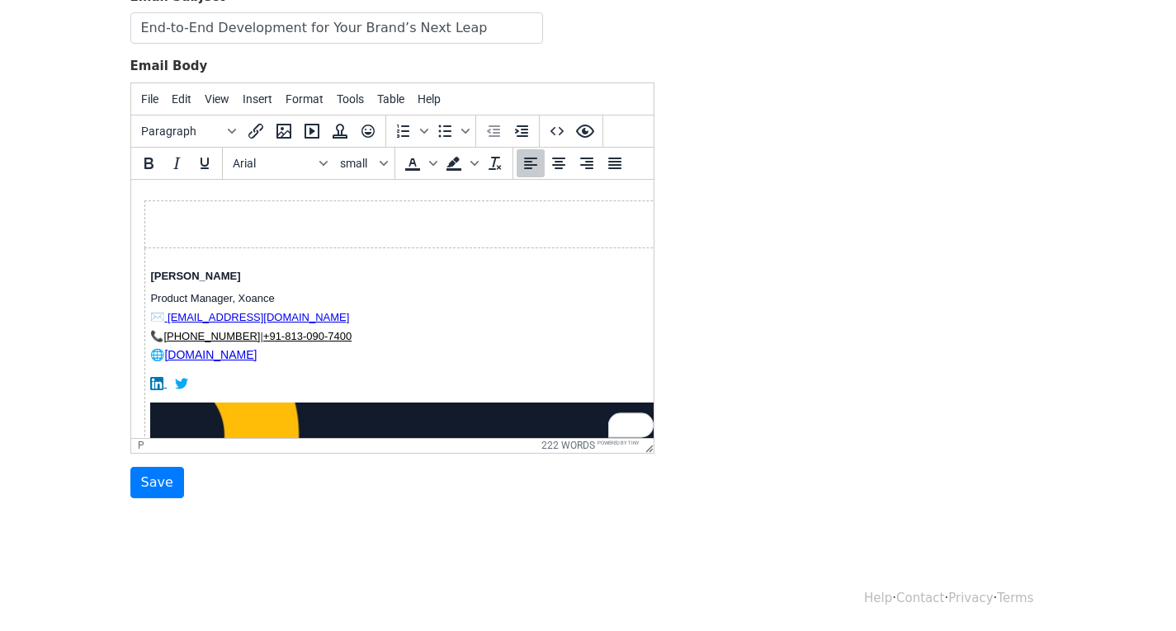
scroll to position [660, 0]
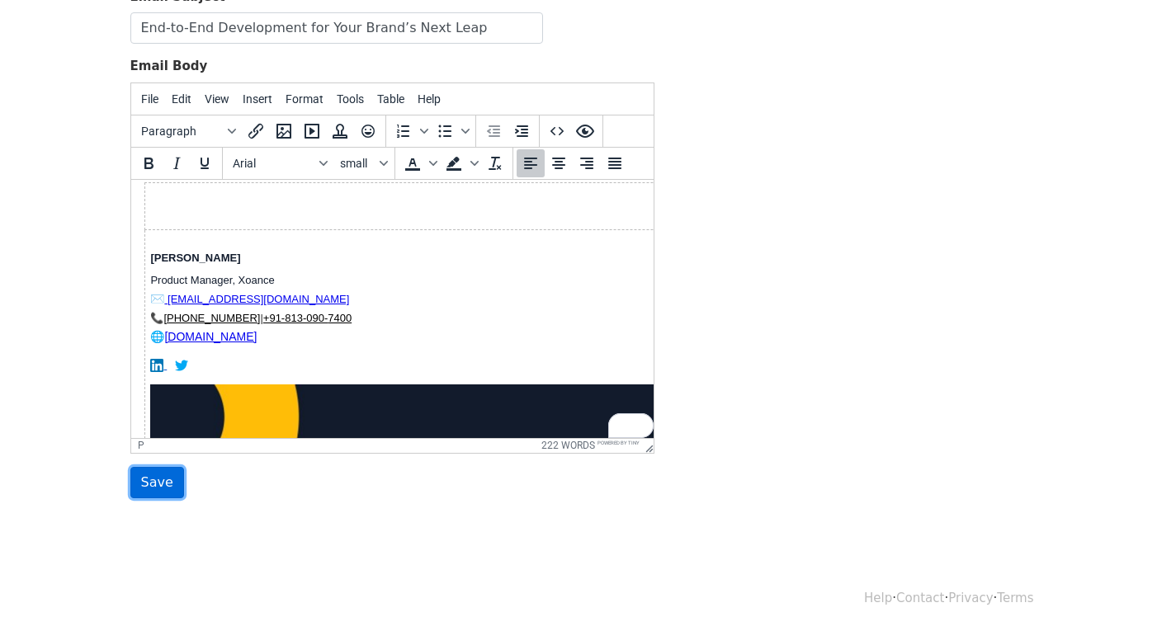
click at [147, 479] on input "Save" at bounding box center [157, 482] width 54 height 31
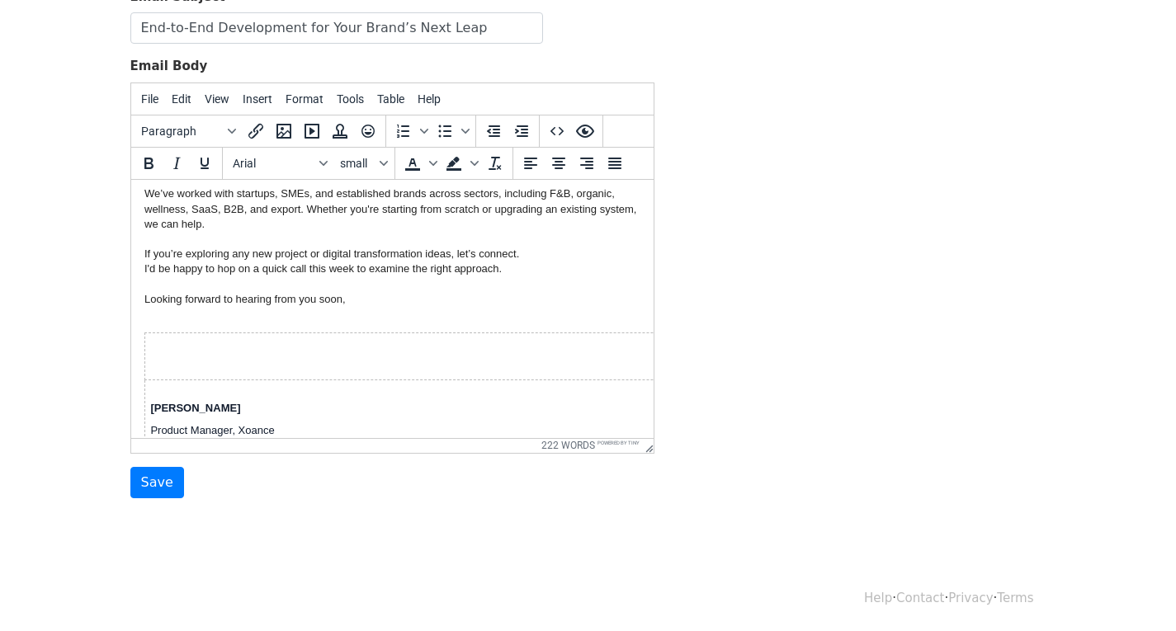
scroll to position [484, 0]
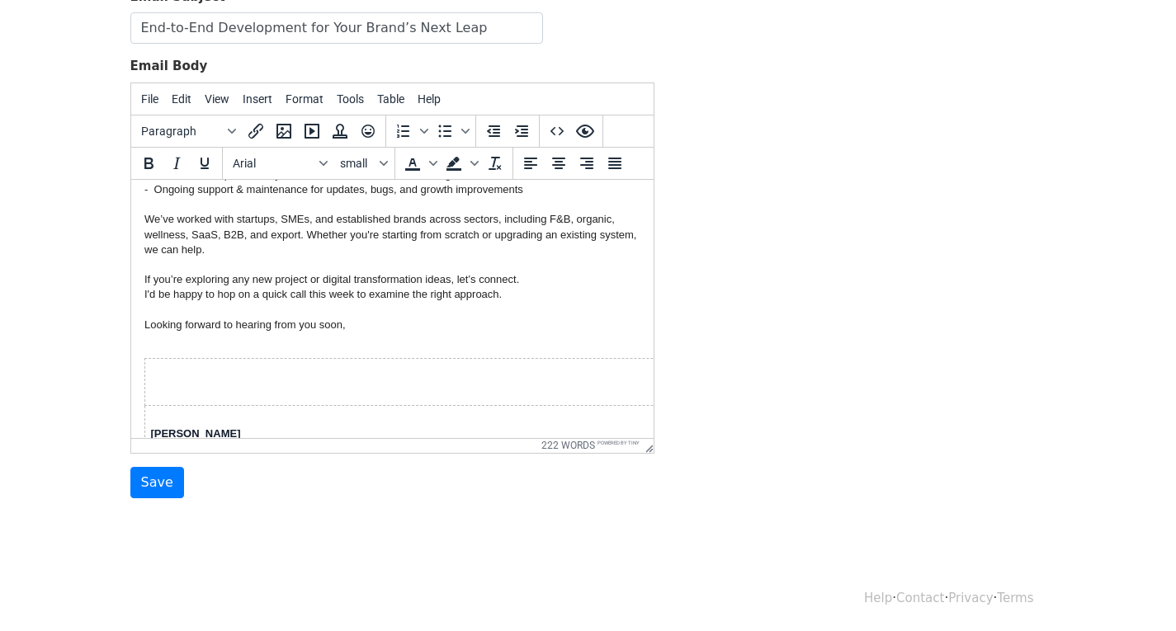
click at [160, 350] on body "Hi {{First Name}}, I’m [PERSON_NAME], Product Manager at Xoance Software & Serv…" at bounding box center [392, 225] width 496 height 1034
click at [159, 347] on body "Hi {{First Name}}, I’m [PERSON_NAME], Product Manager at Xoance Software & Serv…" at bounding box center [392, 225] width 496 height 1034
click at [162, 340] on p "Hi {{First Name}}, I’m [PERSON_NAME], Product Manager at Xoance Software & Serv…" at bounding box center [392, 113] width 496 height 465
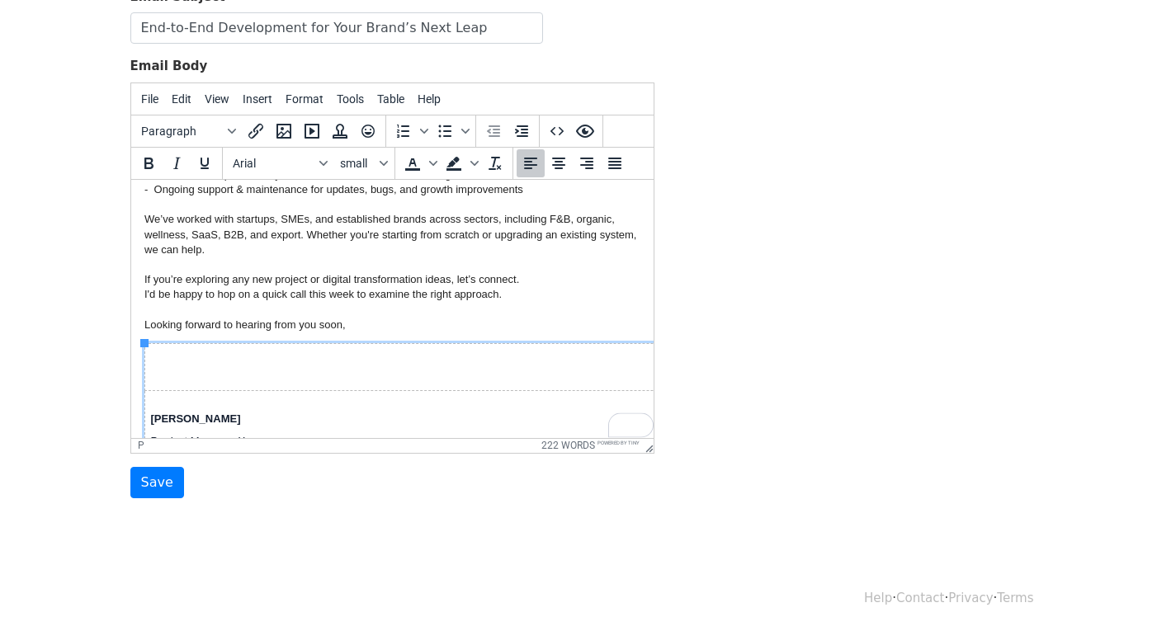
click at [164, 359] on td "To enrich screen reader interactions, please activate Accessibility in Grammarl…" at bounding box center [470, 365] width 652 height 47
click at [158, 374] on td "To enrich screen reader interactions, please activate Accessibility in Grammarl…" at bounding box center [470, 365] width 652 height 47
click at [158, 376] on td "To enrich screen reader interactions, please activate Accessibility in Grammarl…" at bounding box center [470, 365] width 652 height 47
drag, startPoint x: 149, startPoint y: 388, endPoint x: 147, endPoint y: 366, distance: 21.6
drag, startPoint x: 149, startPoint y: 391, endPoint x: 149, endPoint y: 368, distance: 23.1
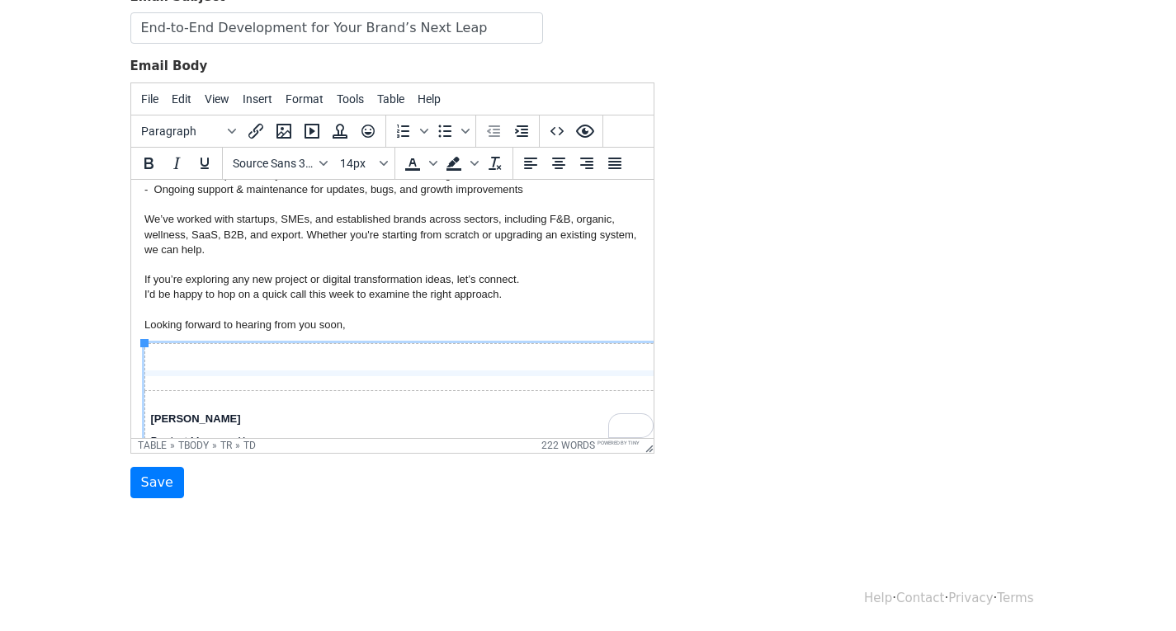
drag, startPoint x: 144, startPoint y: 389, endPoint x: 147, endPoint y: 366, distance: 24.2
drag, startPoint x: 149, startPoint y: 389, endPoint x: 149, endPoint y: 402, distance: 12.4
drag, startPoint x: 148, startPoint y: 393, endPoint x: 149, endPoint y: 367, distance: 25.6
drag, startPoint x: 164, startPoint y: 389, endPoint x: 160, endPoint y: 364, distance: 25.9
click at [187, 333] on body "Hi {{First Name}}, I’m [PERSON_NAME], Product Manager at Xoance Software & Serv…" at bounding box center [392, 217] width 496 height 1019
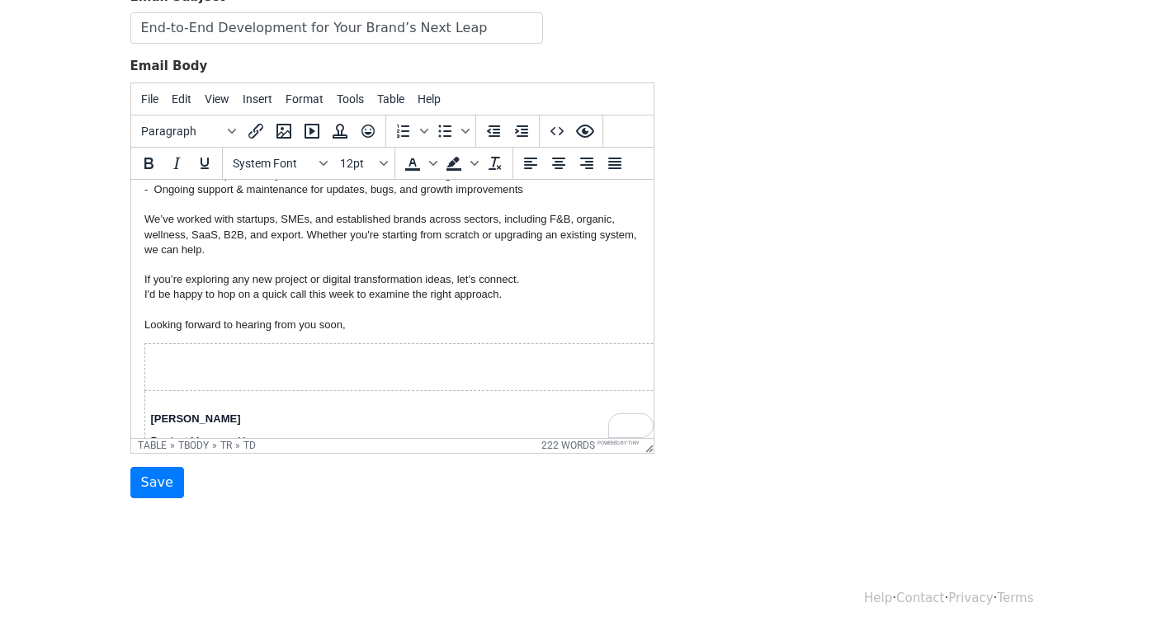
click at [165, 333] on body "Hi {{First Name}}, I’m [PERSON_NAME], Product Manager at Xoance Software & Serv…" at bounding box center [392, 217] width 496 height 1019
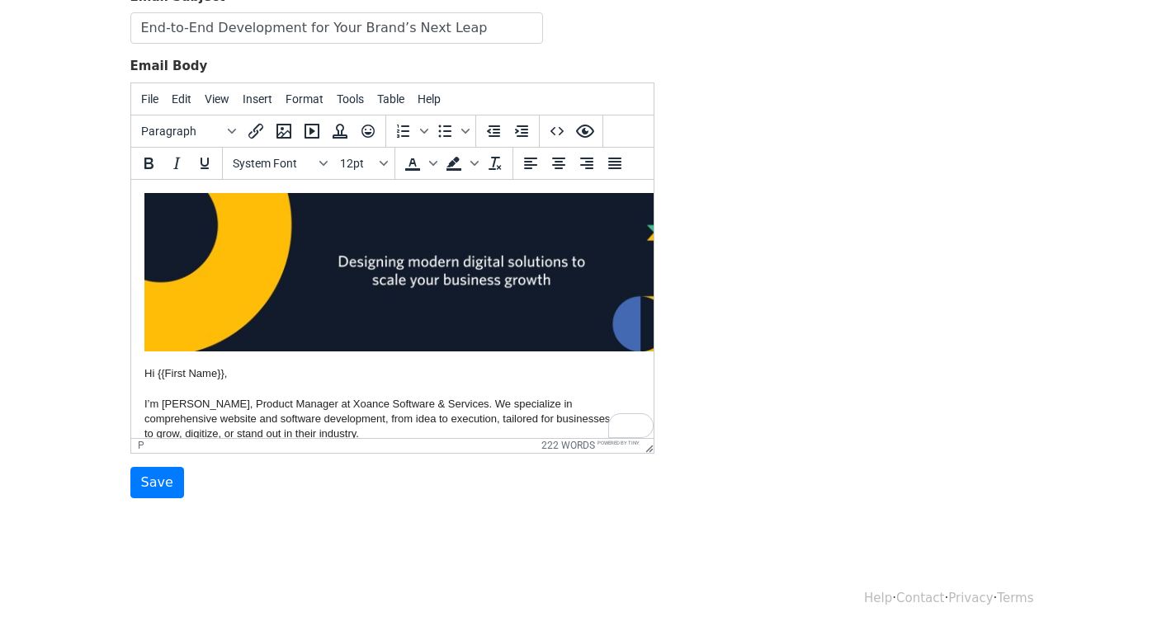
scroll to position [0, 0]
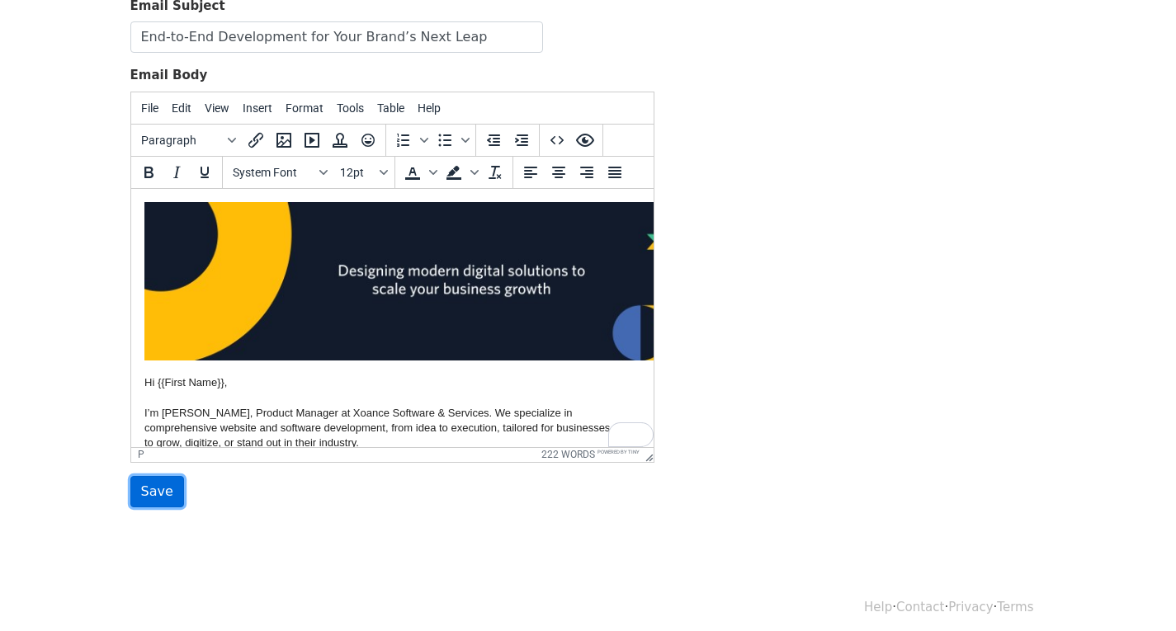
click at [153, 493] on input "Save" at bounding box center [157, 491] width 54 height 31
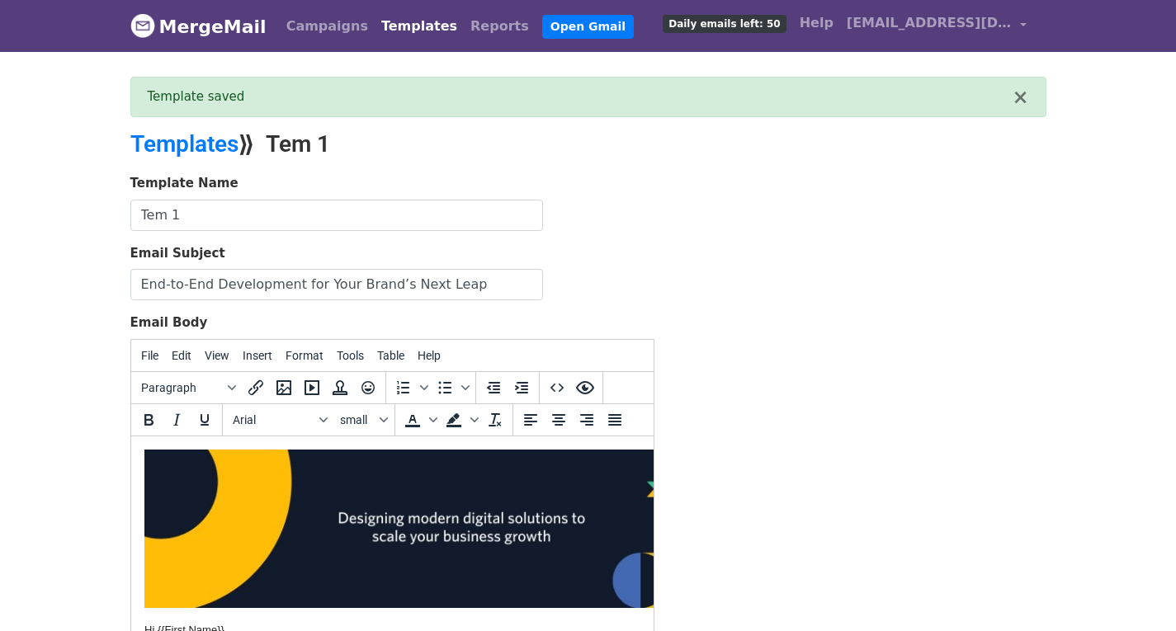
click at [185, 31] on link "MergeMail" at bounding box center [198, 26] width 136 height 35
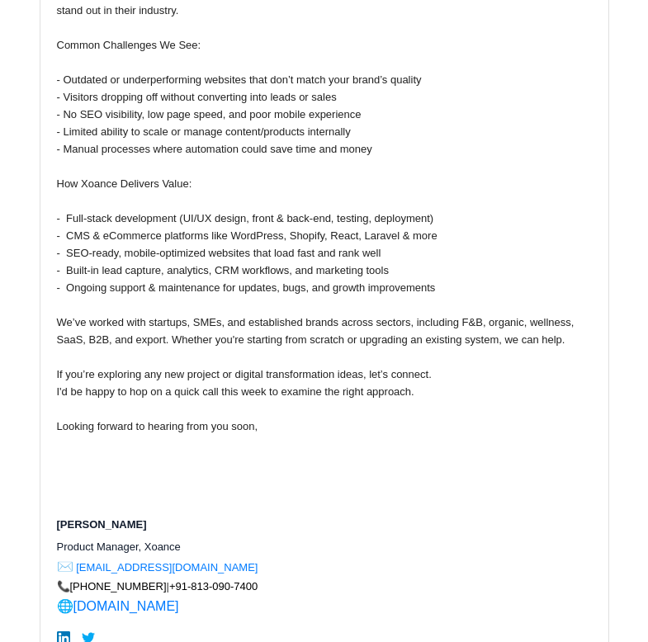
scroll to position [3053, 0]
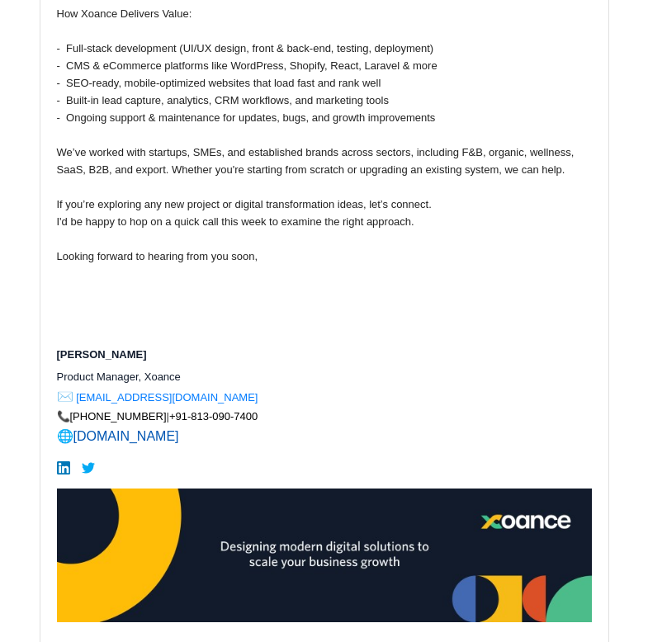
click at [134, 434] on link "[DOMAIN_NAME]" at bounding box center [126, 436] width 106 height 14
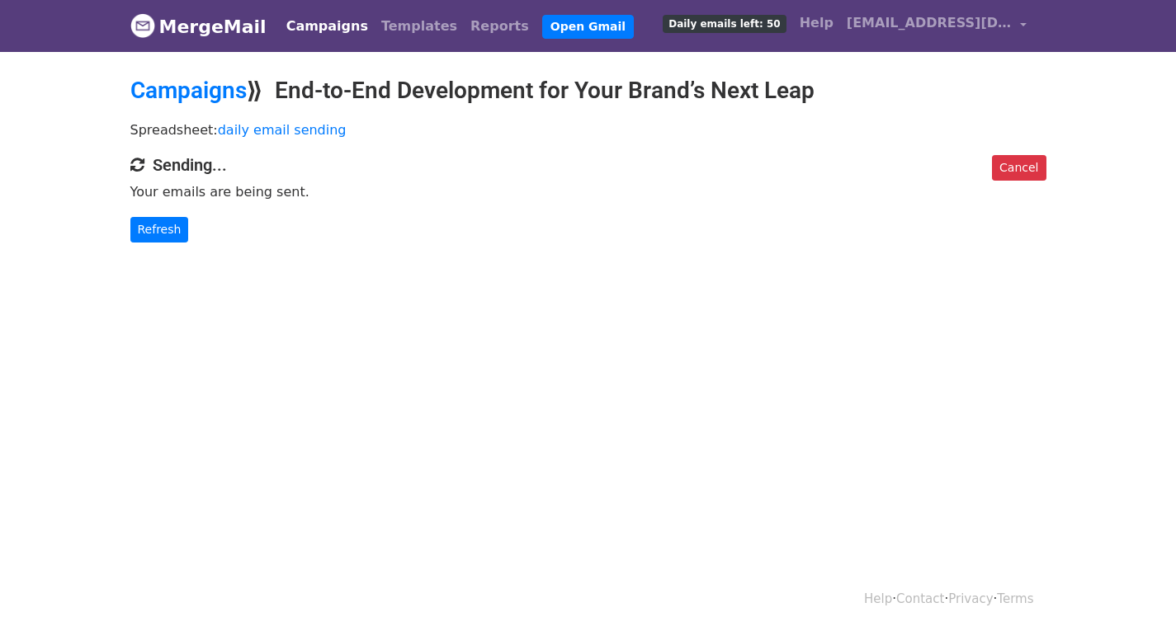
click at [0, 553] on html "MergeMail Campaigns Templates Reports Open Gmail Daily emails left: 50 Help inf…" at bounding box center [588, 315] width 1176 height 631
click at [179, 231] on link "Refresh" at bounding box center [159, 230] width 59 height 26
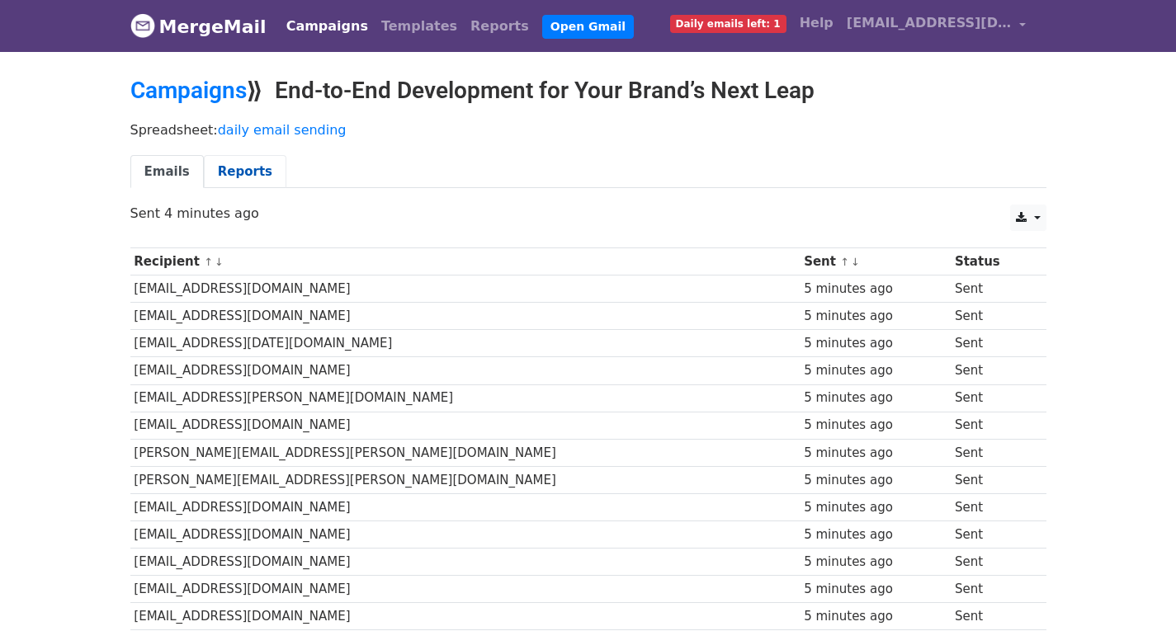
click at [234, 162] on link "Reports" at bounding box center [245, 172] width 83 height 34
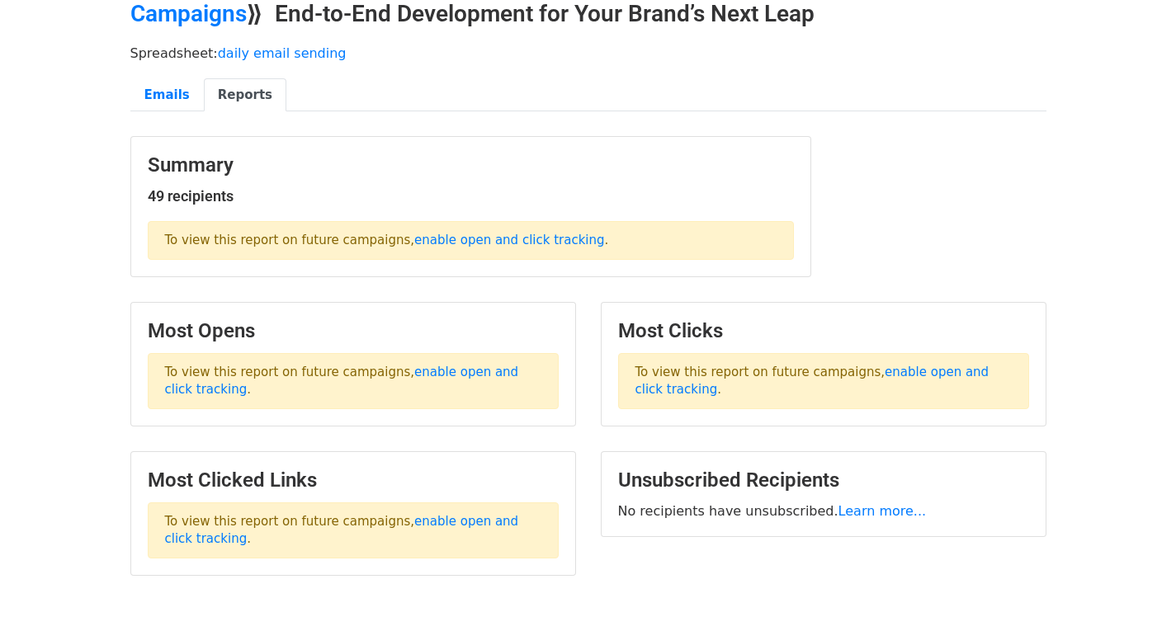
scroll to position [172, 0]
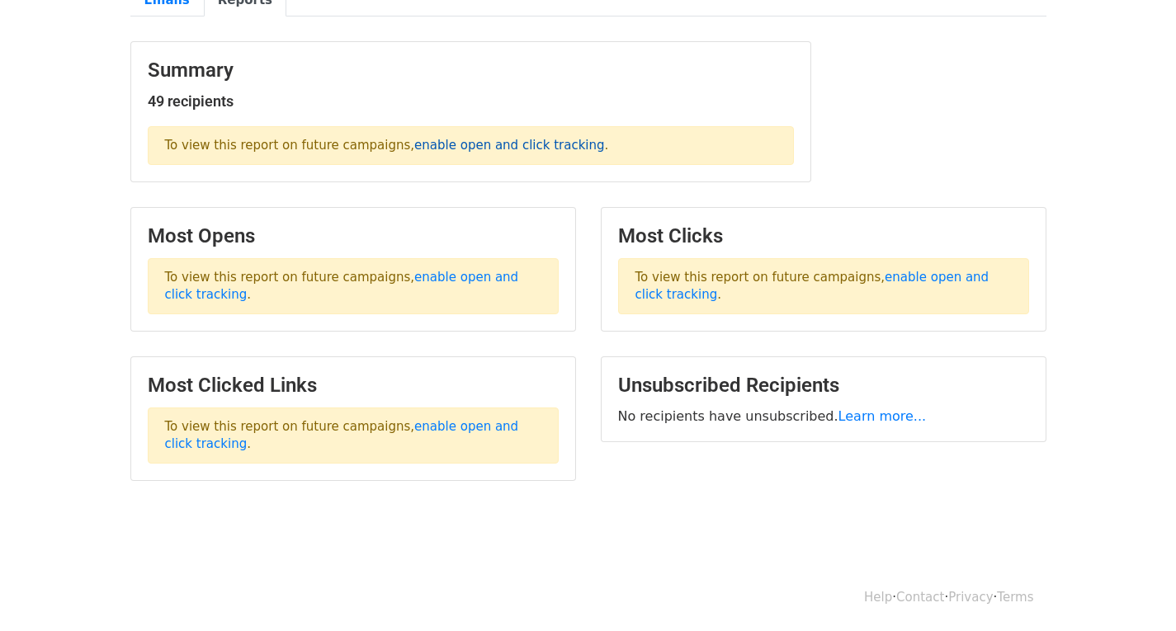
click at [449, 149] on link "enable open and click tracking" at bounding box center [509, 145] width 190 height 15
click at [300, 339] on div "Most Opens To view this report on future campaigns, enable open and click track…" at bounding box center [353, 277] width 470 height 141
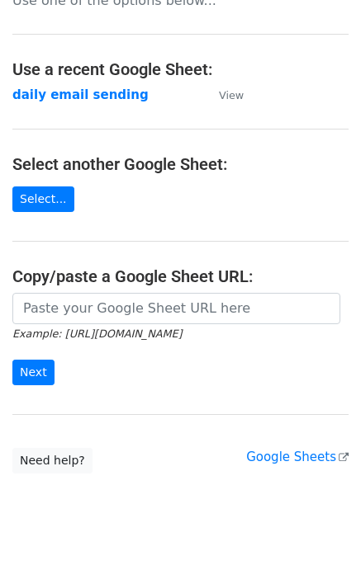
scroll to position [73, 0]
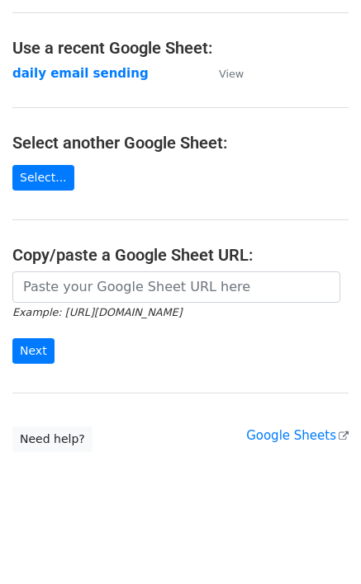
click at [172, 458] on body "Choose a Google Sheet Use one of the options below... Use a recent Google Sheet…" at bounding box center [180, 229] width 361 height 578
click at [37, 188] on link "Select..." at bounding box center [43, 178] width 62 height 26
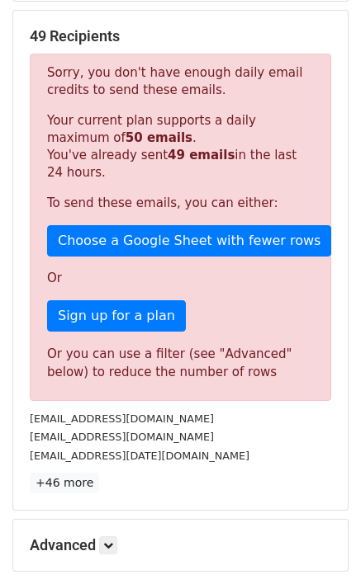
scroll to position [479, 0]
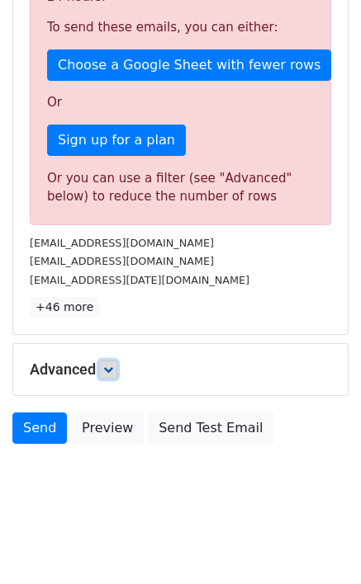
click at [111, 369] on icon at bounding box center [108, 370] width 10 height 10
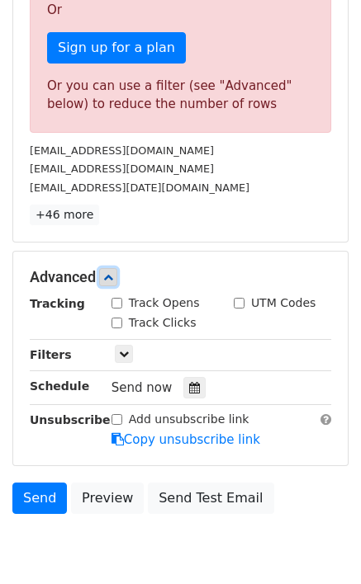
scroll to position [641, 0]
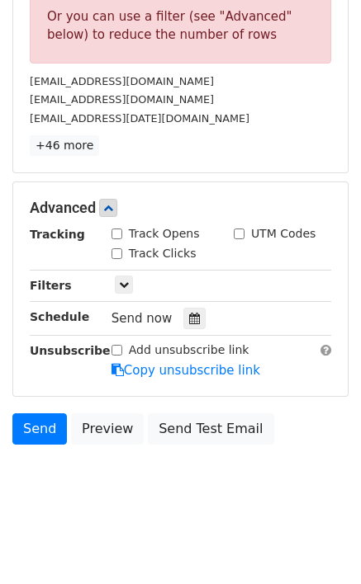
click at [114, 236] on input "Track Opens" at bounding box center [116, 234] width 11 height 11
checkbox input "true"
click at [115, 252] on input "Track Clicks" at bounding box center [116, 253] width 11 height 11
checkbox input "true"
click at [238, 231] on input "UTM Codes" at bounding box center [239, 234] width 11 height 11
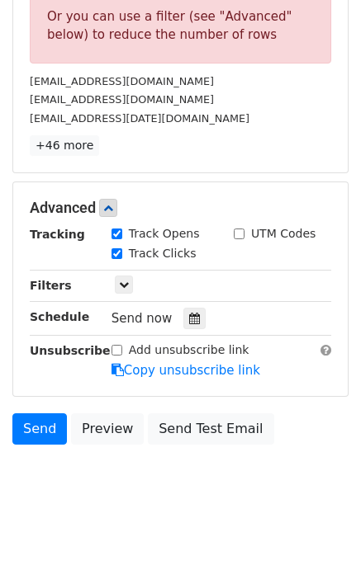
checkbox input "true"
click at [119, 281] on icon at bounding box center [124, 285] width 10 height 10
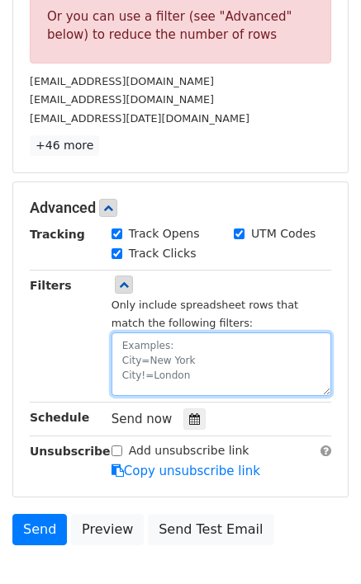
click at [159, 366] on textarea at bounding box center [220, 365] width 219 height 64
click at [167, 374] on textarea at bounding box center [220, 365] width 219 height 64
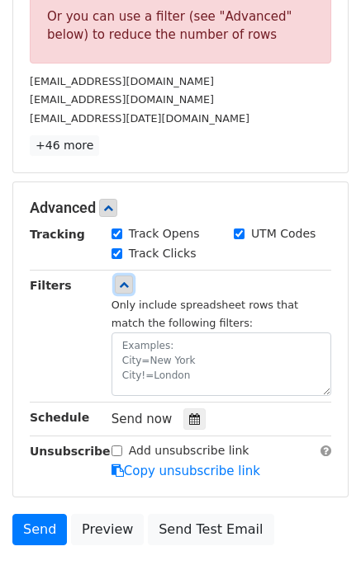
click at [125, 290] on icon at bounding box center [124, 285] width 10 height 10
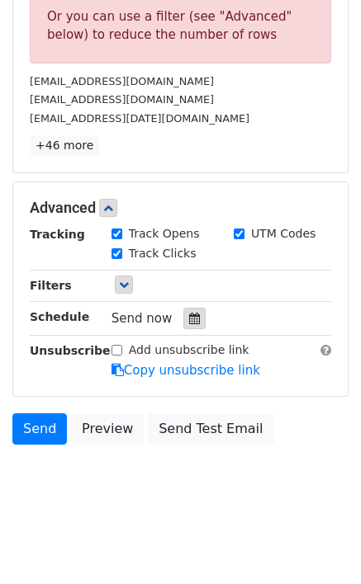
click at [189, 322] on icon at bounding box center [194, 319] width 11 height 12
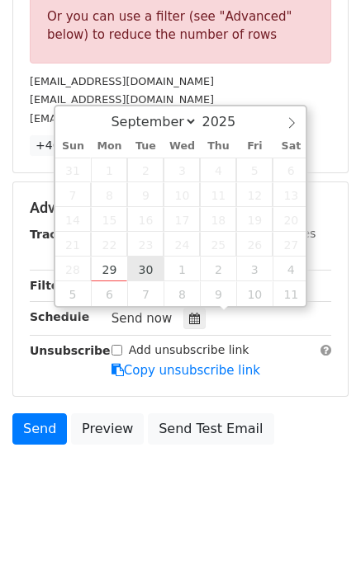
type input "2025-09-30 12:00"
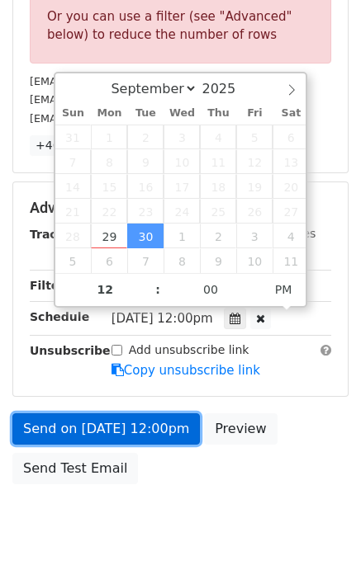
click at [175, 433] on link "Send on Sep 30 at 12:00pm" at bounding box center [105, 428] width 187 height 31
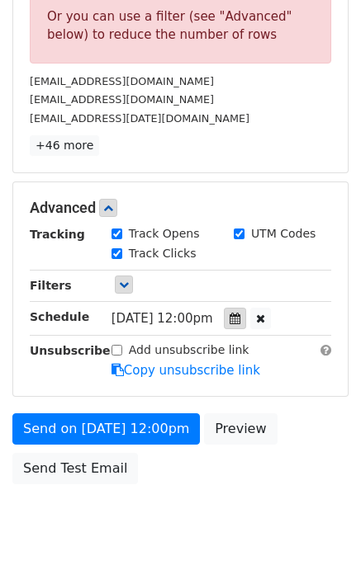
click at [240, 324] on icon at bounding box center [234, 319] width 11 height 12
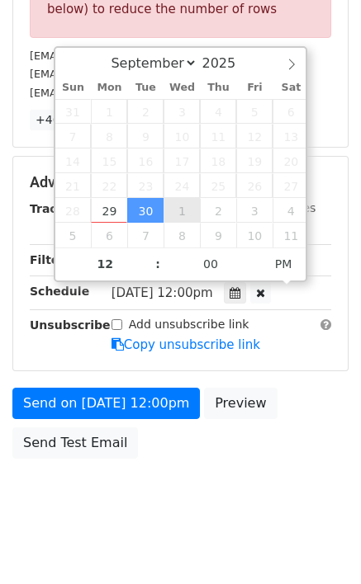
scroll to position [681, 0]
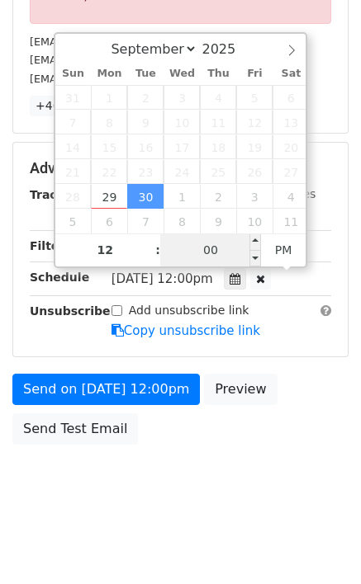
click at [192, 252] on input "00" at bounding box center [210, 250] width 101 height 33
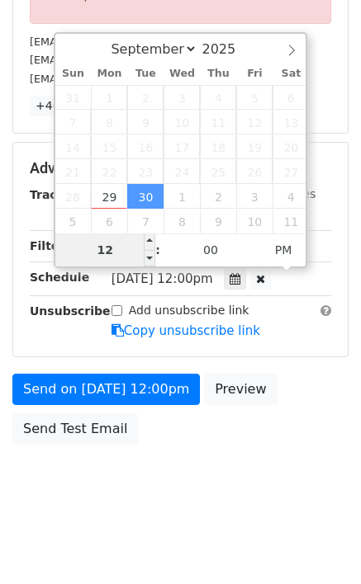
click at [109, 256] on input "12" at bounding box center [105, 250] width 101 height 33
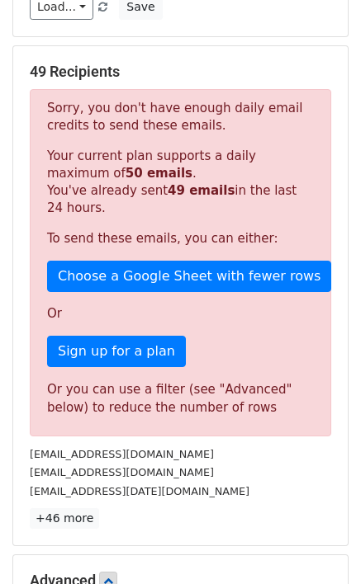
scroll to position [0, 0]
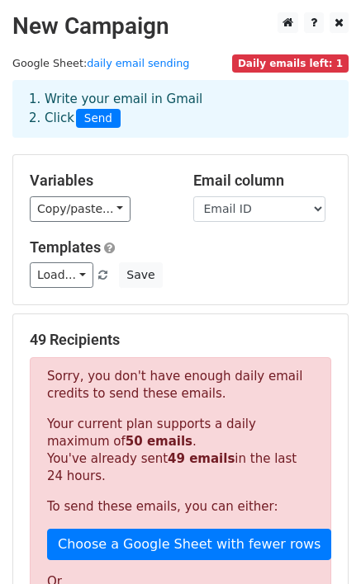
click at [182, 54] on main "New Campaign Daily emails left: 1 Google Sheet: daily email sending 1. Write yo…" at bounding box center [180, 572] width 361 height 1121
click at [182, 51] on main "New Campaign Daily emails left: 1 Google Sheet: daily email sending 1. Write yo…" at bounding box center [180, 572] width 361 height 1121
click at [252, 291] on div "Variables Copy/paste... {{First Name}} {{Last Name}} {{Job Title}} {{Country Co…" at bounding box center [180, 229] width 334 height 149
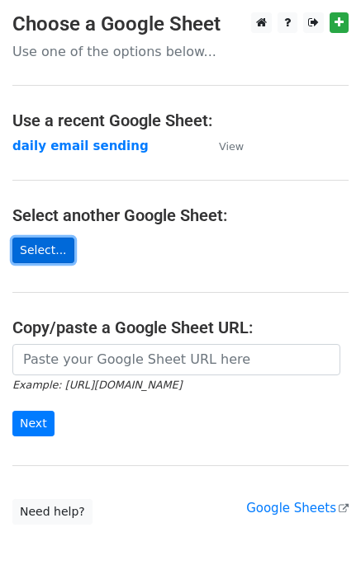
click at [45, 251] on link "Select..." at bounding box center [43, 251] width 62 height 26
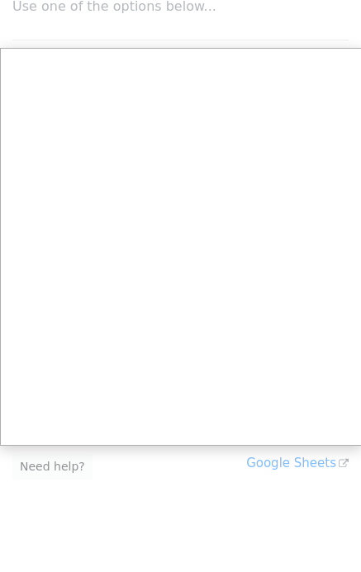
scroll to position [85, 0]
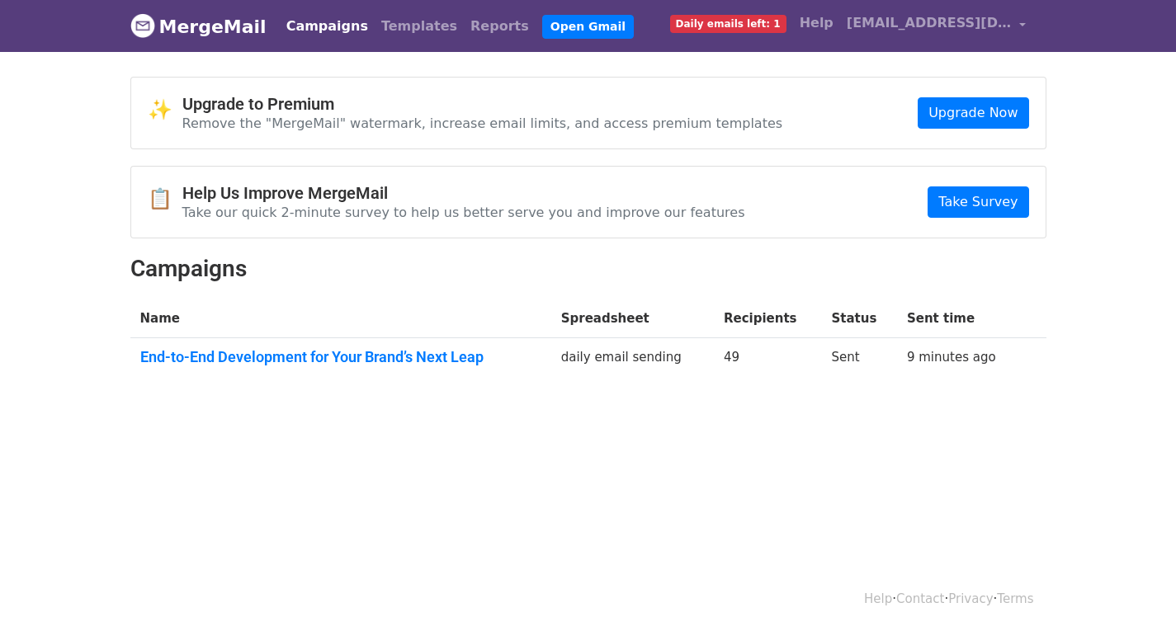
click at [180, 26] on link "MergeMail" at bounding box center [198, 26] width 136 height 35
